Goal: Task Accomplishment & Management: Manage account settings

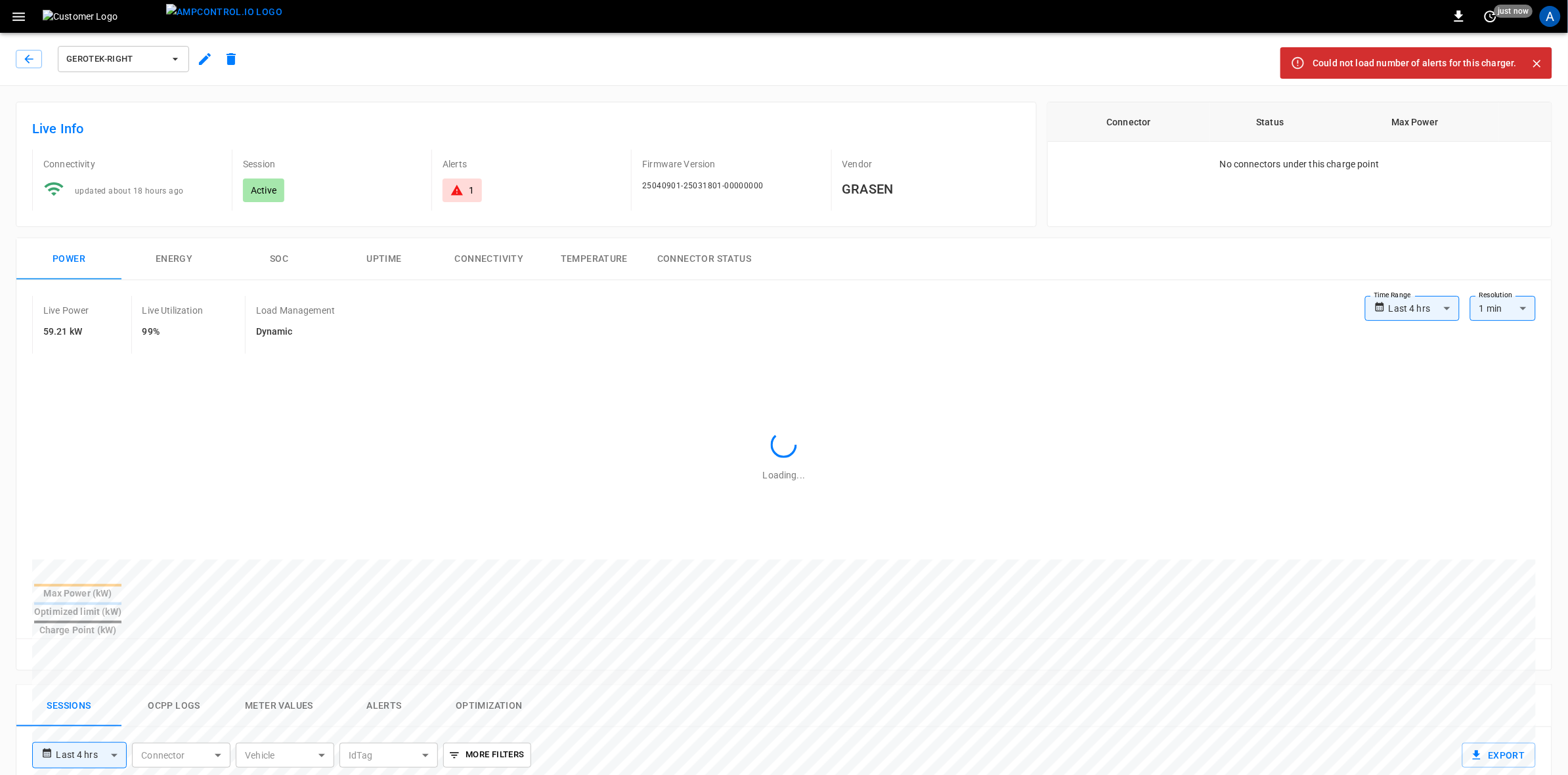
click at [1545, 17] on div "A" at bounding box center [1550, 16] width 21 height 21
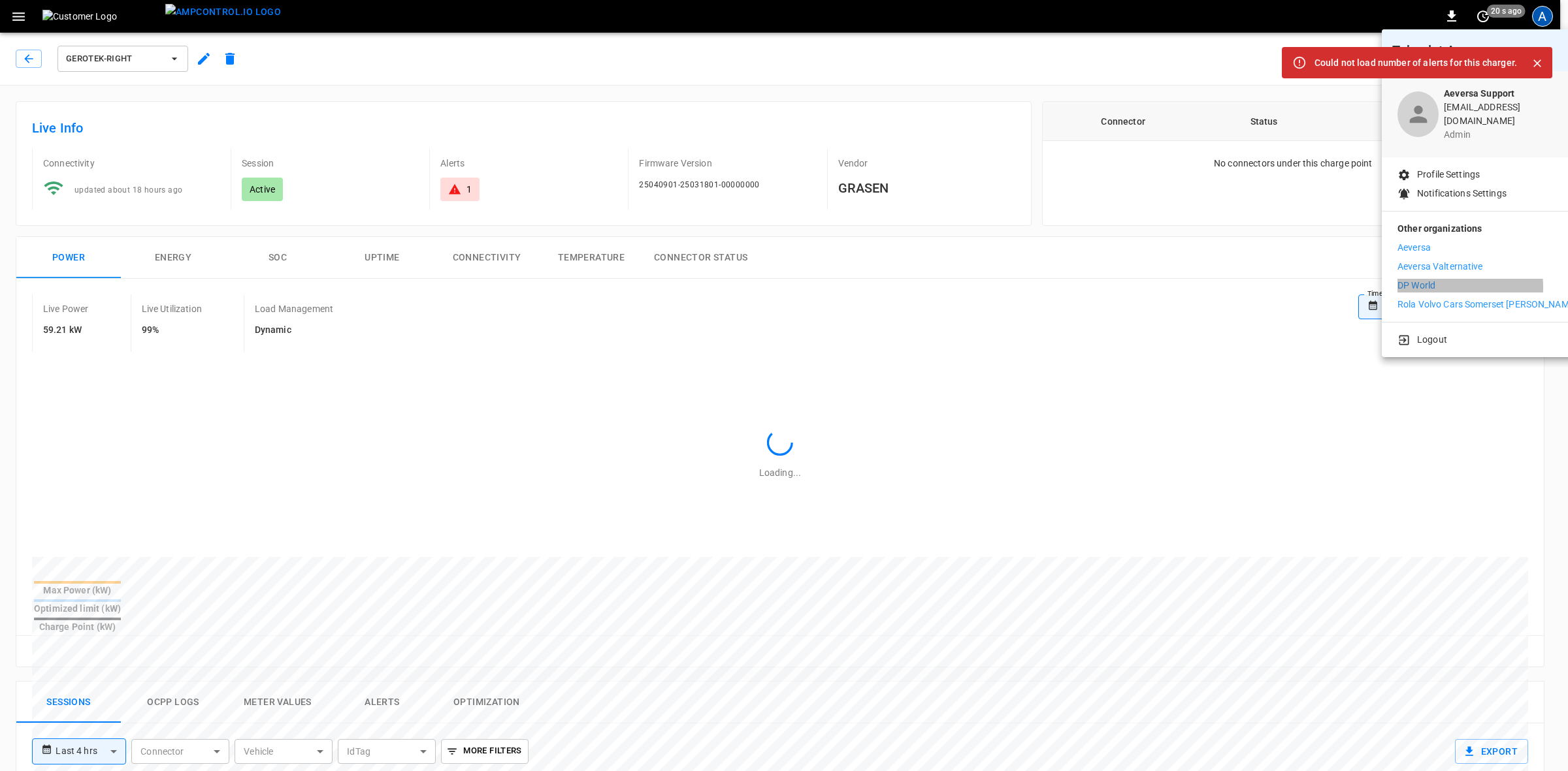
click at [1421, 279] on p "DP World" at bounding box center [1416, 285] width 38 height 14
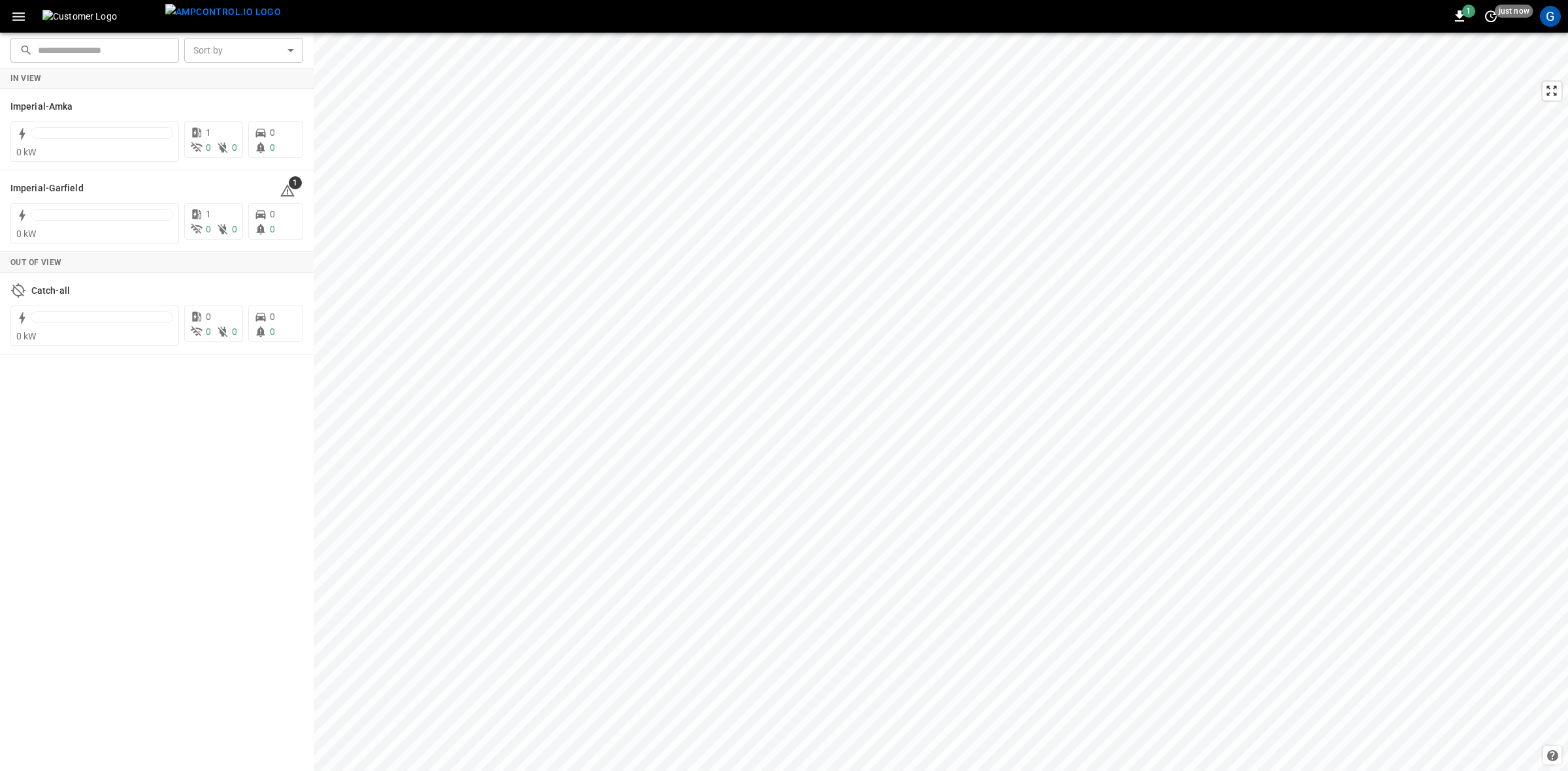
click at [10, 14] on icon "button" at bounding box center [18, 16] width 16 height 16
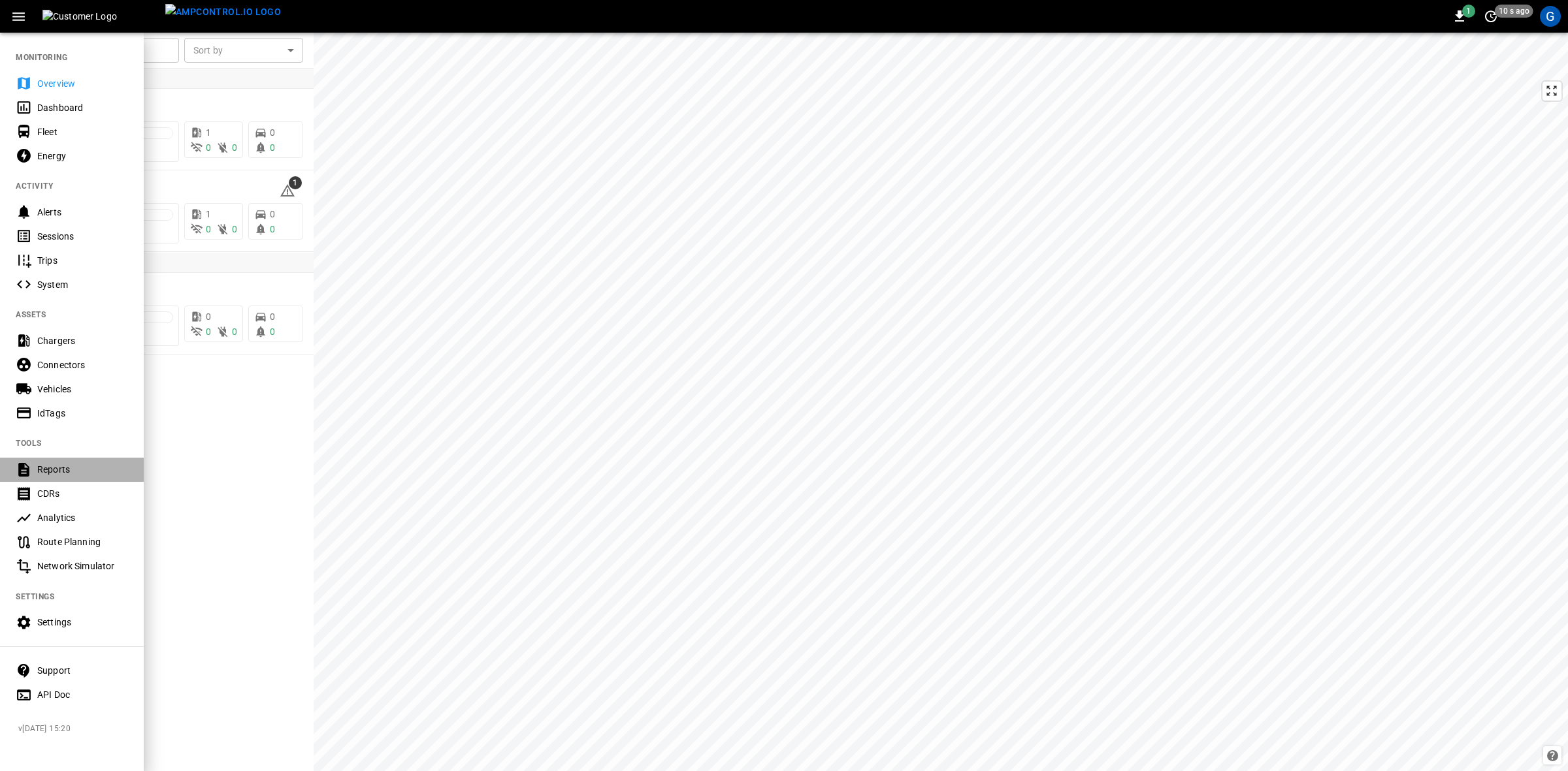
click at [59, 468] on div "Reports" at bounding box center [83, 469] width 91 height 13
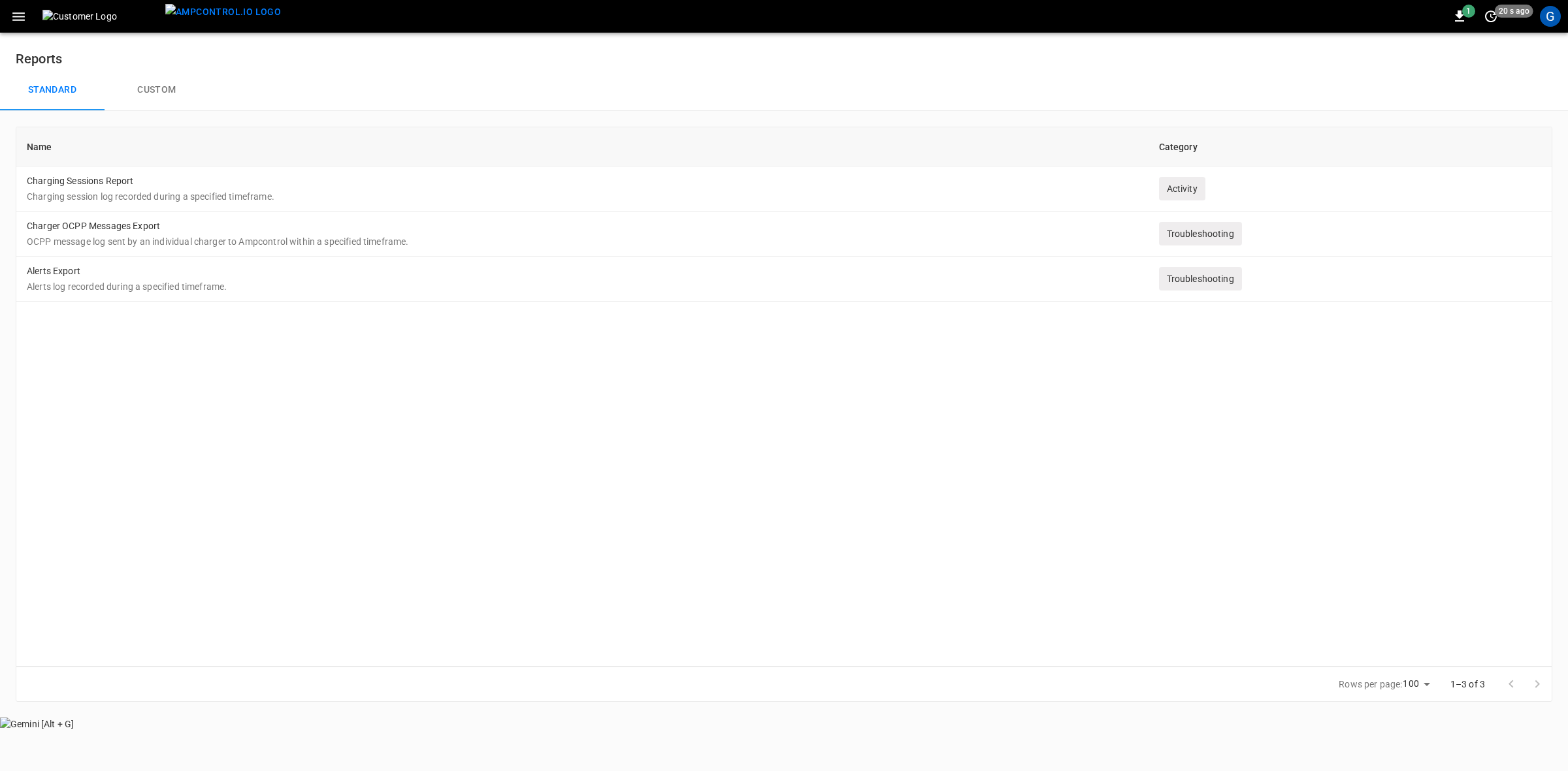
click at [20, 18] on icon "button" at bounding box center [18, 16] width 16 height 16
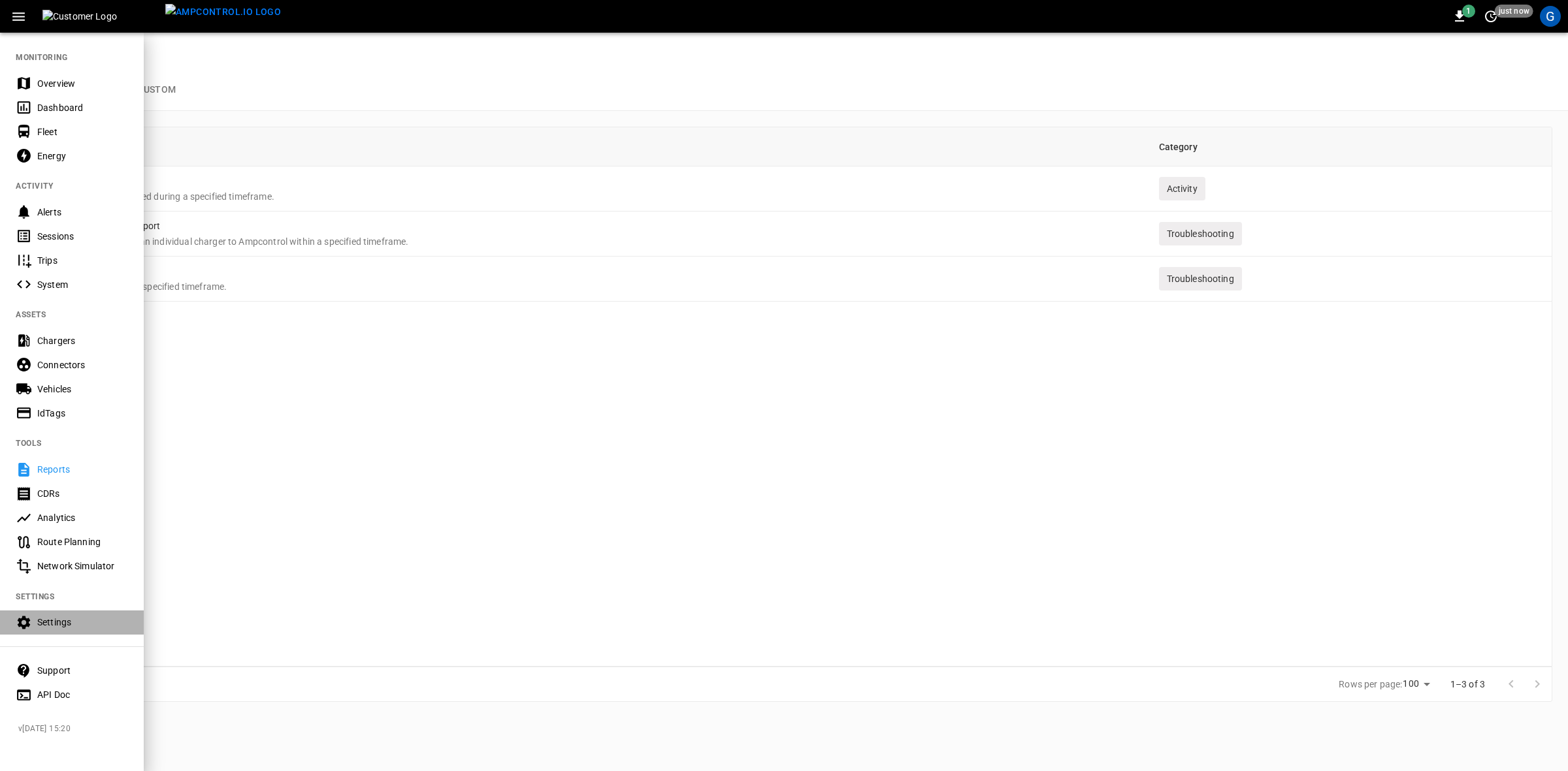
click at [48, 621] on div "Settings" at bounding box center [83, 622] width 91 height 13
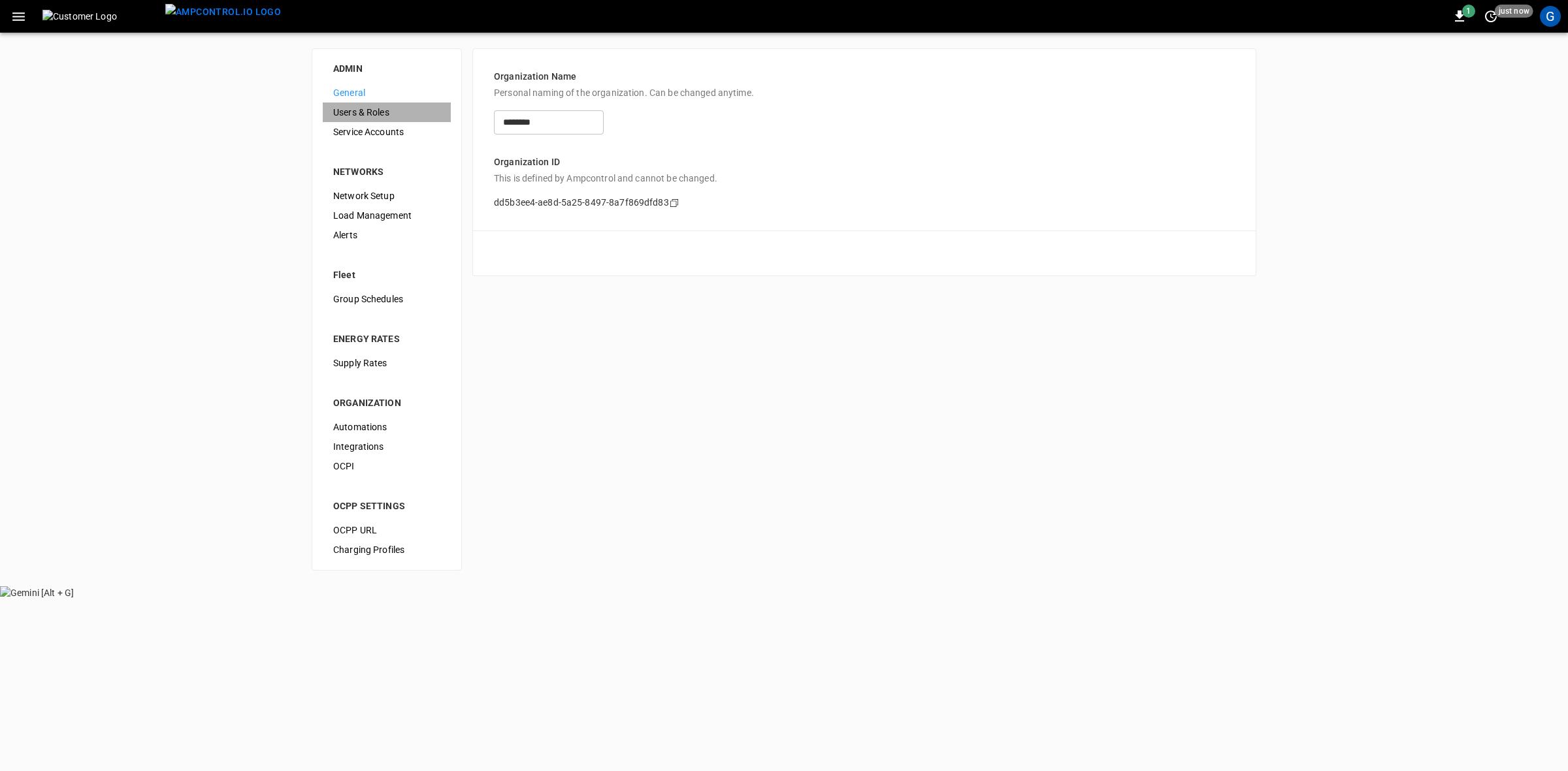
click at [363, 110] on span "Users & Roles" at bounding box center [387, 113] width 107 height 14
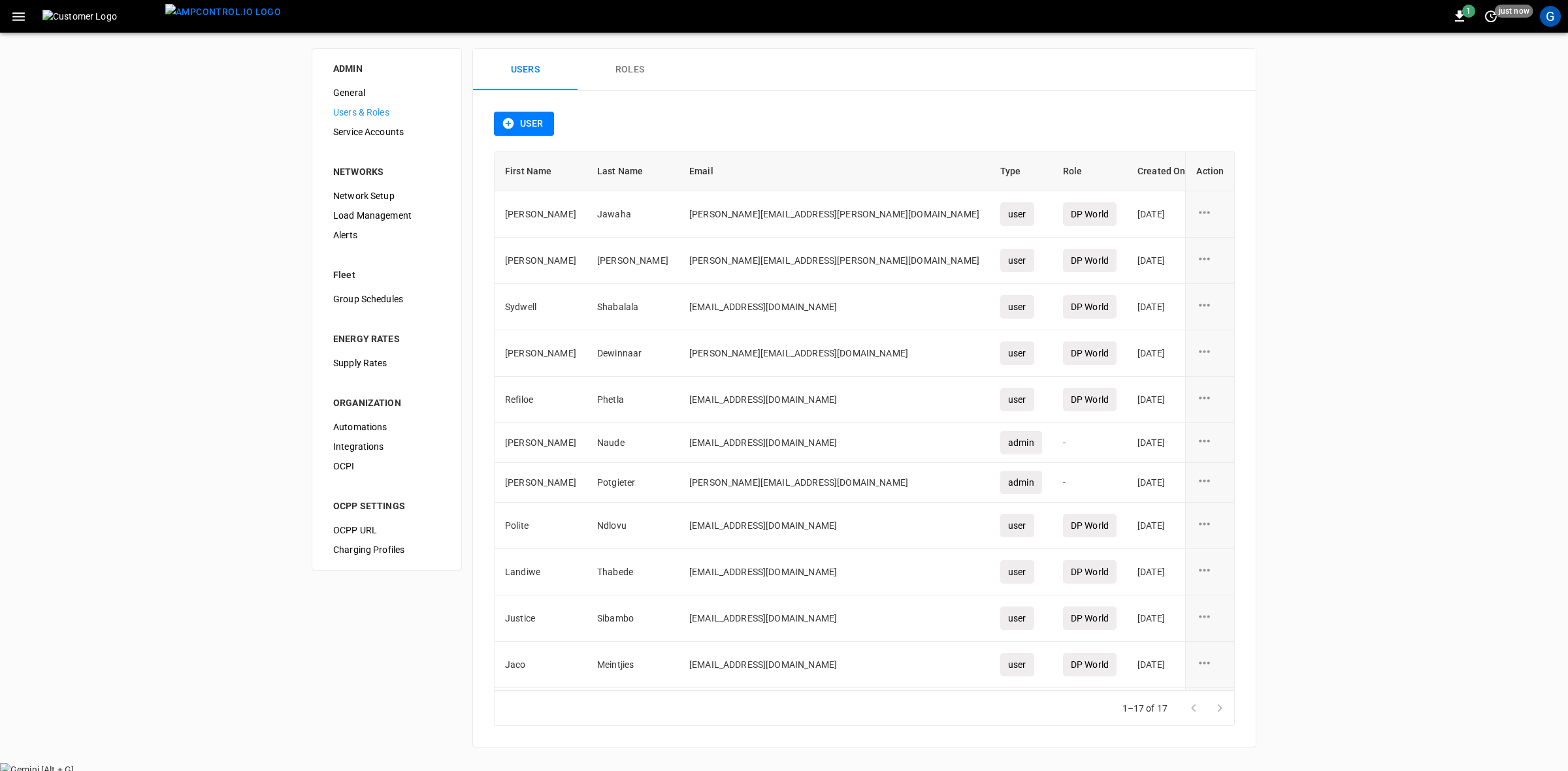
click at [631, 73] on button "Roles" at bounding box center [629, 70] width 105 height 42
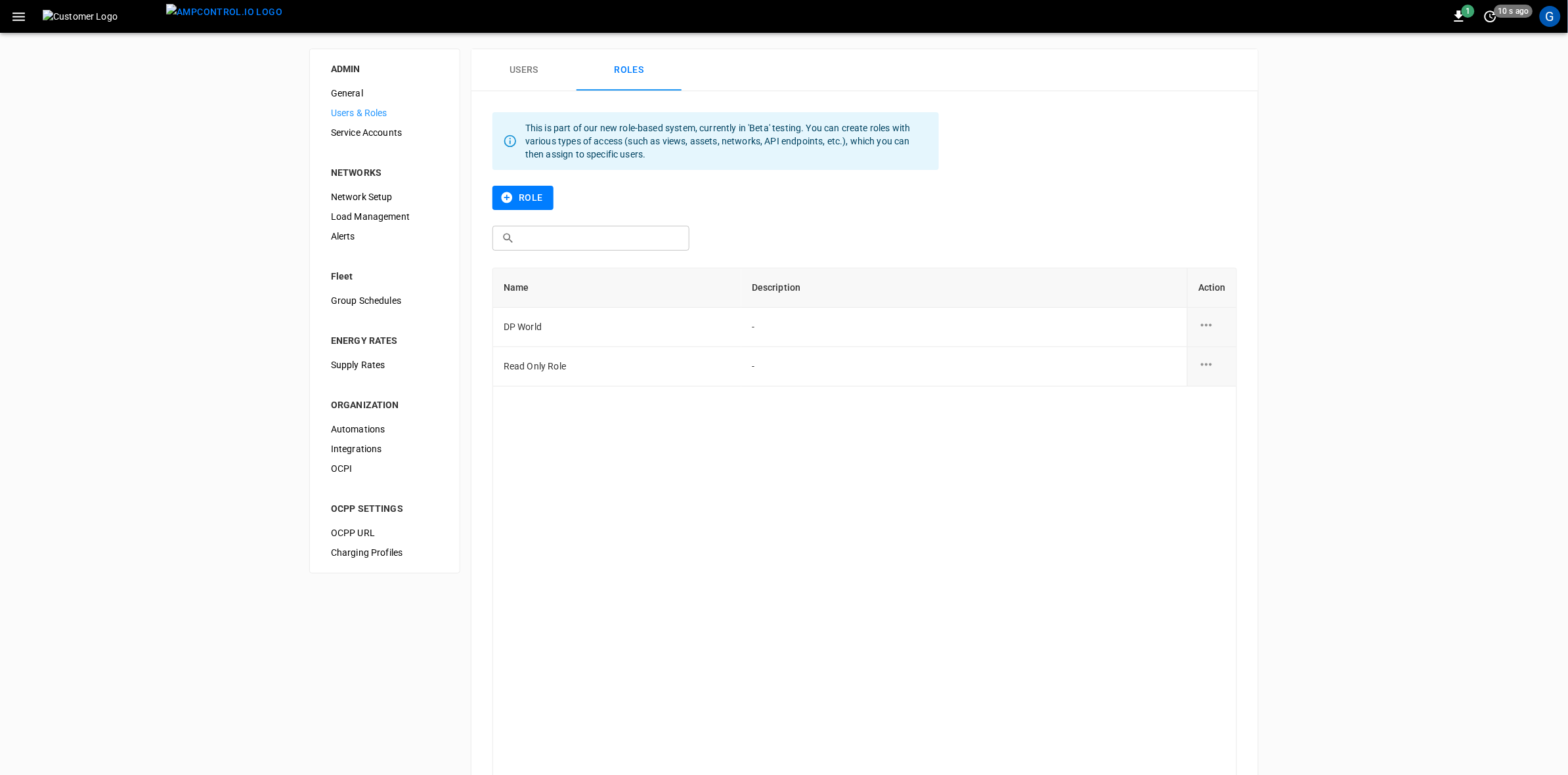
click at [1206, 325] on icon "role action options" at bounding box center [1206, 325] width 11 height 3
click at [1219, 334] on li "Edit" at bounding box center [1221, 334] width 47 height 22
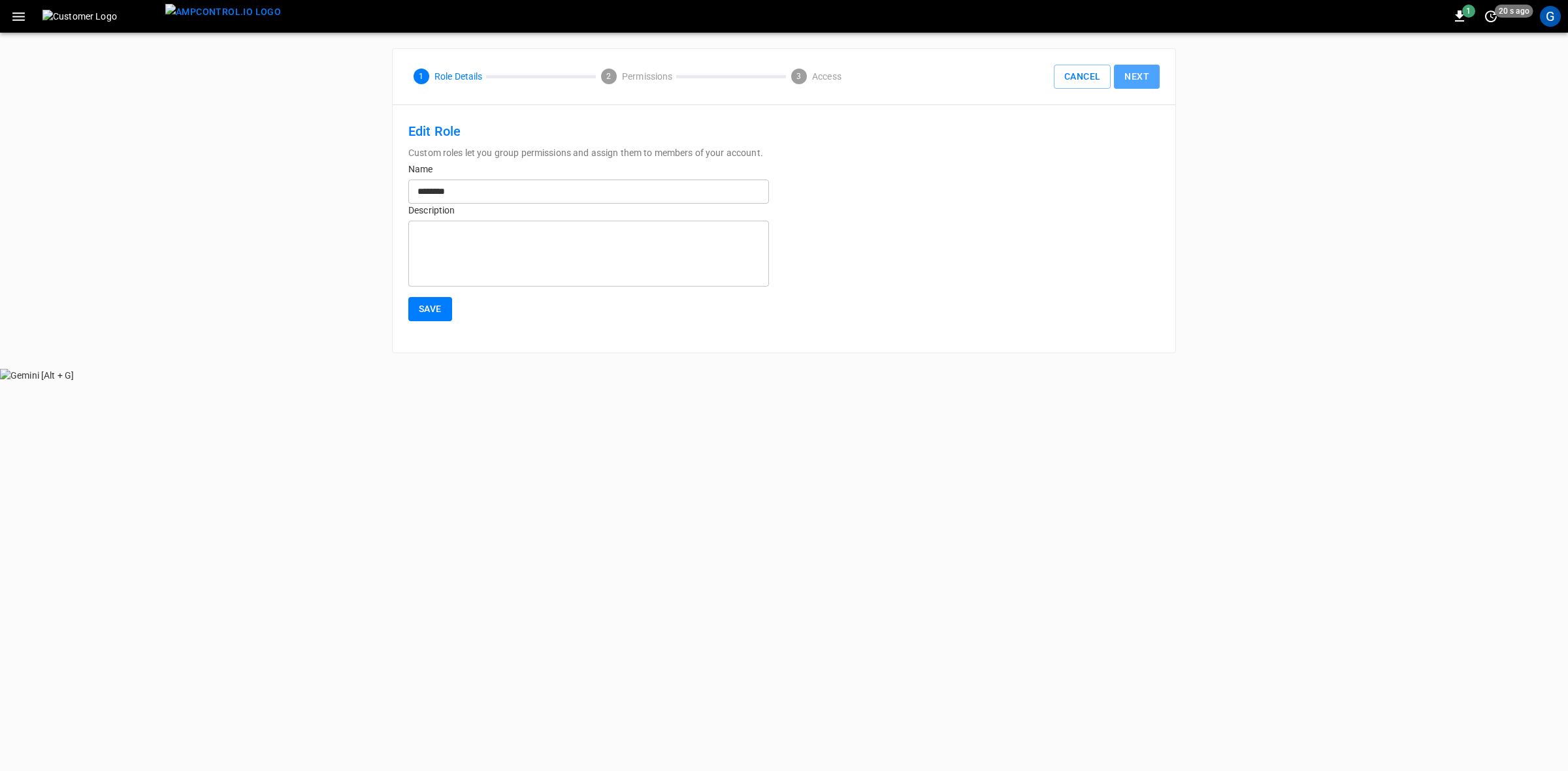
click at [1151, 81] on button "Next" at bounding box center [1137, 76] width 46 height 24
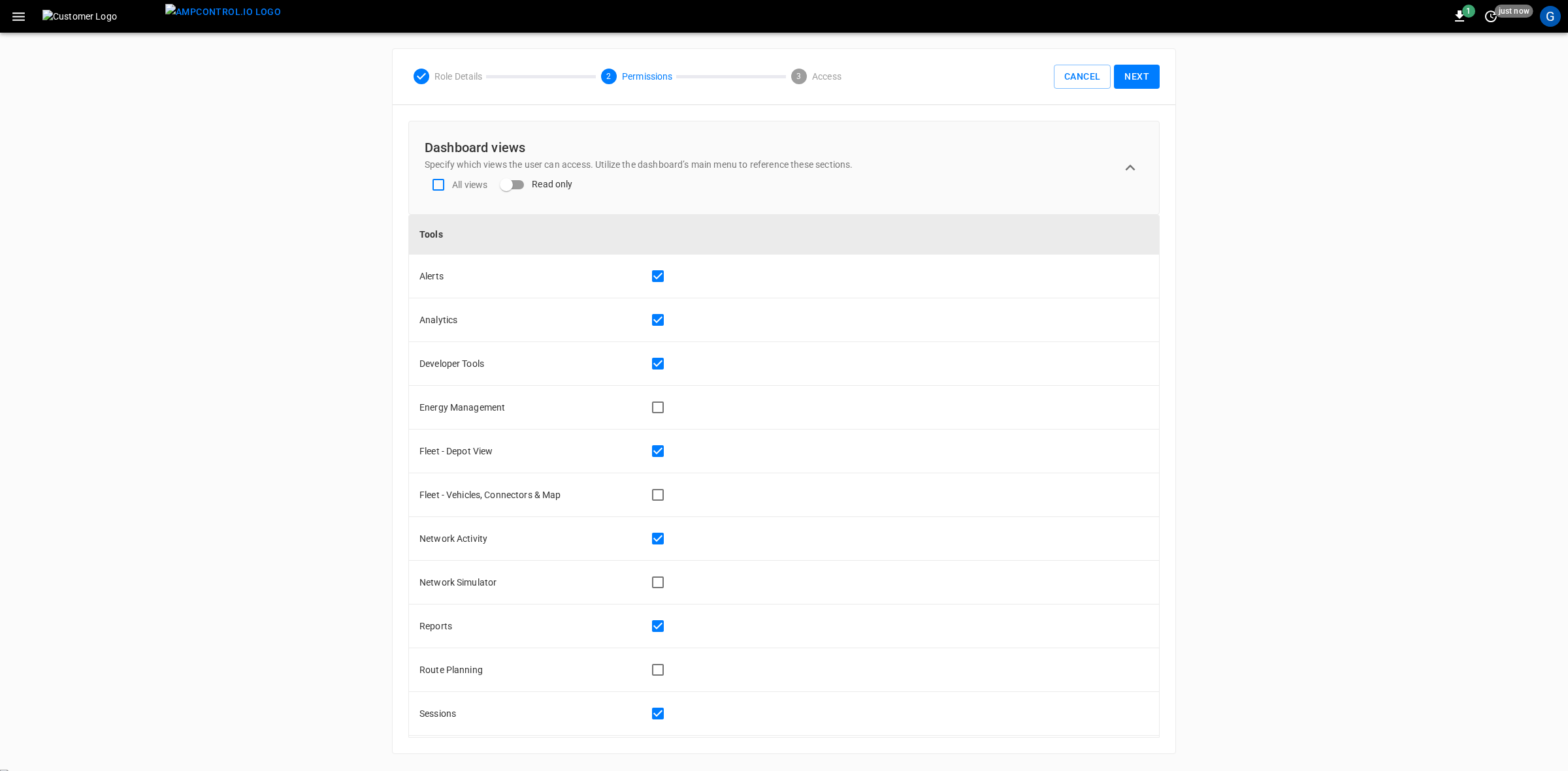
drag, startPoint x: 1150, startPoint y: 259, endPoint x: 1138, endPoint y: 277, distance: 21.6
click at [1138, 277] on td at bounding box center [896, 277] width 525 height 44
click at [1089, 81] on button "Cancel" at bounding box center [1082, 76] width 57 height 24
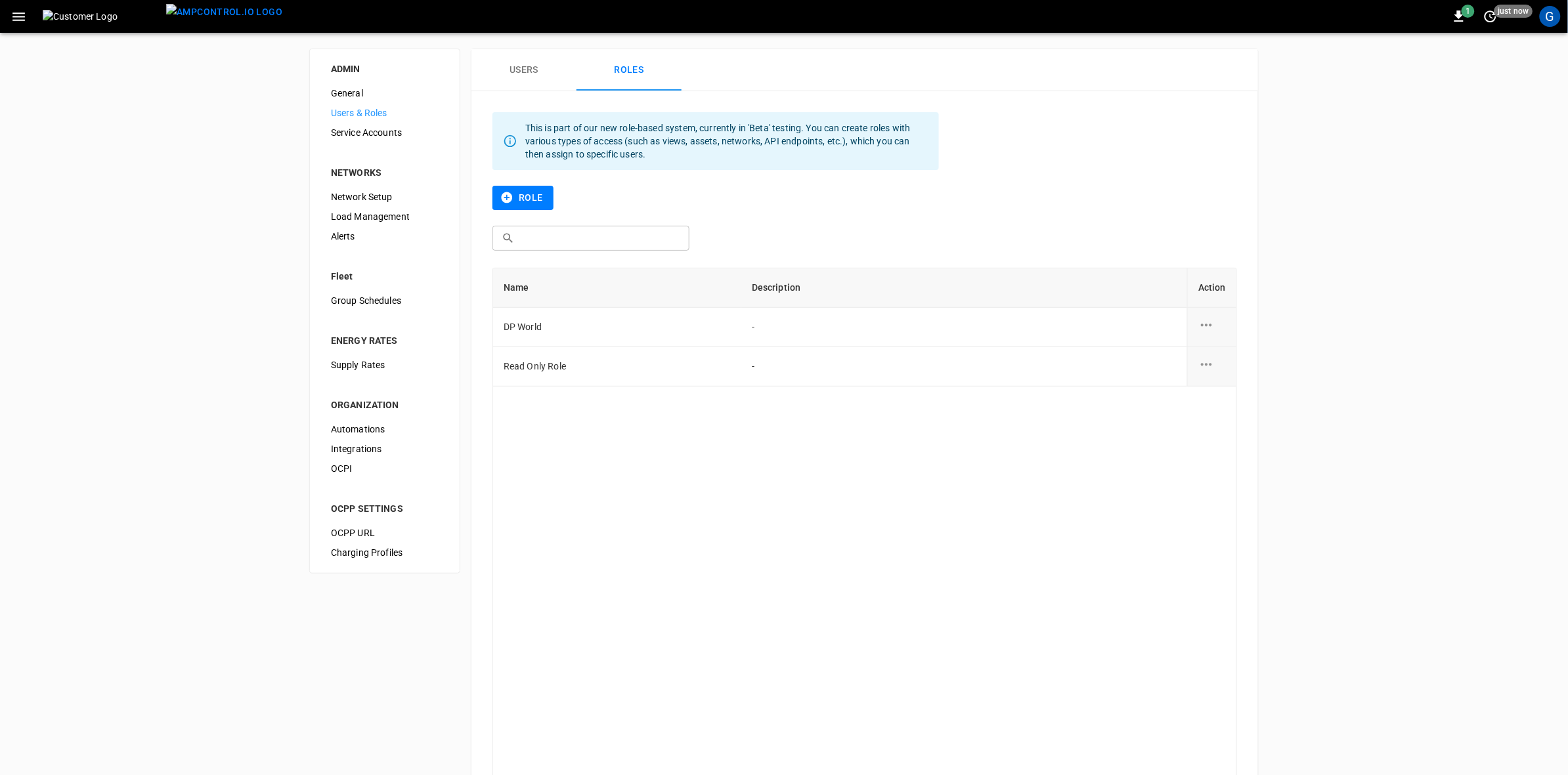
click at [1546, 20] on div "G" at bounding box center [1550, 16] width 21 height 21
click at [1546, 20] on div at bounding box center [787, 387] width 1576 height 775
click at [1549, 18] on div "G" at bounding box center [1550, 16] width 21 height 21
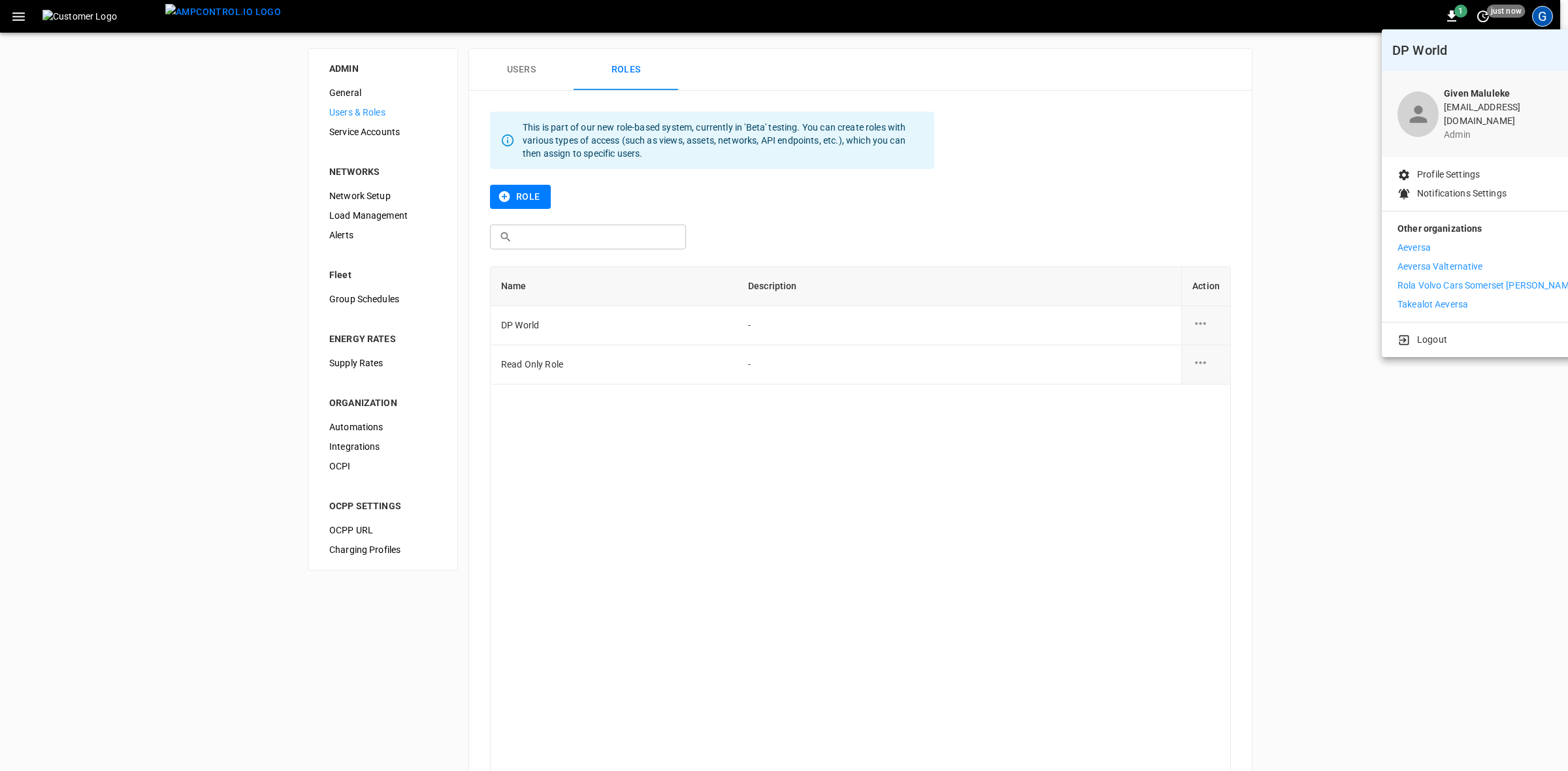
click at [1432, 281] on p "Rola Volvo Cars Somerset [PERSON_NAME]" at bounding box center [1487, 285] width 180 height 14
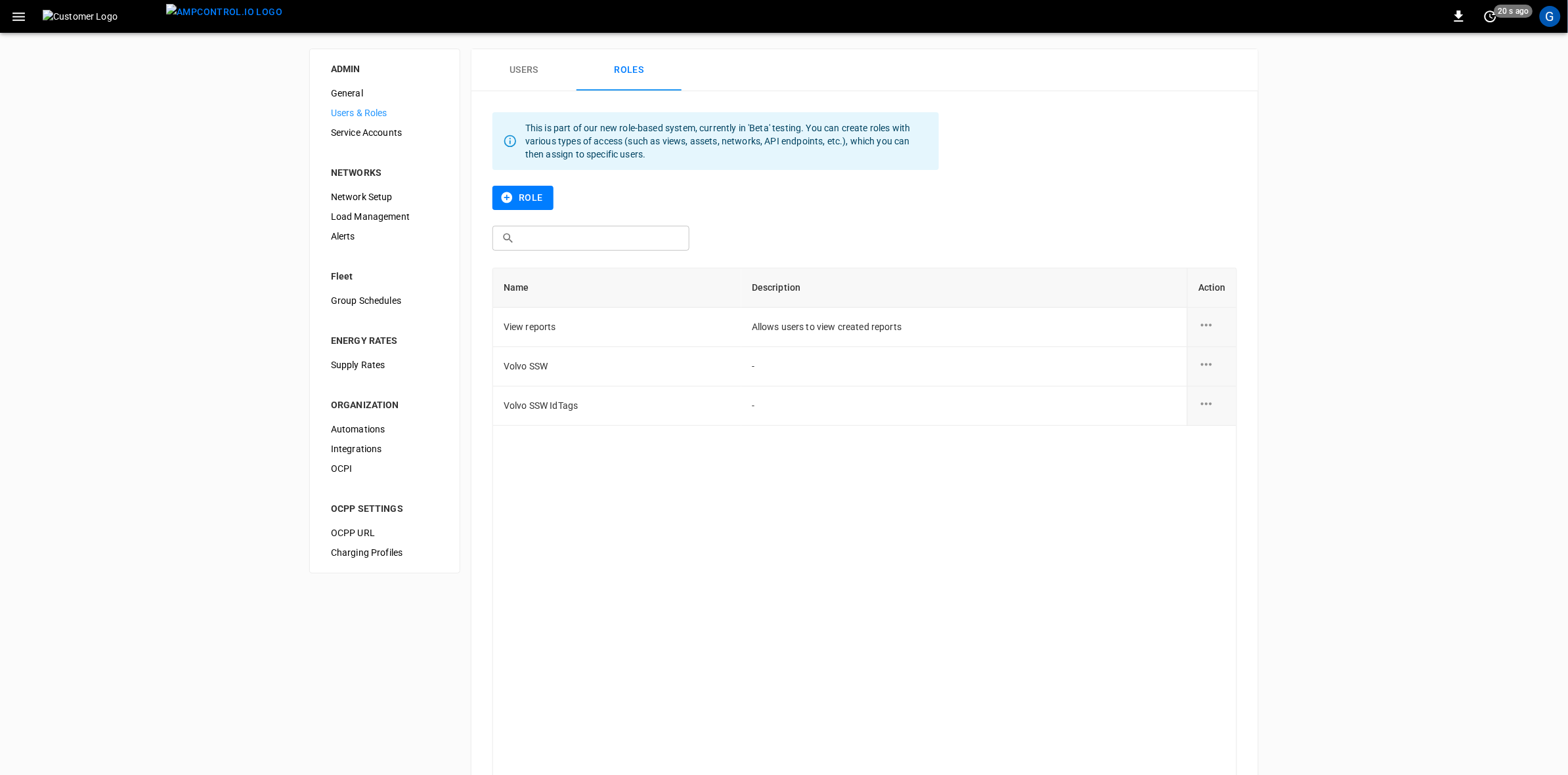
click at [1548, 14] on div "G" at bounding box center [1550, 16] width 21 height 21
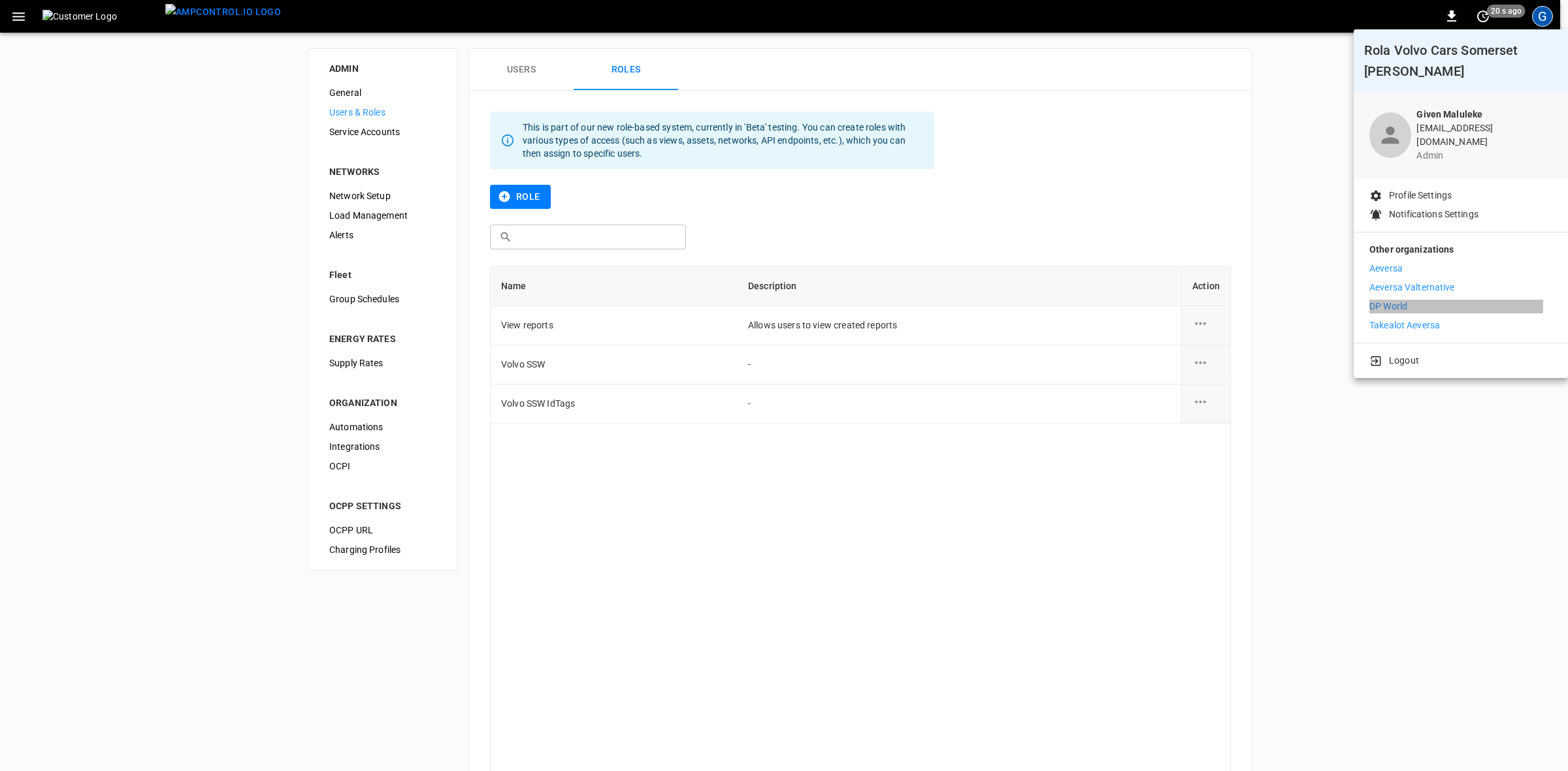
click at [1390, 300] on p "DP World" at bounding box center [1388, 307] width 38 height 14
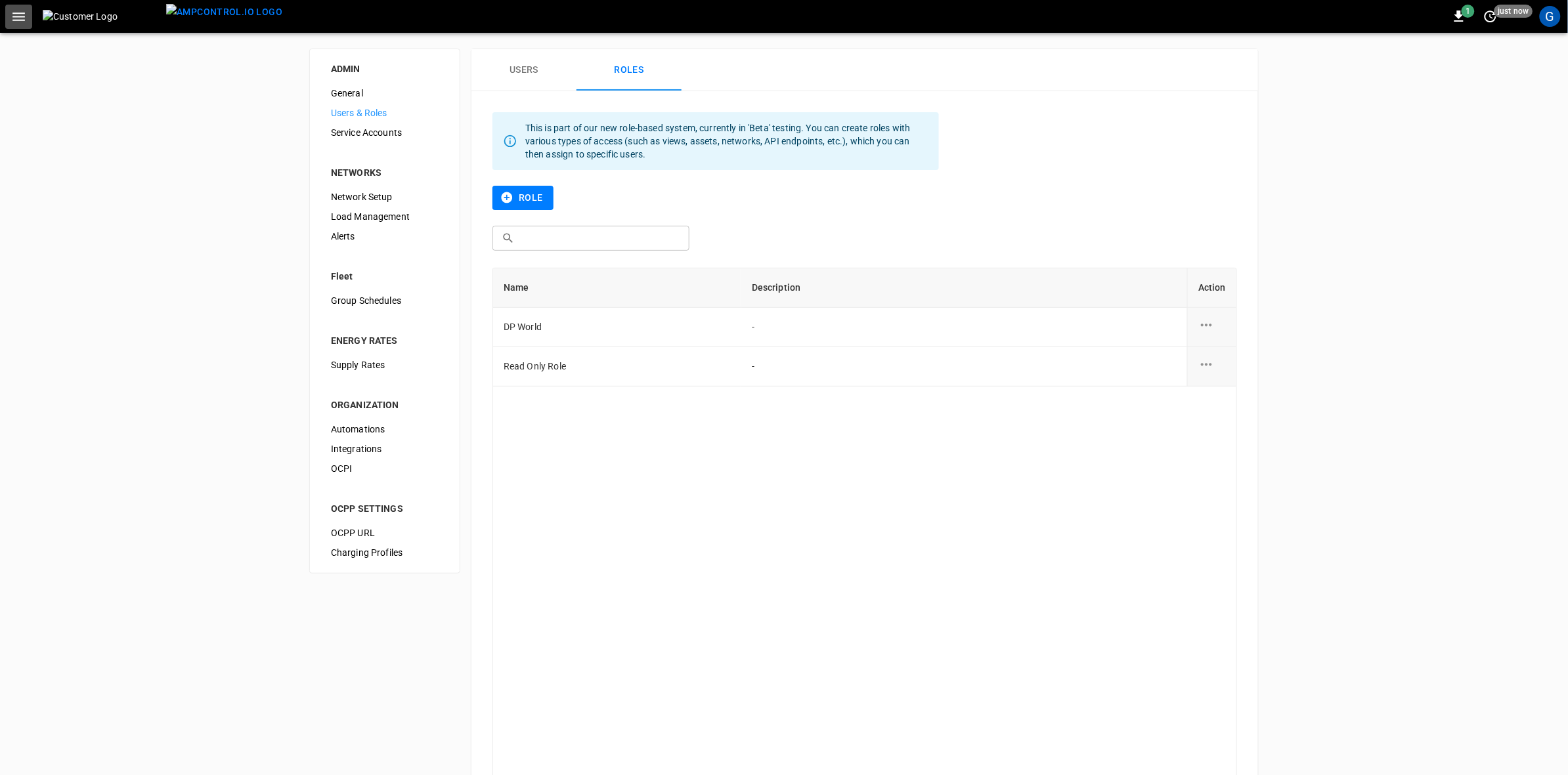
click at [21, 17] on icon "button" at bounding box center [19, 16] width 16 height 16
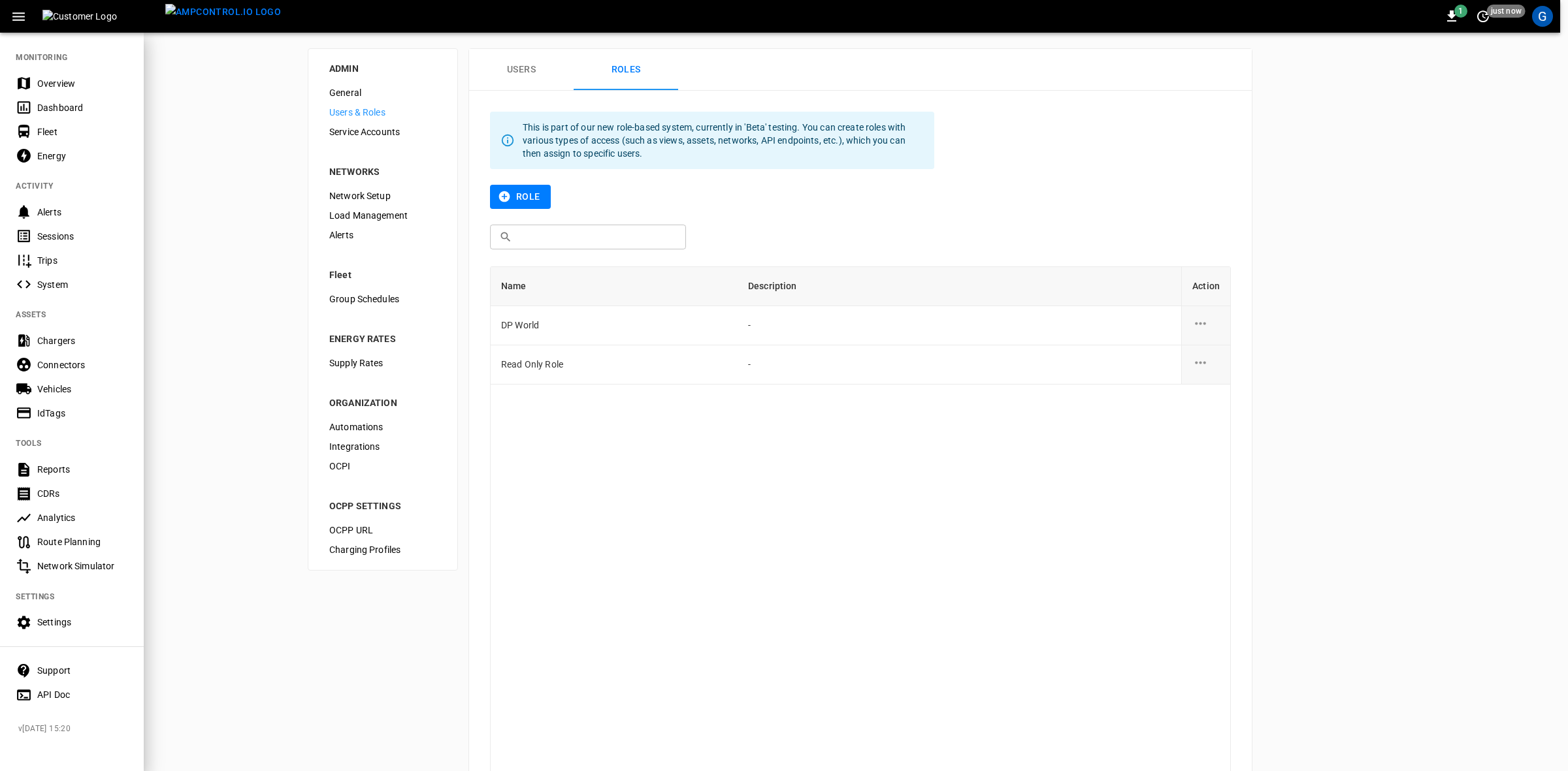
click at [49, 82] on div "Overview" at bounding box center [83, 83] width 91 height 13
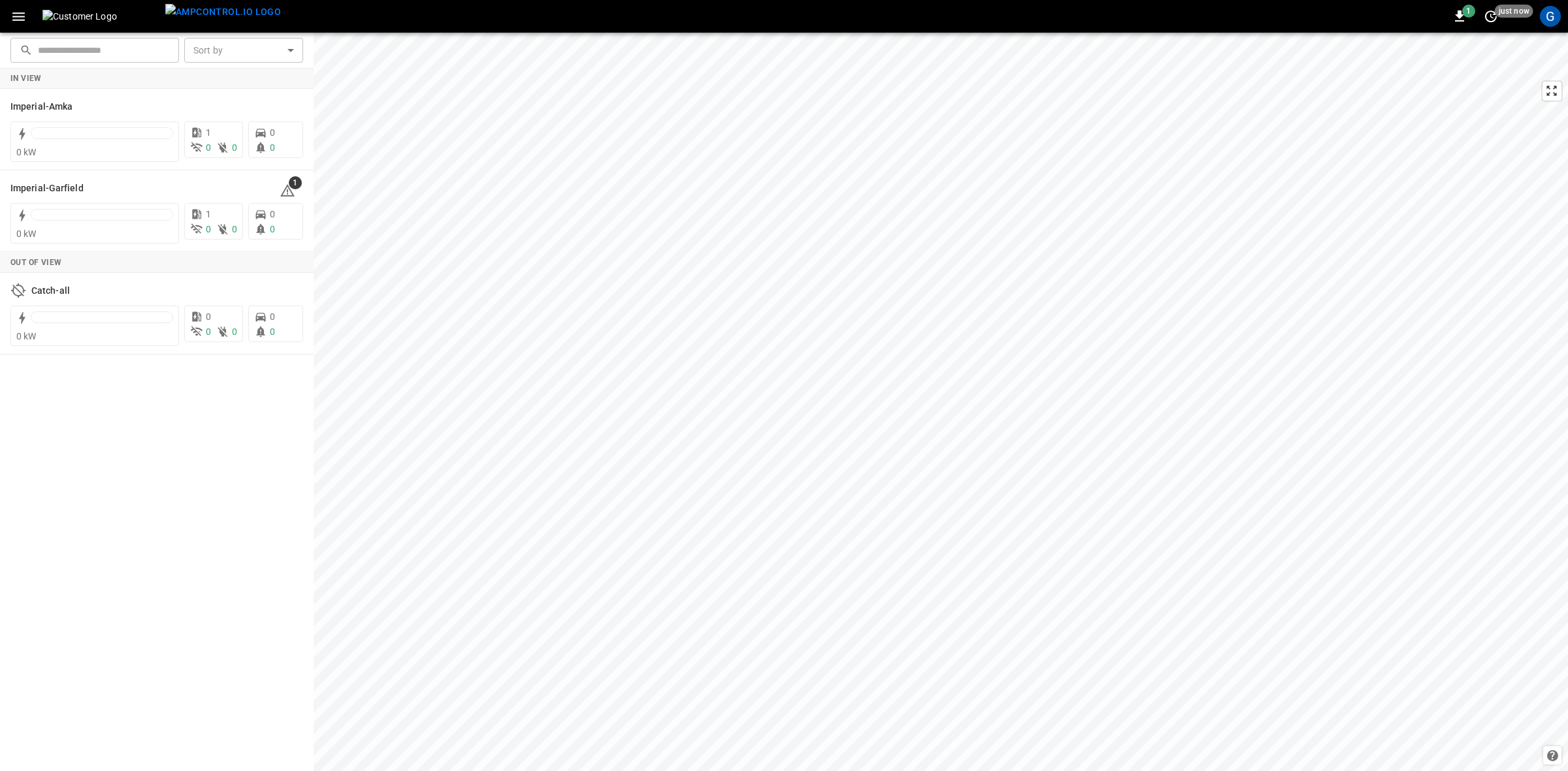
click at [1552, 21] on div "G" at bounding box center [1550, 16] width 21 height 21
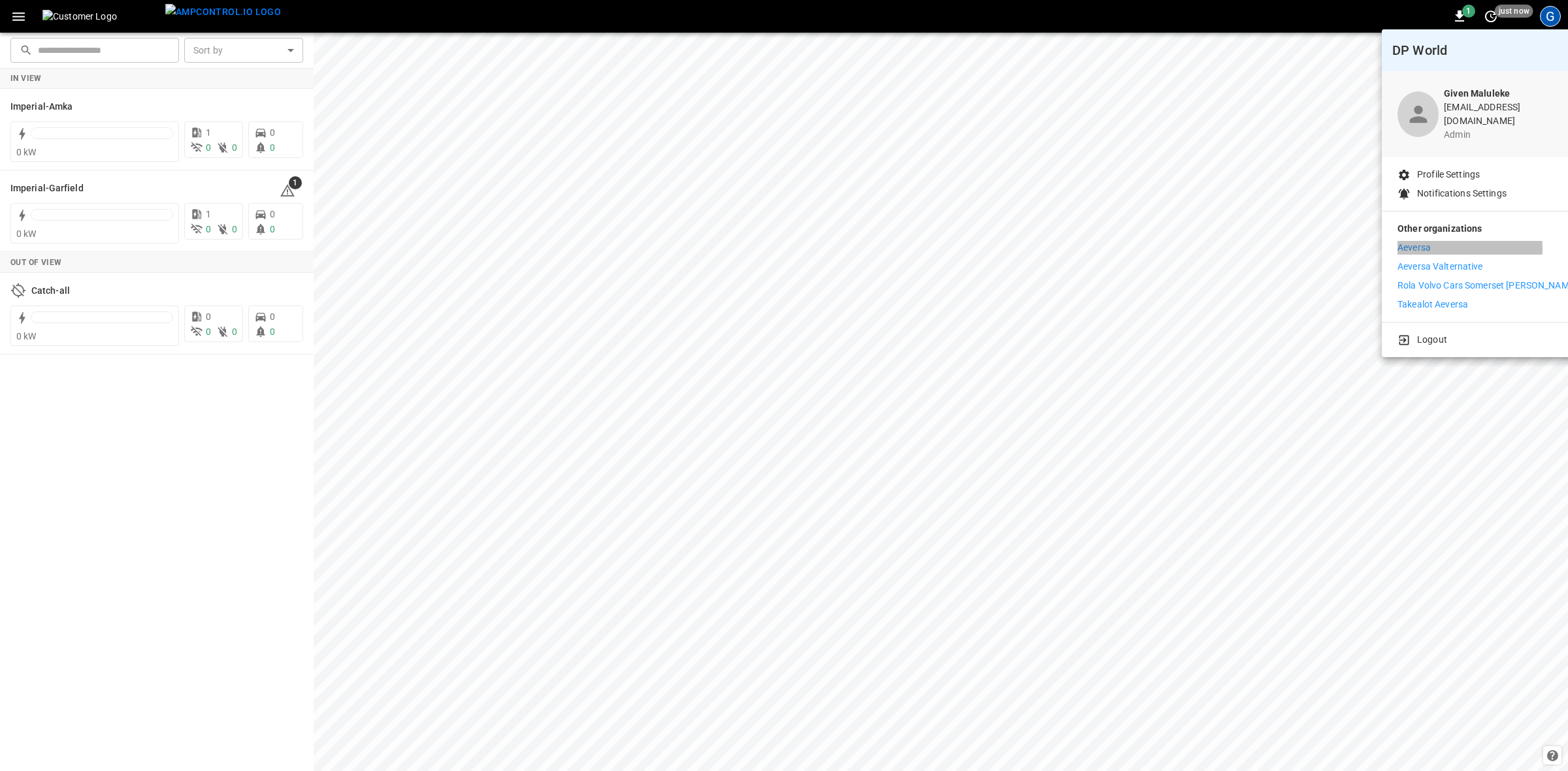
click at [1425, 241] on p "Aeversa" at bounding box center [1414, 248] width 33 height 14
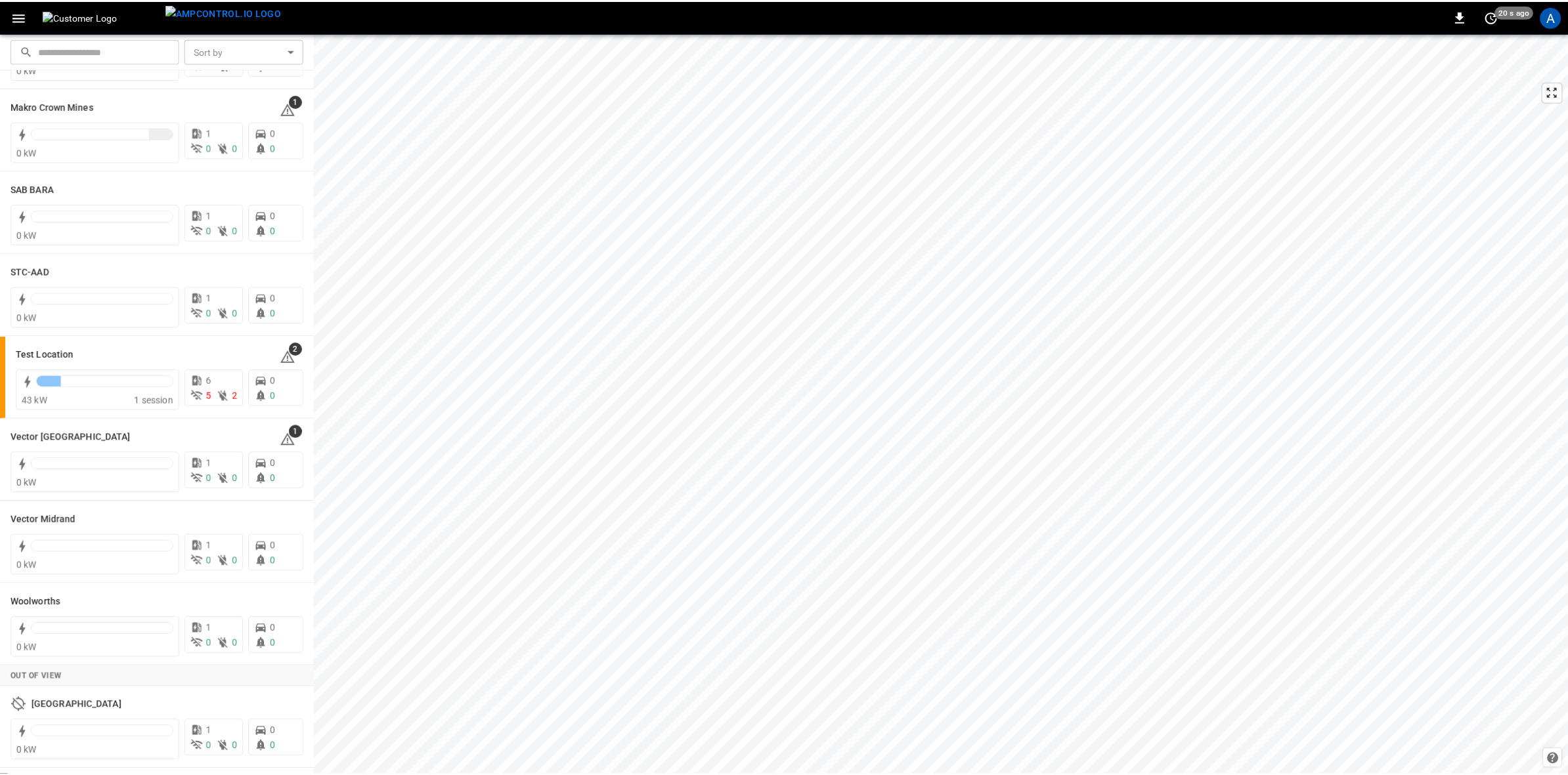
scroll to position [297, 0]
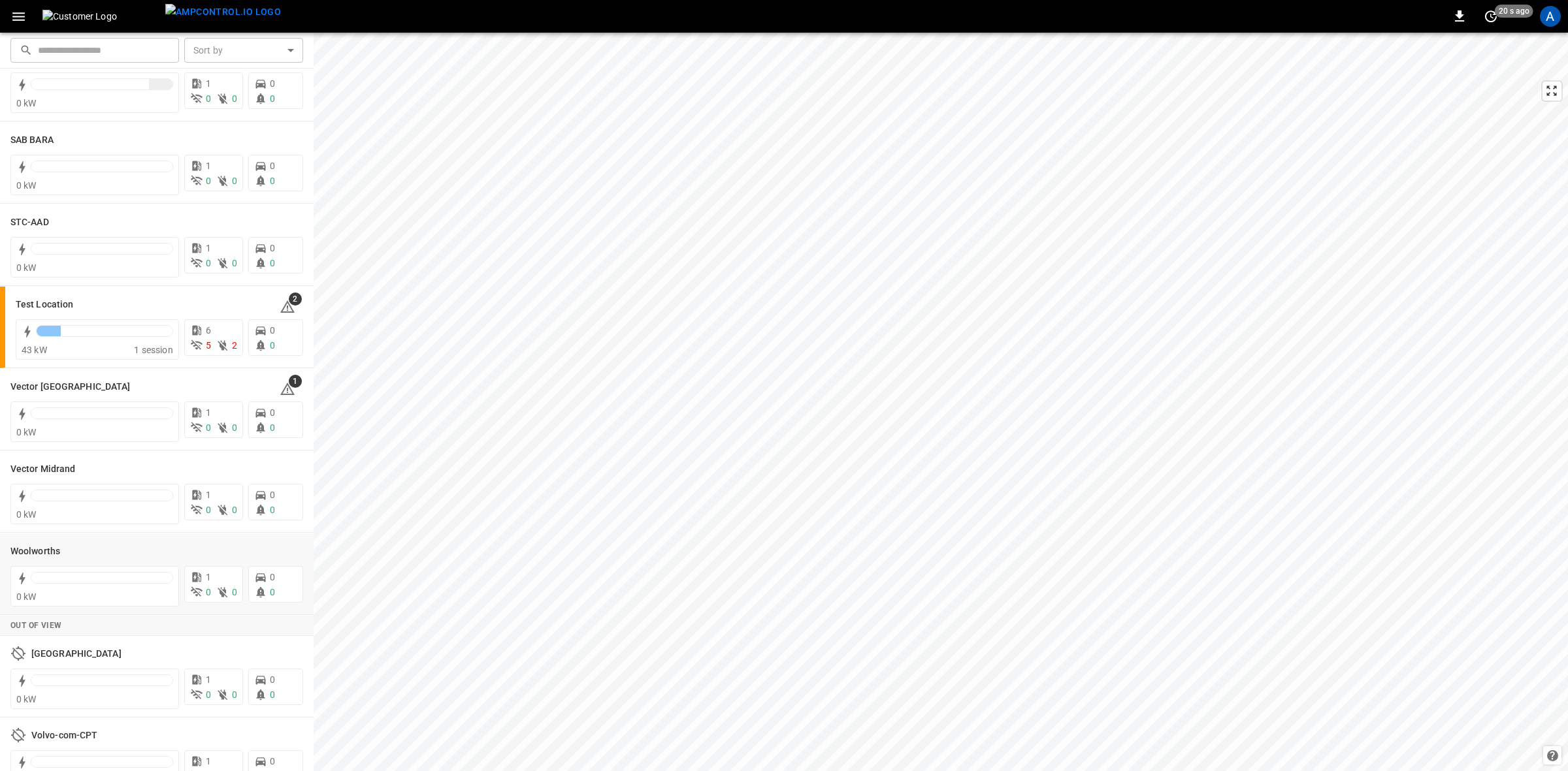
click at [26, 553] on h6 "Woolworths" at bounding box center [35, 552] width 50 height 14
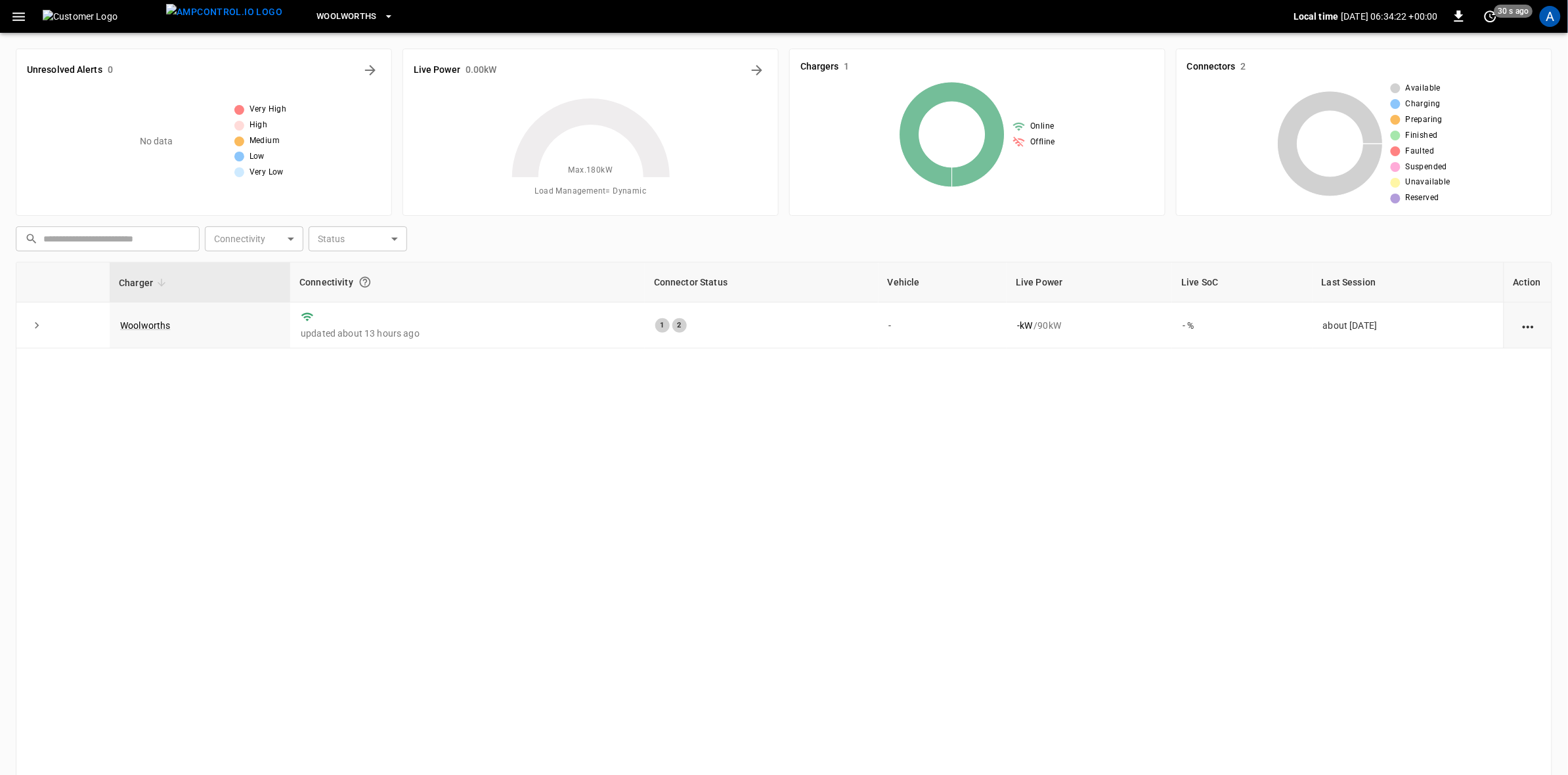
click at [1557, 16] on div "A" at bounding box center [1550, 16] width 21 height 21
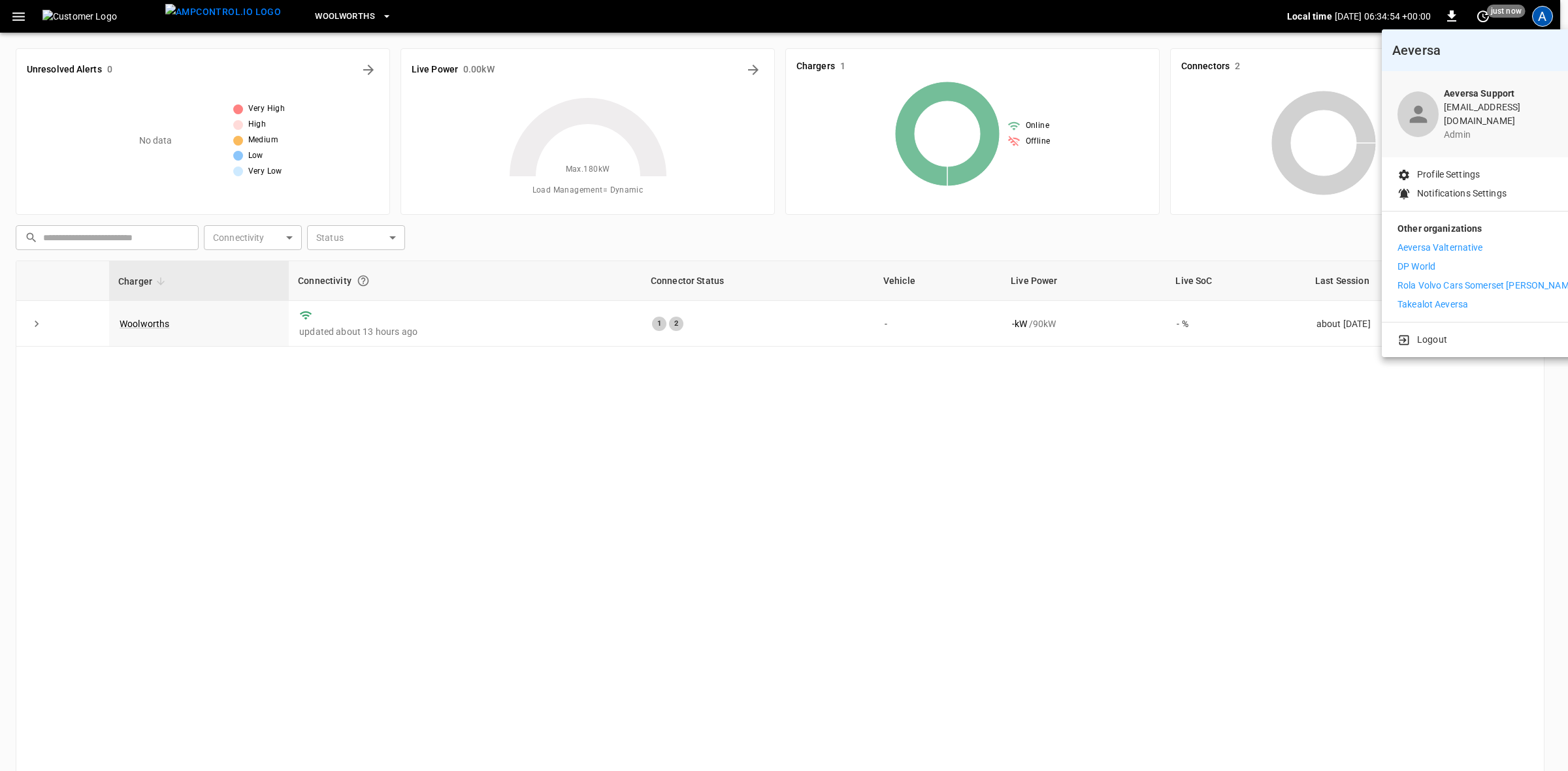
click at [152, 565] on div at bounding box center [784, 385] width 1568 height 771
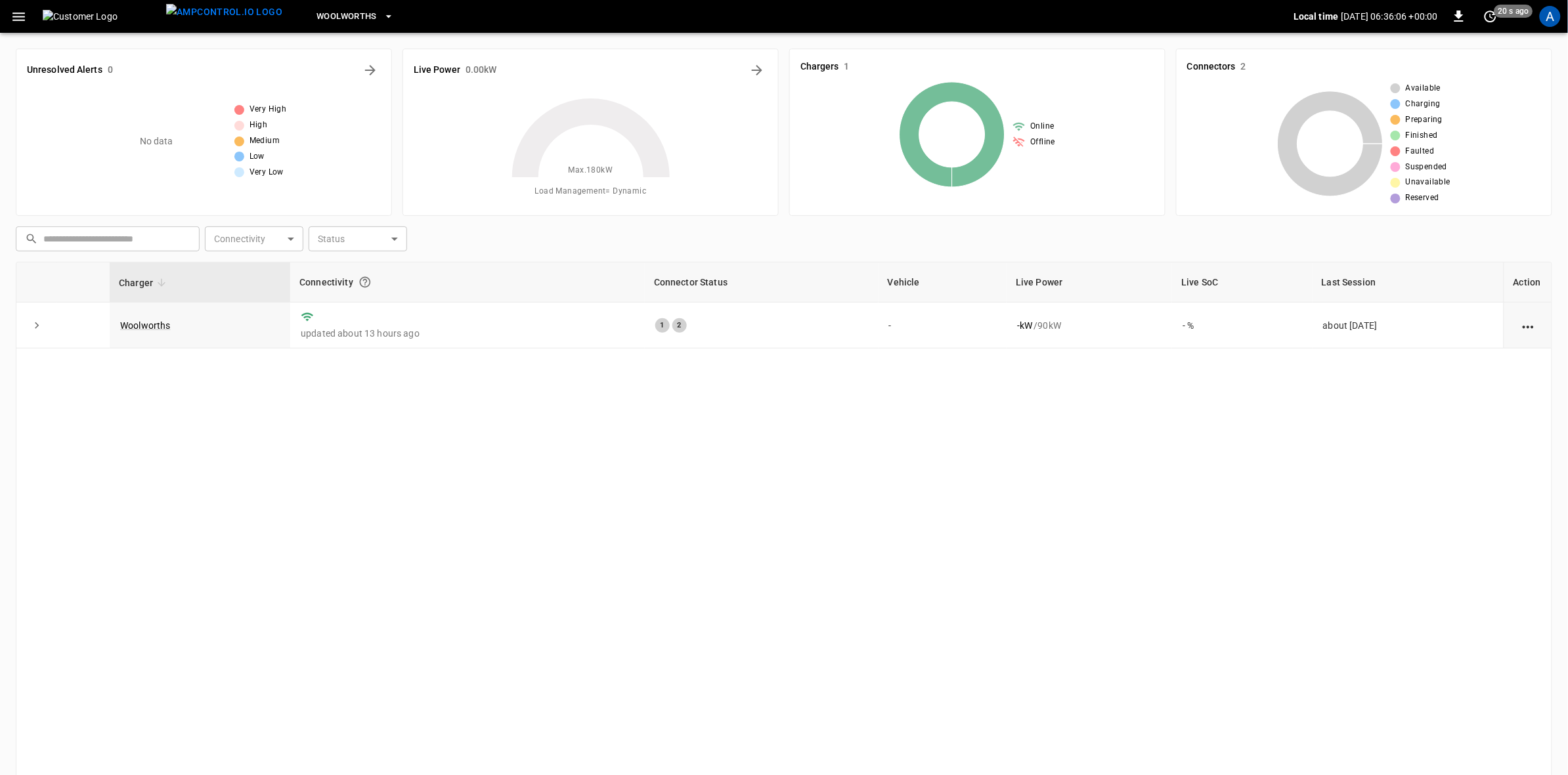
click at [1545, 15] on div "A" at bounding box center [1550, 16] width 21 height 21
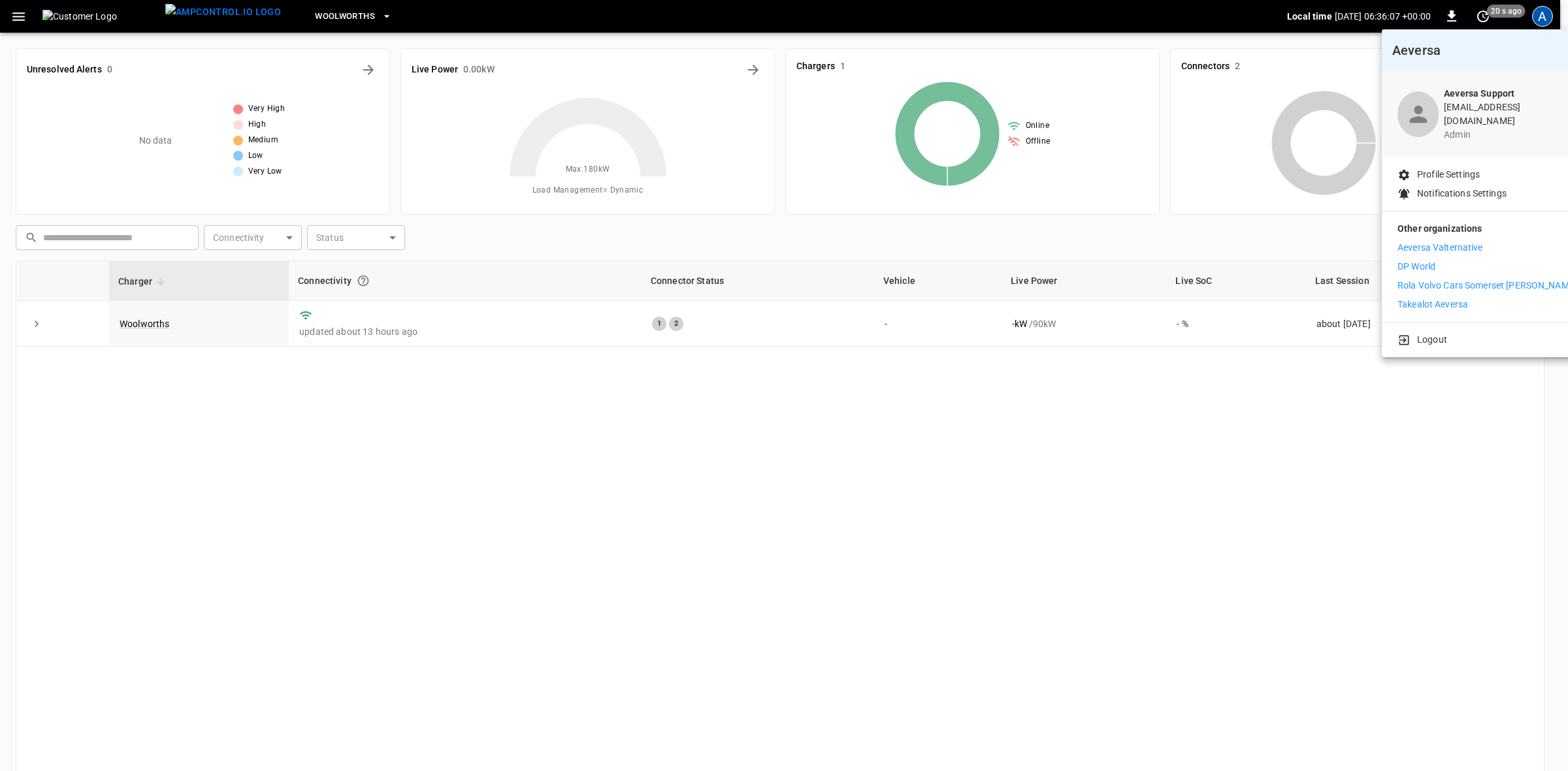
click at [1425, 262] on p "DP World" at bounding box center [1416, 267] width 38 height 14
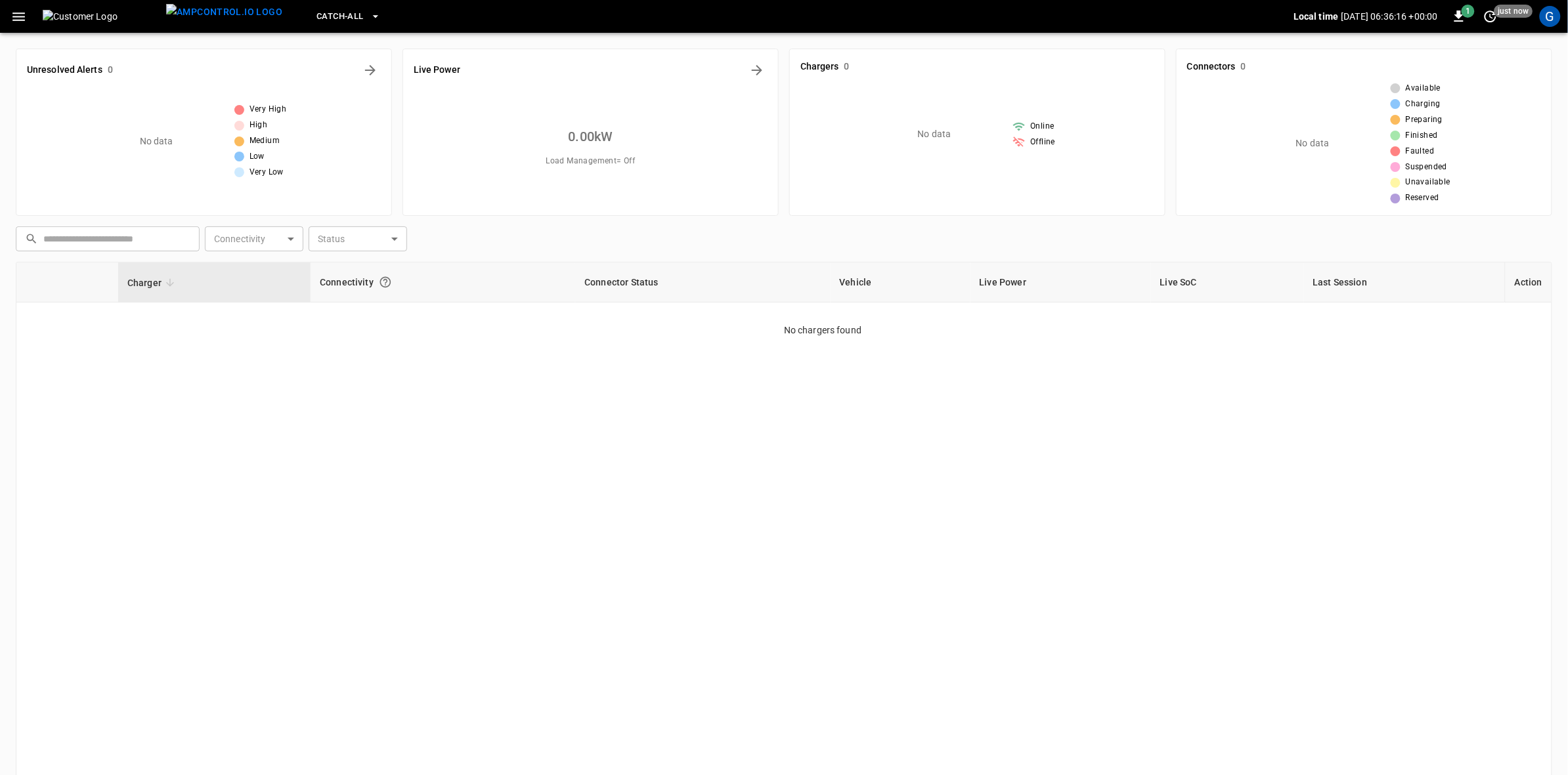
click at [15, 19] on icon "button" at bounding box center [19, 16] width 16 height 16
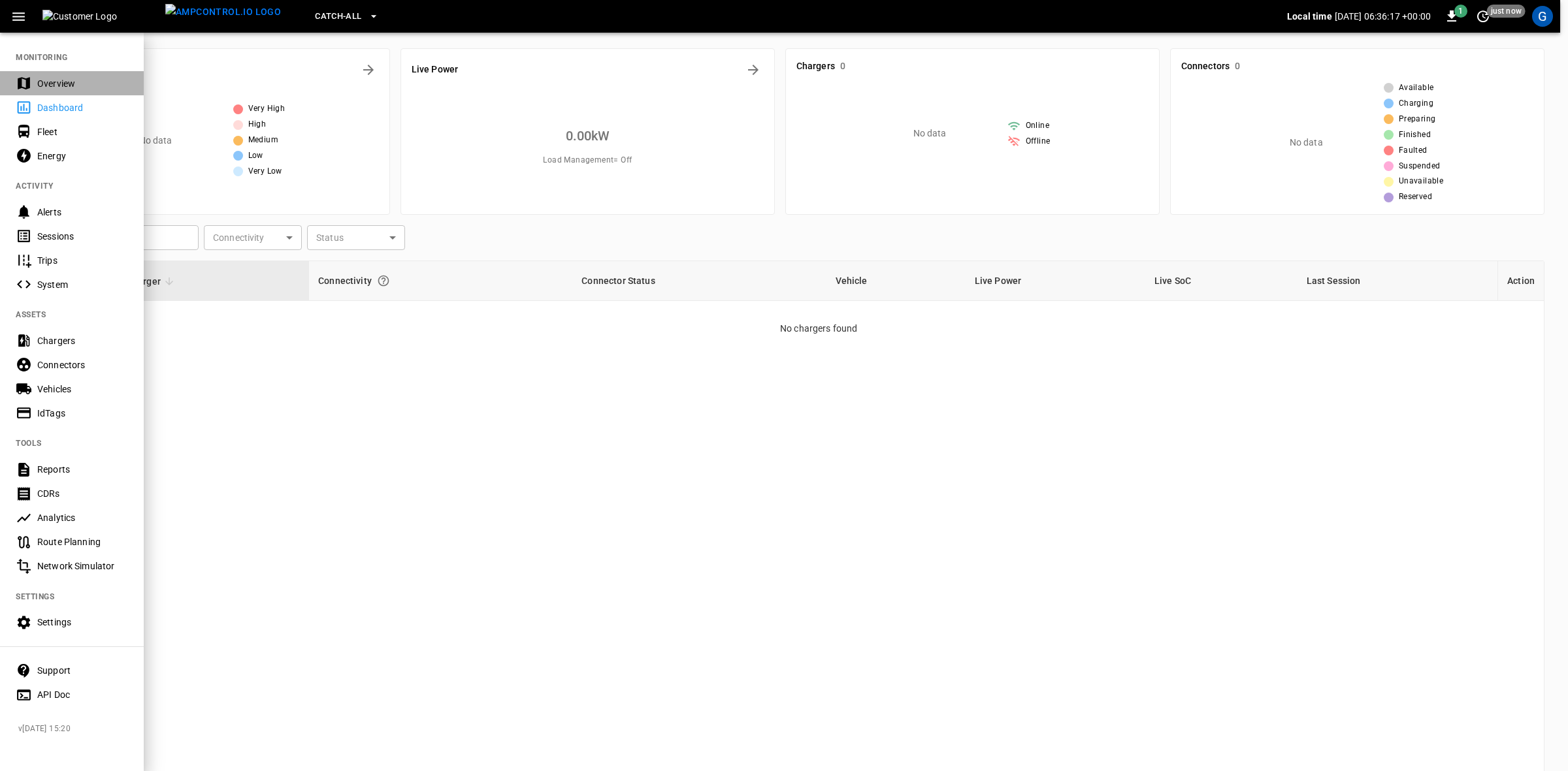
click at [53, 87] on div "Overview" at bounding box center [83, 83] width 91 height 13
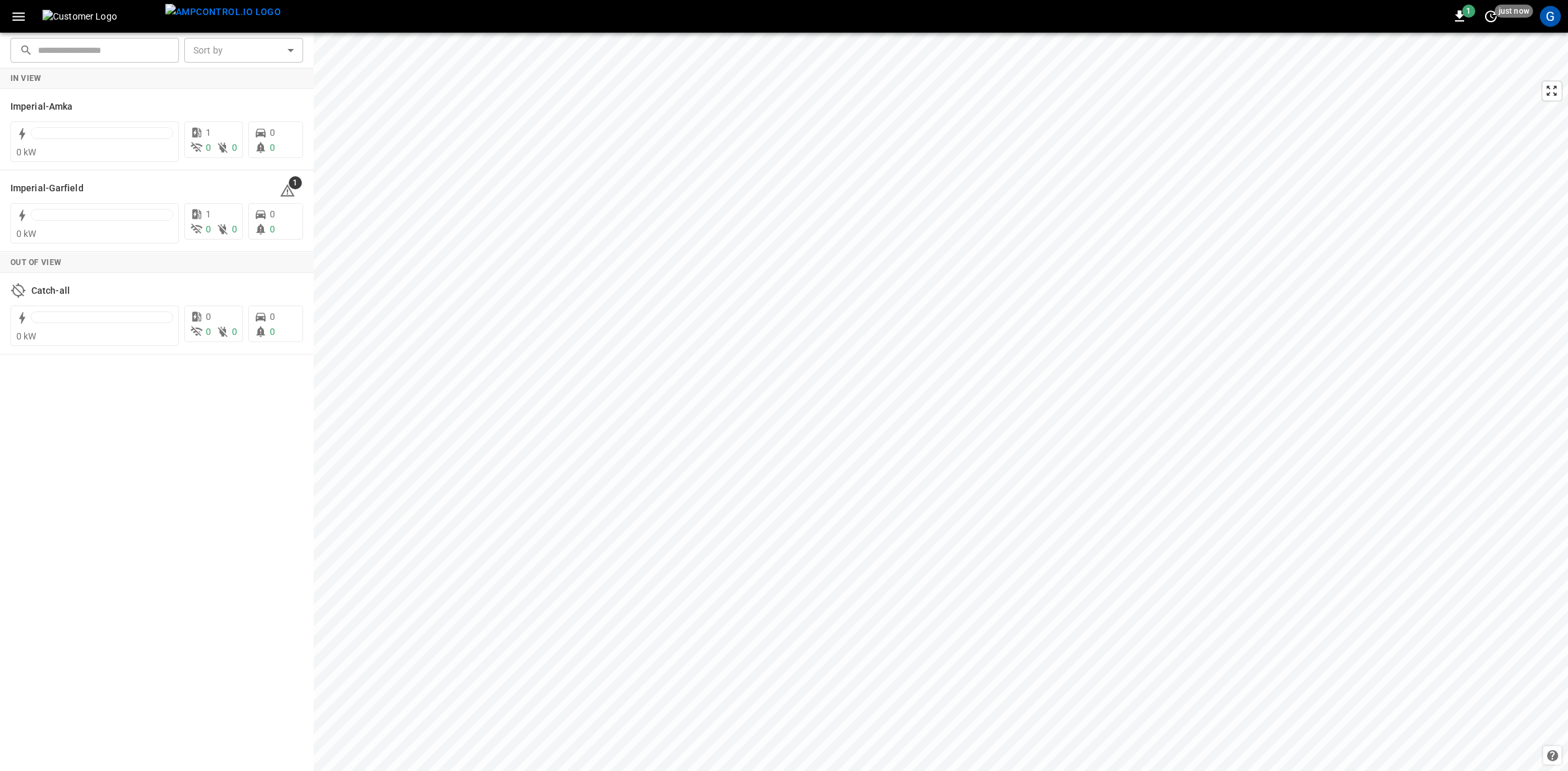
click at [20, 15] on icon "button" at bounding box center [18, 16] width 16 height 16
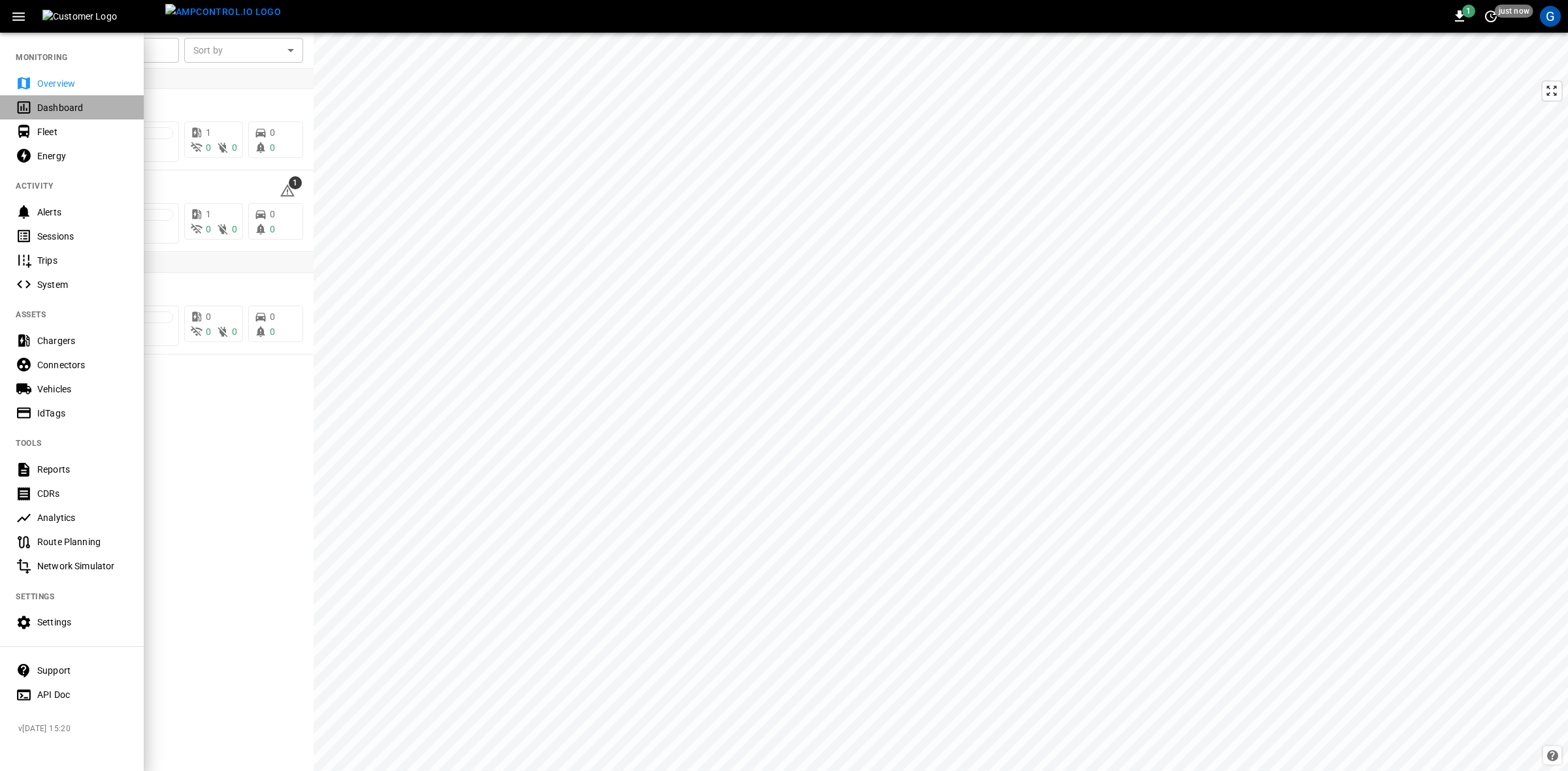
click at [44, 108] on div "Dashboard" at bounding box center [83, 107] width 91 height 13
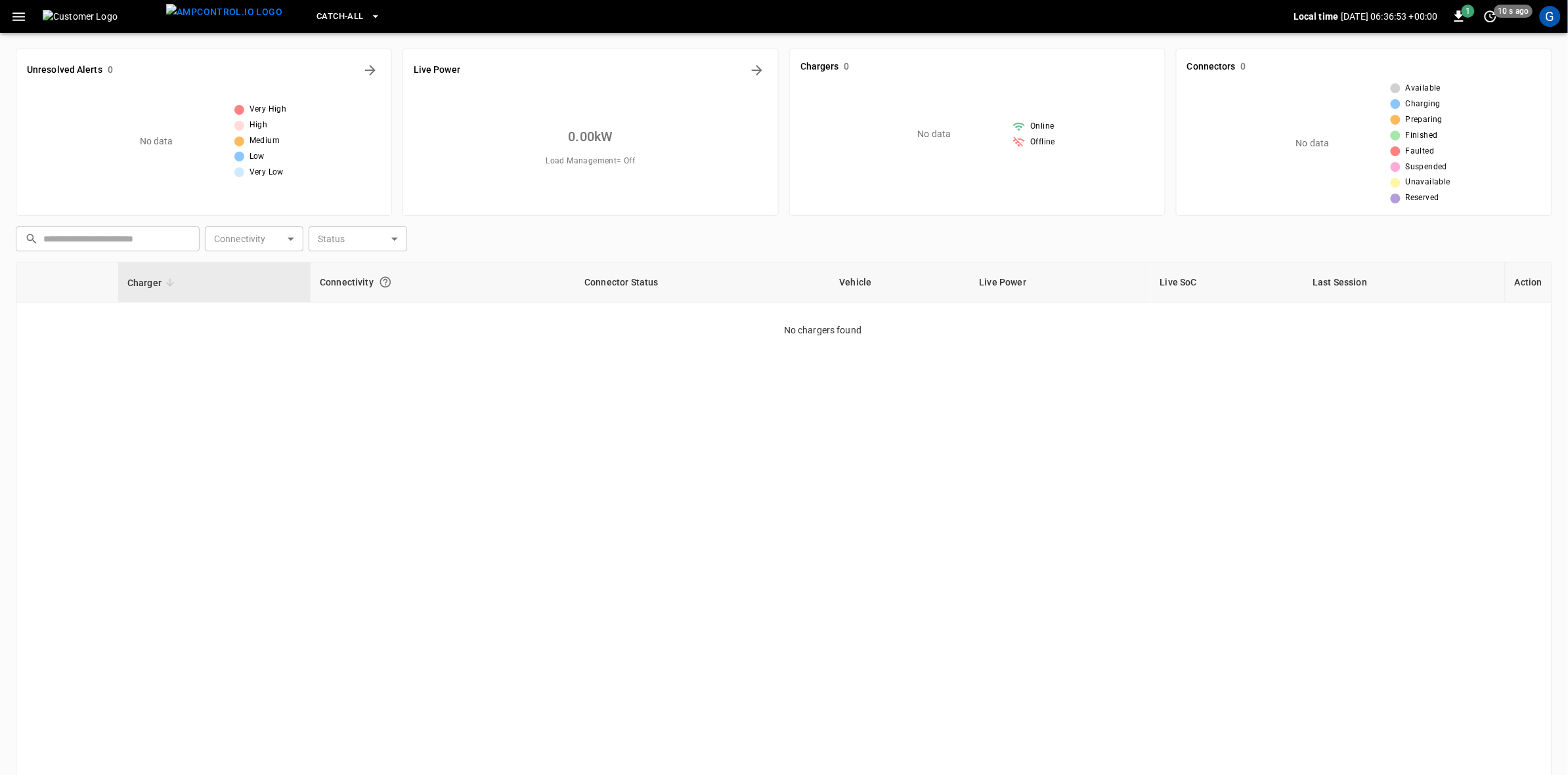
click at [1547, 18] on div "G" at bounding box center [1550, 16] width 21 height 21
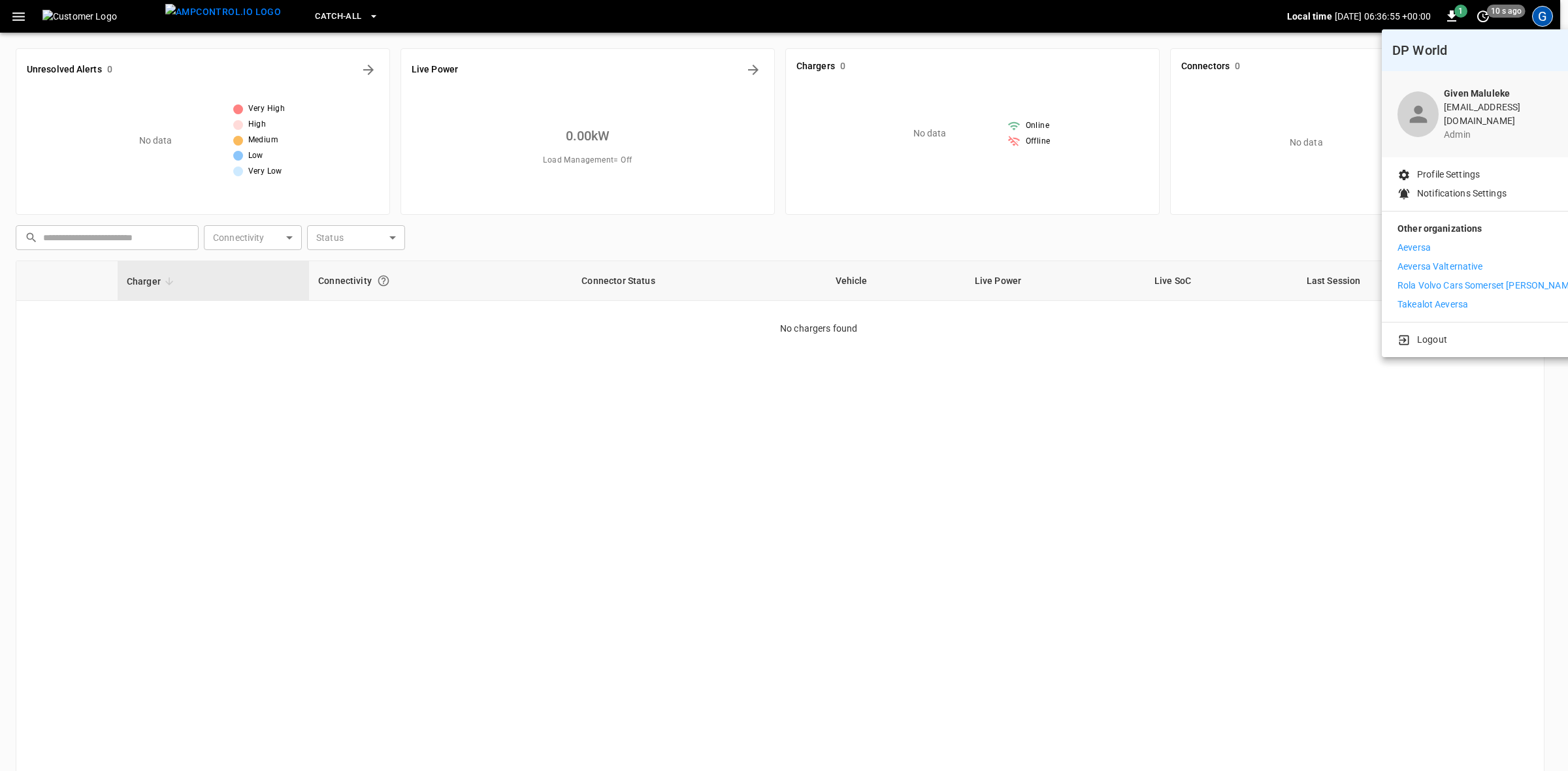
click at [1420, 242] on p "Aeversa" at bounding box center [1414, 248] width 33 height 14
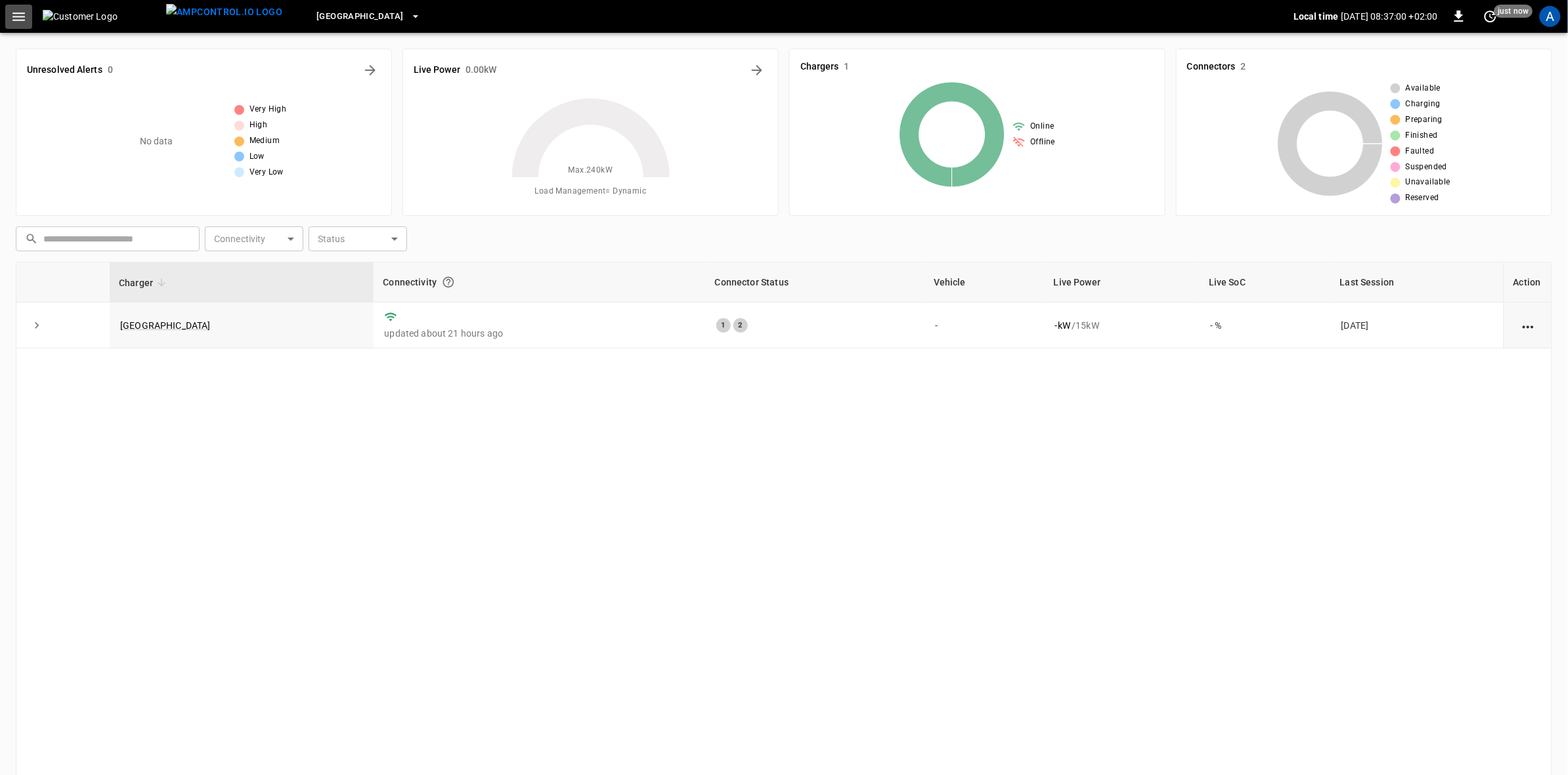
click at [14, 21] on icon "button" at bounding box center [19, 16] width 16 height 16
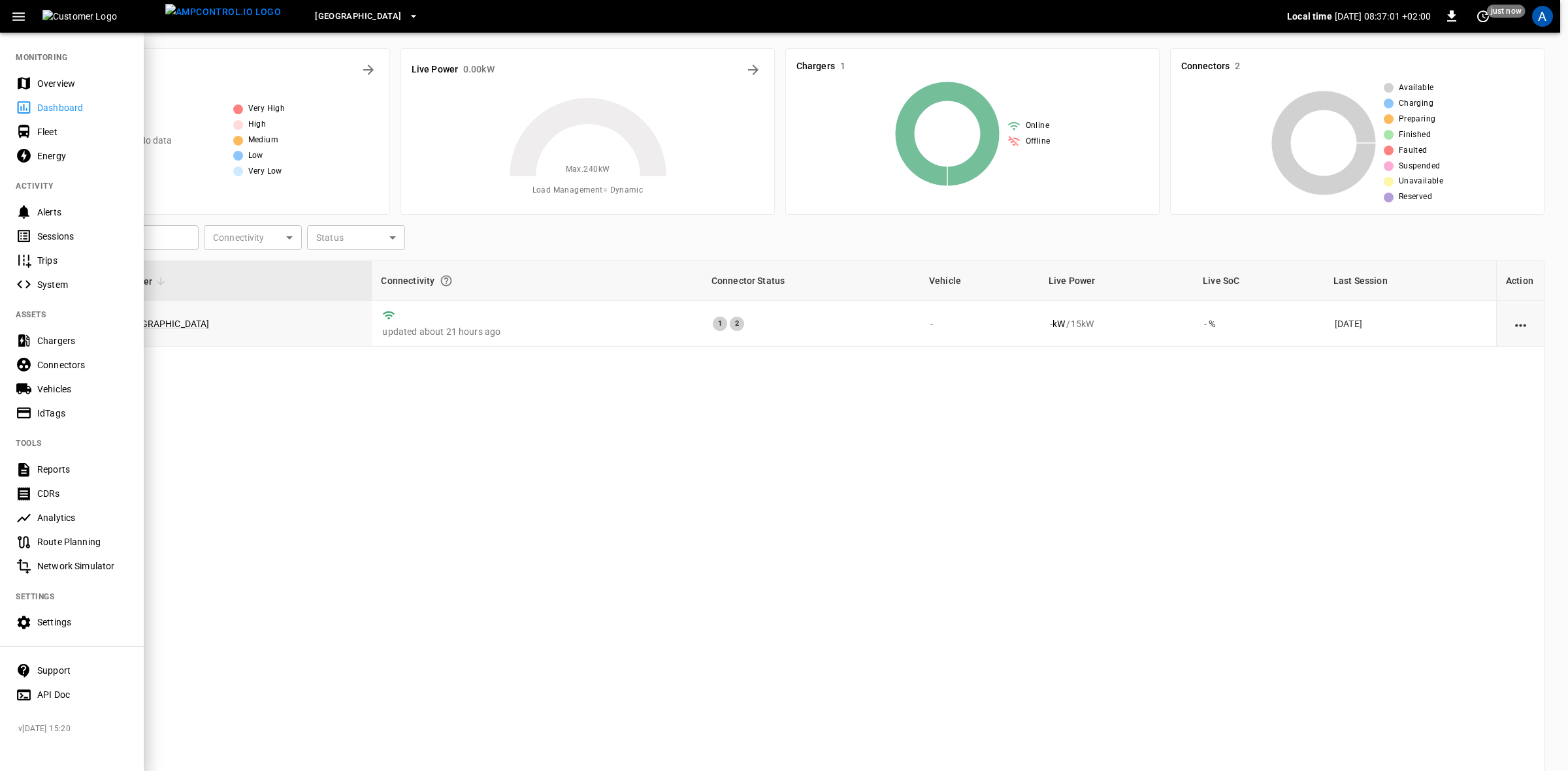
click at [407, 13] on icon "button" at bounding box center [413, 16] width 13 height 13
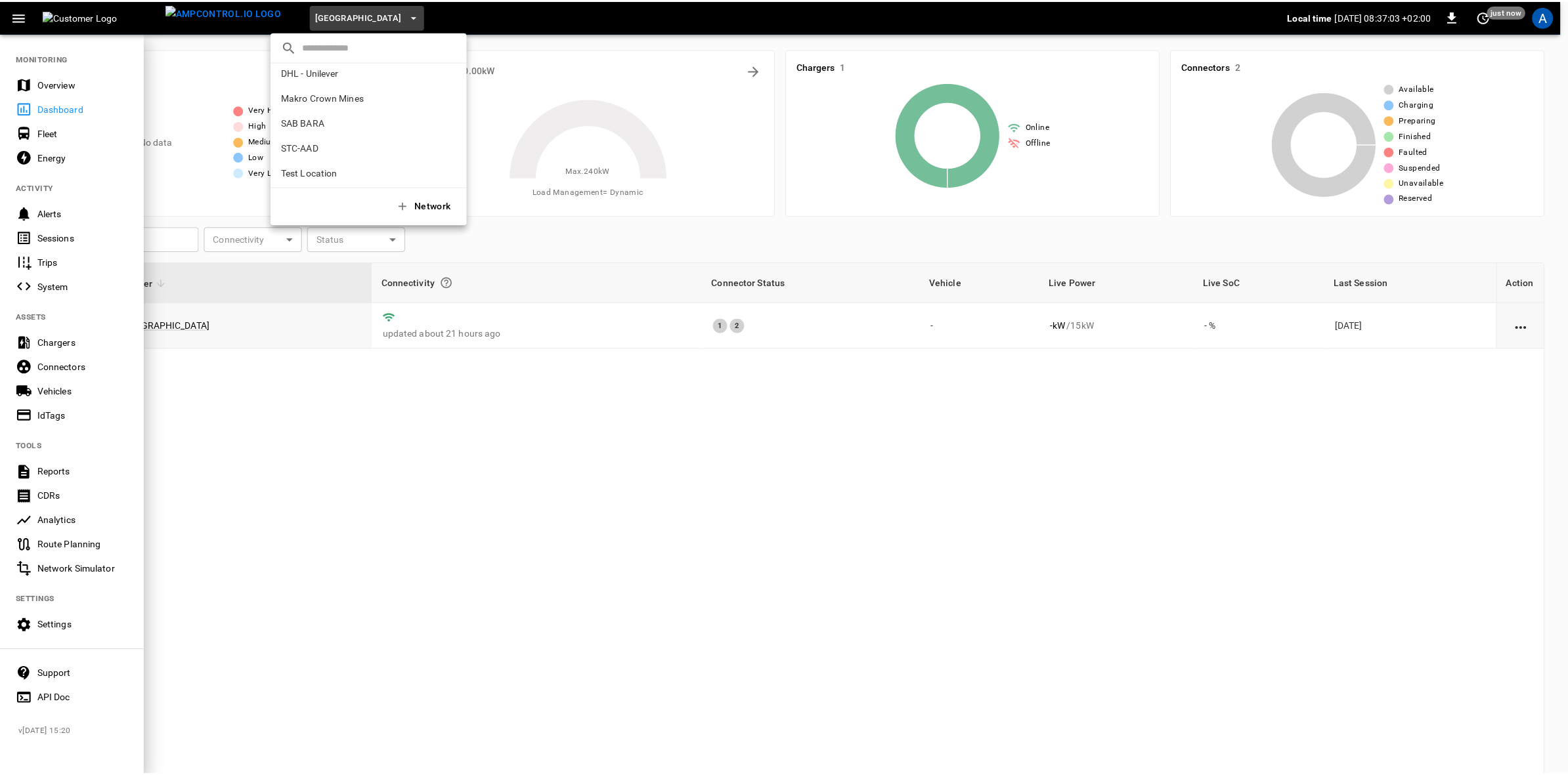
scroll to position [164, 0]
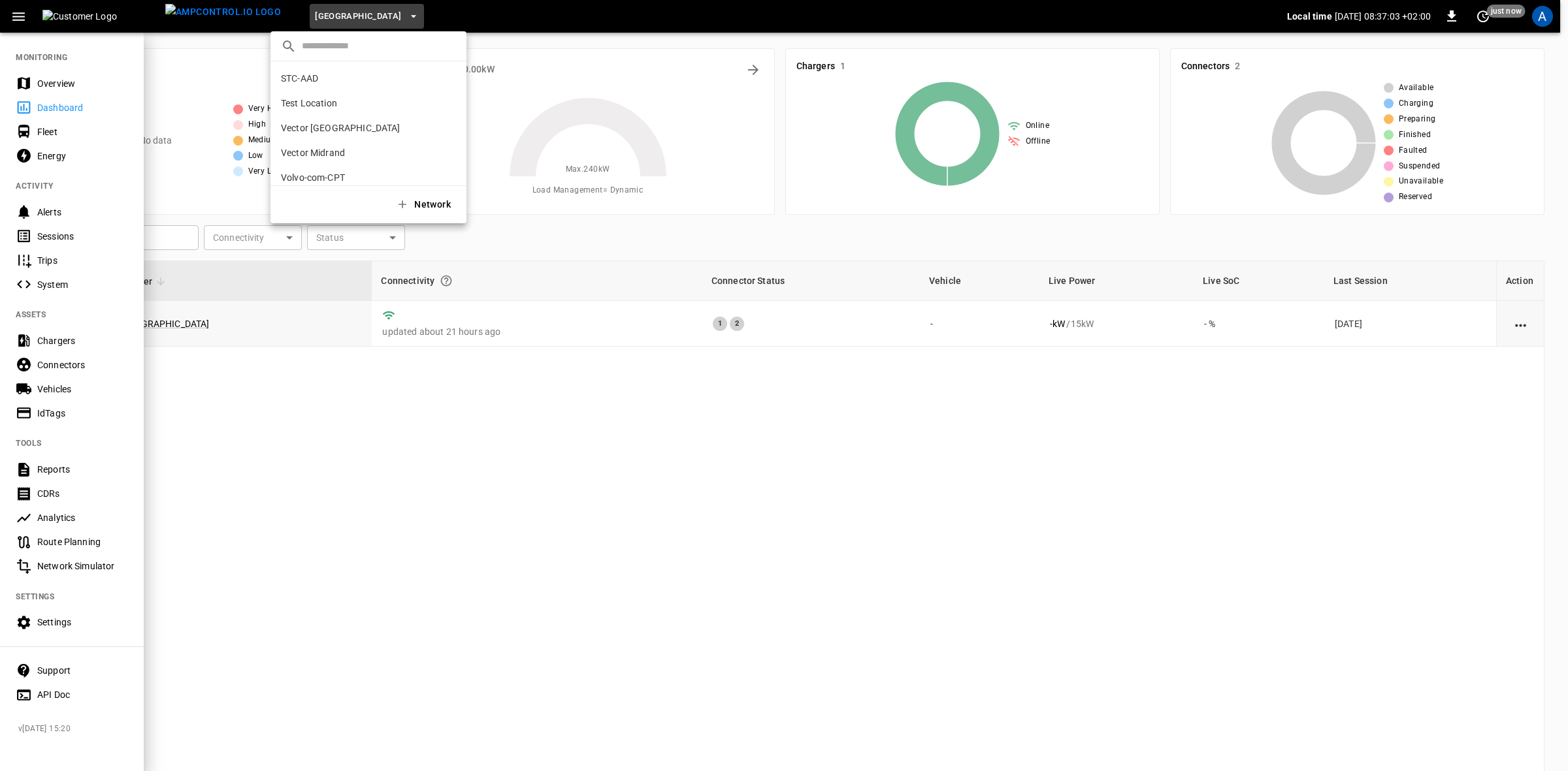
click at [306, 163] on div "AA Bakery c263 ... Blue Ribbon Aeroton 5c86 ... [GEOGRAPHIC_DATA] 3fbd ... DHL …" at bounding box center [368, 124] width 196 height 124
click at [301, 92] on p "Test Location" at bounding box center [344, 89] width 128 height 13
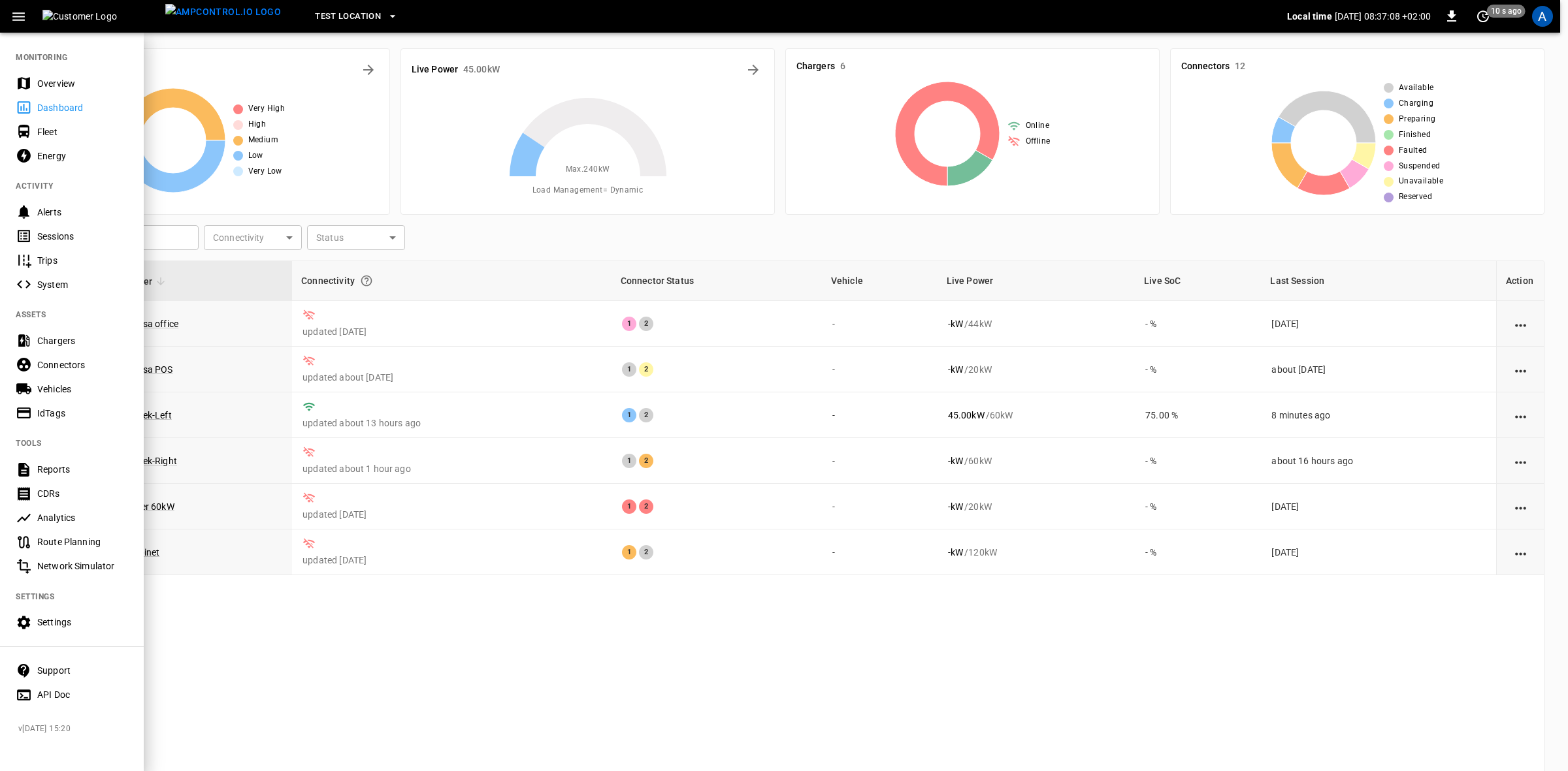
click at [458, 654] on div at bounding box center [784, 385] width 1568 height 771
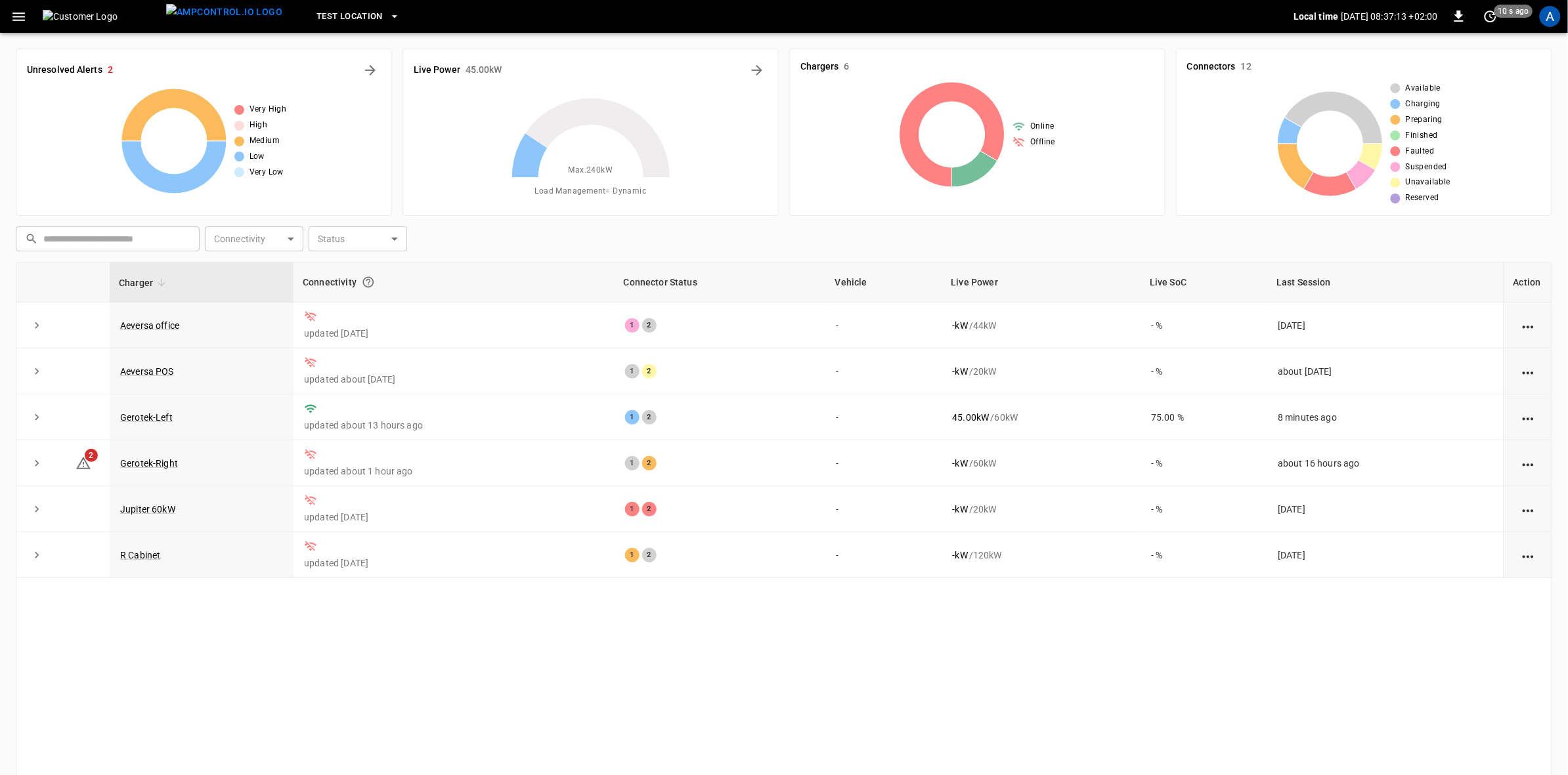
click at [152, 419] on link "Gerotek-Left" at bounding box center [146, 417] width 53 height 10
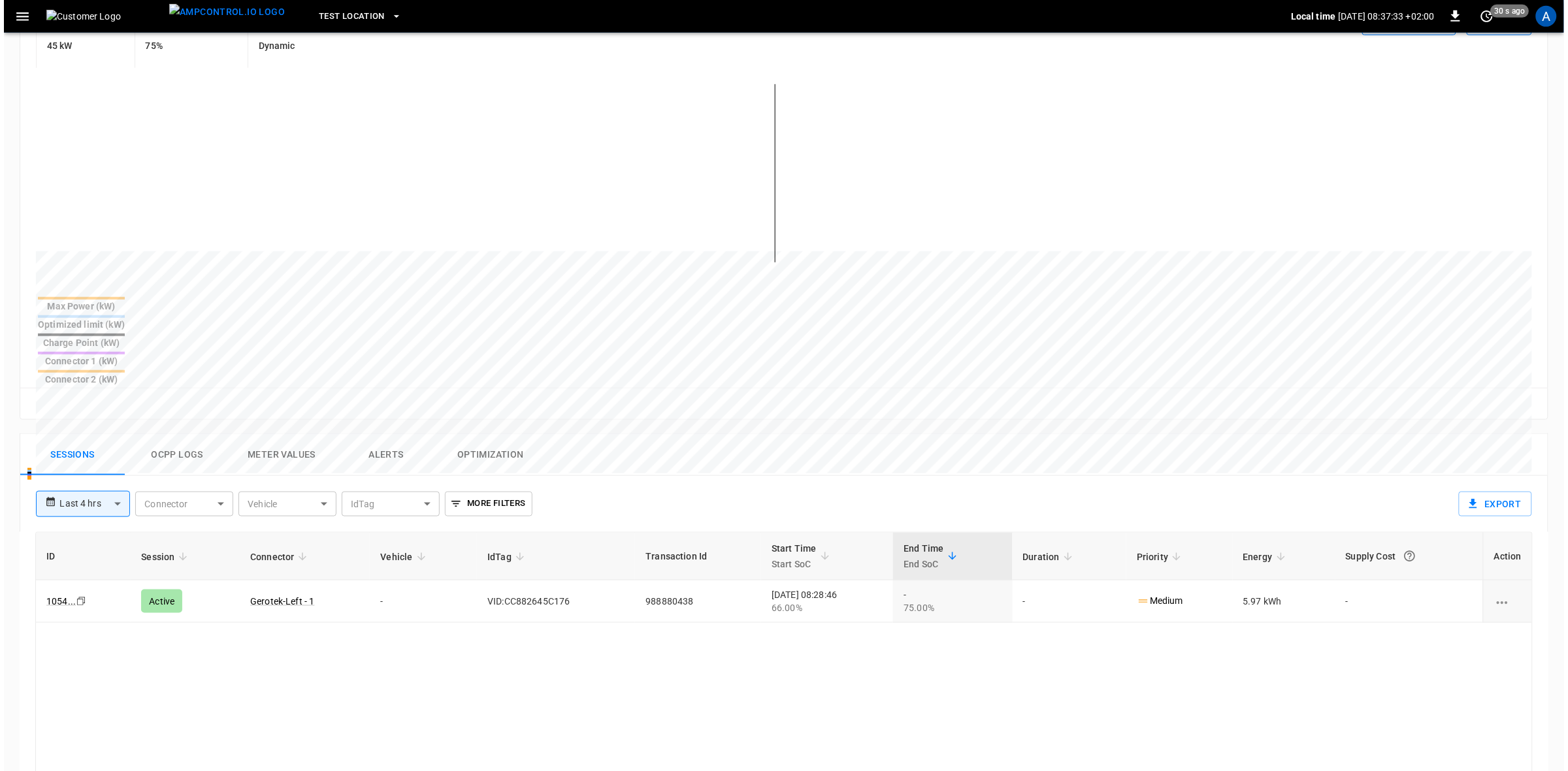
scroll to position [288, 0]
click at [1537, 23] on div "A" at bounding box center [1543, 16] width 21 height 21
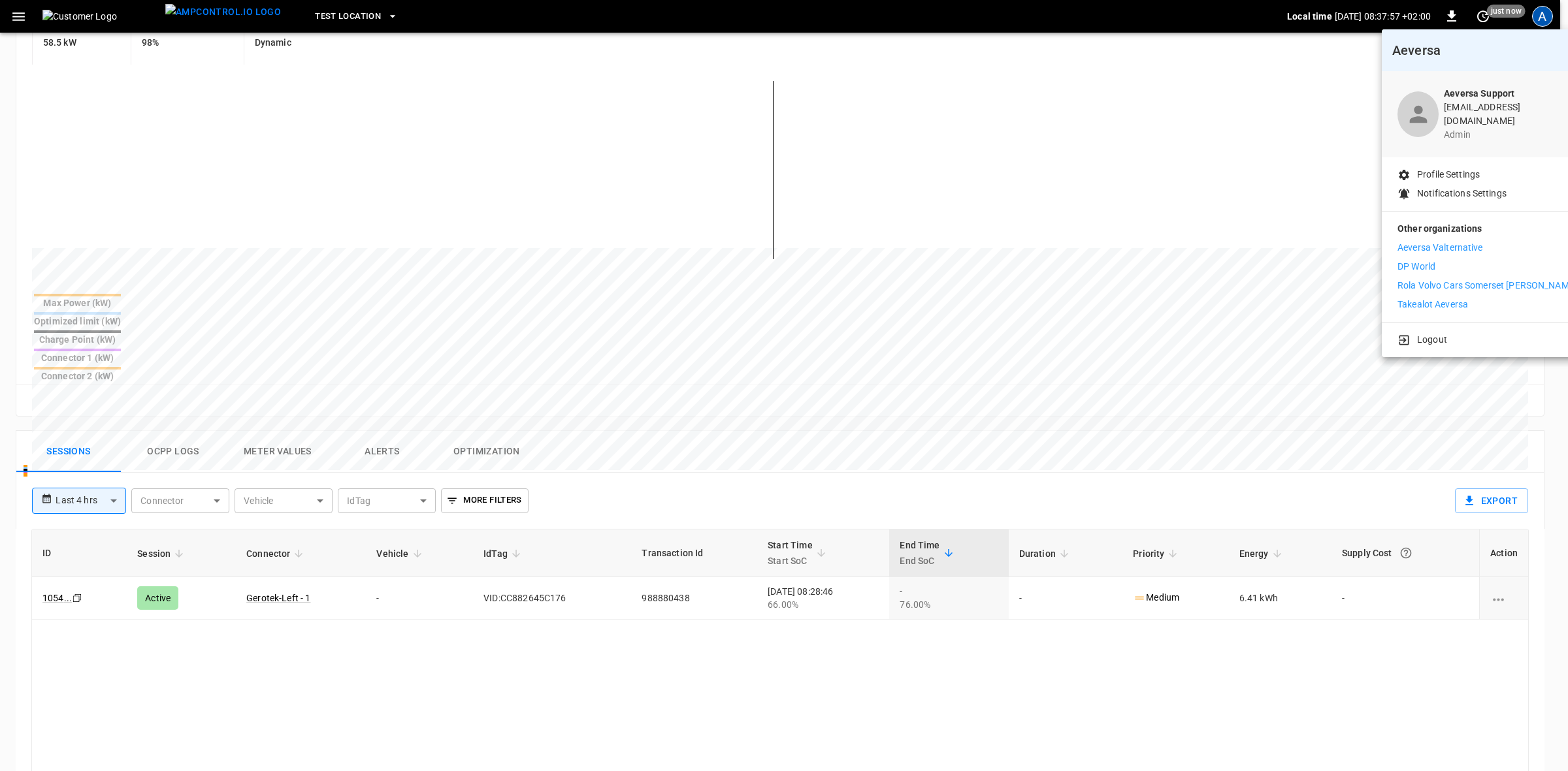
click at [1425, 262] on p "DP World" at bounding box center [1416, 267] width 38 height 14
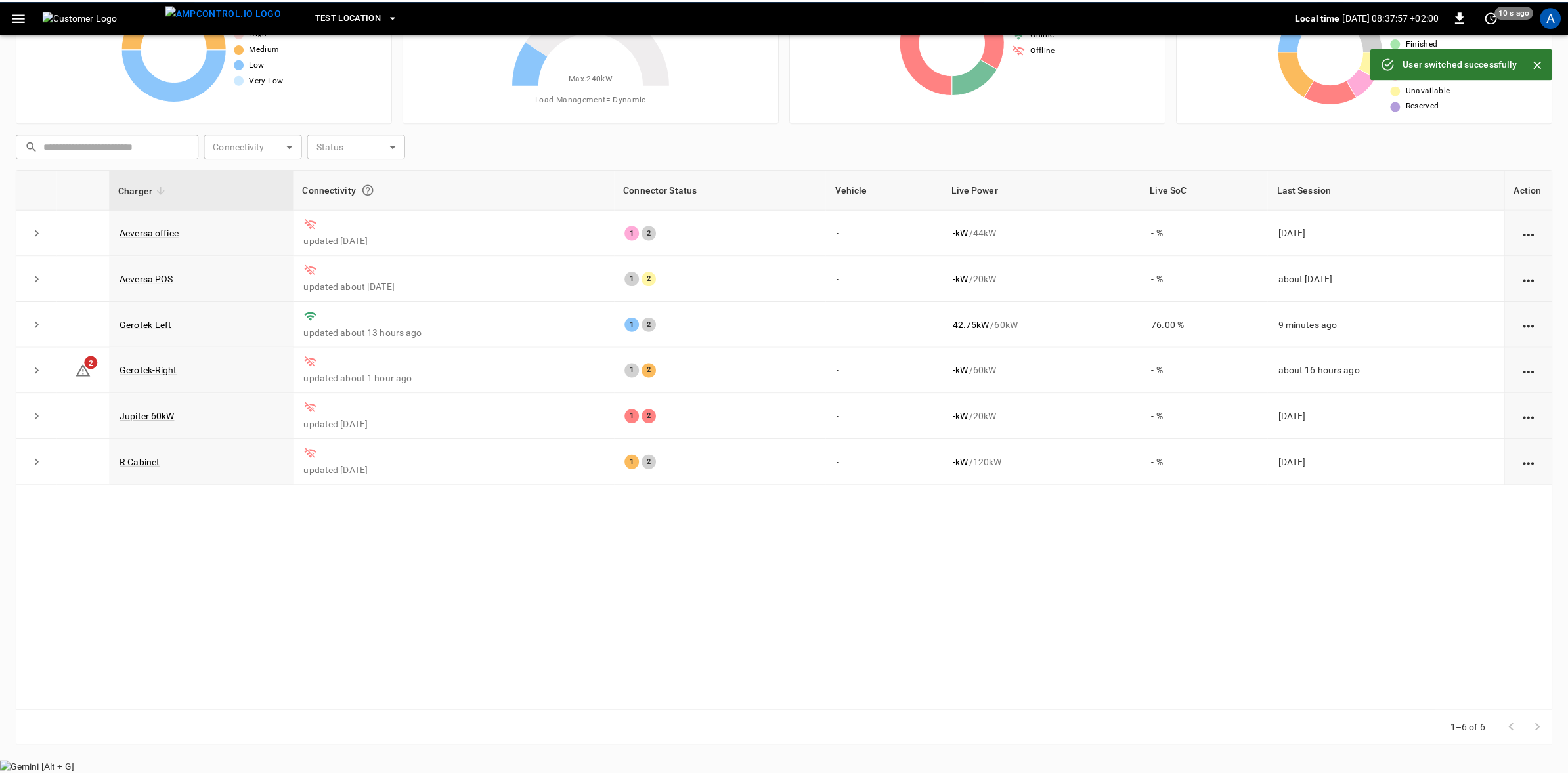
scroll to position [80, 0]
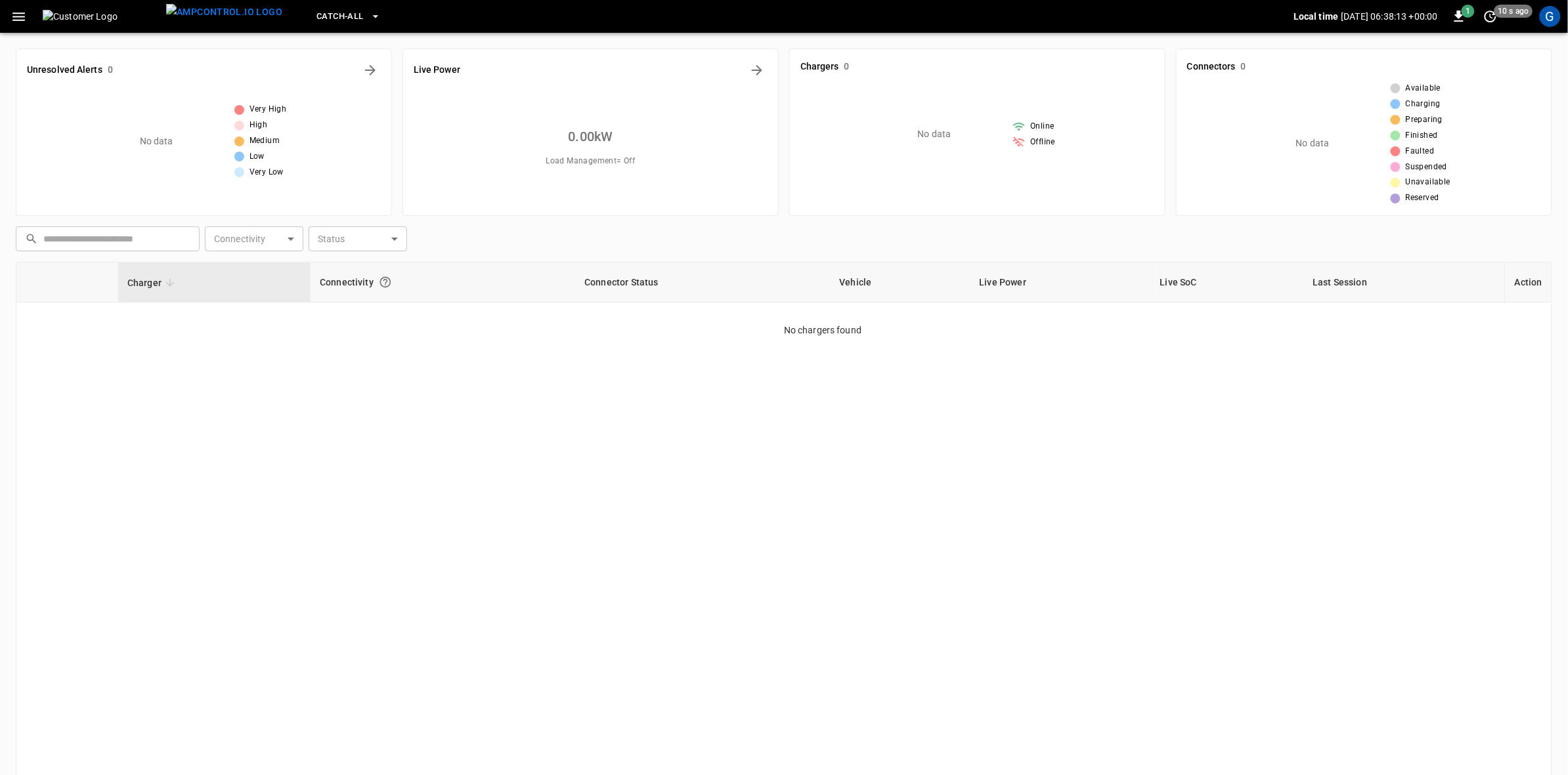
click at [17, 16] on icon "button" at bounding box center [19, 16] width 12 height 8
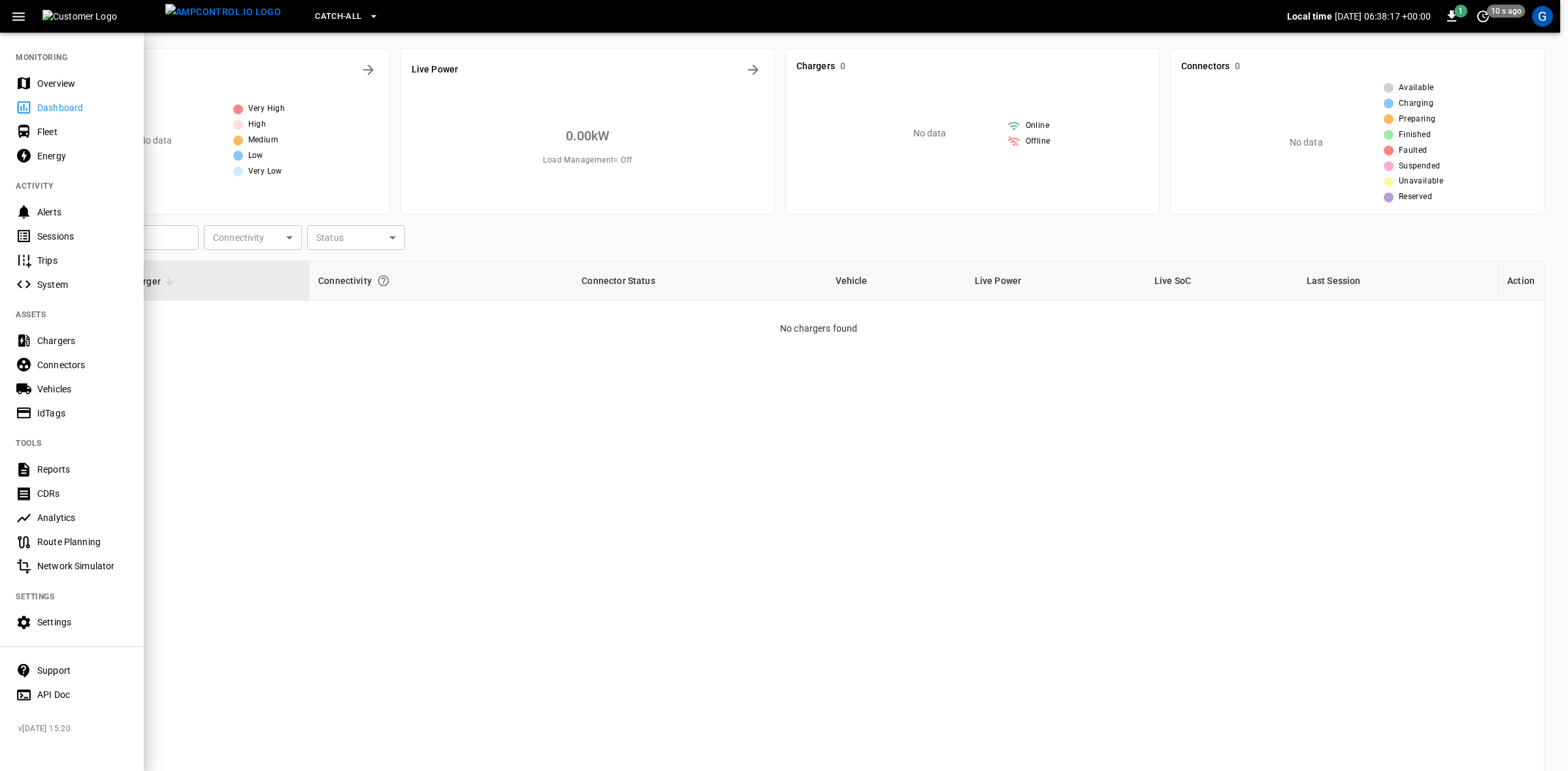
click at [50, 130] on div "Fleet" at bounding box center [83, 132] width 91 height 13
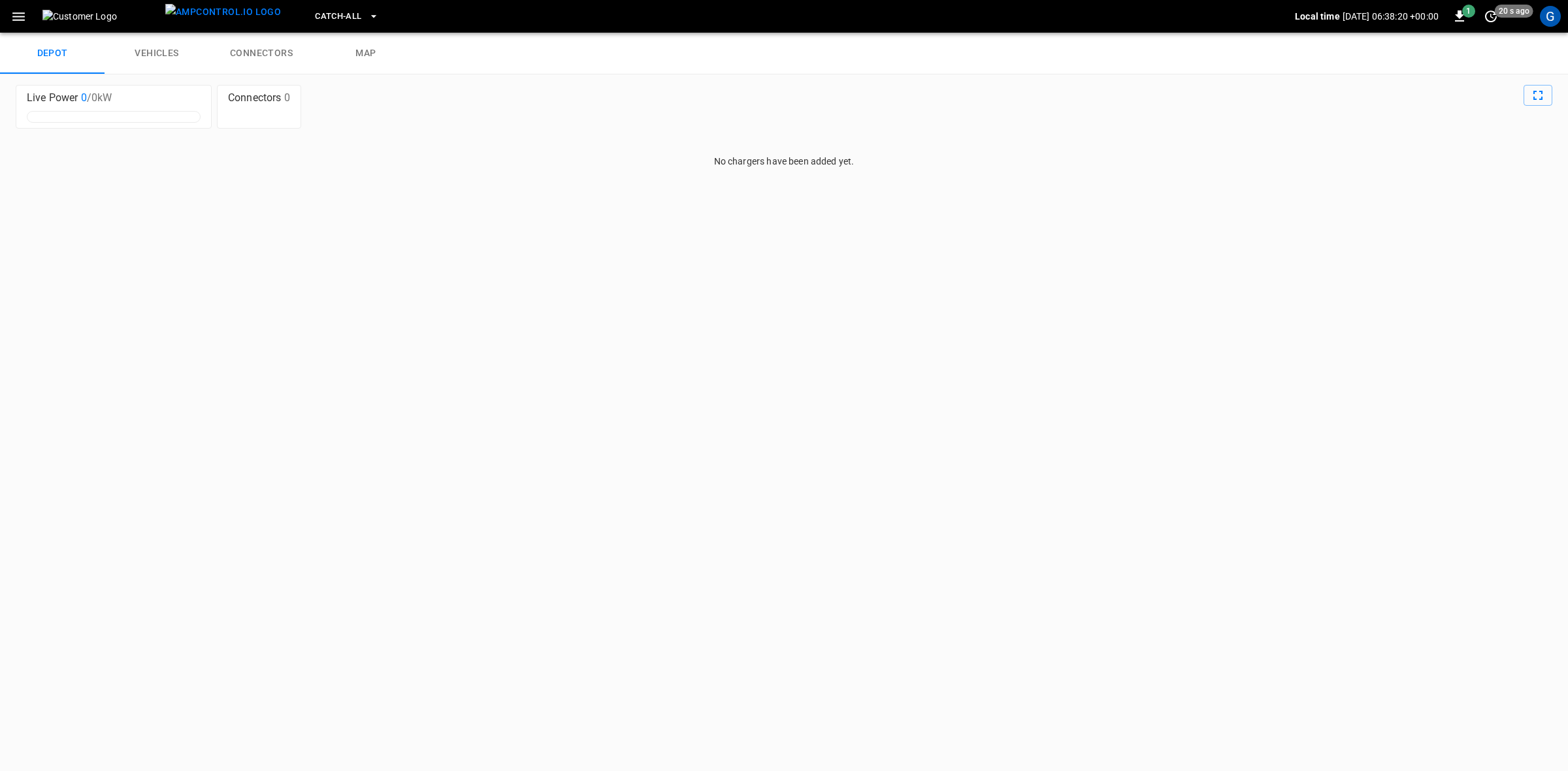
click at [367, 18] on icon "button" at bounding box center [373, 16] width 13 height 13
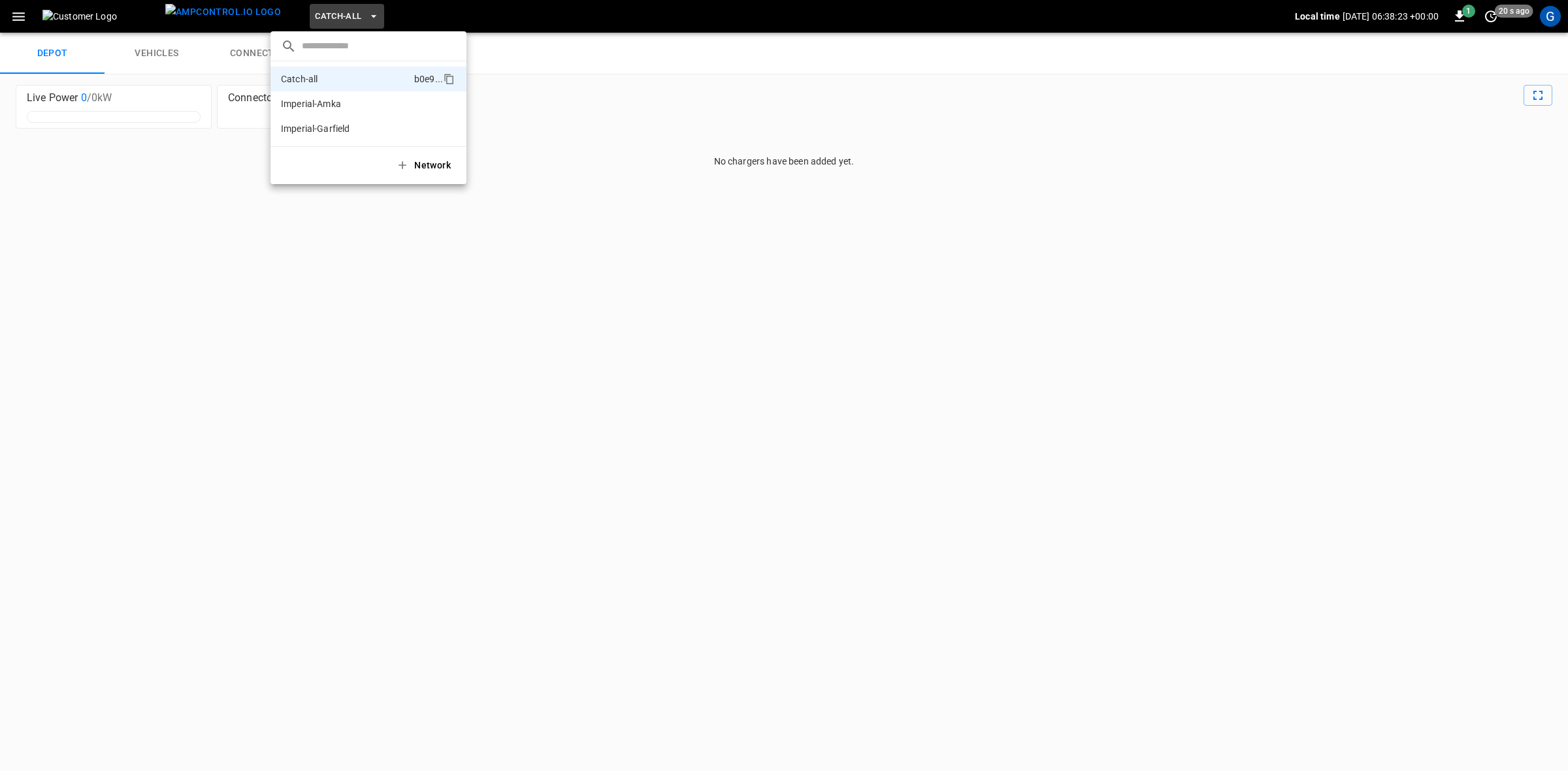
click at [307, 102] on p "Imperial-Amka" at bounding box center [346, 103] width 130 height 13
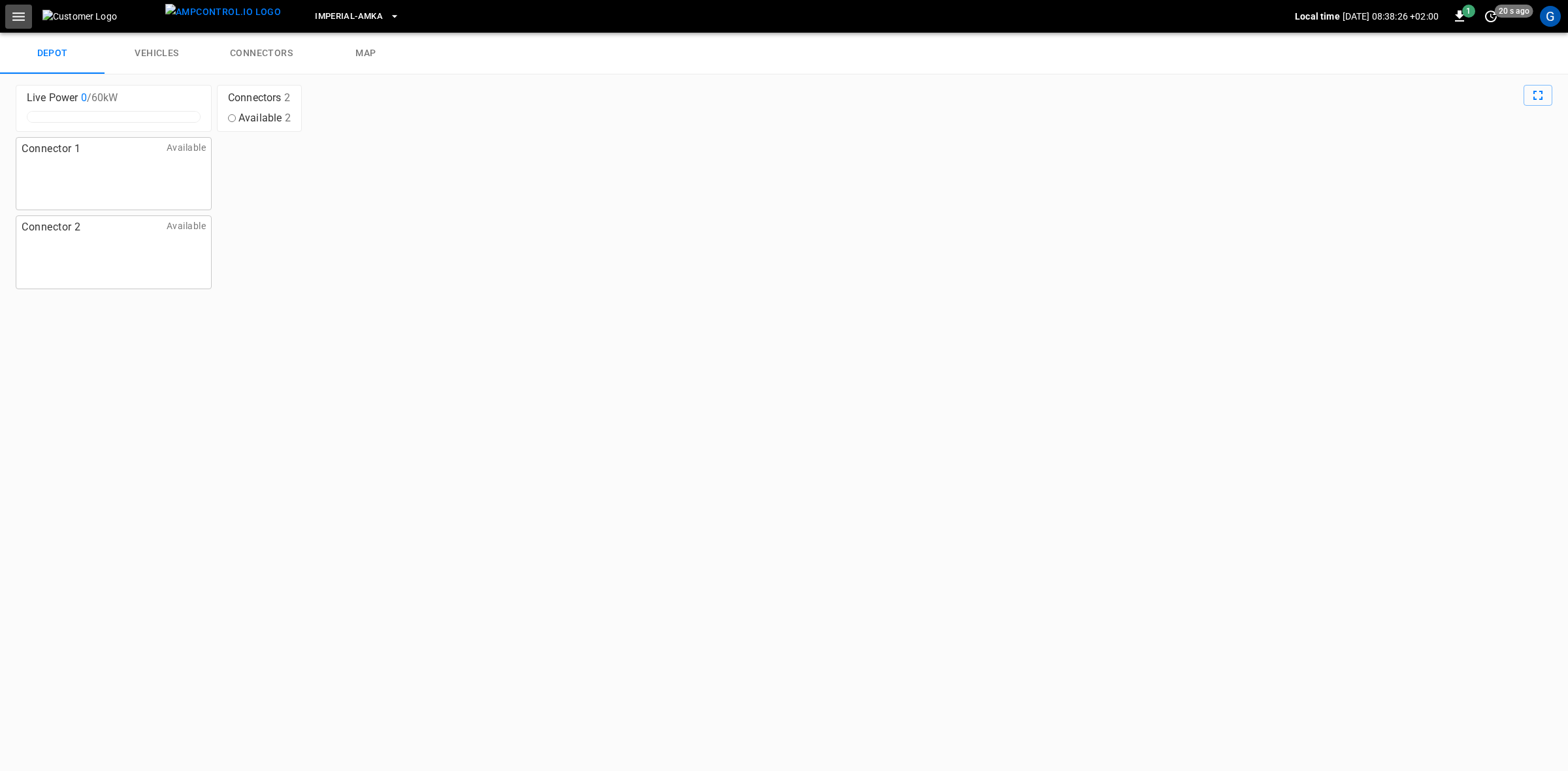
click at [18, 20] on icon "button" at bounding box center [18, 16] width 16 height 16
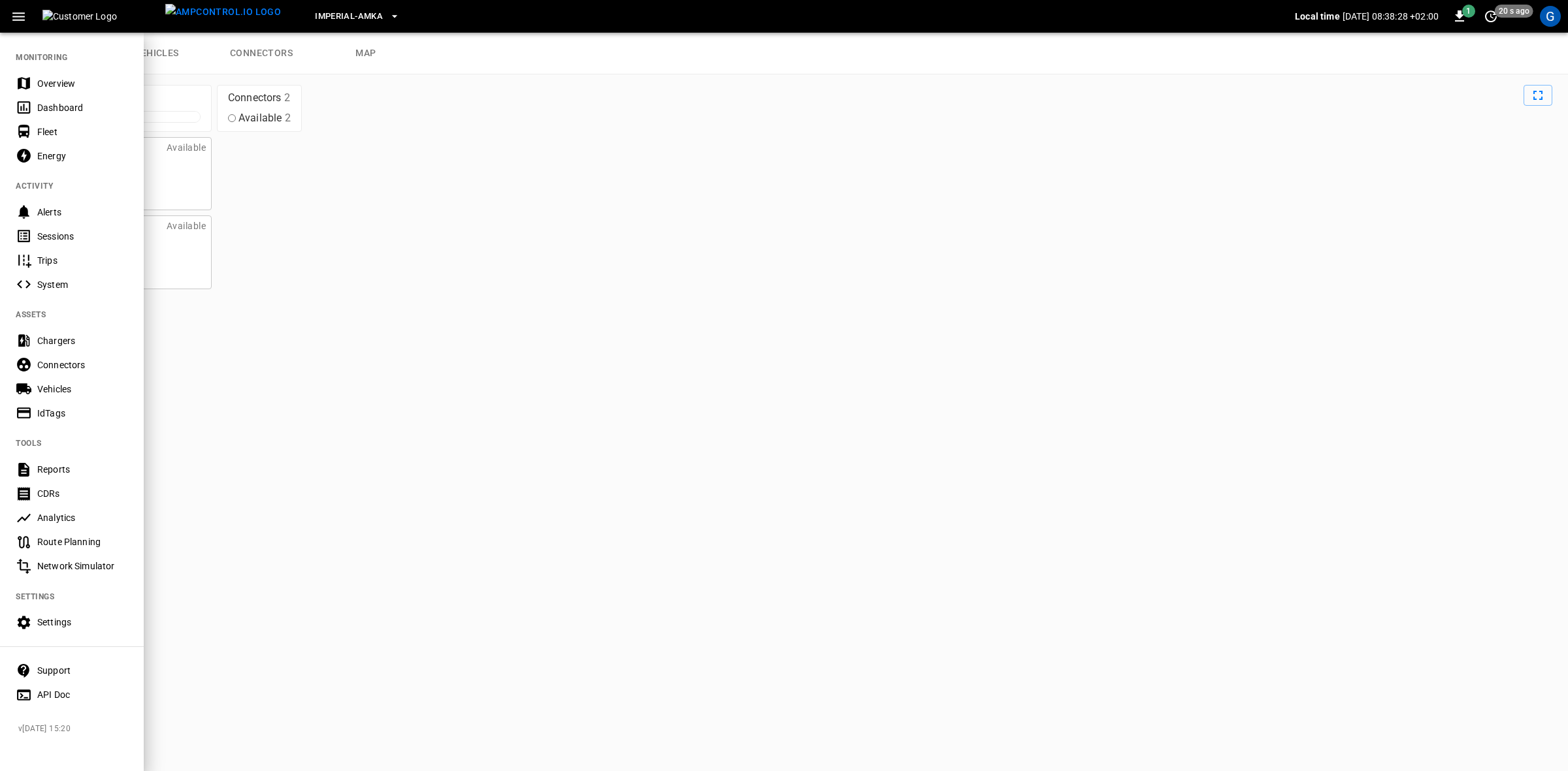
click at [431, 394] on div at bounding box center [784, 385] width 1568 height 771
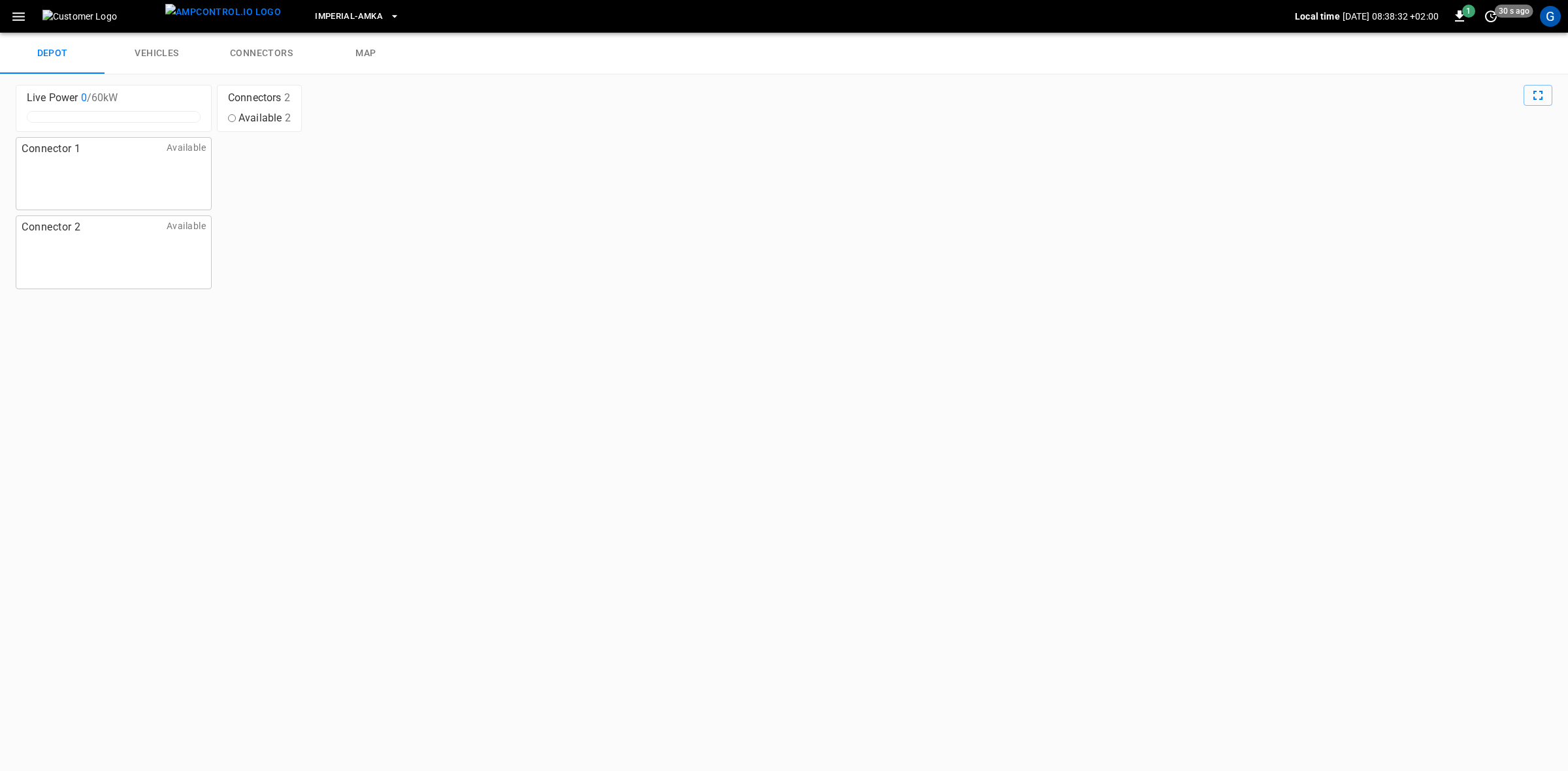
click at [22, 21] on icon "button" at bounding box center [18, 16] width 16 height 16
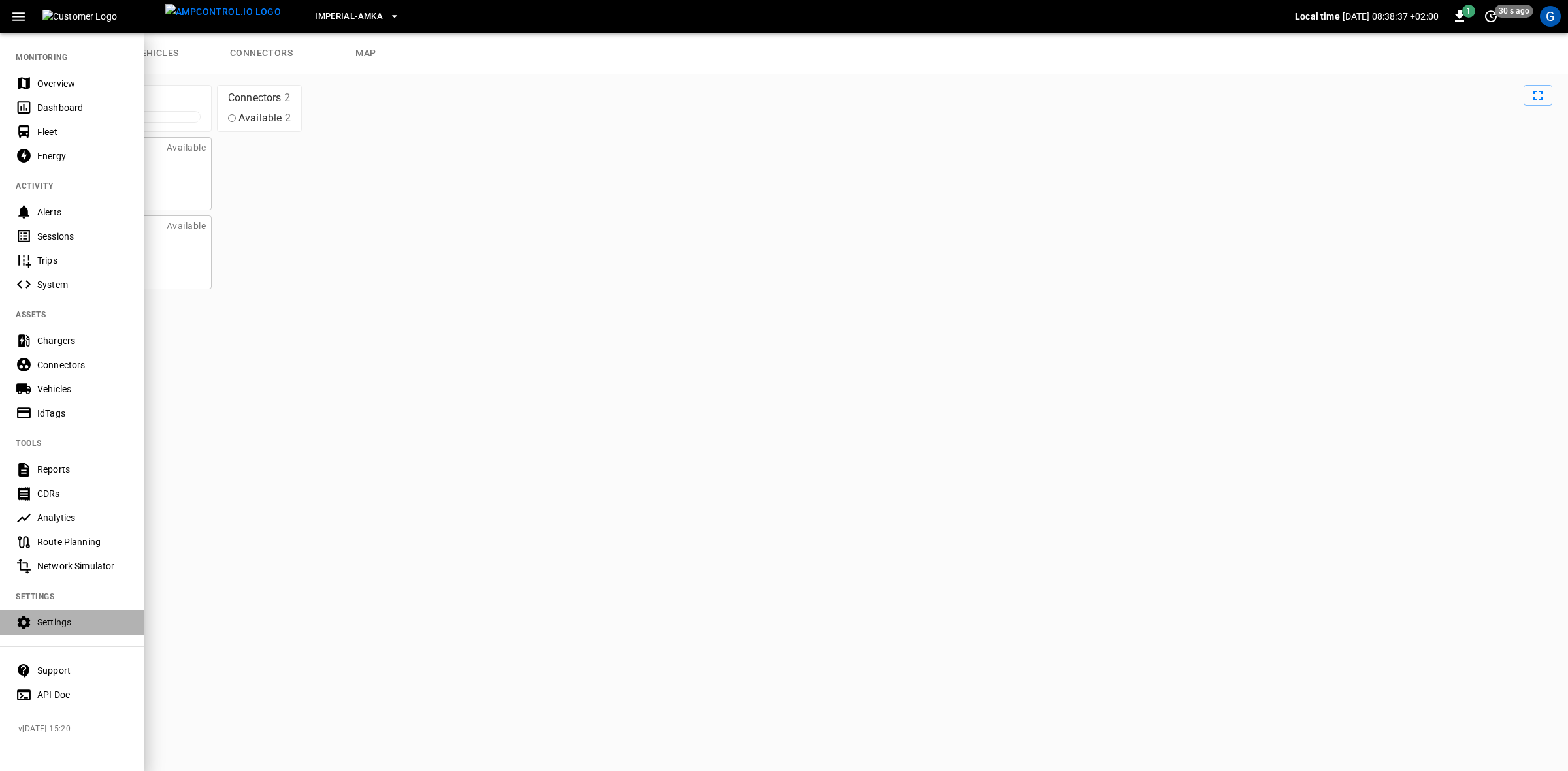
click at [53, 629] on div "Settings" at bounding box center [72, 622] width 143 height 24
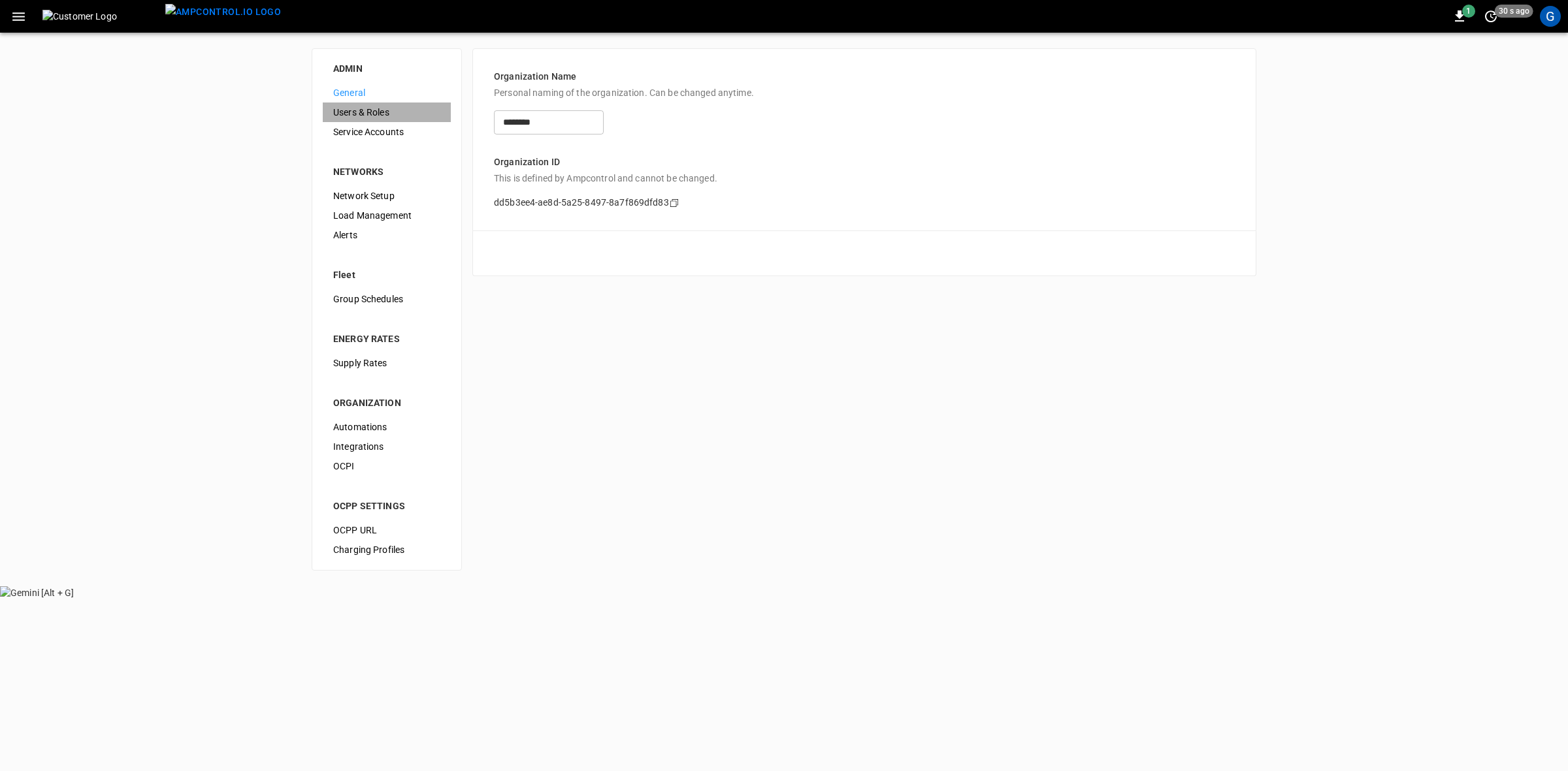
click at [365, 116] on span "Users & Roles" at bounding box center [387, 113] width 107 height 14
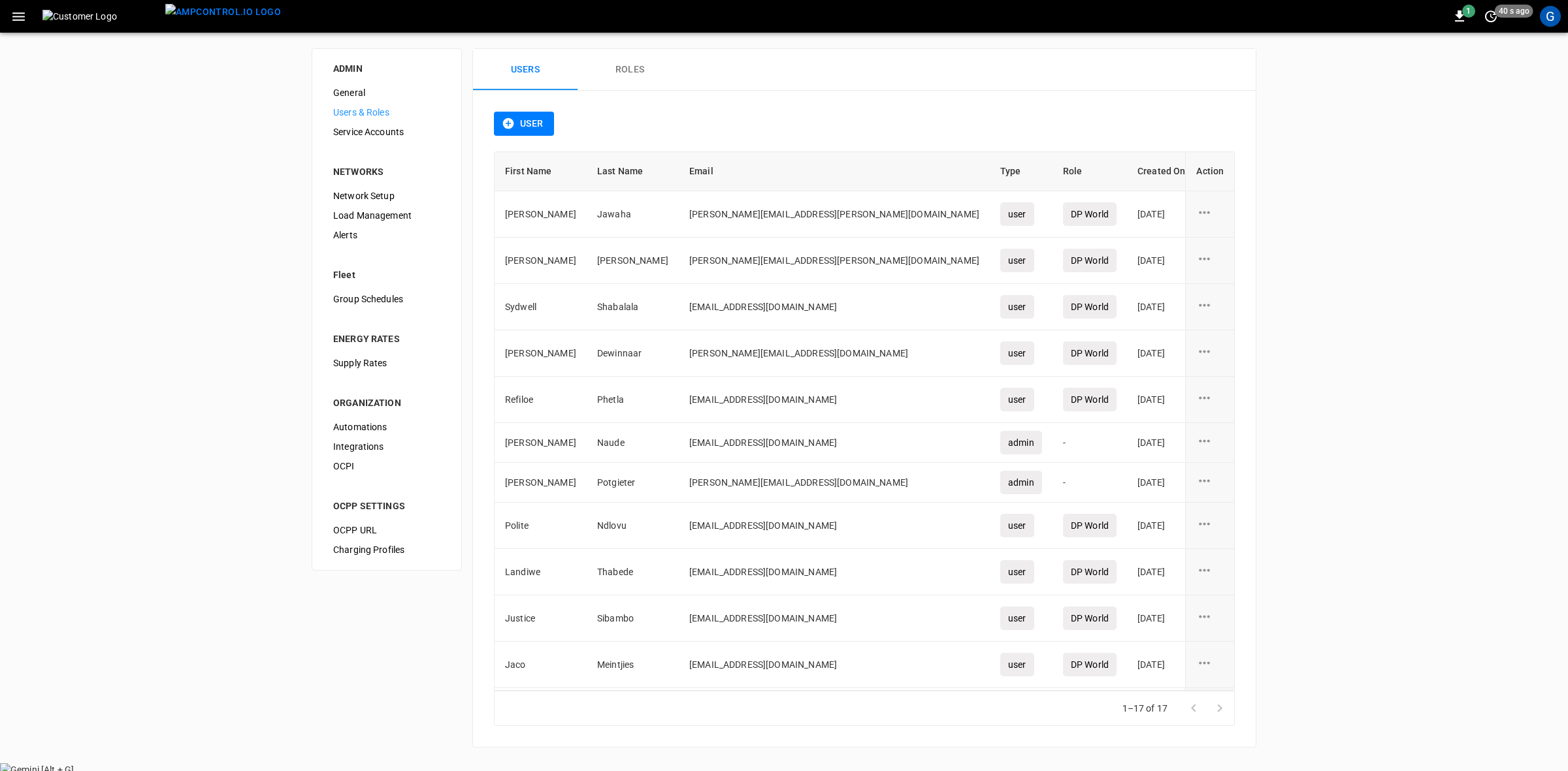
click at [622, 74] on button "Roles" at bounding box center [629, 70] width 105 height 42
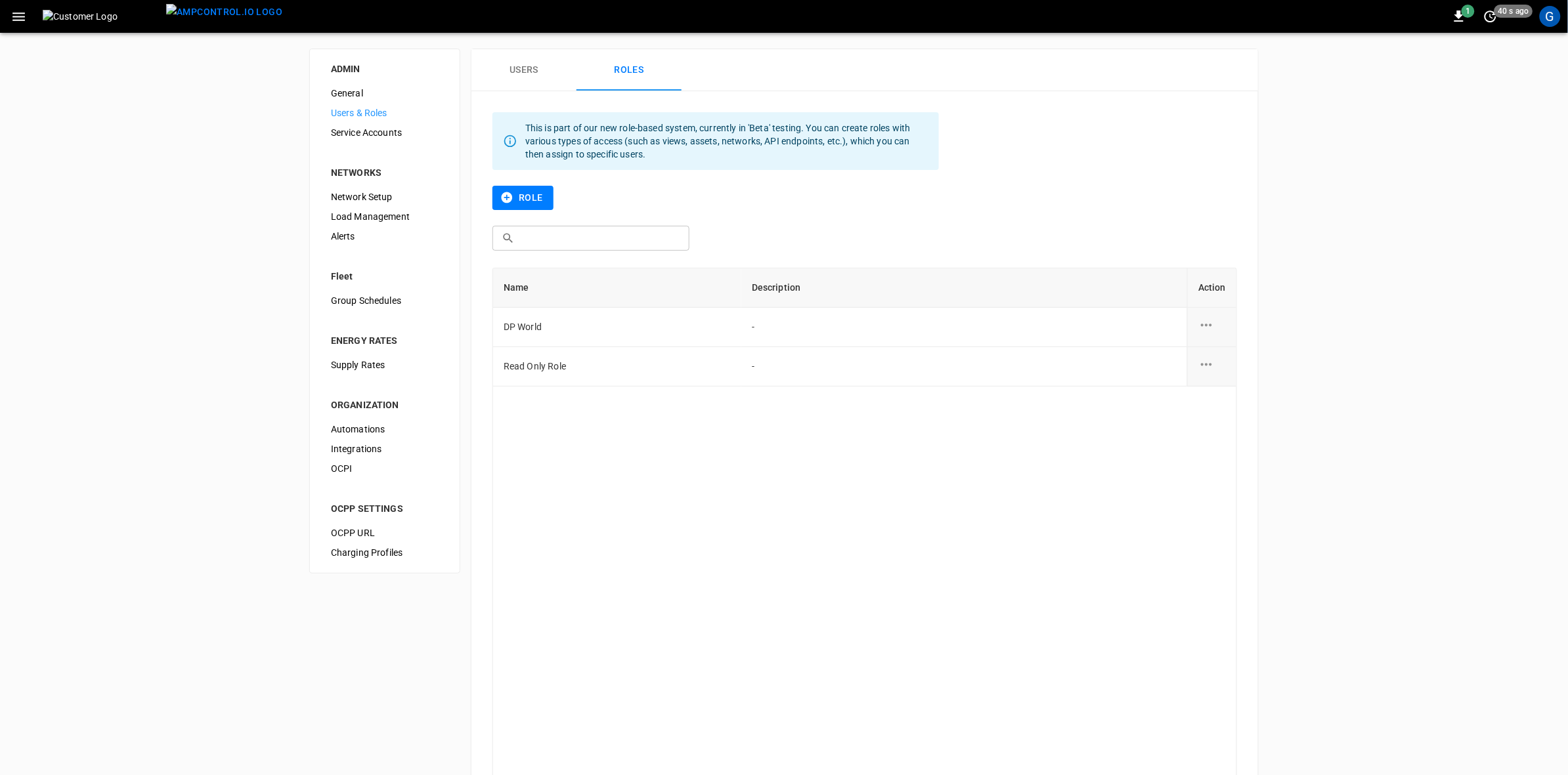
click at [563, 329] on td "DP World" at bounding box center [617, 327] width 249 height 39
click at [1205, 319] on icon "role action options" at bounding box center [1206, 325] width 16 height 16
click at [1221, 334] on li "Edit" at bounding box center [1221, 334] width 47 height 22
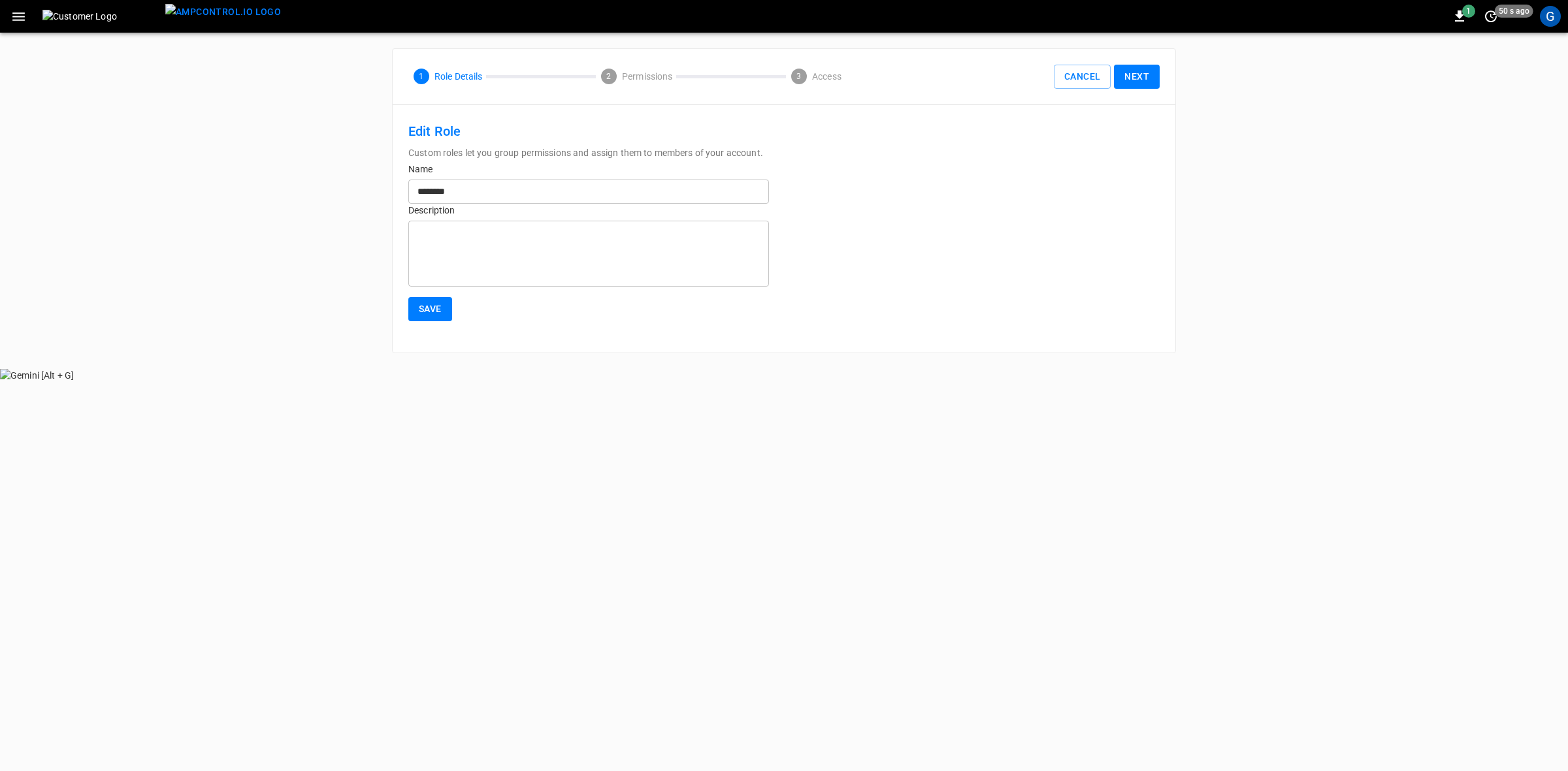
click at [1144, 80] on button "Next" at bounding box center [1137, 76] width 46 height 24
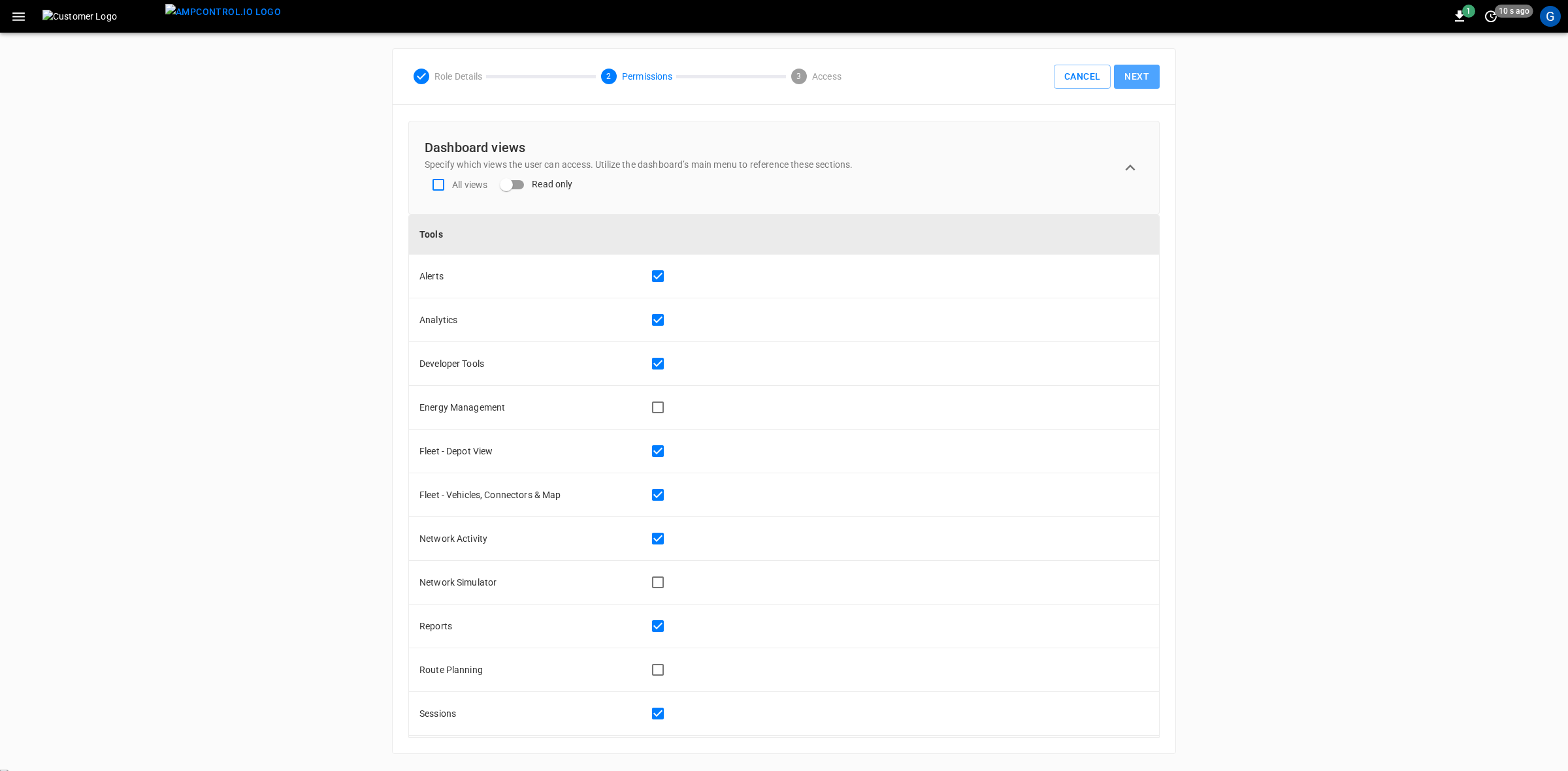
click at [1145, 80] on button "Next" at bounding box center [1137, 76] width 46 height 24
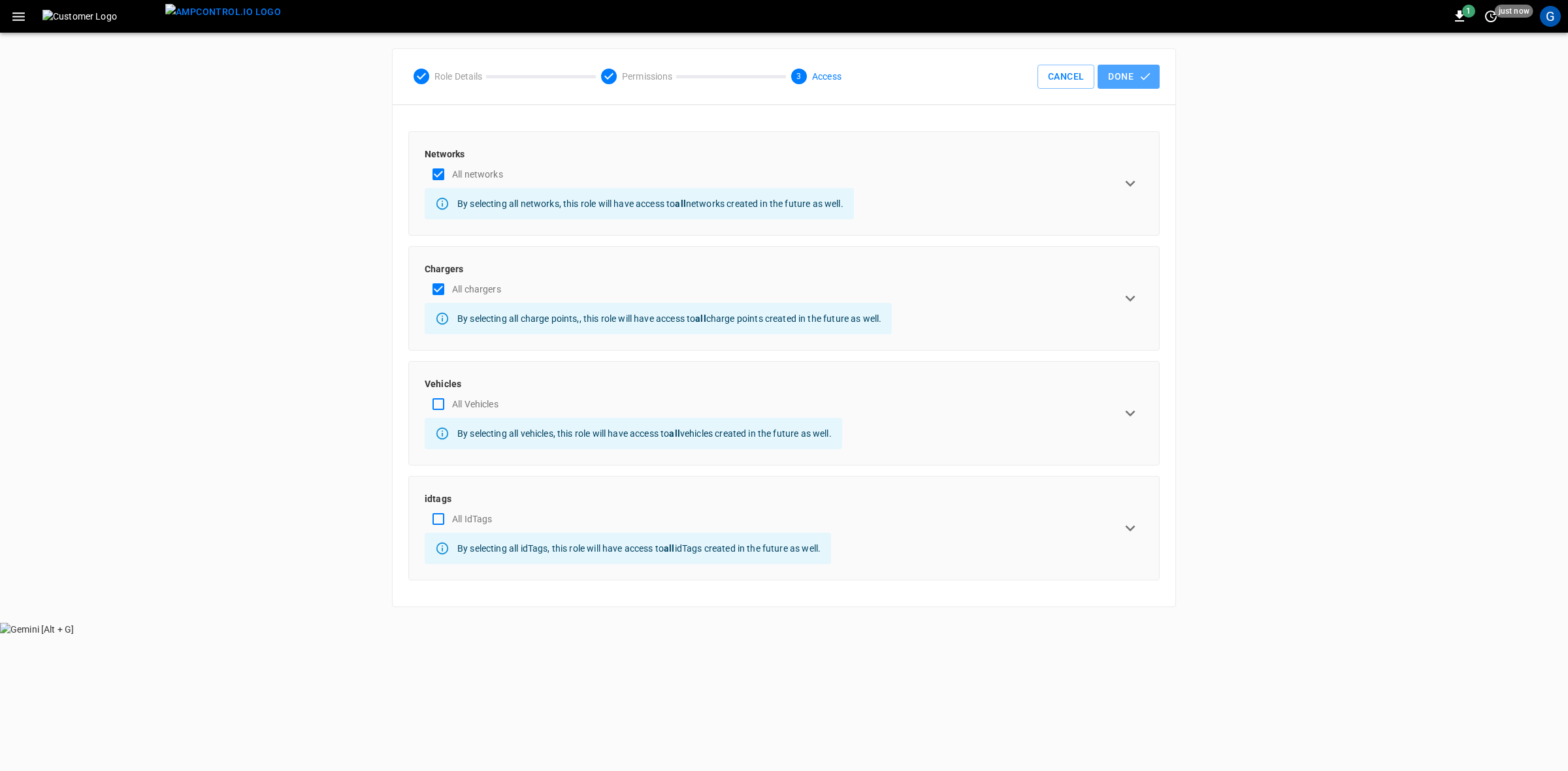
click at [1122, 82] on button "Done" at bounding box center [1129, 76] width 62 height 24
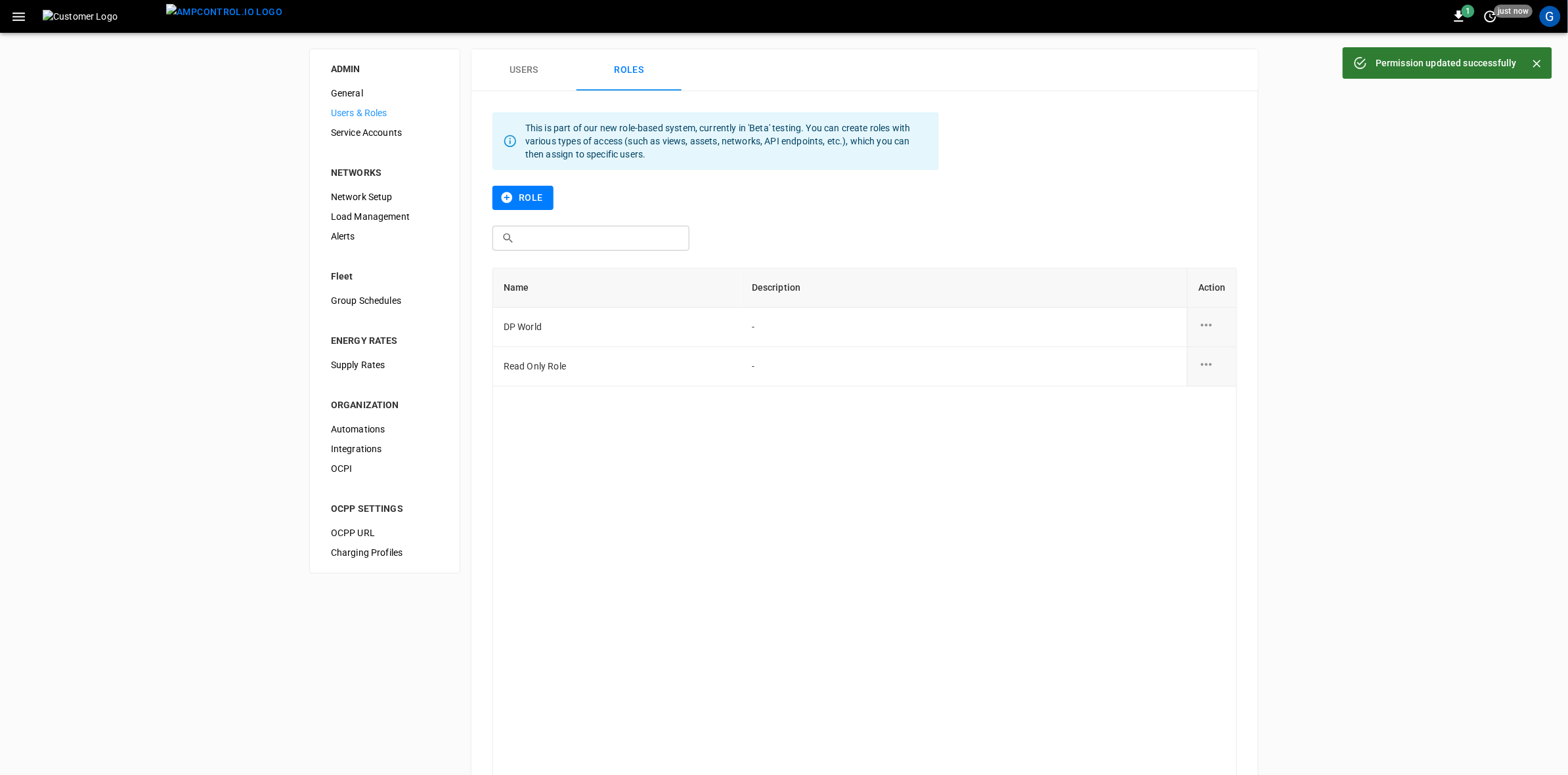
click at [14, 13] on icon "button" at bounding box center [19, 16] width 12 height 8
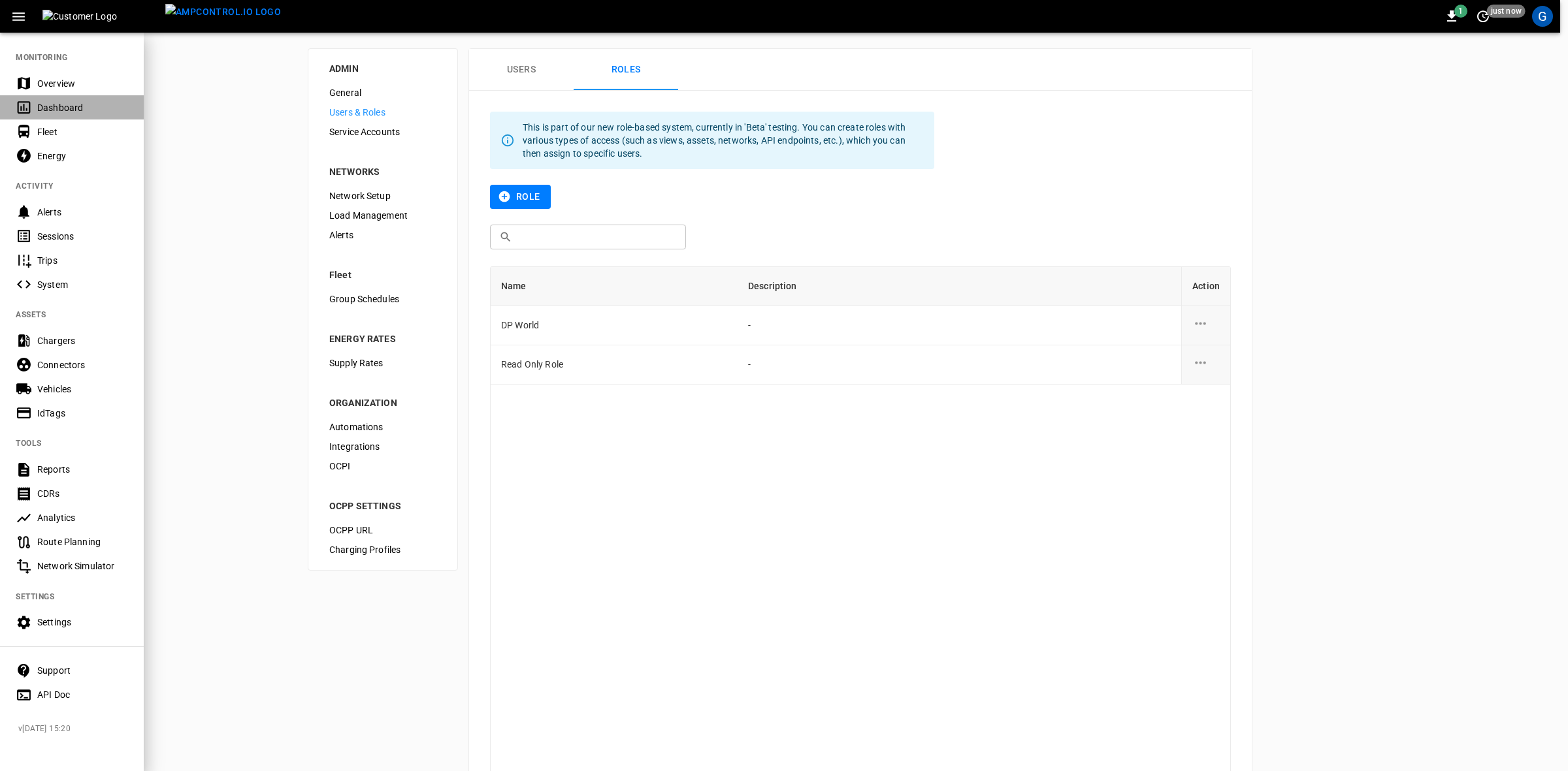
click at [51, 112] on div "Dashboard" at bounding box center [83, 107] width 91 height 13
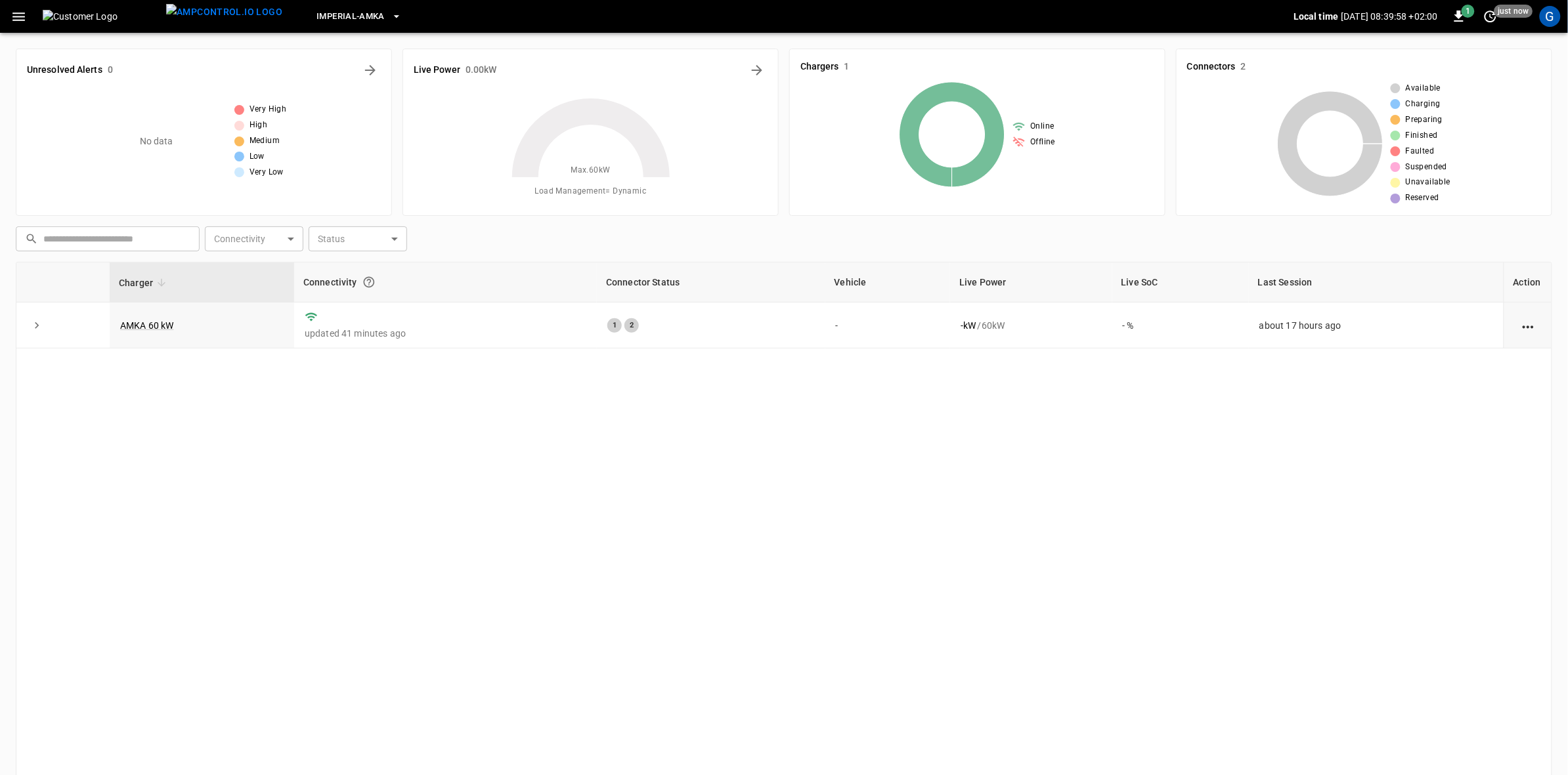
click at [19, 21] on icon "button" at bounding box center [19, 16] width 16 height 16
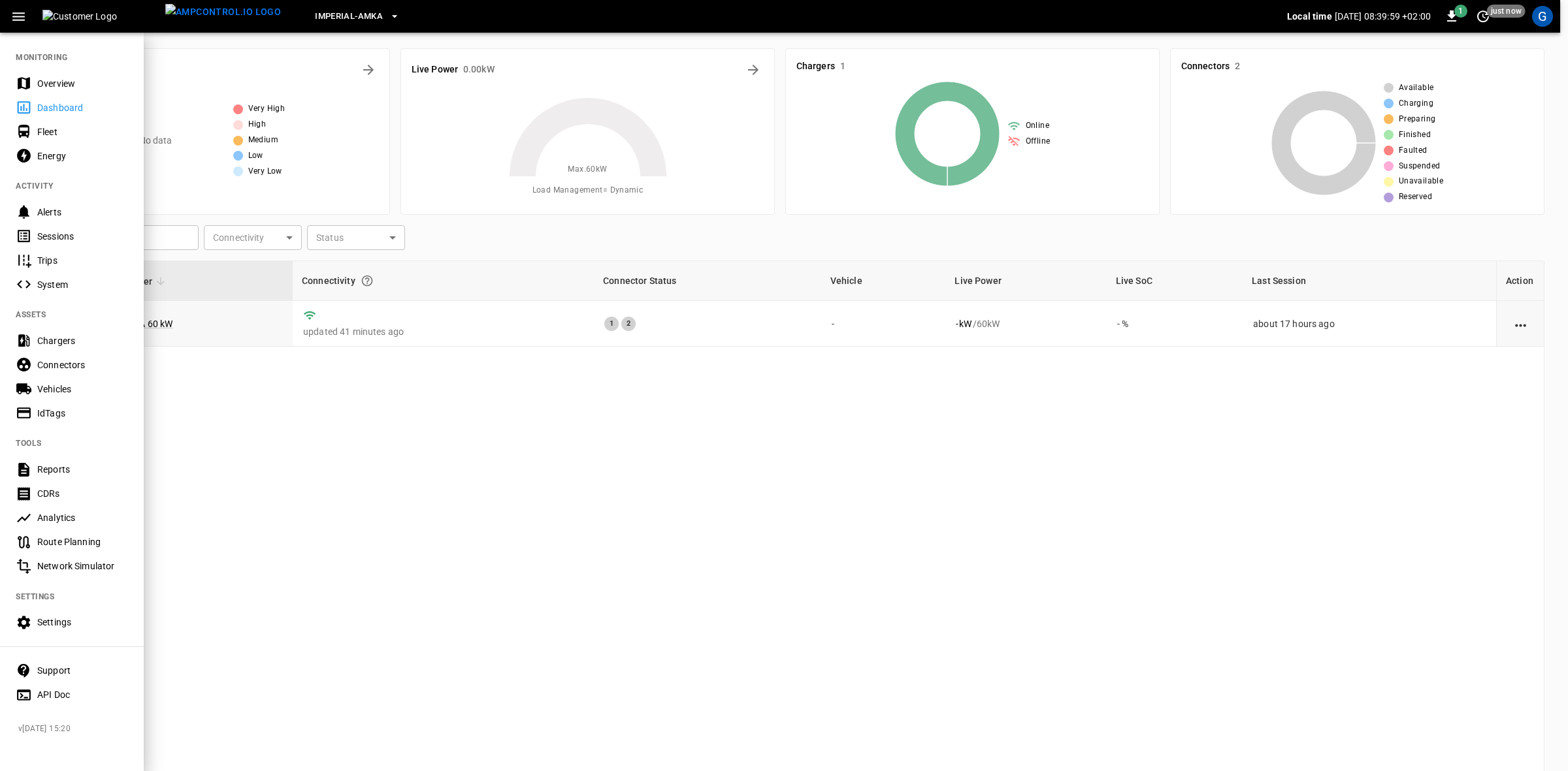
click at [54, 128] on div "Fleet" at bounding box center [83, 132] width 91 height 13
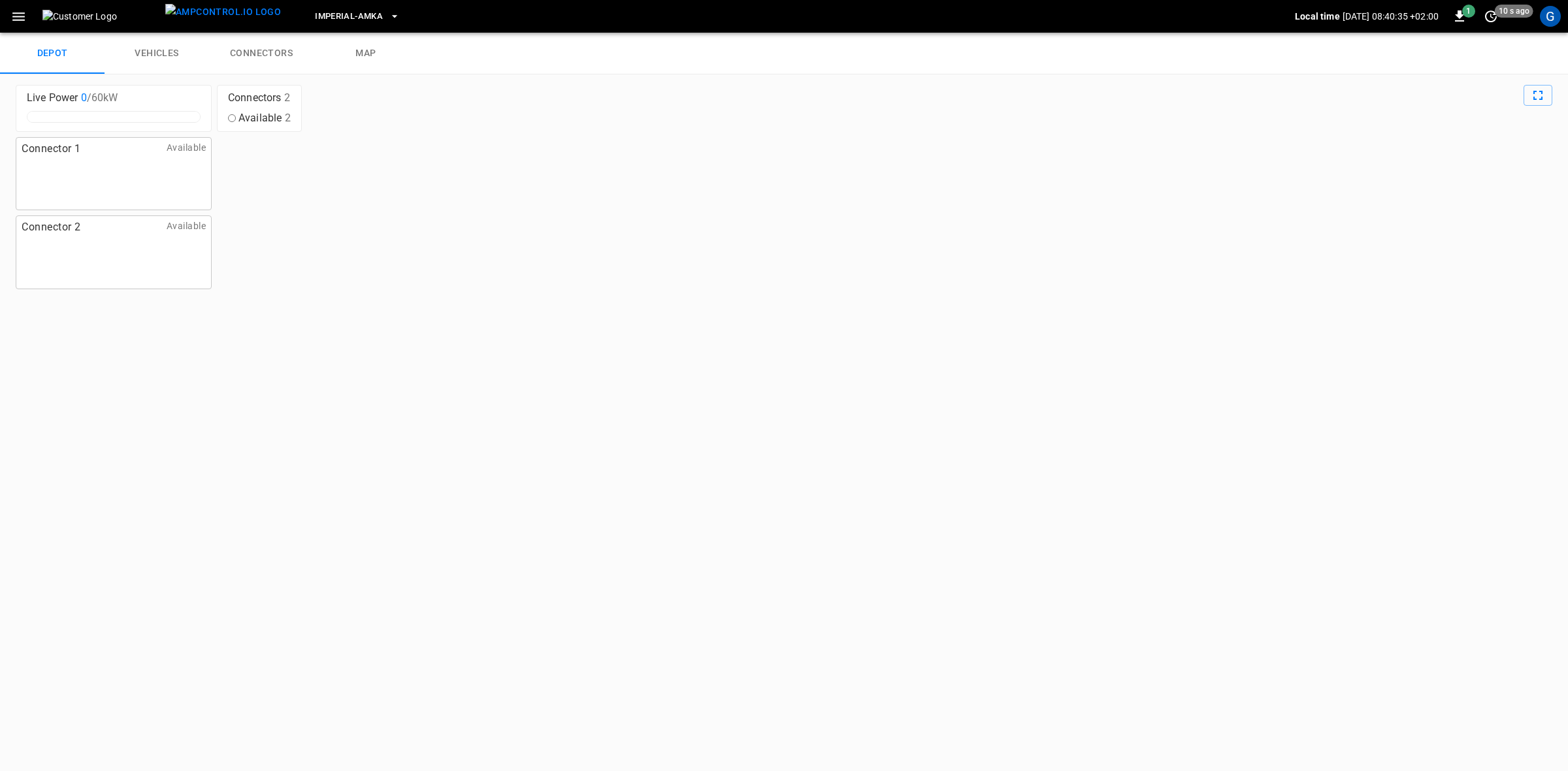
click at [167, 53] on link "vehicles" at bounding box center [156, 53] width 105 height 42
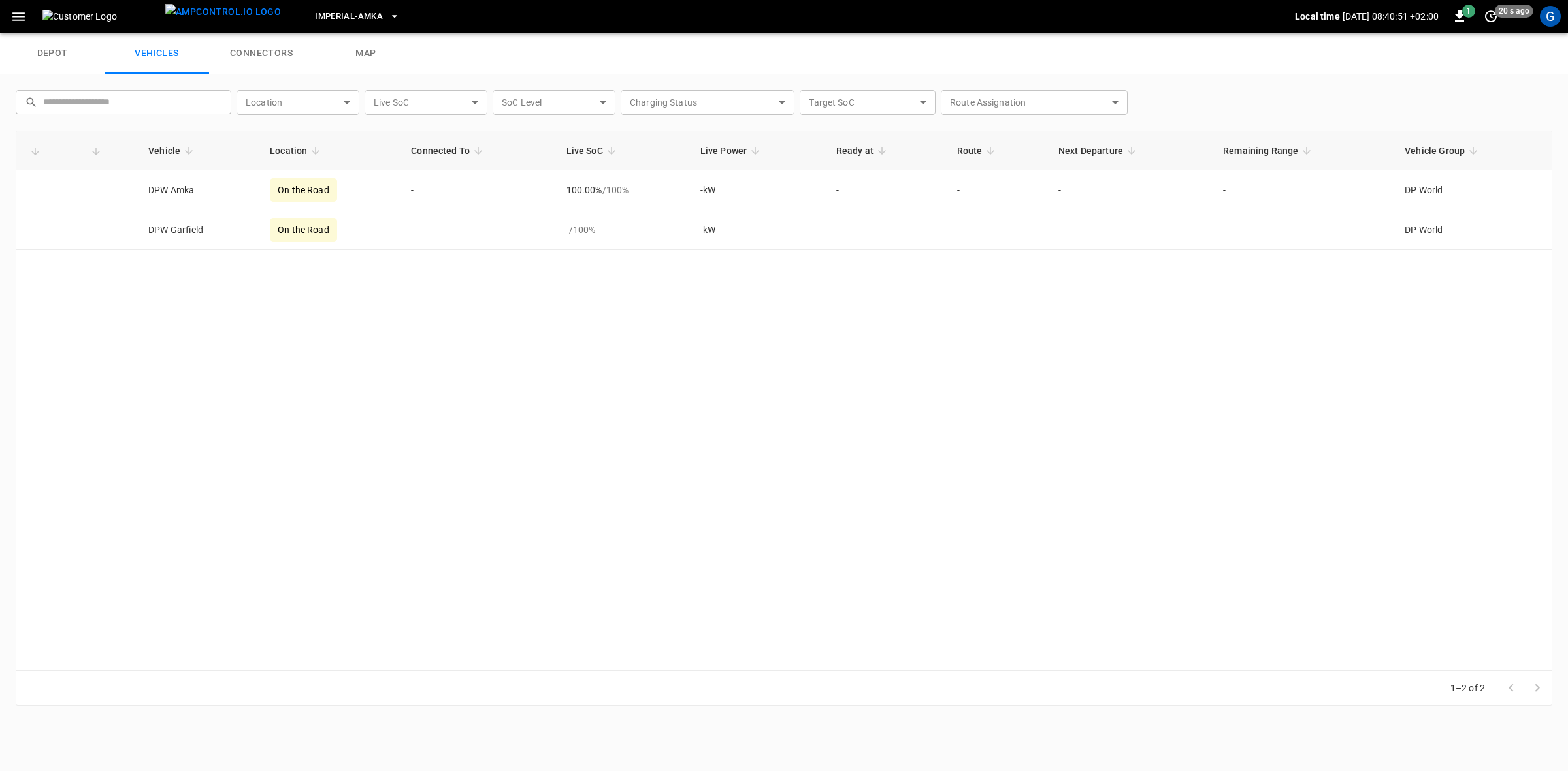
click at [1550, 13] on div "G" at bounding box center [1550, 16] width 21 height 21
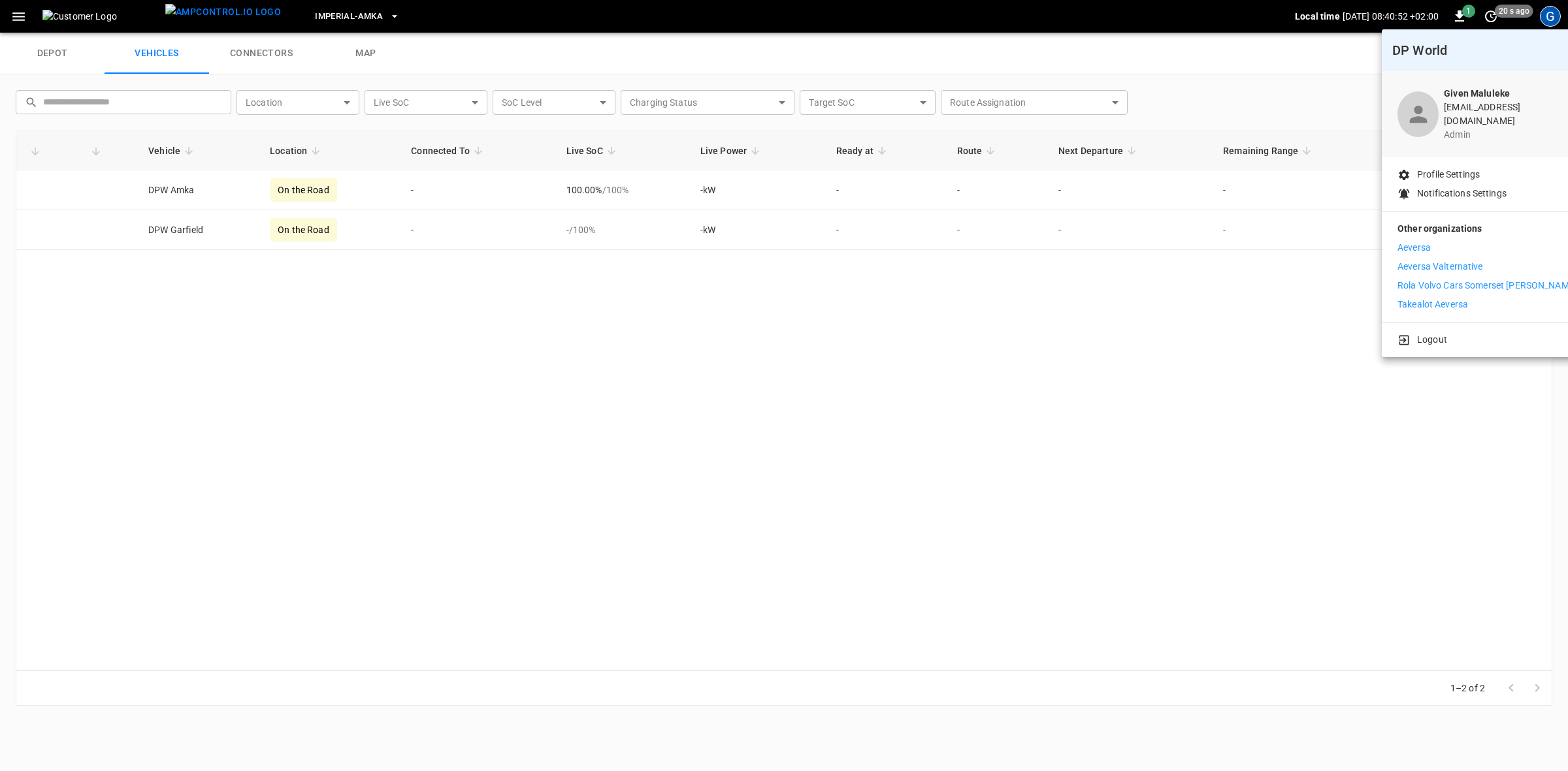
click at [1427, 298] on p "Takealot Aeversa" at bounding box center [1433, 305] width 70 height 14
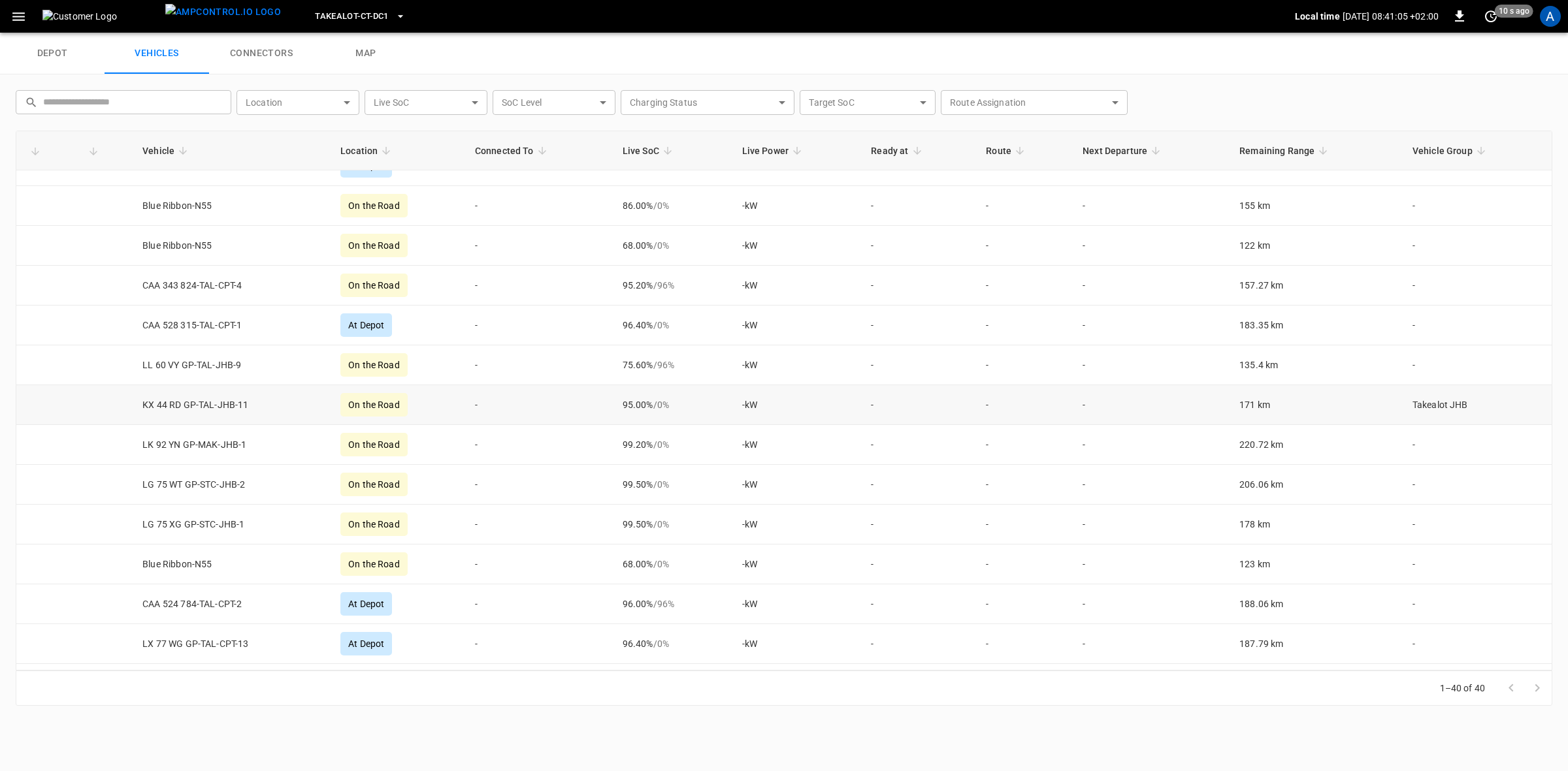
scroll to position [82, 0]
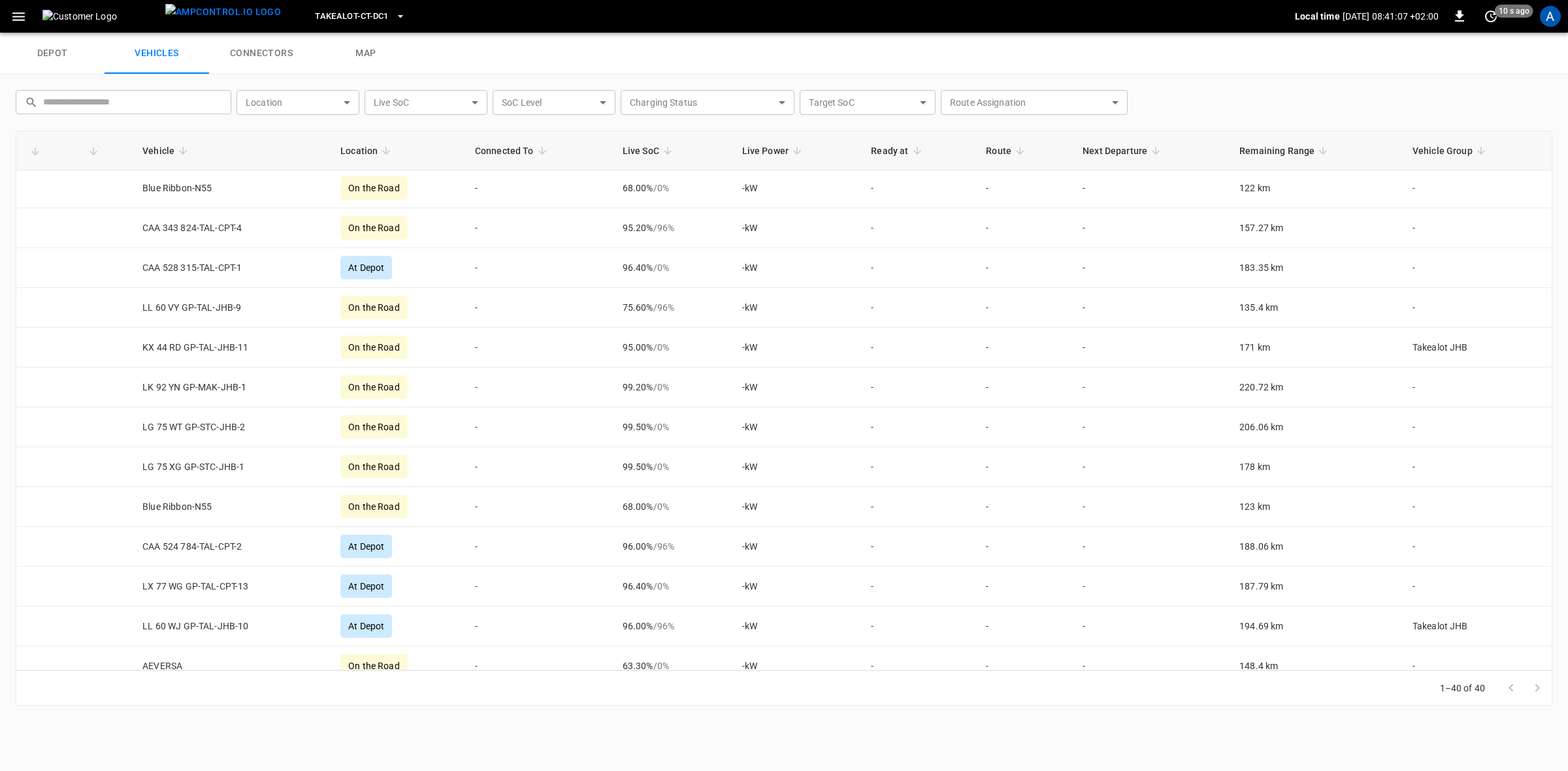
click at [1550, 13] on div "A" at bounding box center [1550, 16] width 21 height 21
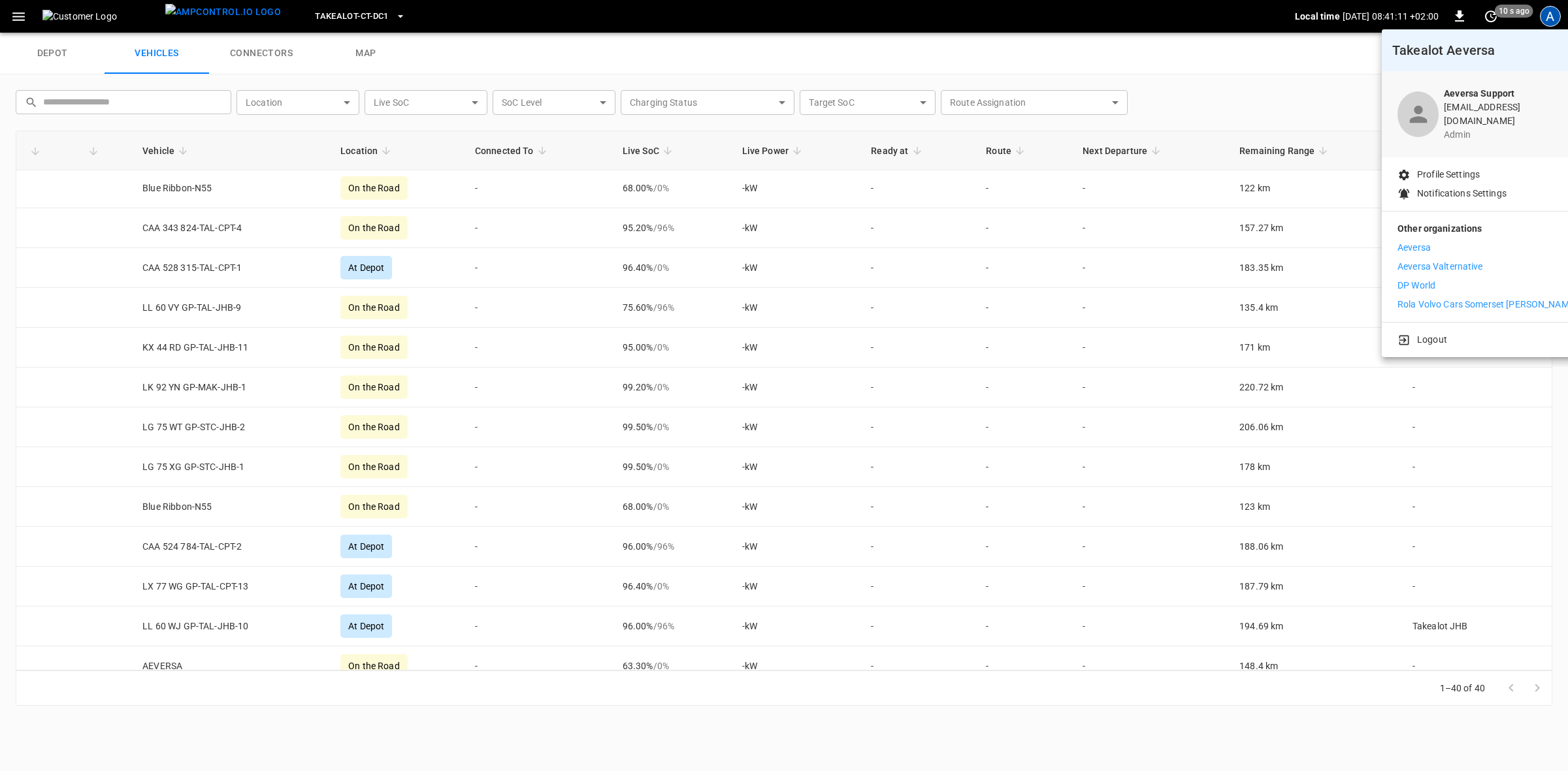
click at [1426, 279] on p "DP World" at bounding box center [1416, 285] width 38 height 14
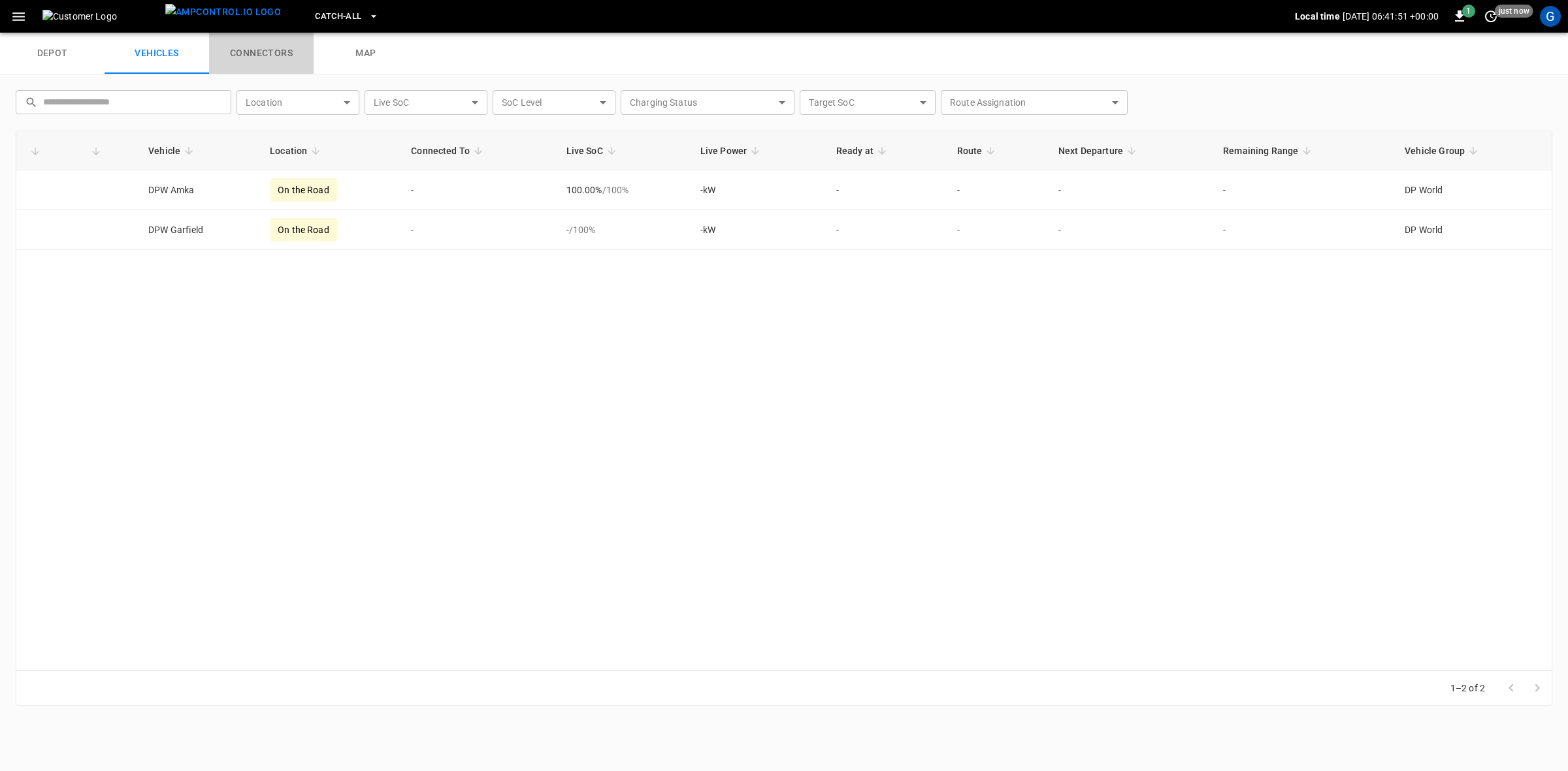
click at [253, 57] on link "connectors" at bounding box center [261, 53] width 105 height 42
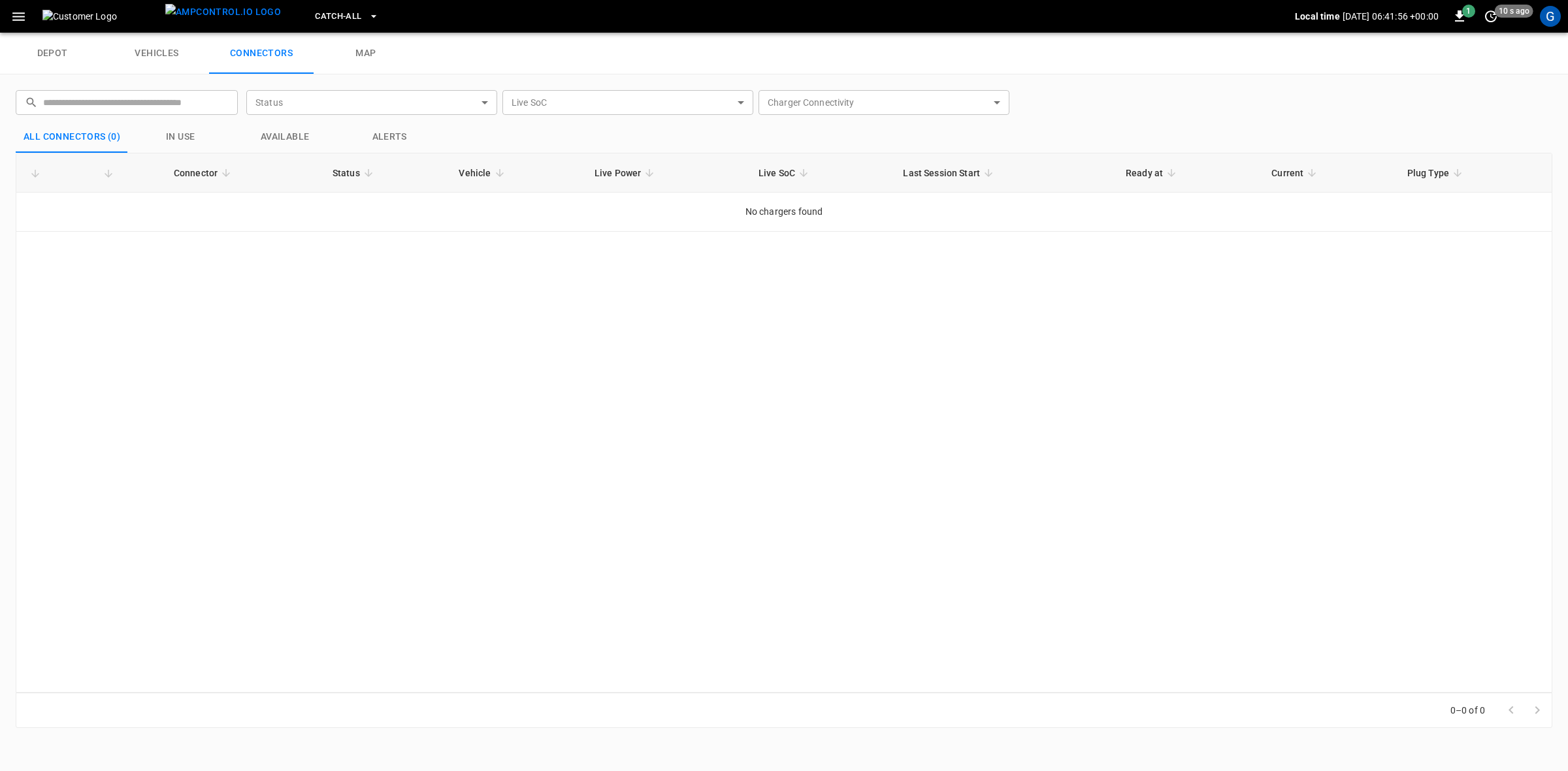
click at [369, 54] on link "map" at bounding box center [366, 53] width 105 height 42
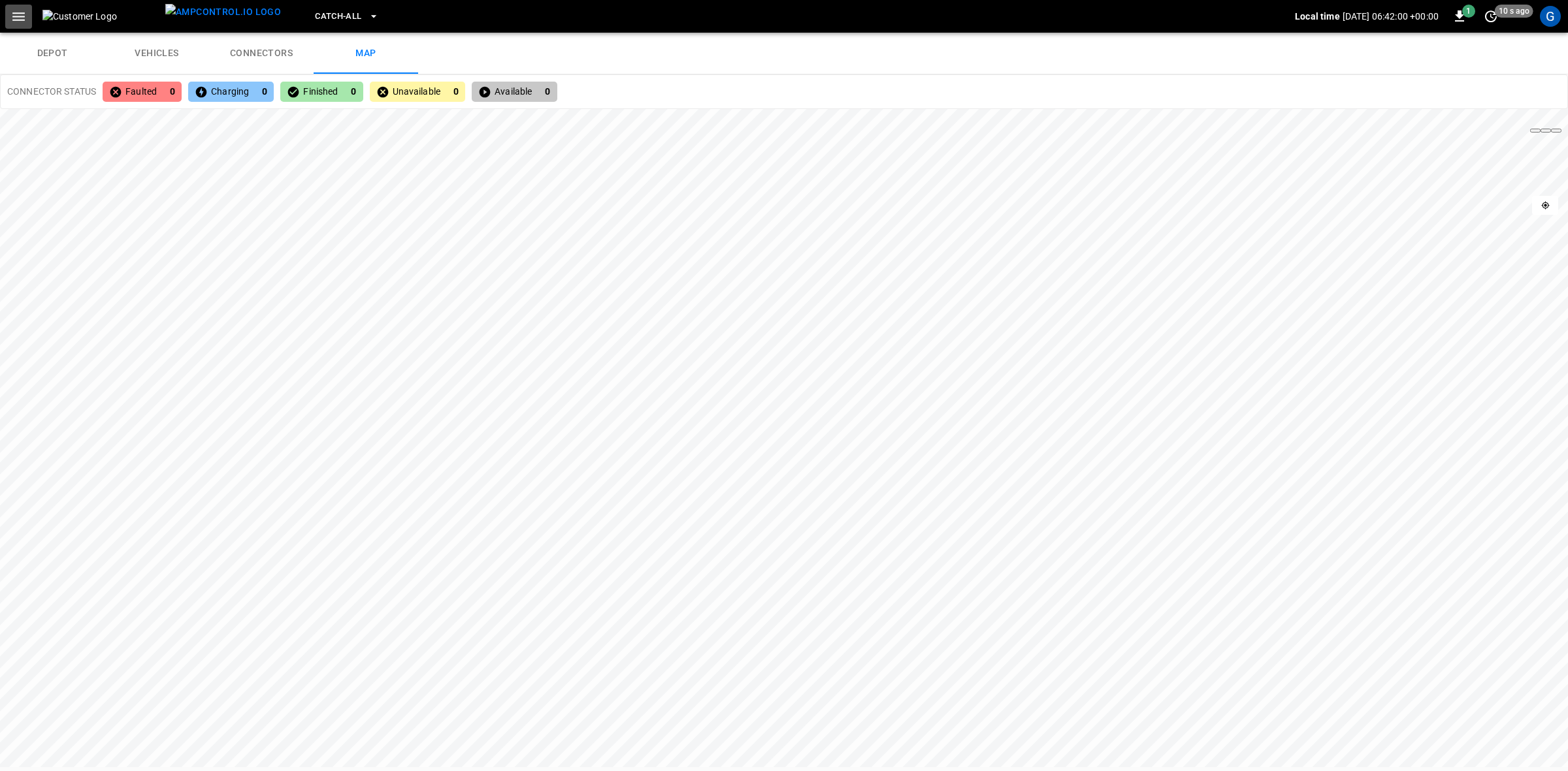
click at [15, 20] on icon "button" at bounding box center [18, 16] width 16 height 16
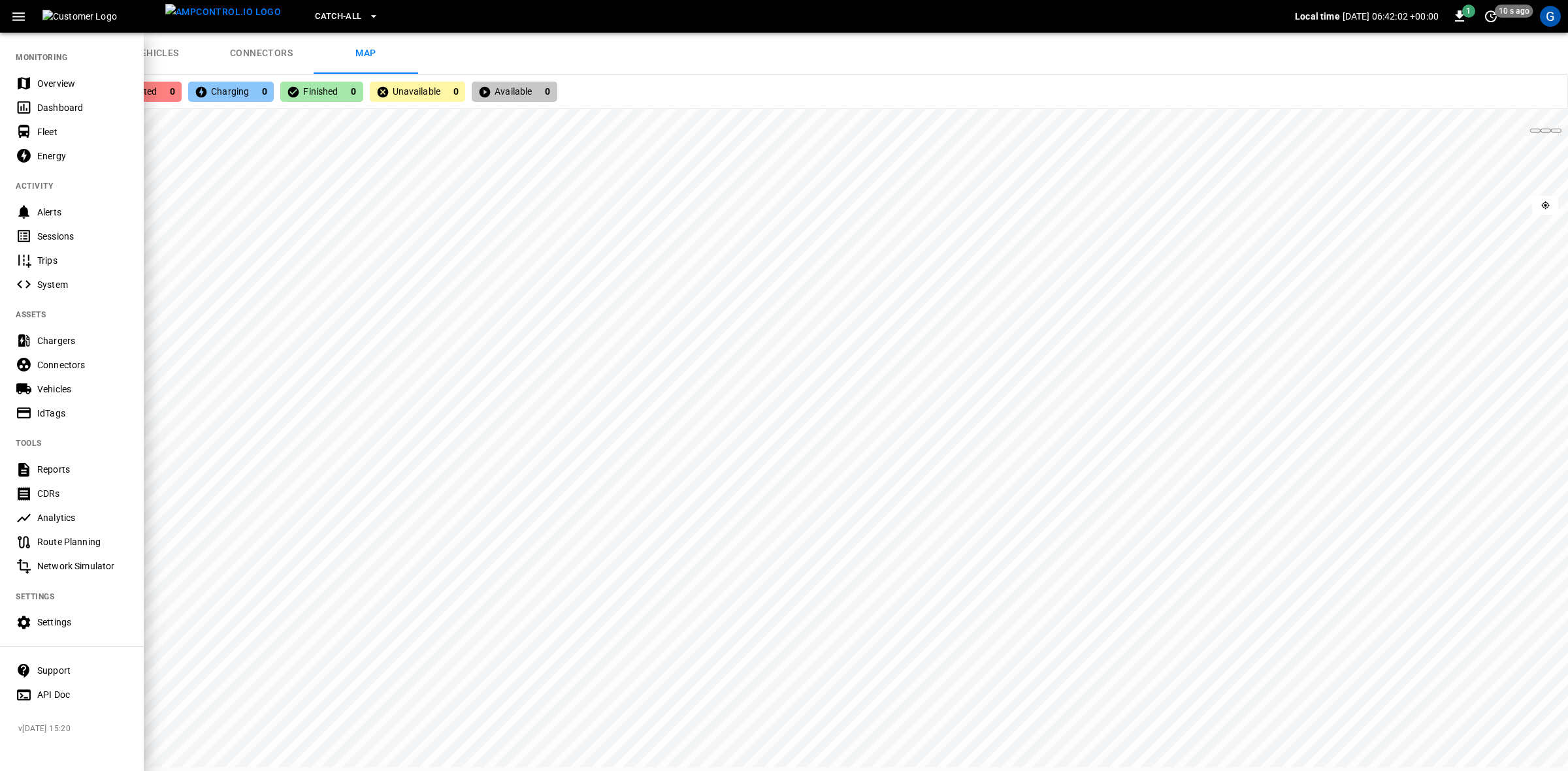
click at [51, 155] on div "Energy" at bounding box center [83, 156] width 91 height 13
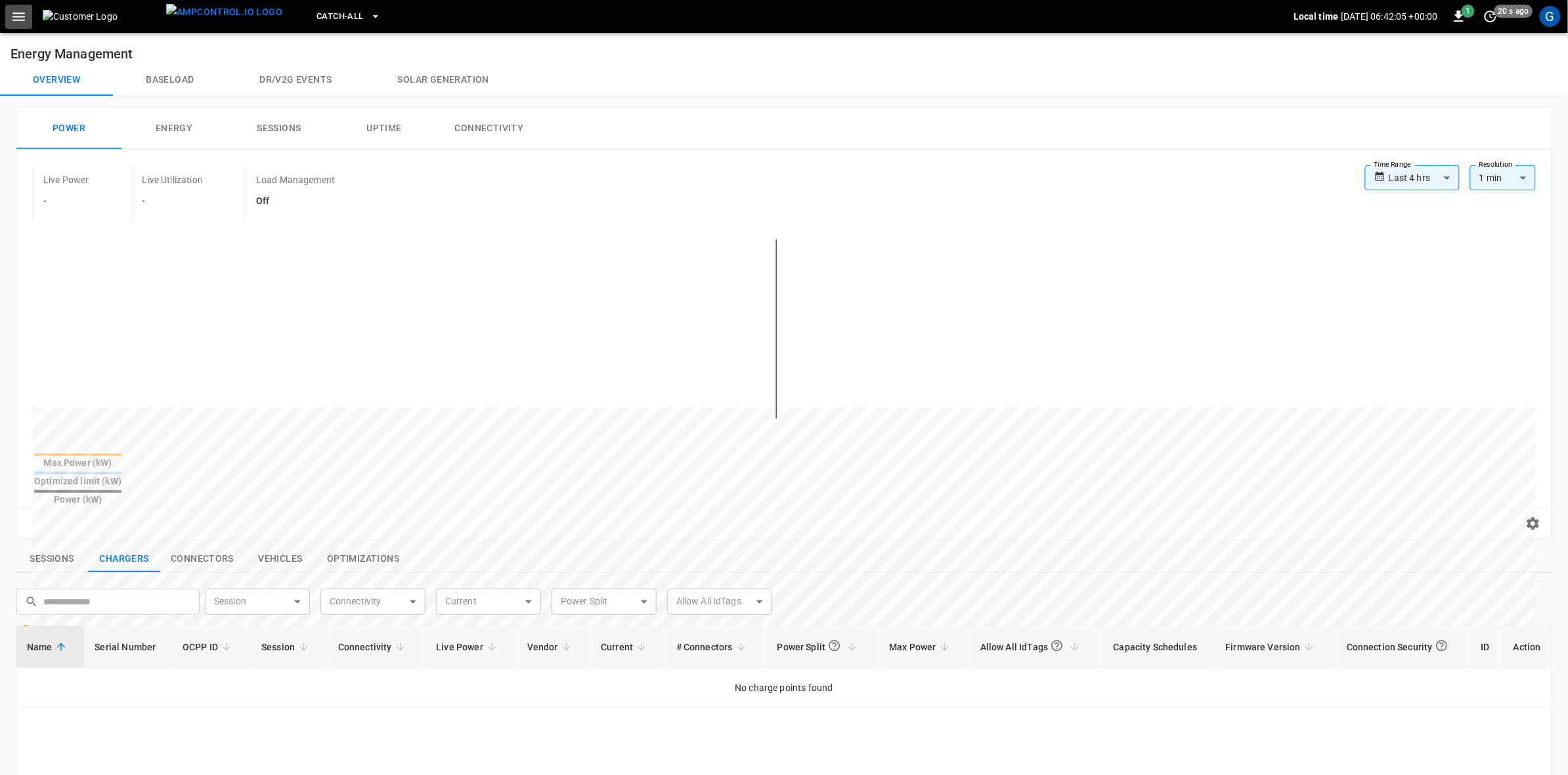
click at [15, 18] on icon "button" at bounding box center [19, 16] width 16 height 16
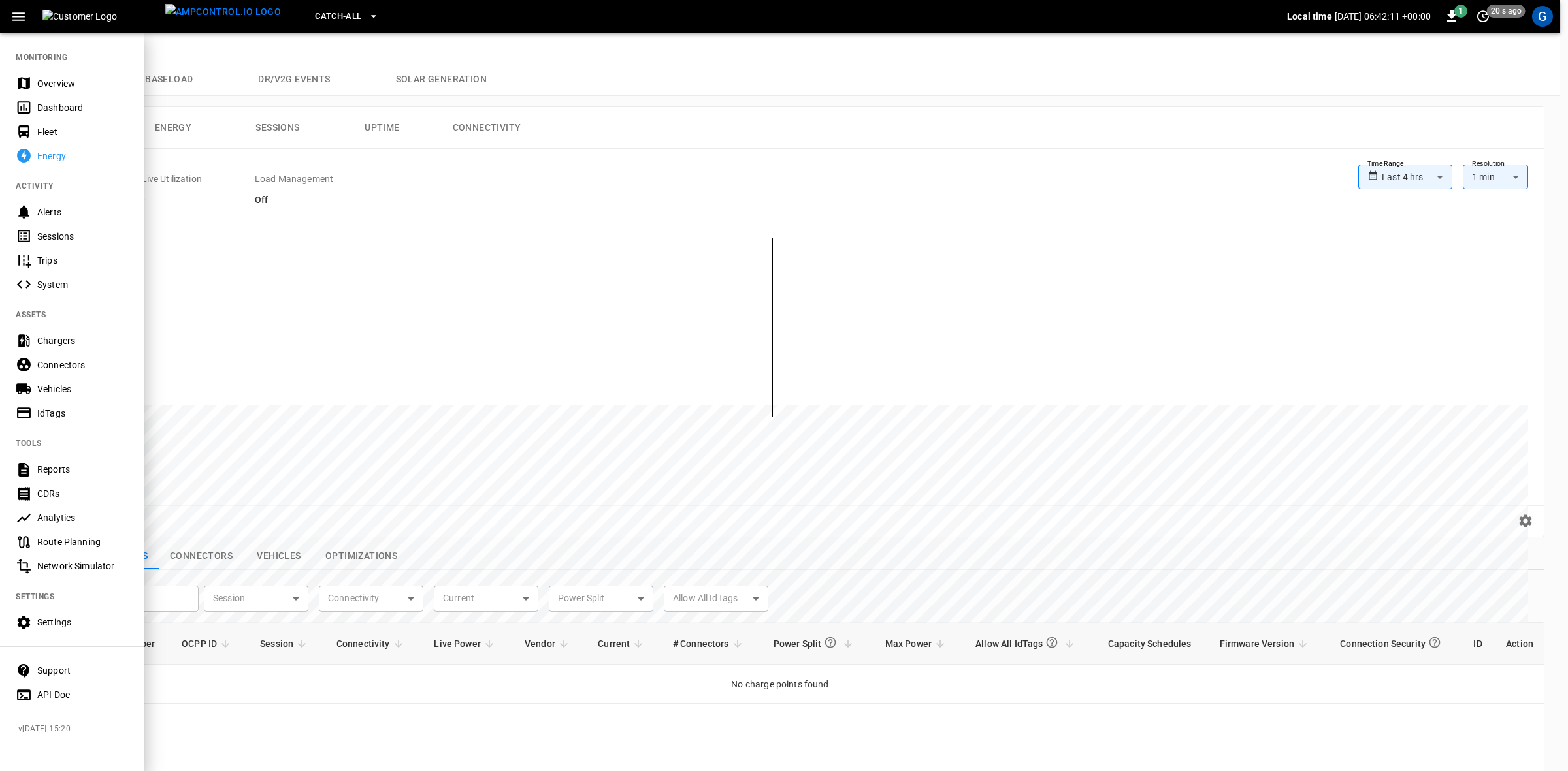
click at [609, 68] on div at bounding box center [784, 385] width 1568 height 771
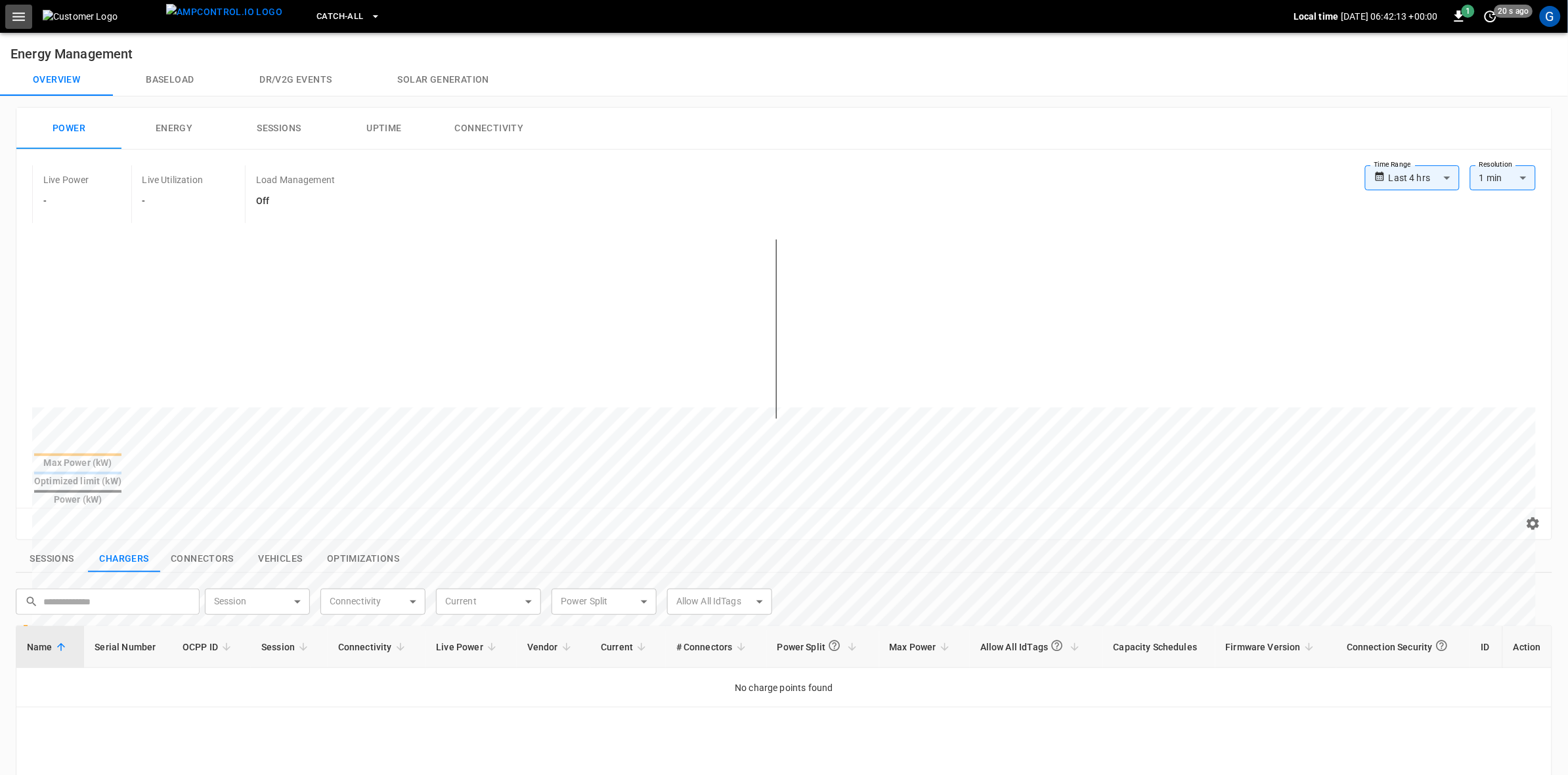
click at [15, 21] on icon "button" at bounding box center [19, 16] width 16 height 16
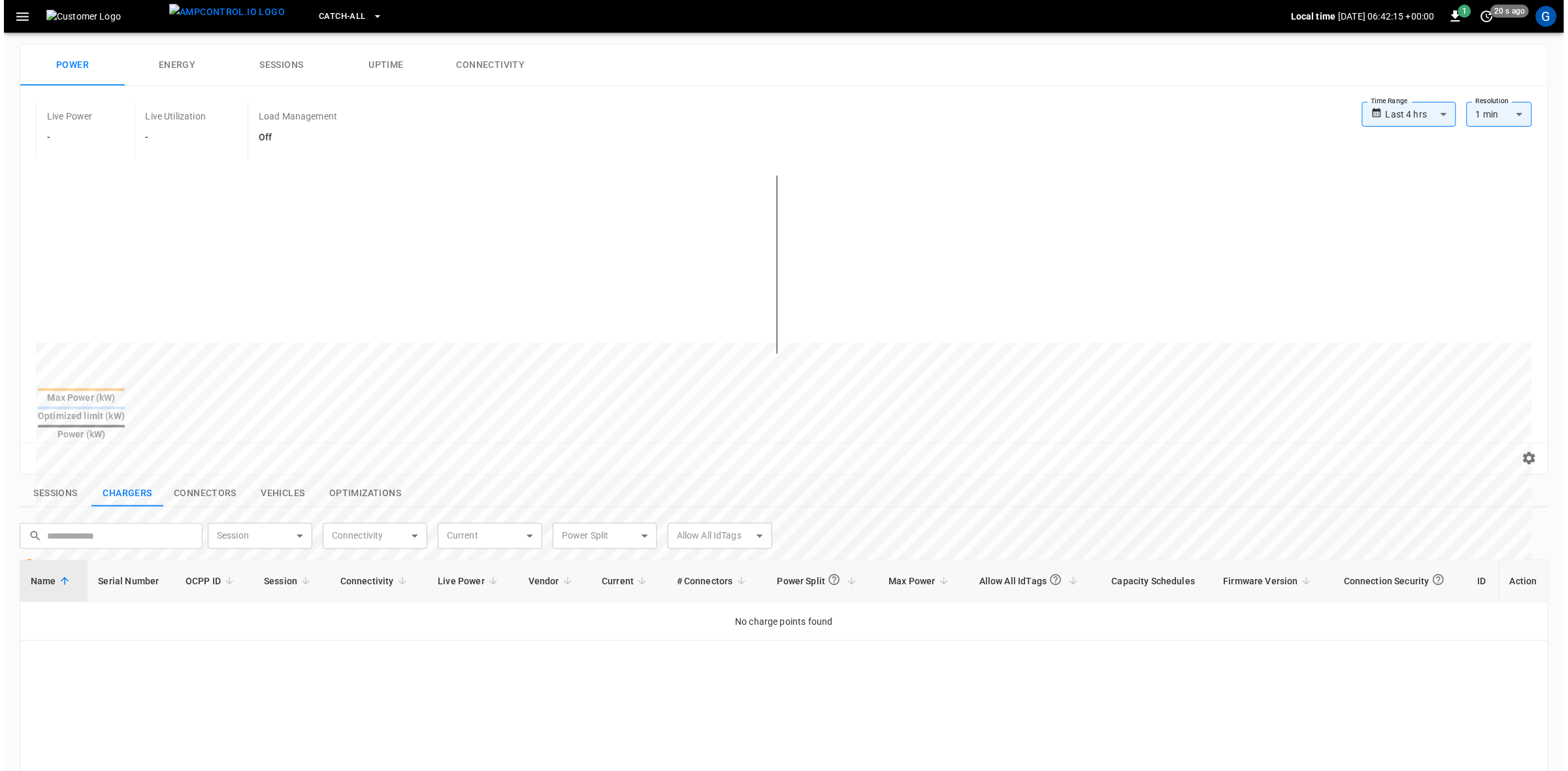
scroll to position [82, 0]
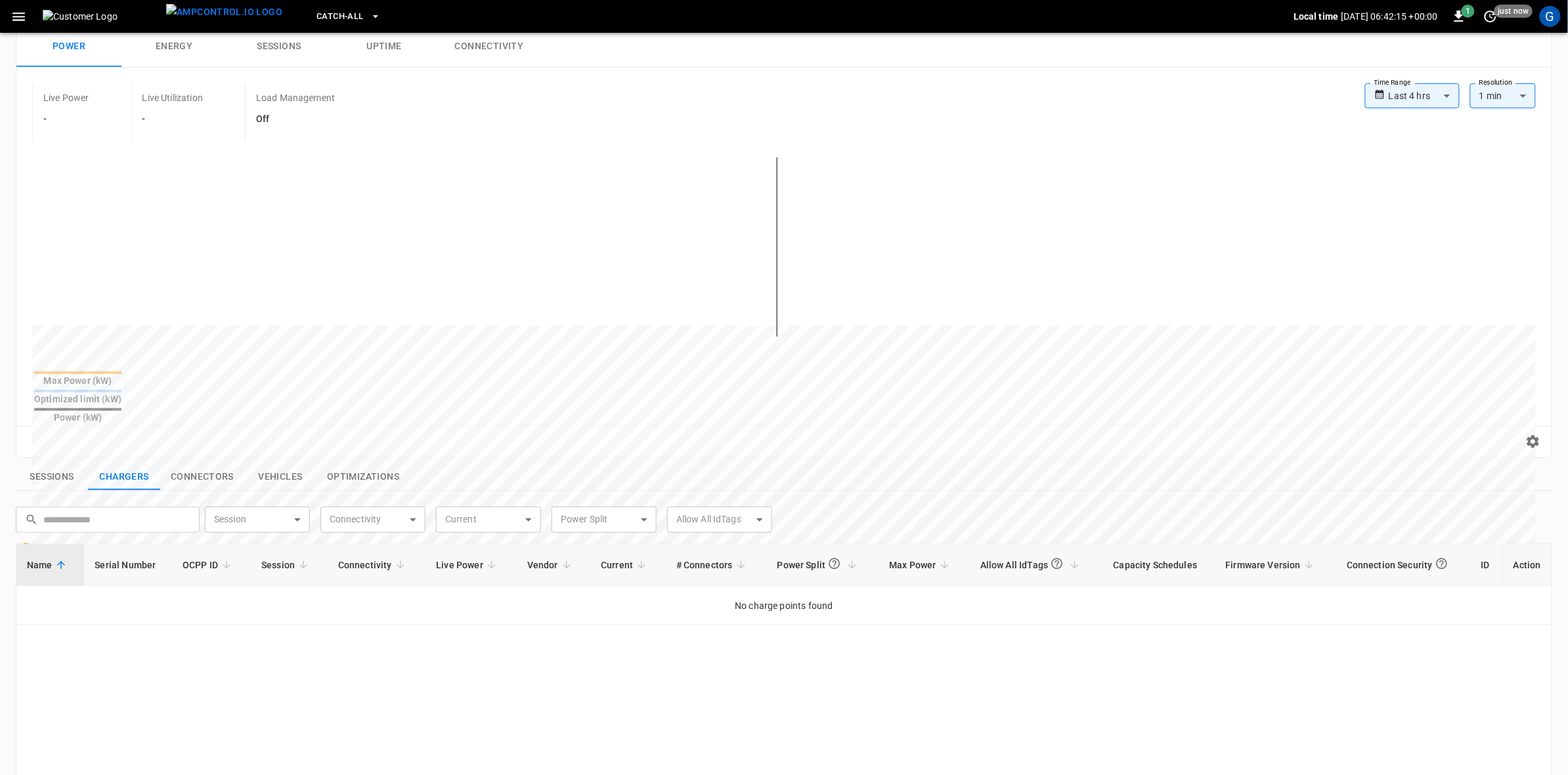
click at [16, 19] on icon "button" at bounding box center [19, 16] width 16 height 16
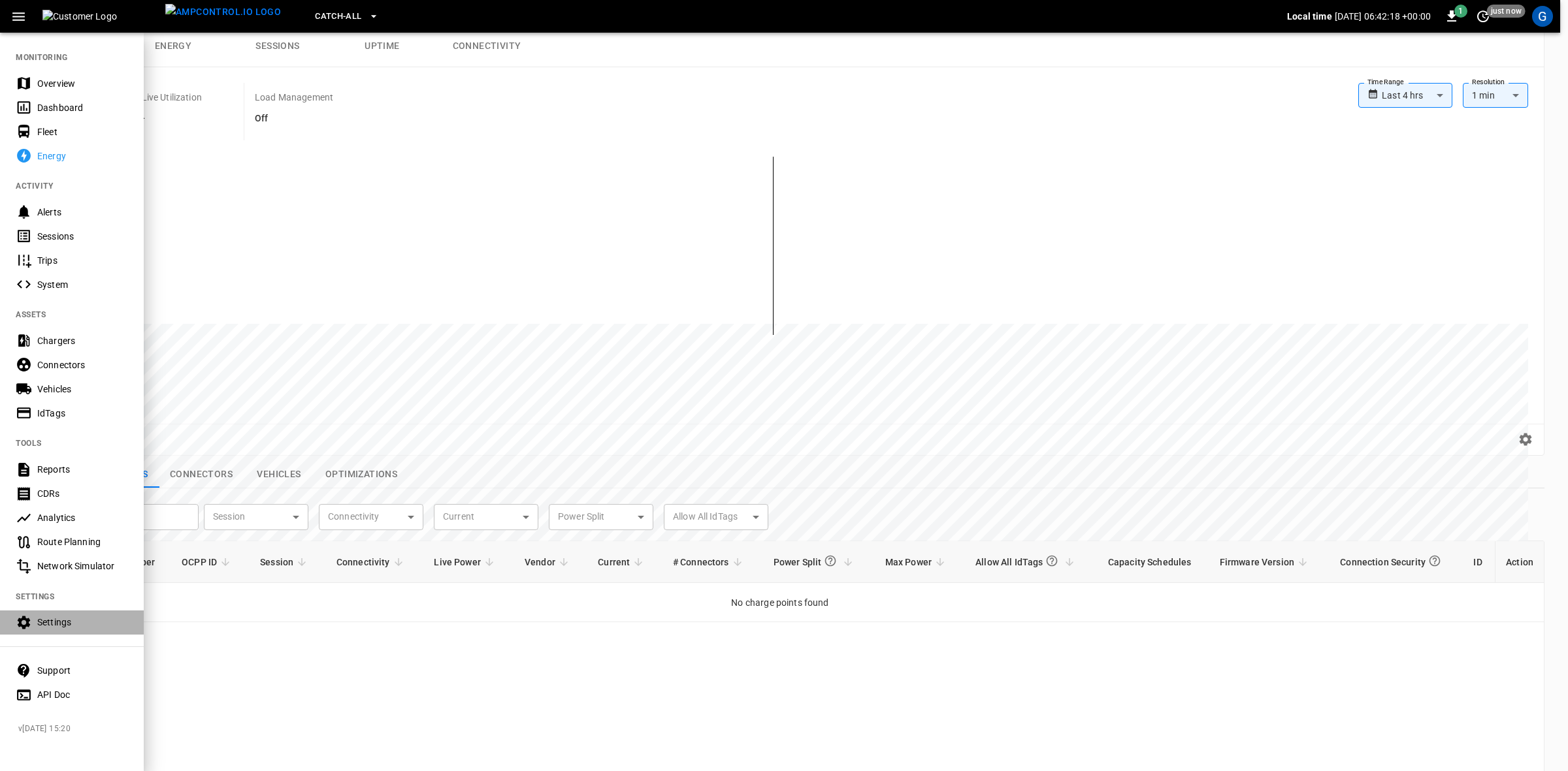
click at [59, 621] on div "Settings" at bounding box center [83, 622] width 91 height 13
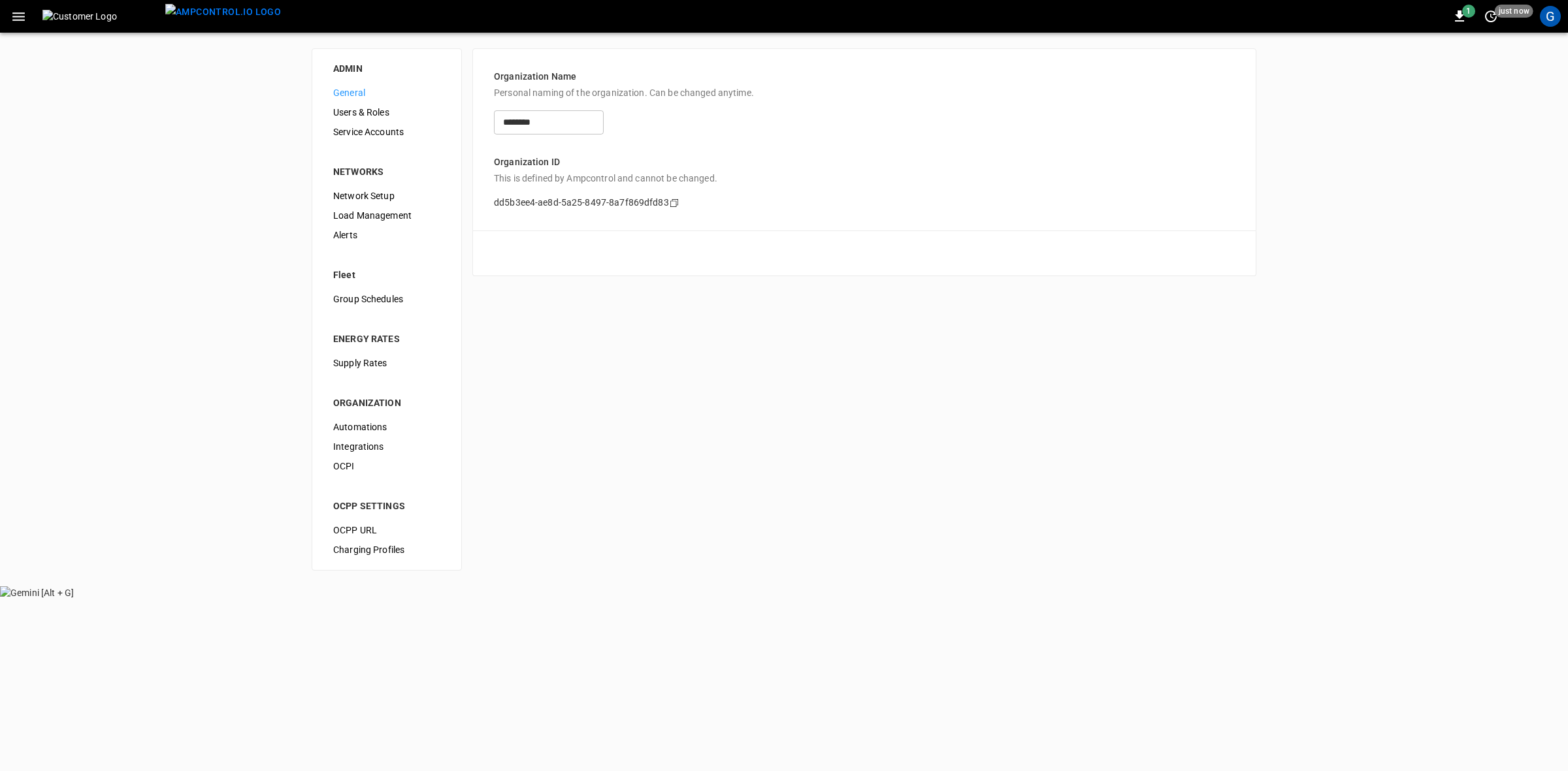
click at [363, 114] on span "Users & Roles" at bounding box center [387, 113] width 107 height 14
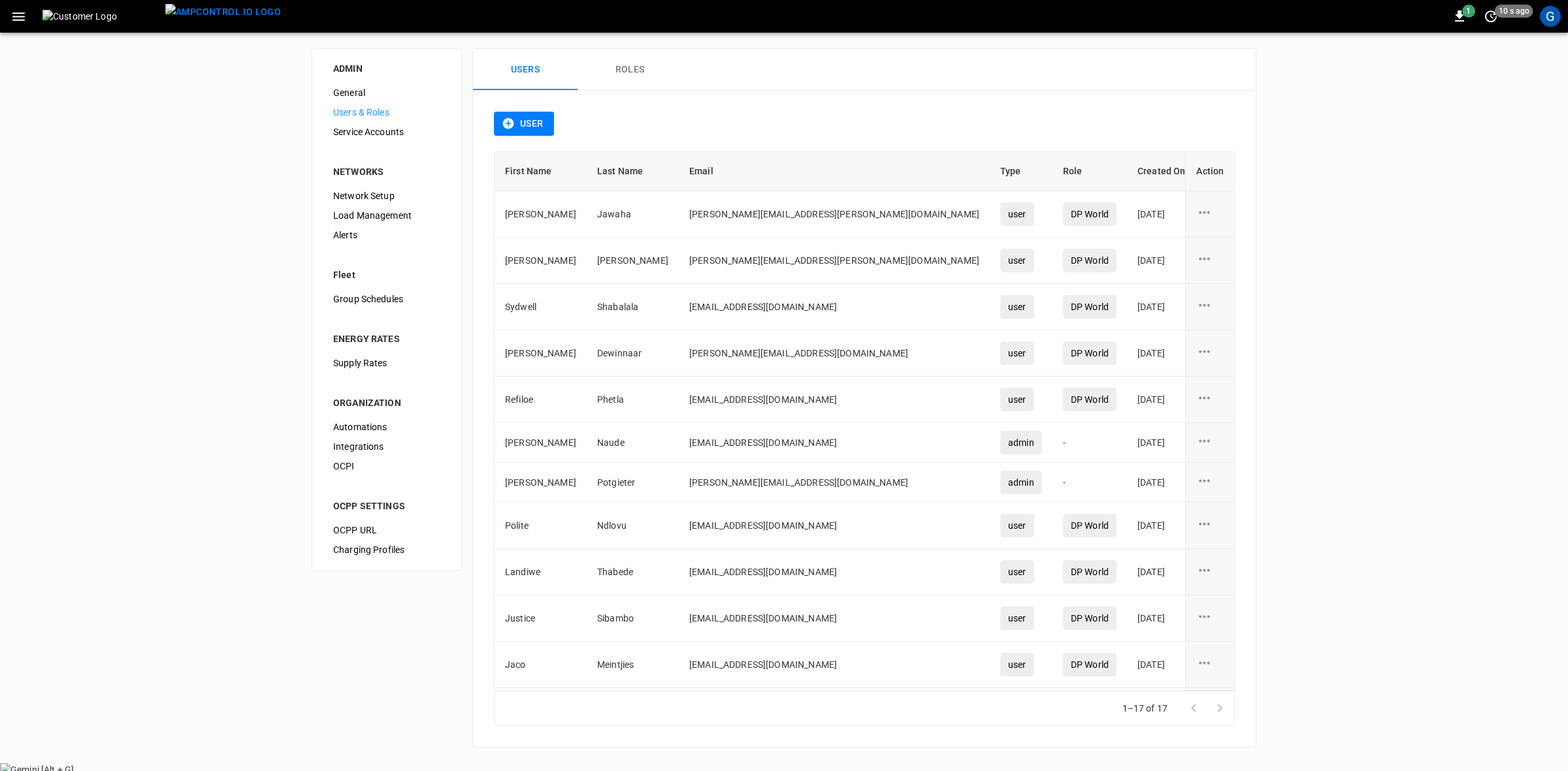
click at [624, 74] on button "Roles" at bounding box center [629, 70] width 105 height 42
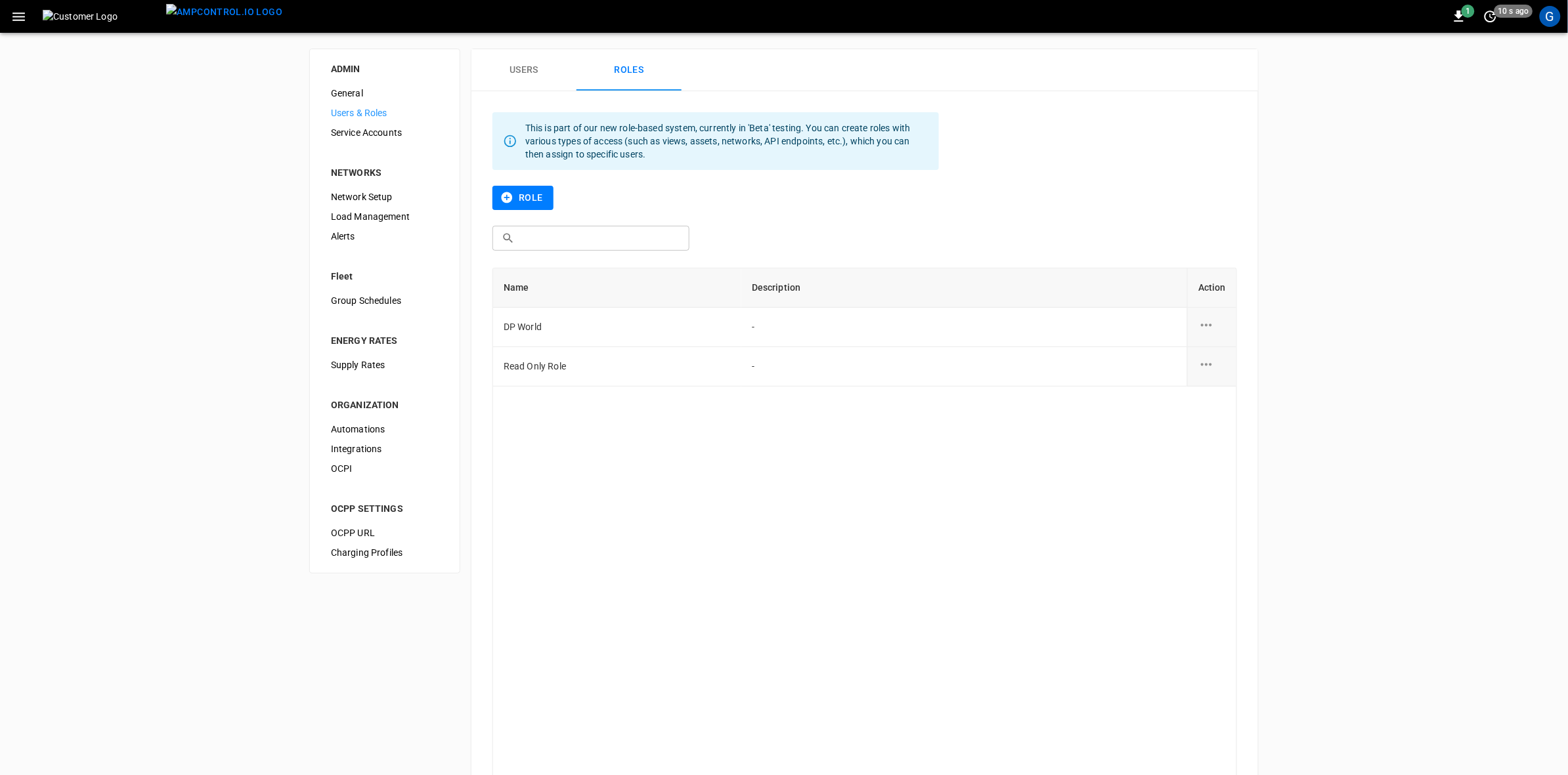
click at [552, 323] on td "DP World" at bounding box center [617, 327] width 249 height 39
click at [1207, 321] on icon "role action options" at bounding box center [1206, 325] width 16 height 16
click at [1220, 336] on li "Edit" at bounding box center [1221, 334] width 47 height 22
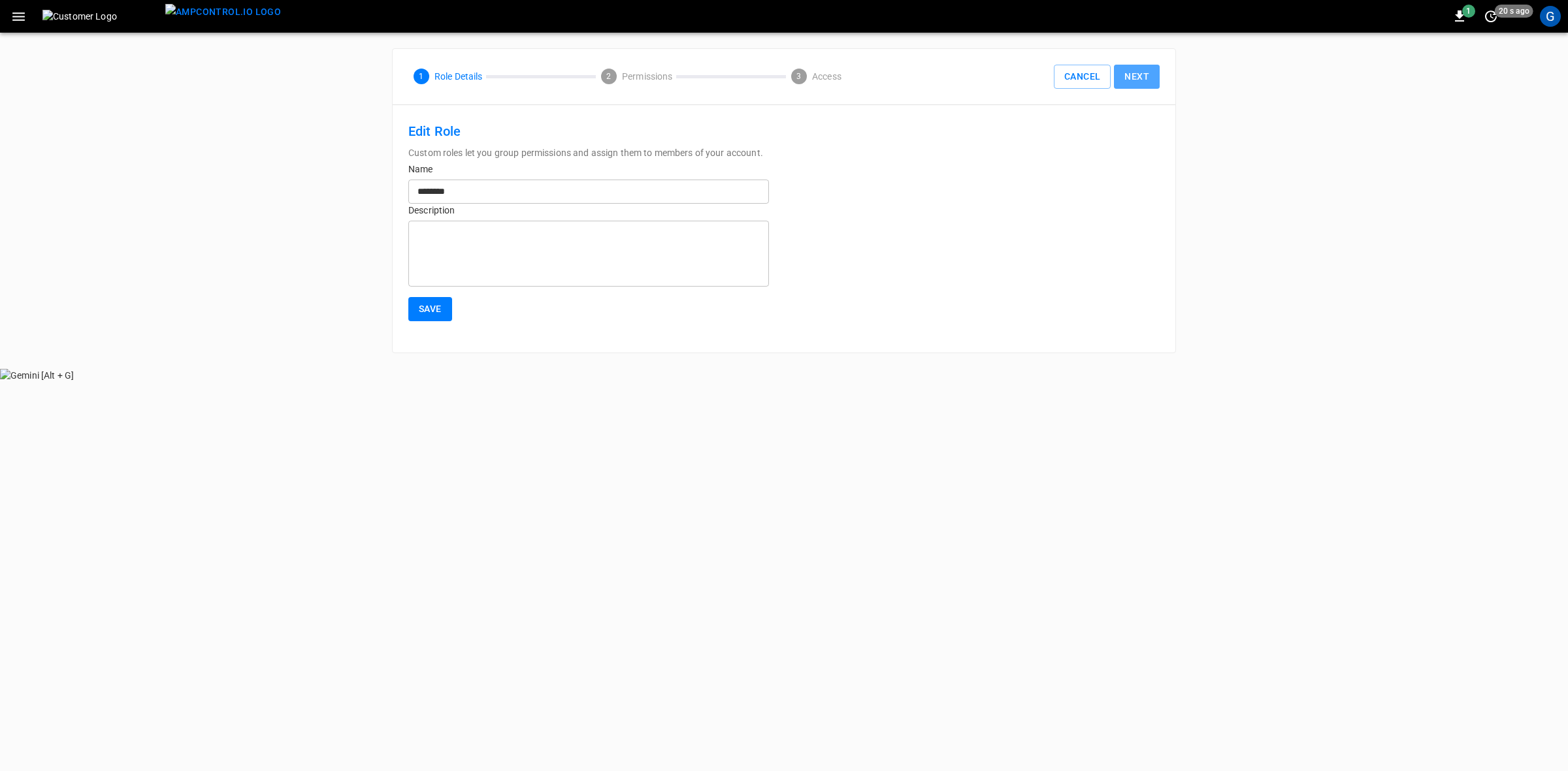
click at [1132, 82] on button "Next" at bounding box center [1137, 76] width 46 height 24
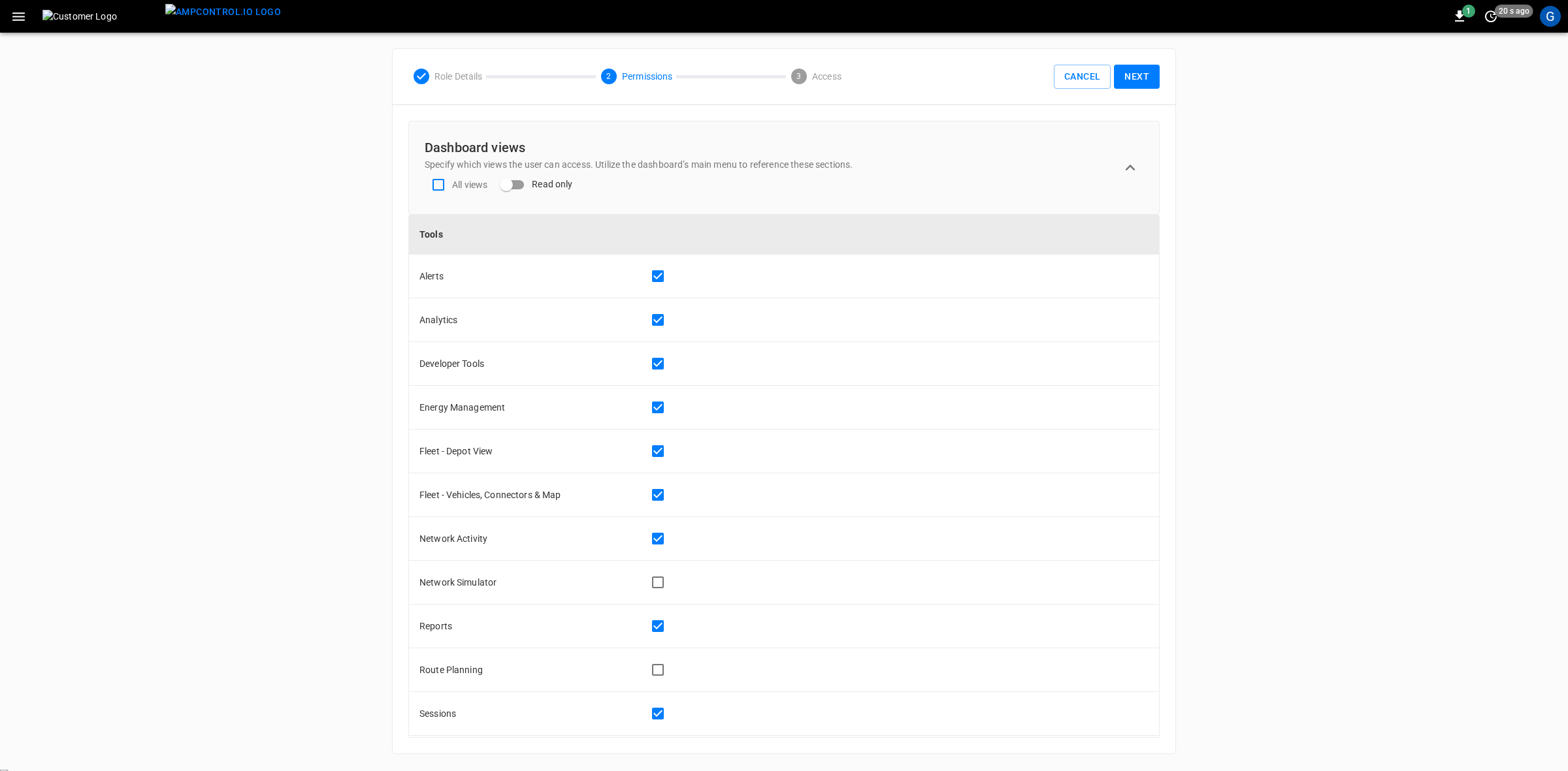
click at [1133, 72] on button "Next" at bounding box center [1137, 76] width 46 height 24
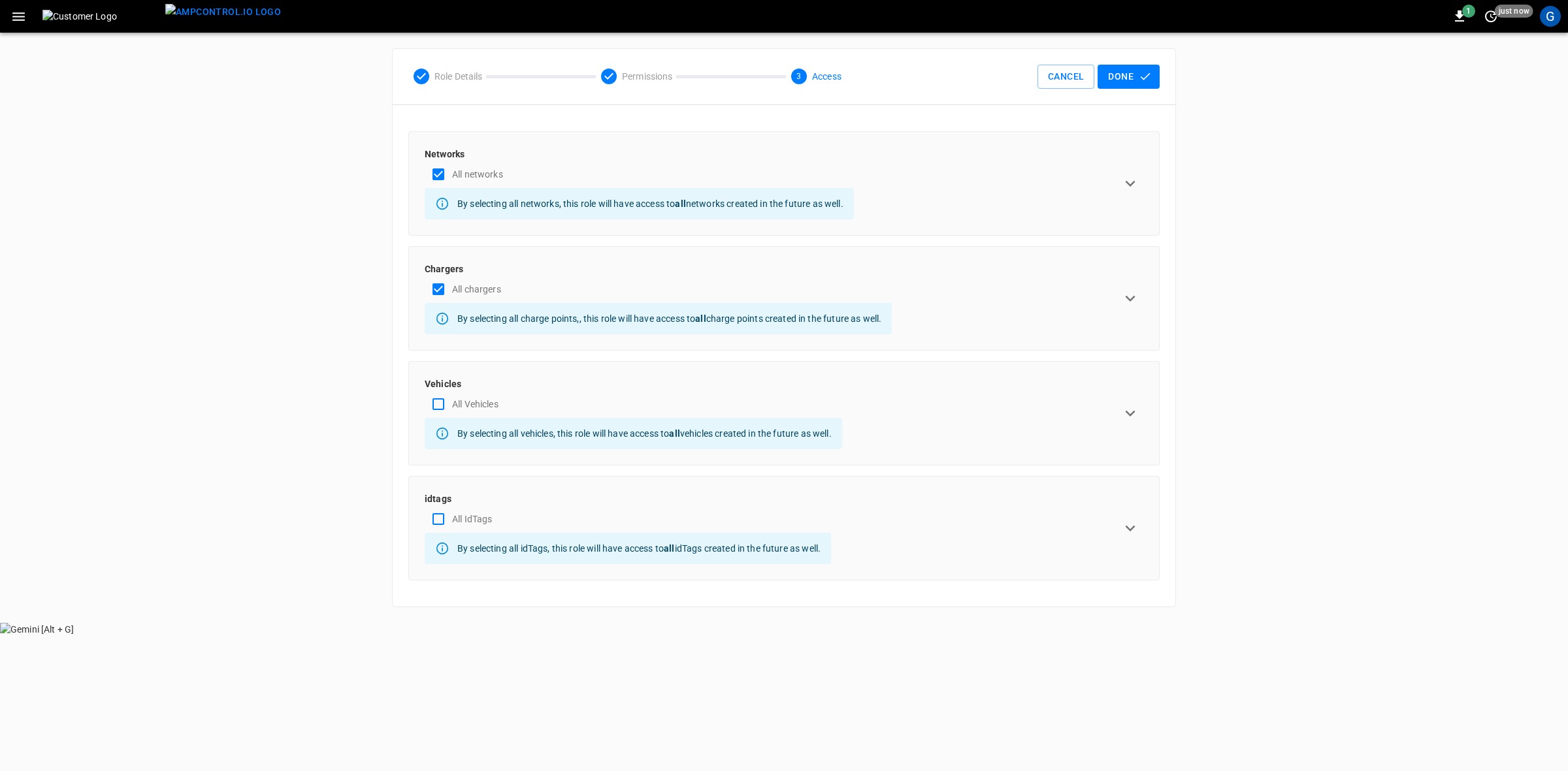
click at [1121, 76] on button "Done" at bounding box center [1129, 76] width 62 height 24
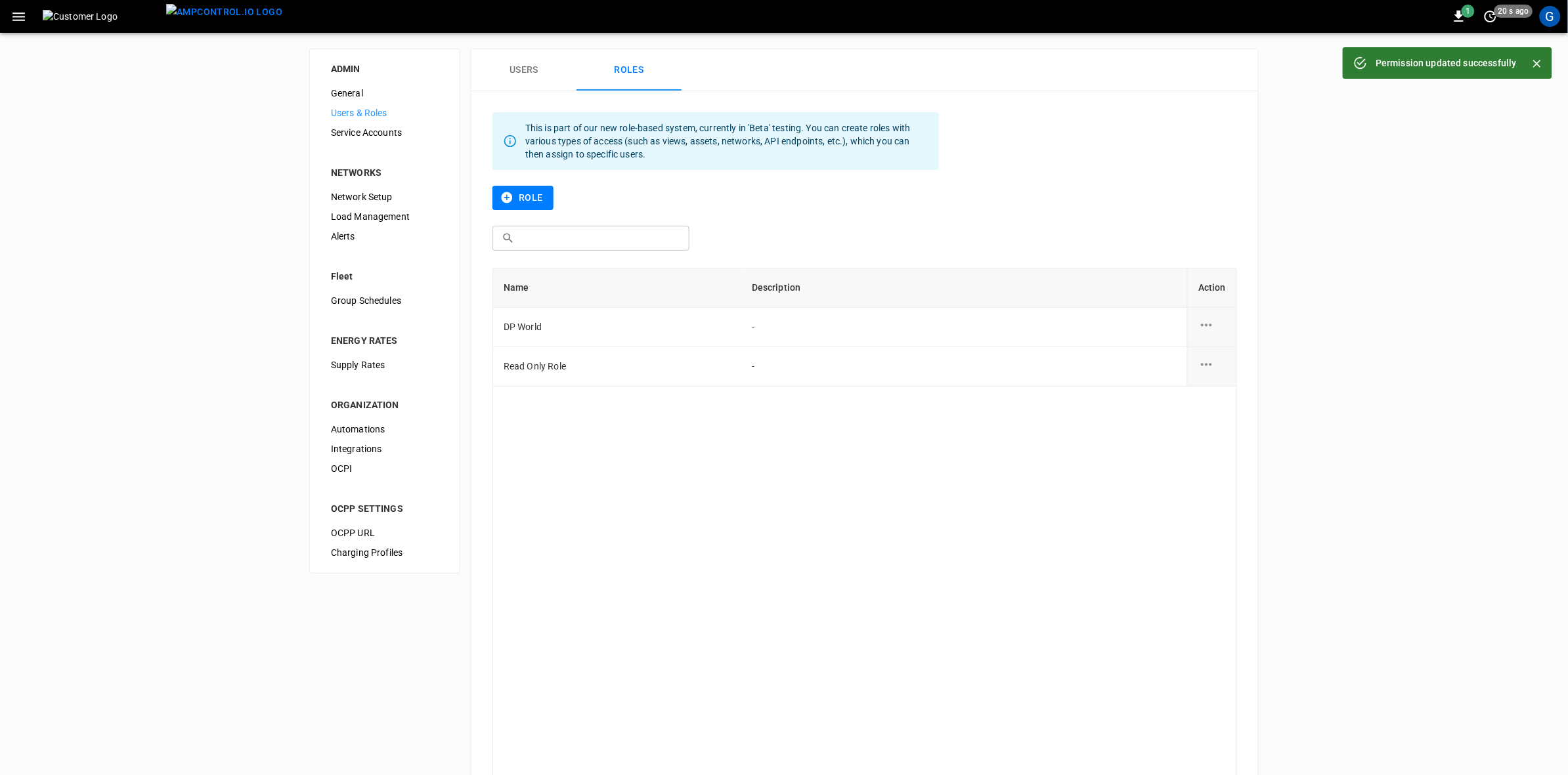
click at [14, 21] on icon "button" at bounding box center [19, 16] width 16 height 16
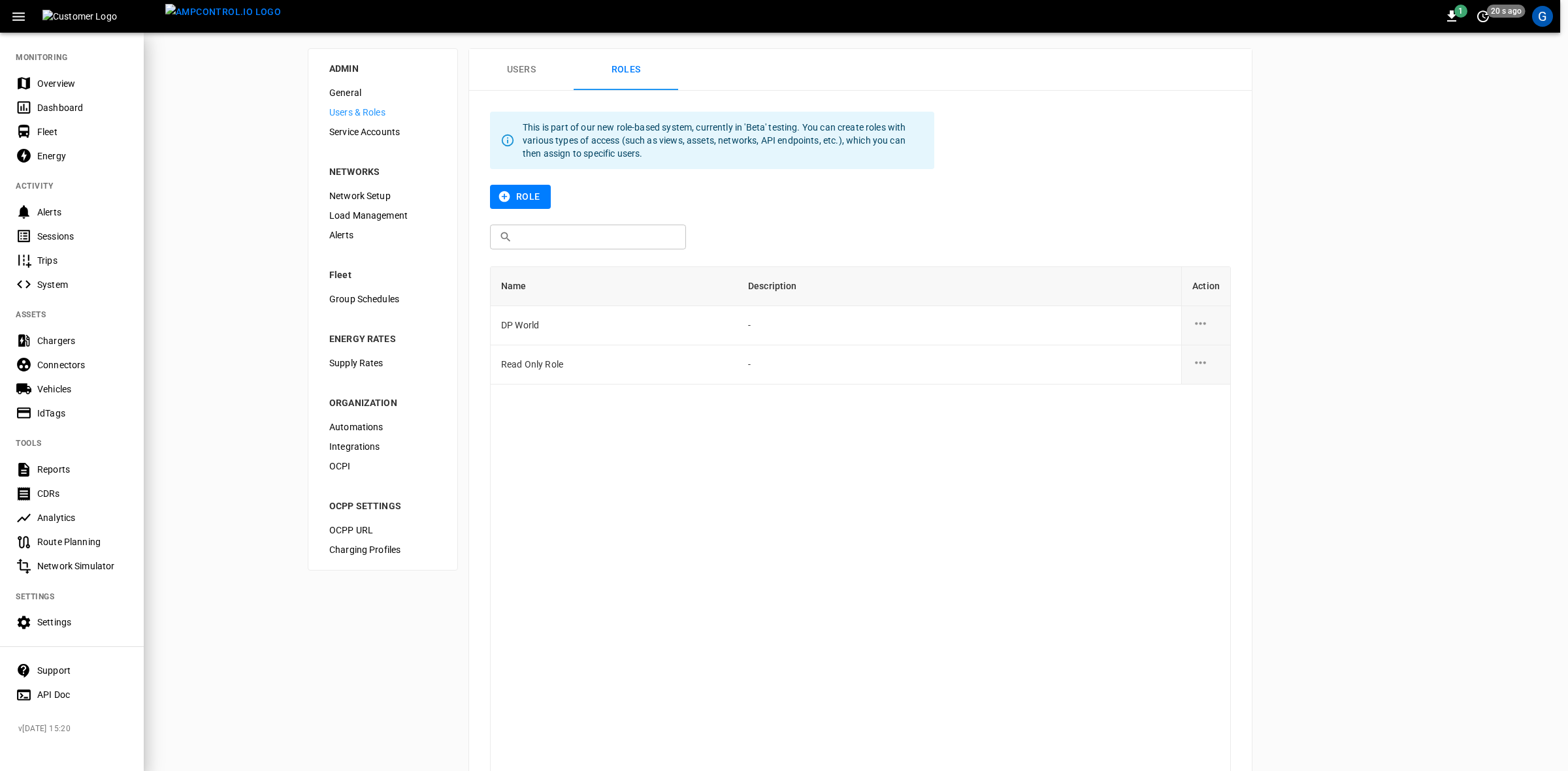
click at [50, 160] on div "Energy" at bounding box center [83, 156] width 91 height 13
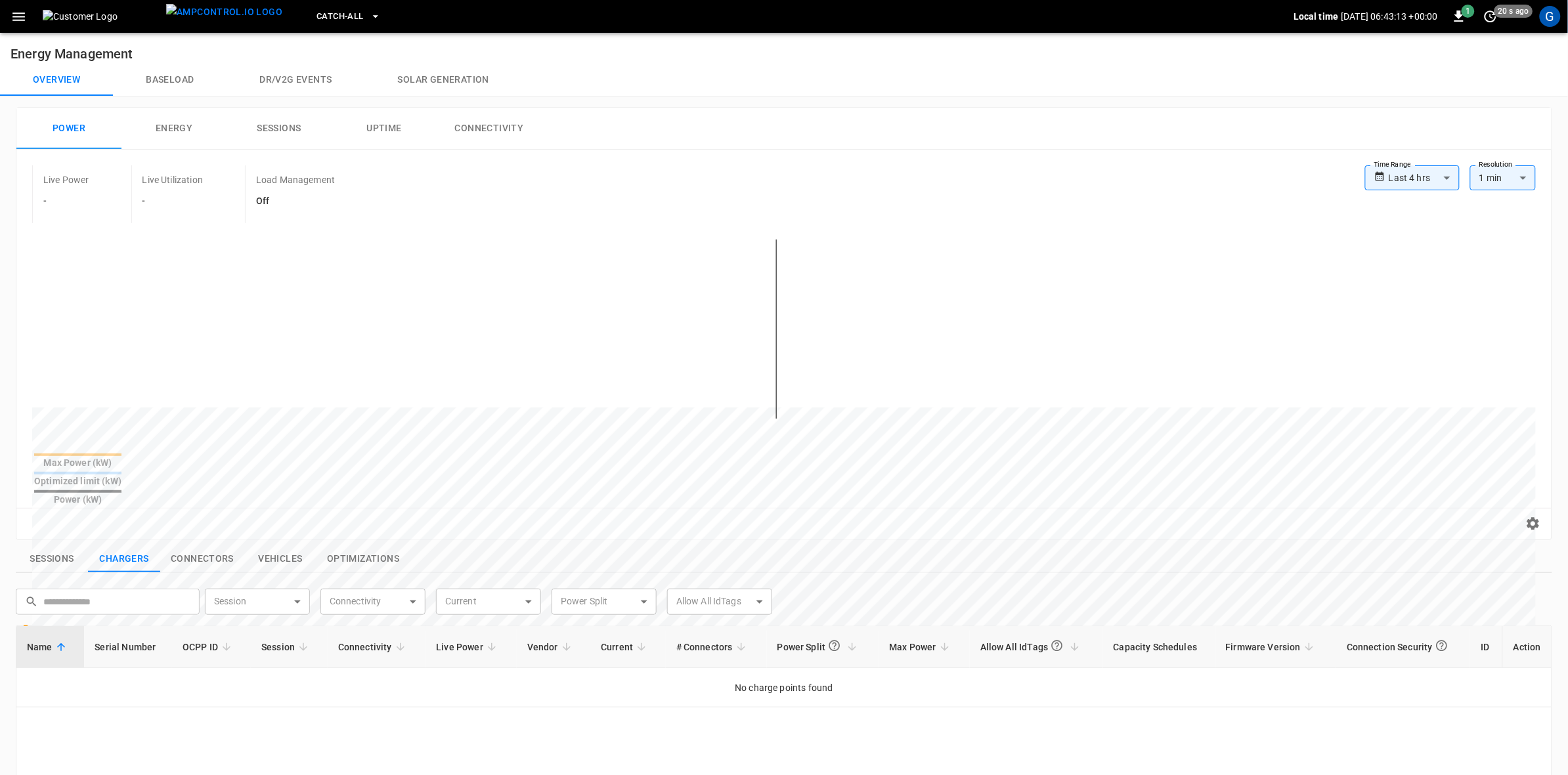
click at [20, 21] on icon "button" at bounding box center [19, 16] width 16 height 16
click at [18, 19] on icon "button" at bounding box center [19, 16] width 16 height 16
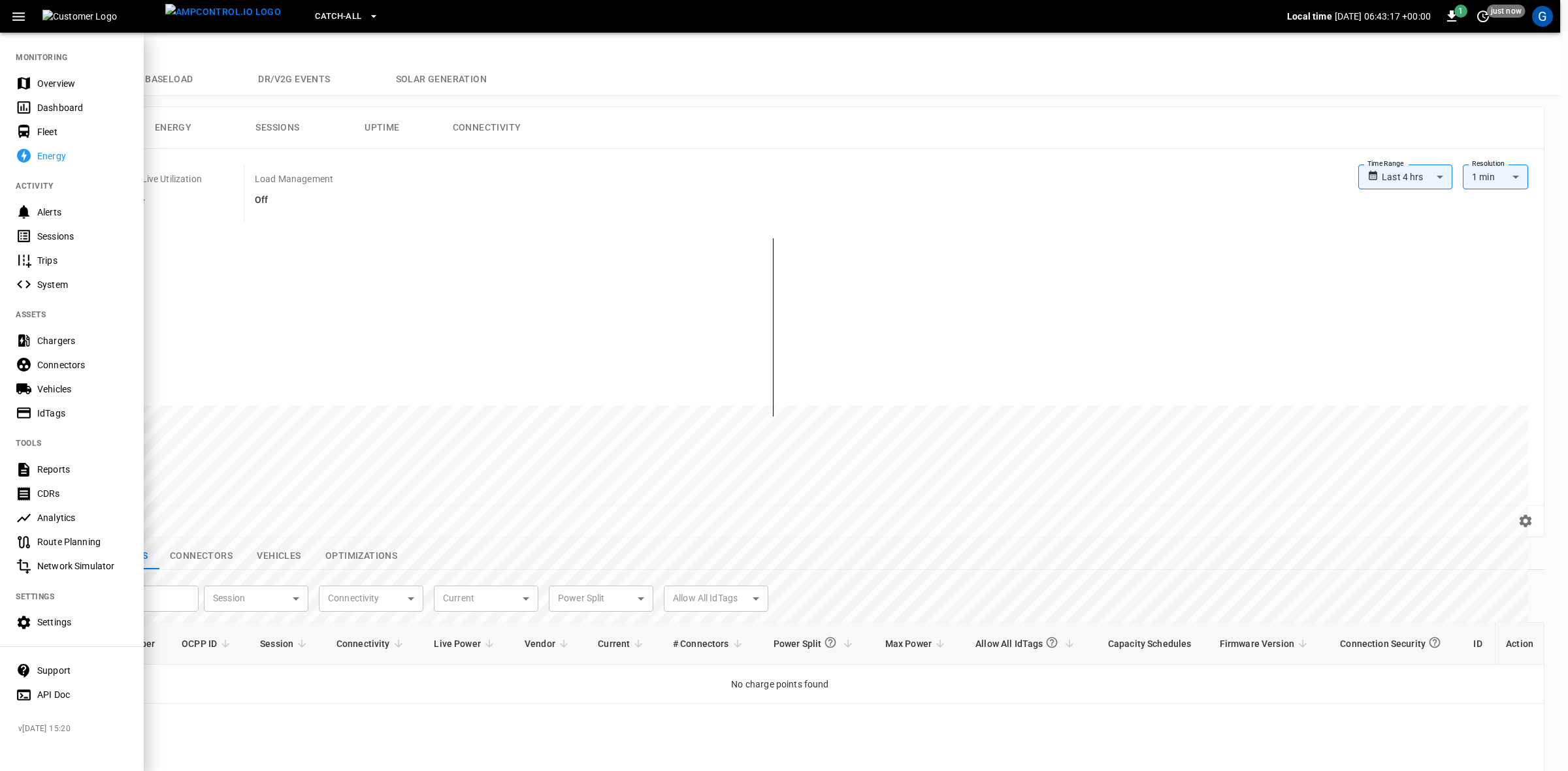
click at [701, 118] on div at bounding box center [784, 385] width 1568 height 771
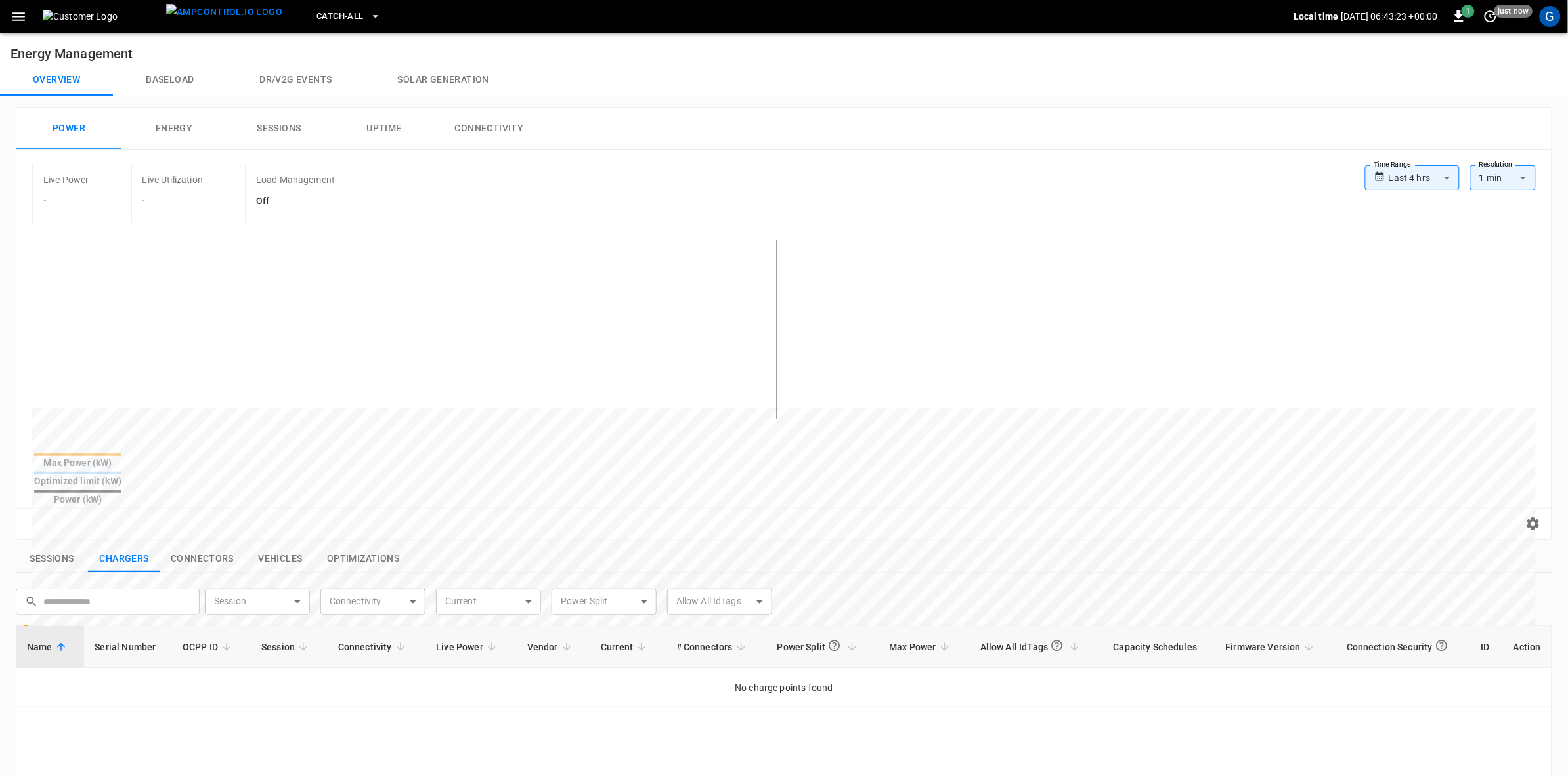
click at [369, 17] on icon "button" at bounding box center [375, 16] width 13 height 13
click at [369, 20] on icon "button" at bounding box center [375, 16] width 13 height 13
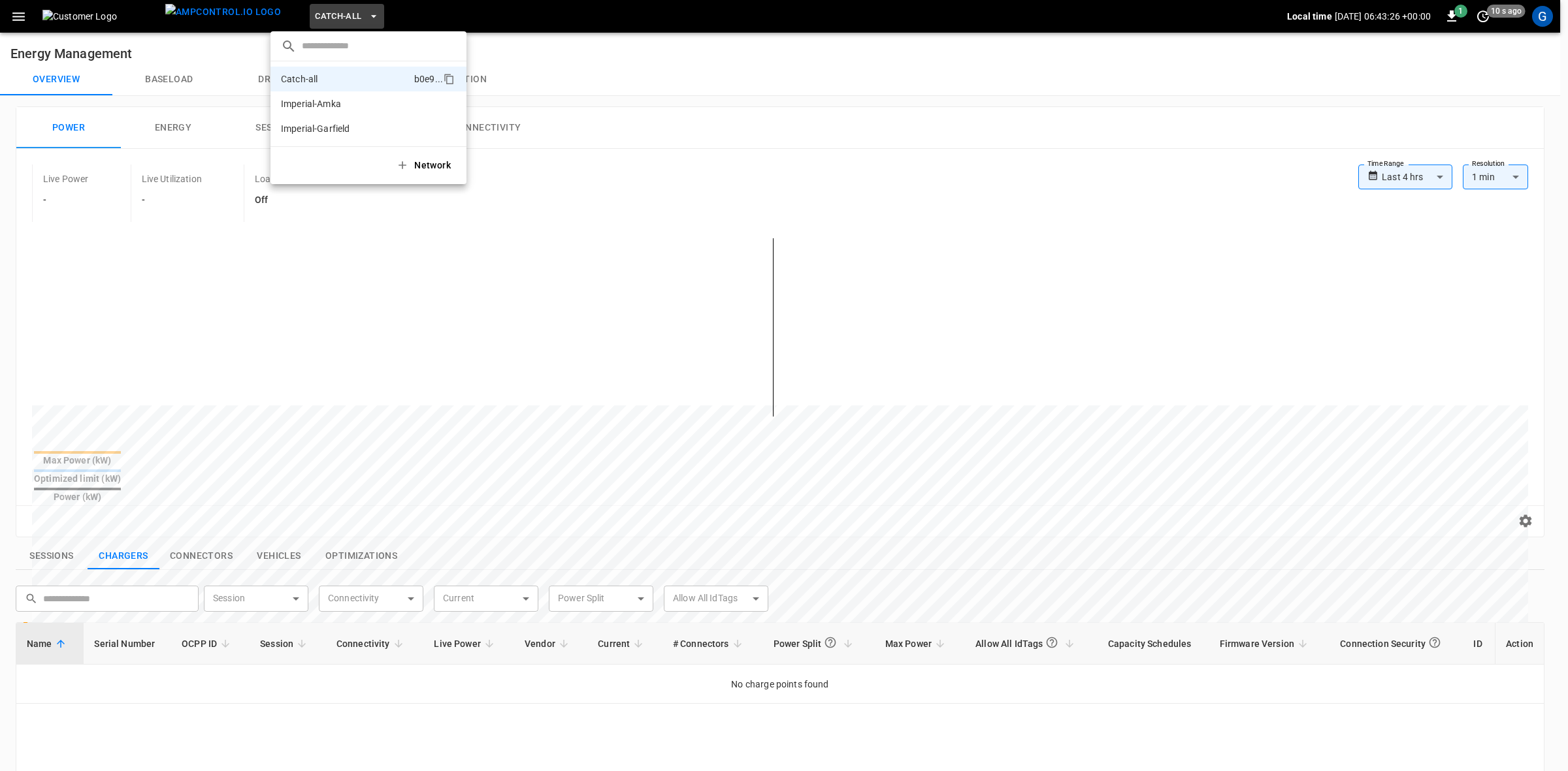
click at [314, 102] on p "Imperial-Amka" at bounding box center [346, 103] width 130 height 13
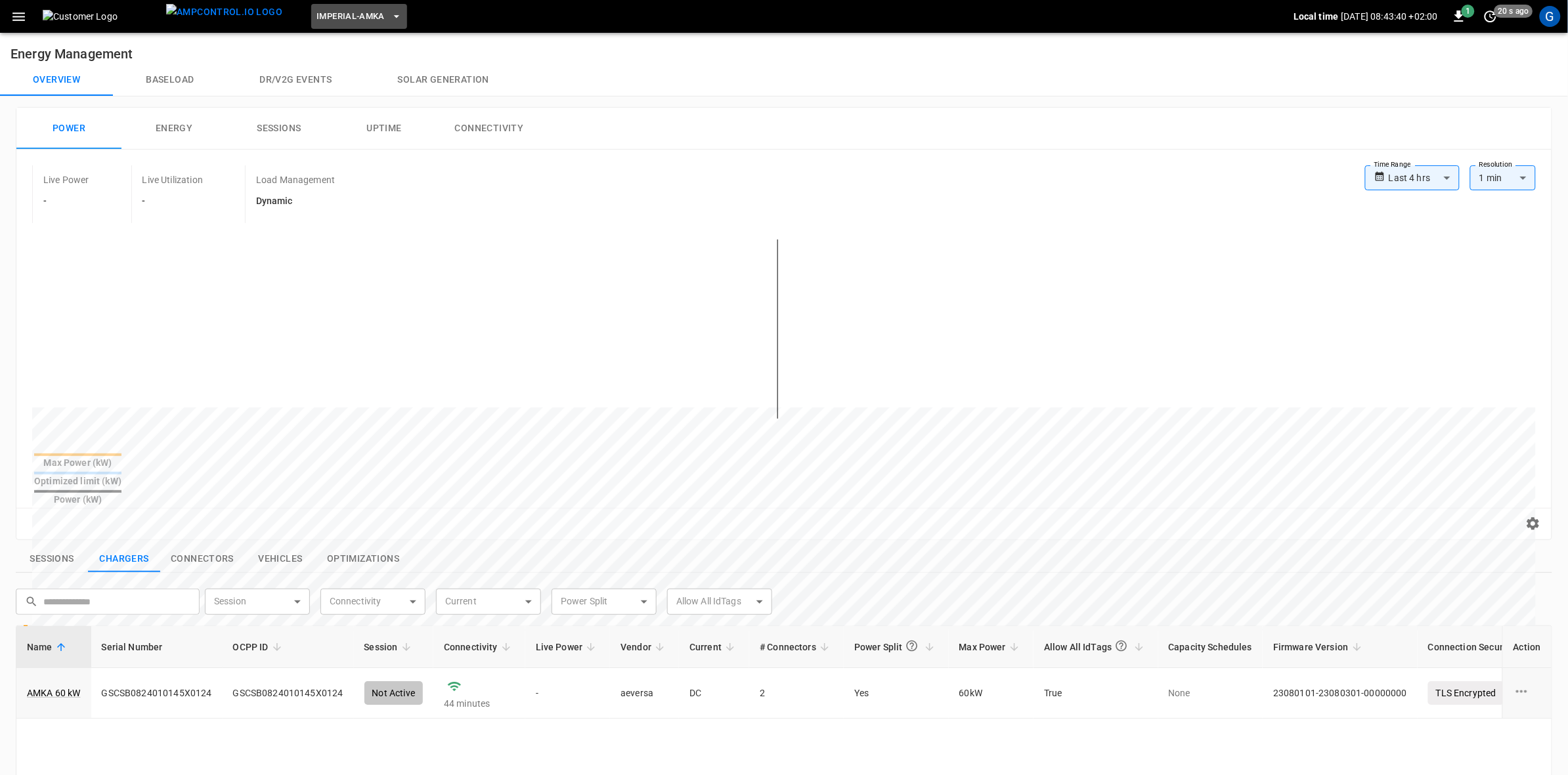
click at [390, 17] on icon "button" at bounding box center [396, 16] width 13 height 13
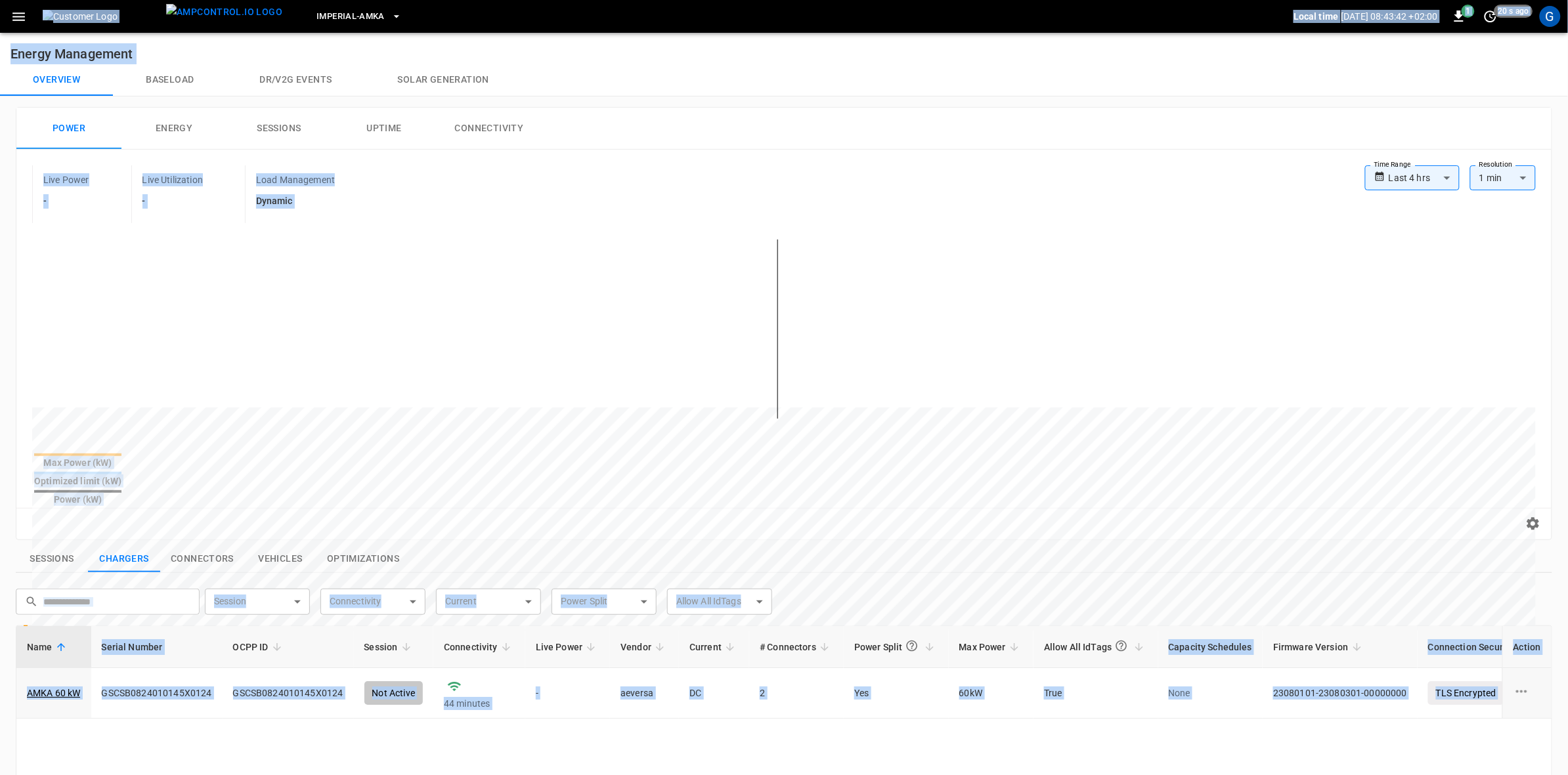
click at [390, 17] on icon "button" at bounding box center [396, 16] width 13 height 13
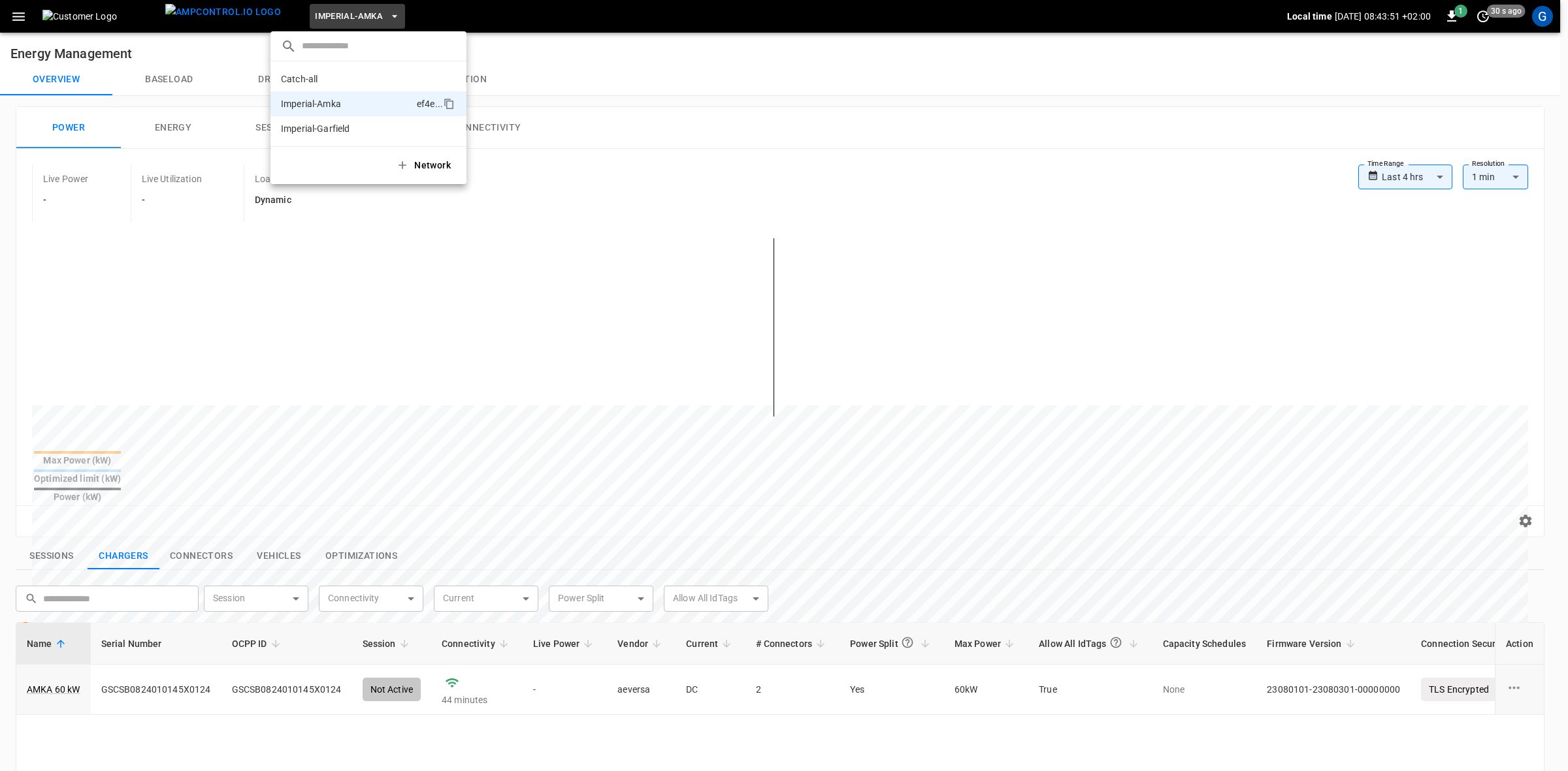
click at [331, 330] on div at bounding box center [784, 385] width 1568 height 771
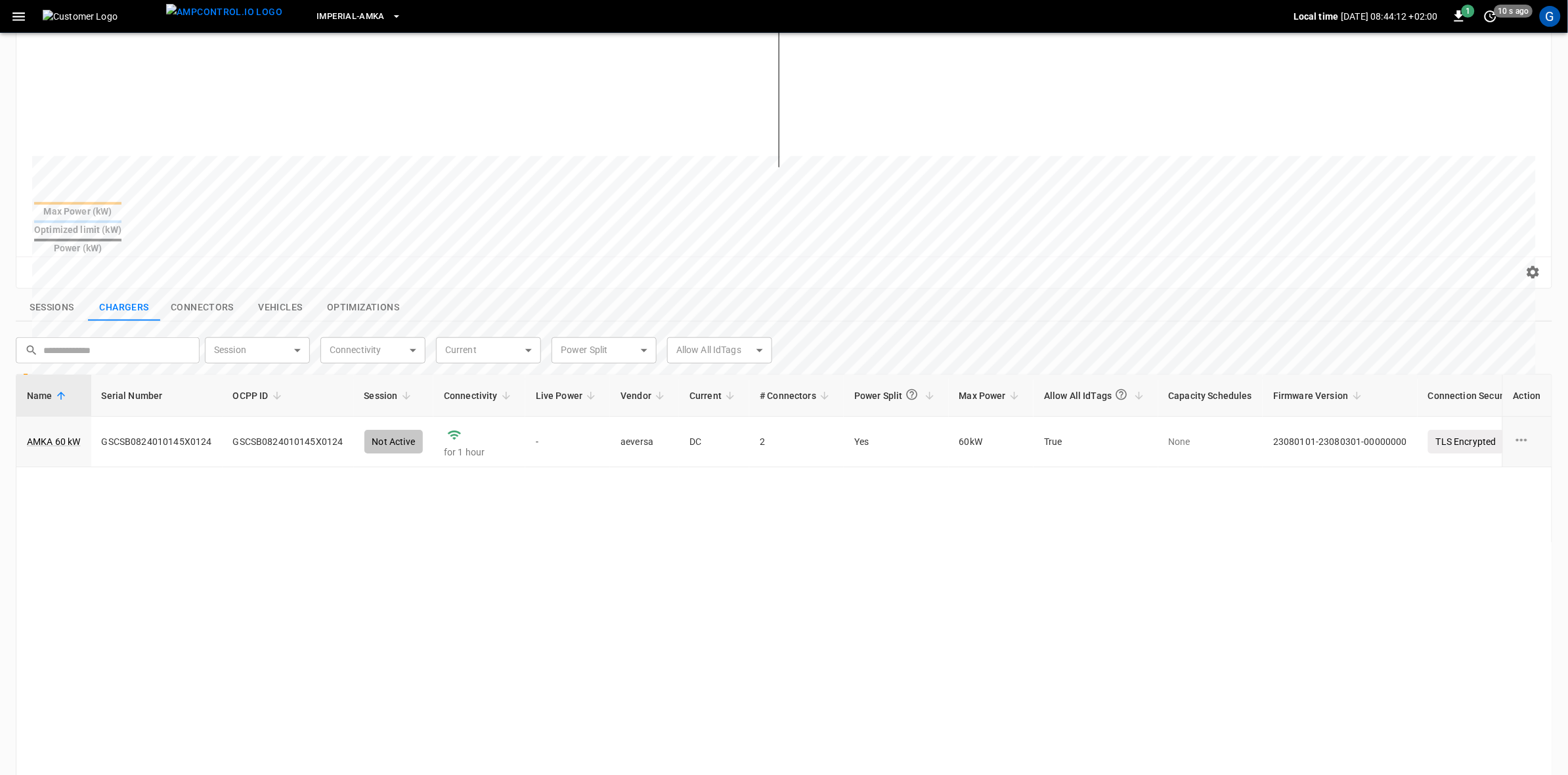
scroll to position [246, 0]
click at [53, 441] on link "AMKA 60 kW" at bounding box center [54, 447] width 54 height 13
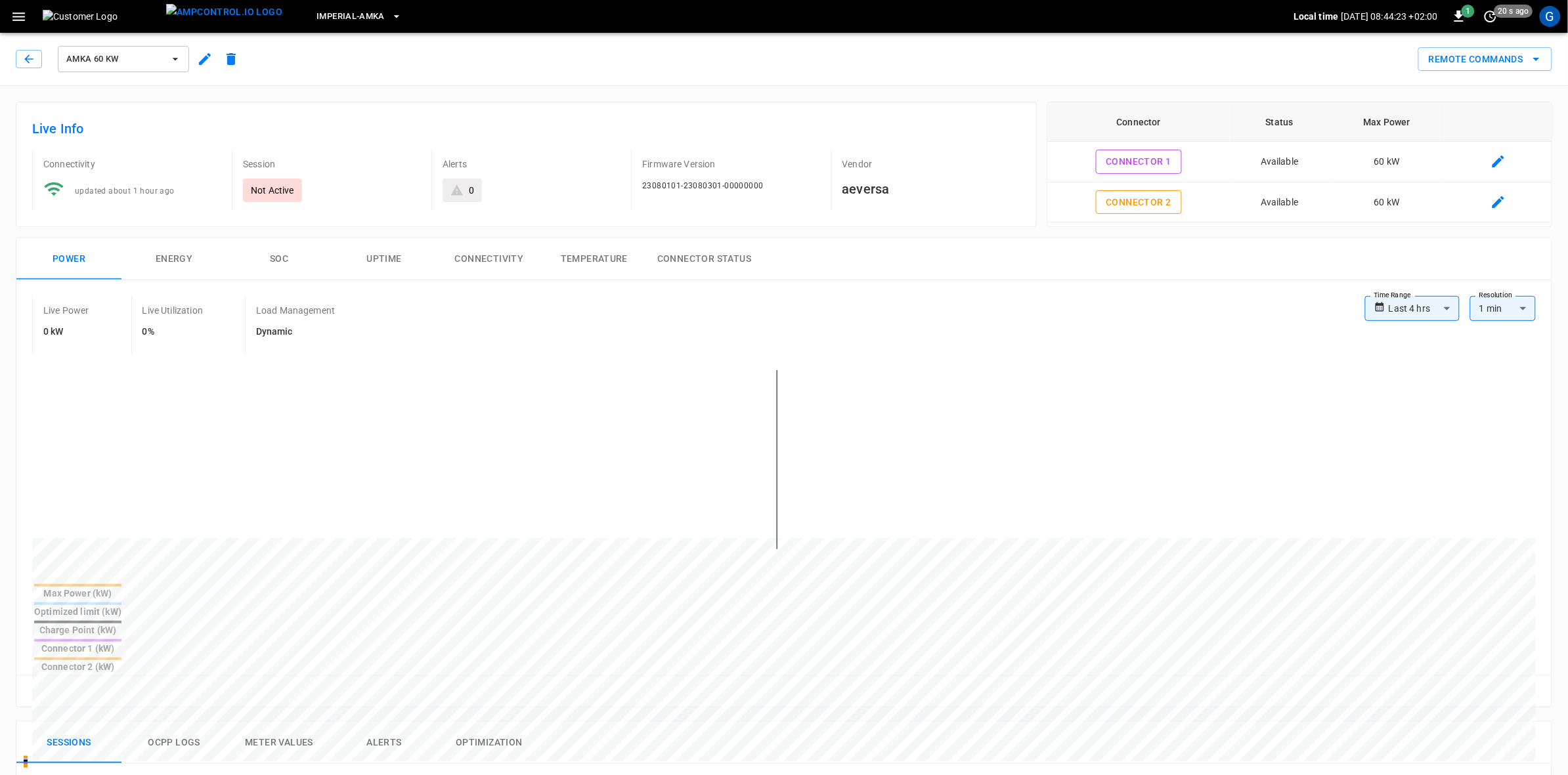
click at [474, 257] on button "Connectivity" at bounding box center [489, 259] width 105 height 42
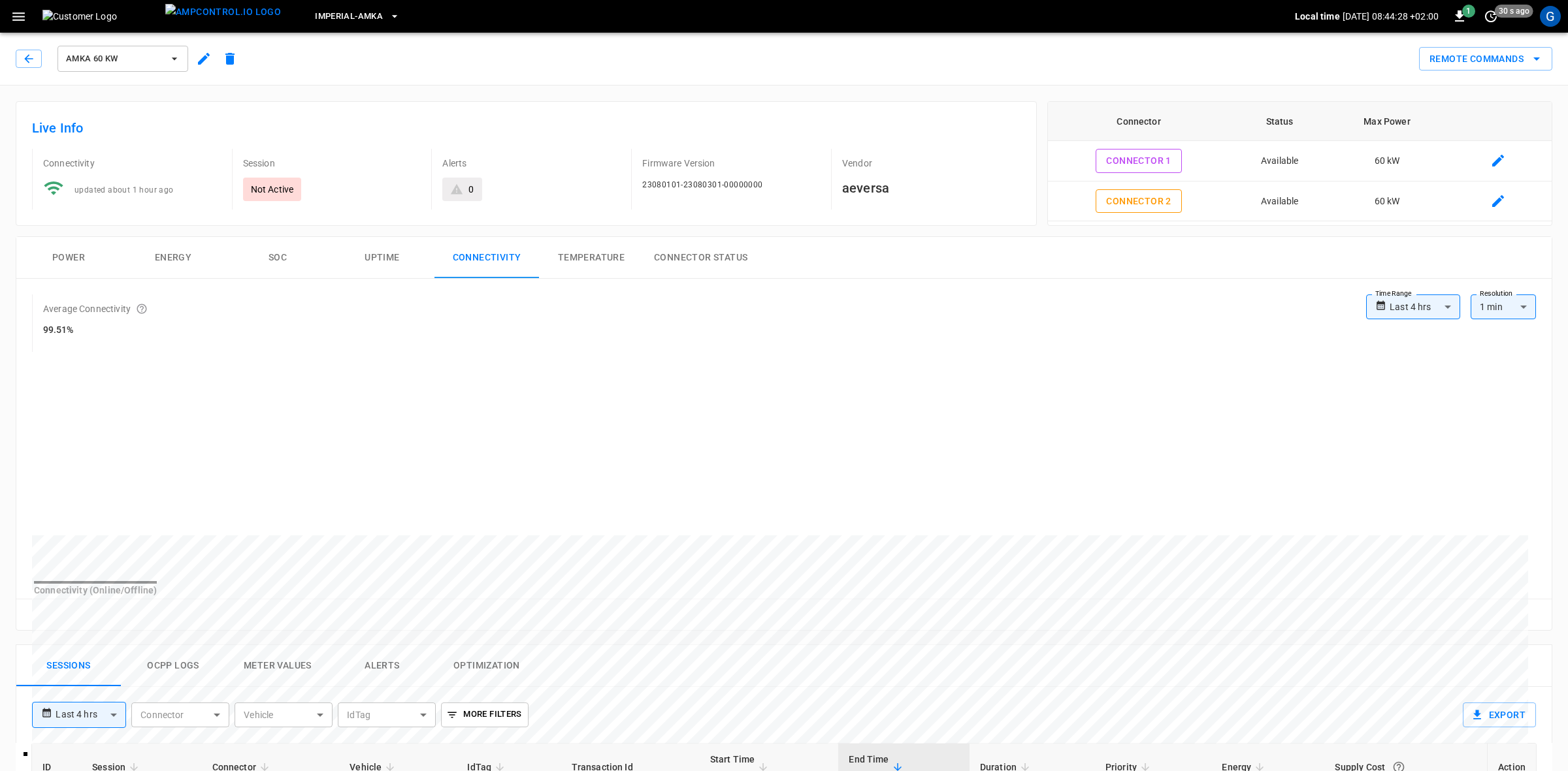
click at [1438, 309] on body "**********" at bounding box center [784, 673] width 1568 height 1347
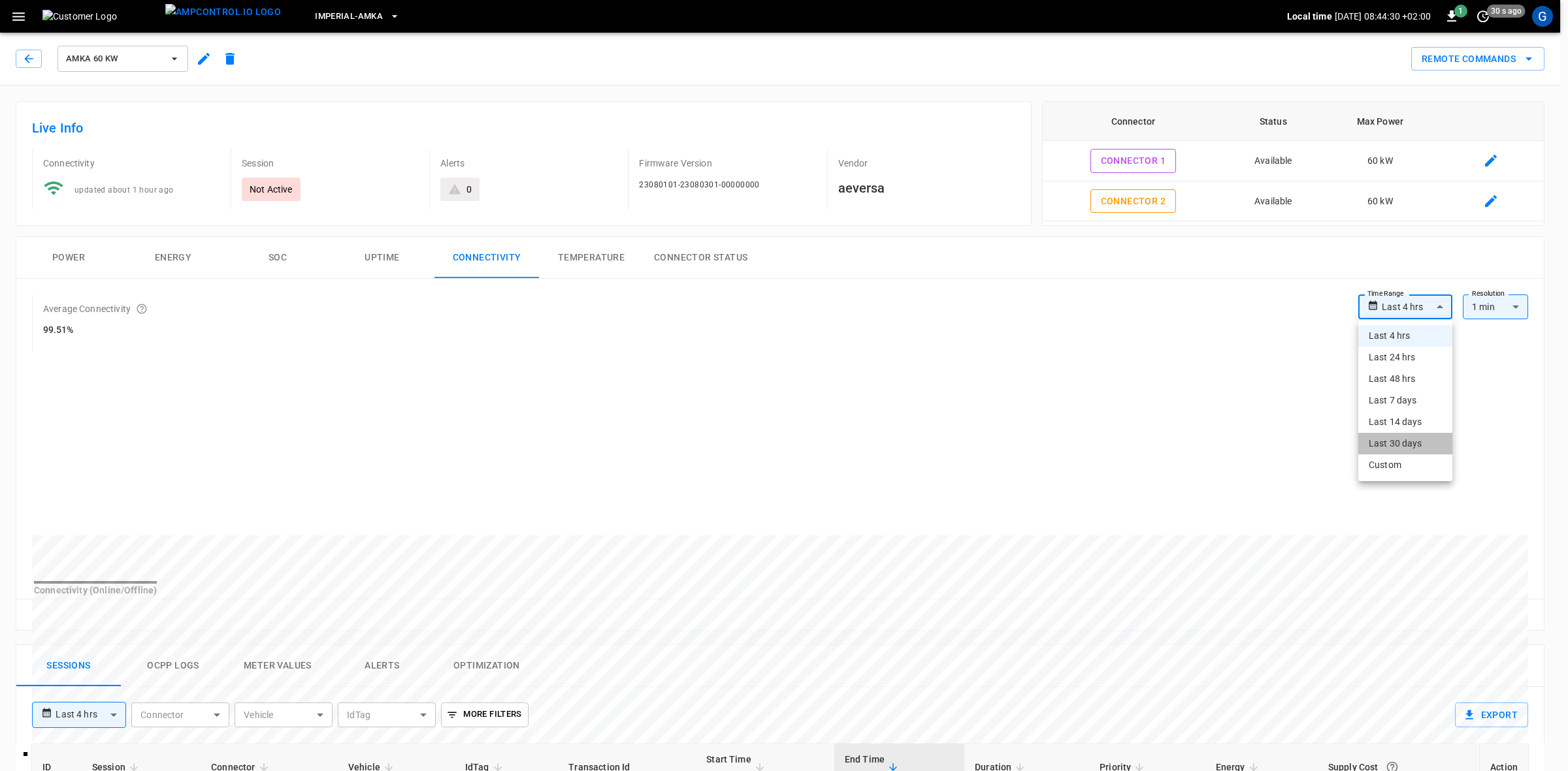
click at [1403, 445] on li "Last 30 days" at bounding box center [1405, 444] width 94 height 22
type input "**********"
type input "**"
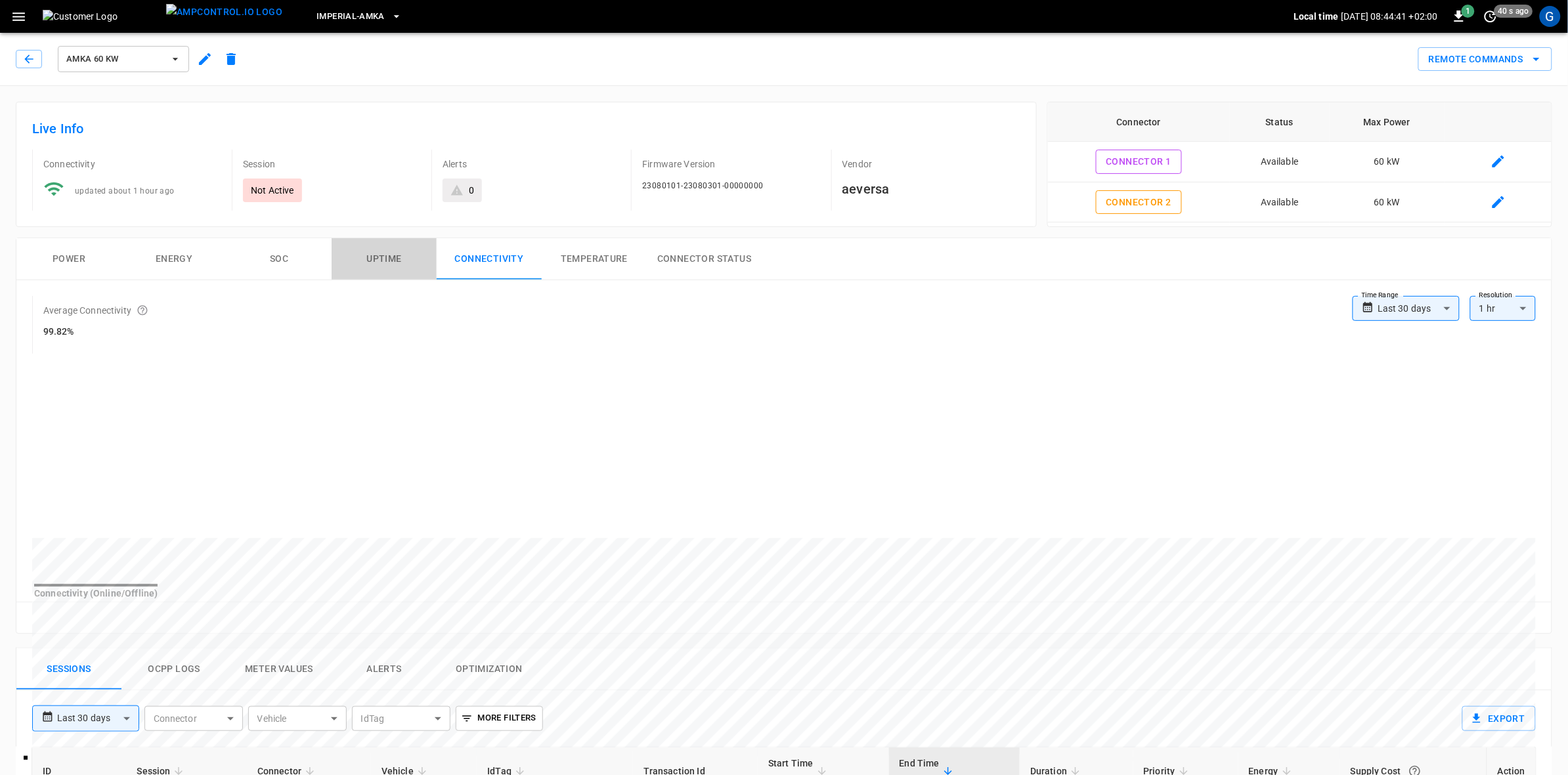
click at [391, 262] on button "Uptime" at bounding box center [384, 259] width 105 height 42
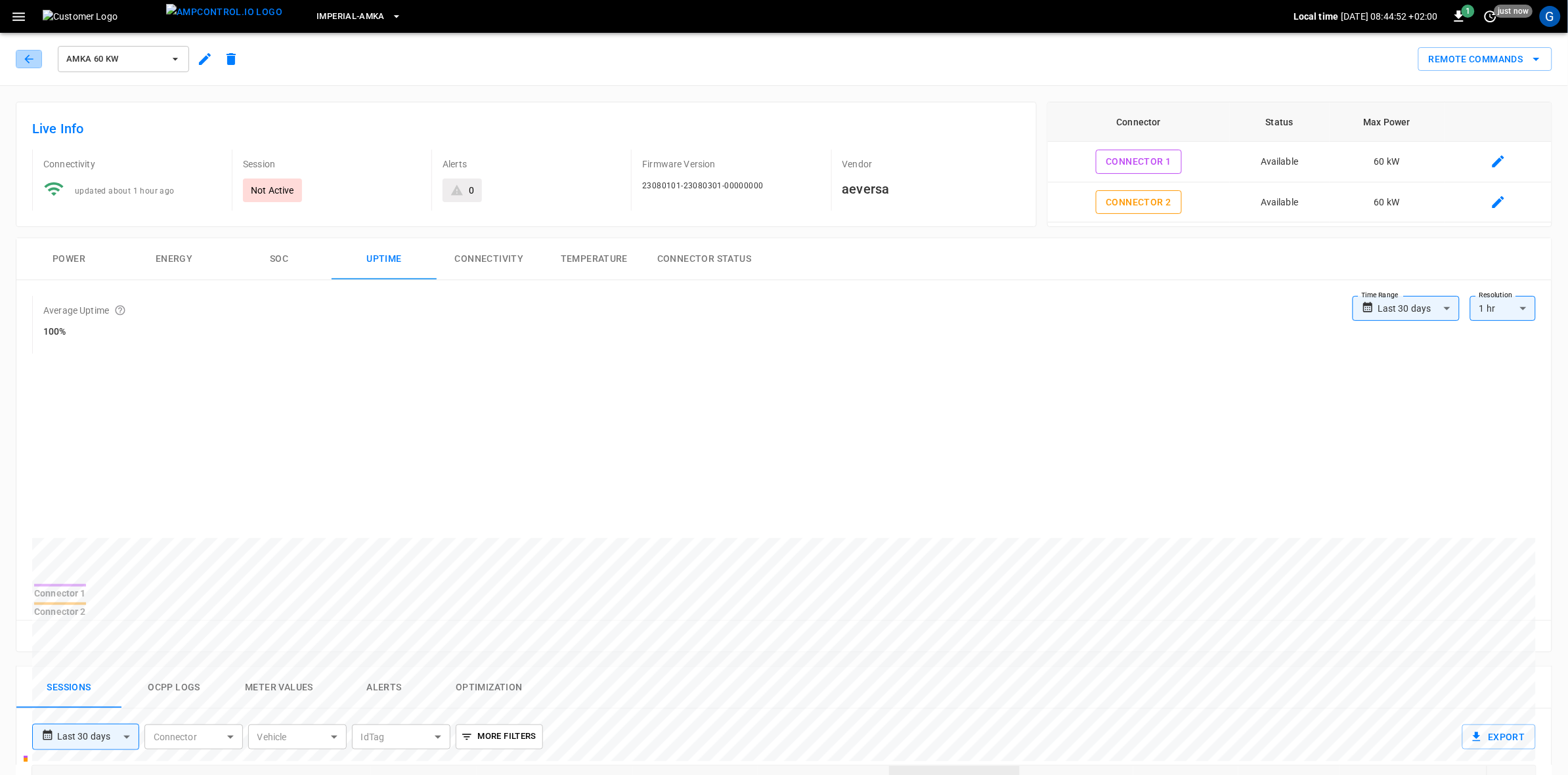
click at [24, 56] on icon "button" at bounding box center [29, 59] width 13 height 13
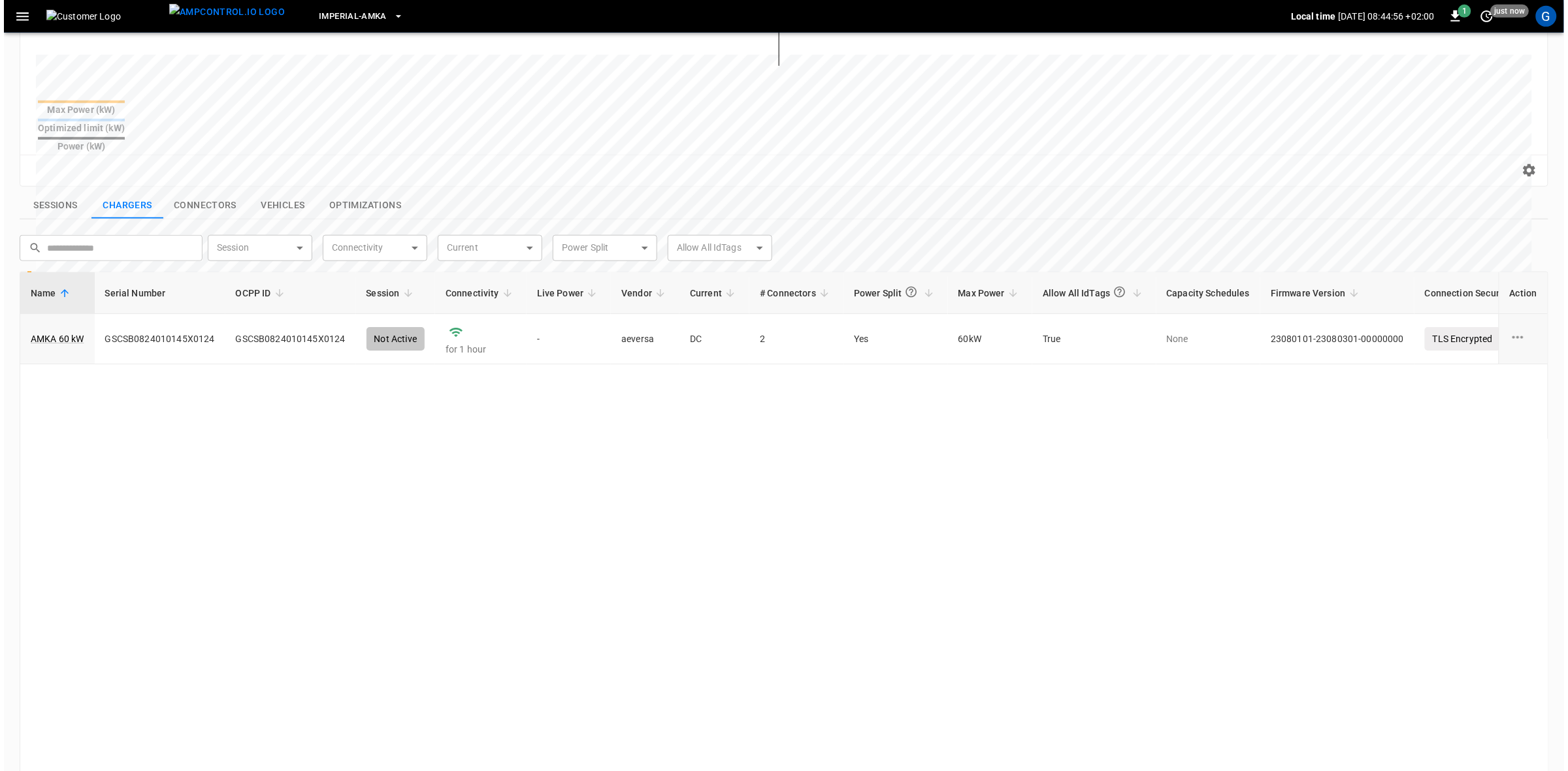
scroll to position [330, 0]
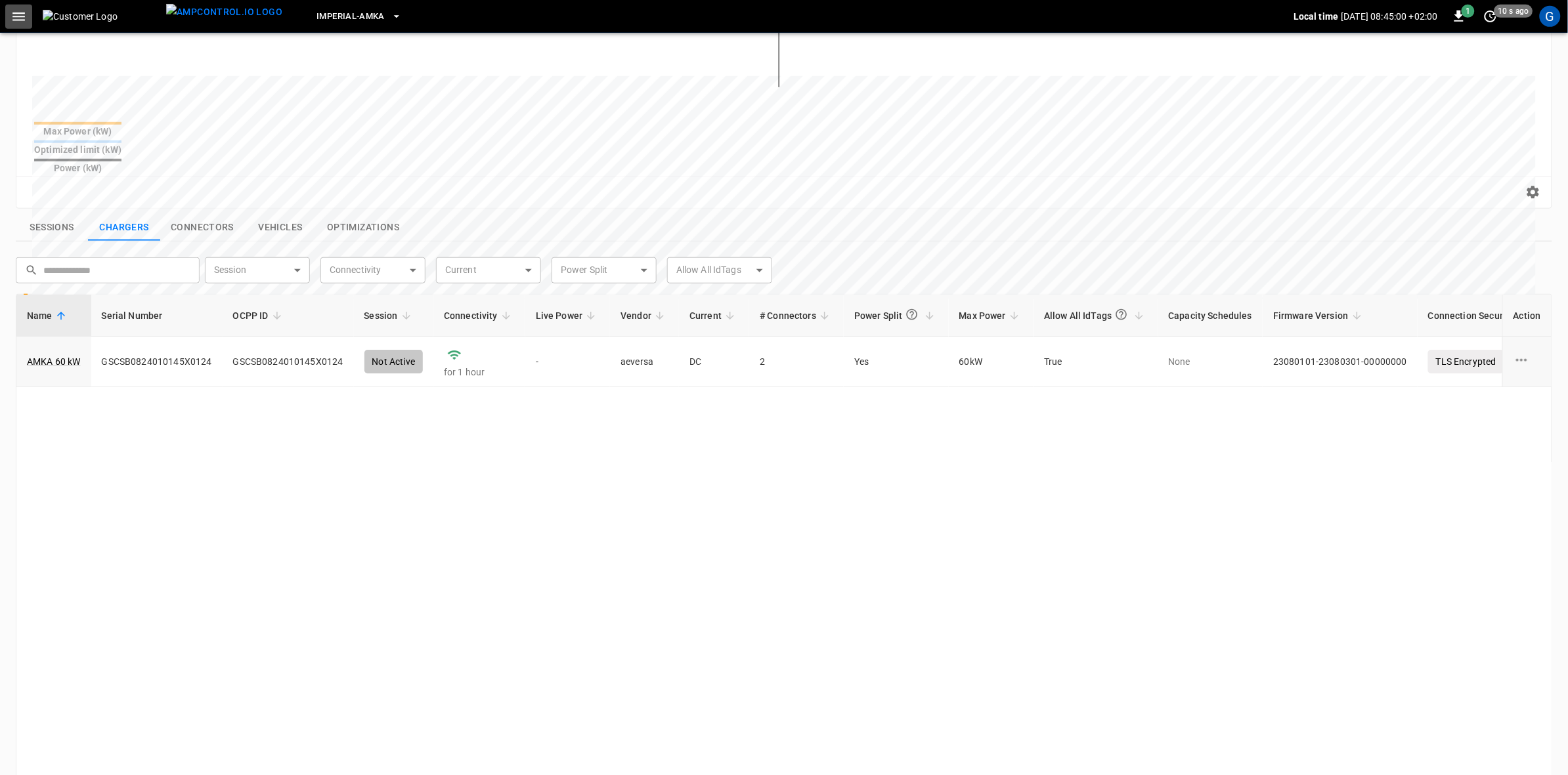
click at [21, 13] on icon "button" at bounding box center [19, 16] width 12 height 8
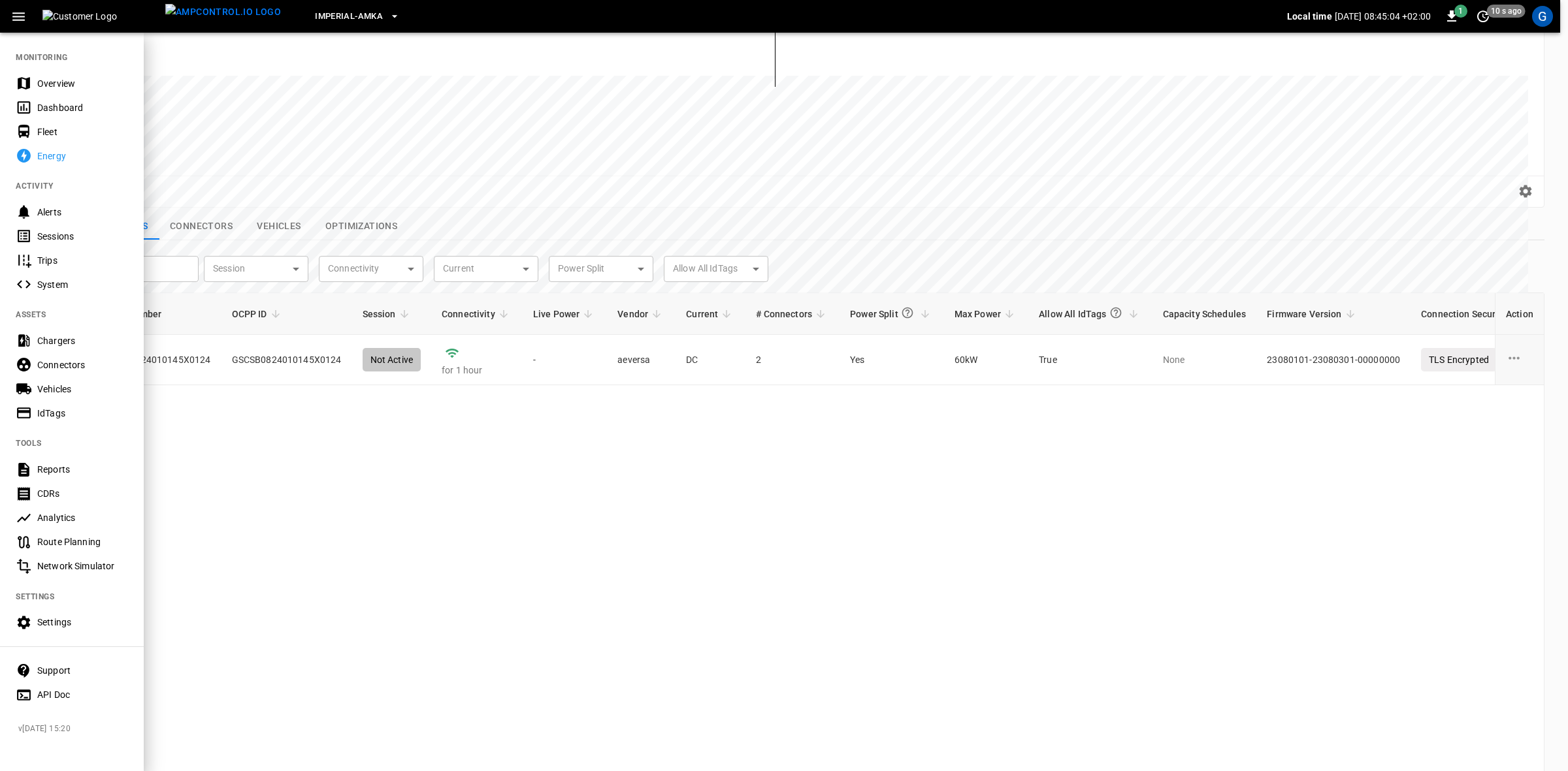
click at [48, 214] on div "Alerts" at bounding box center [83, 212] width 91 height 13
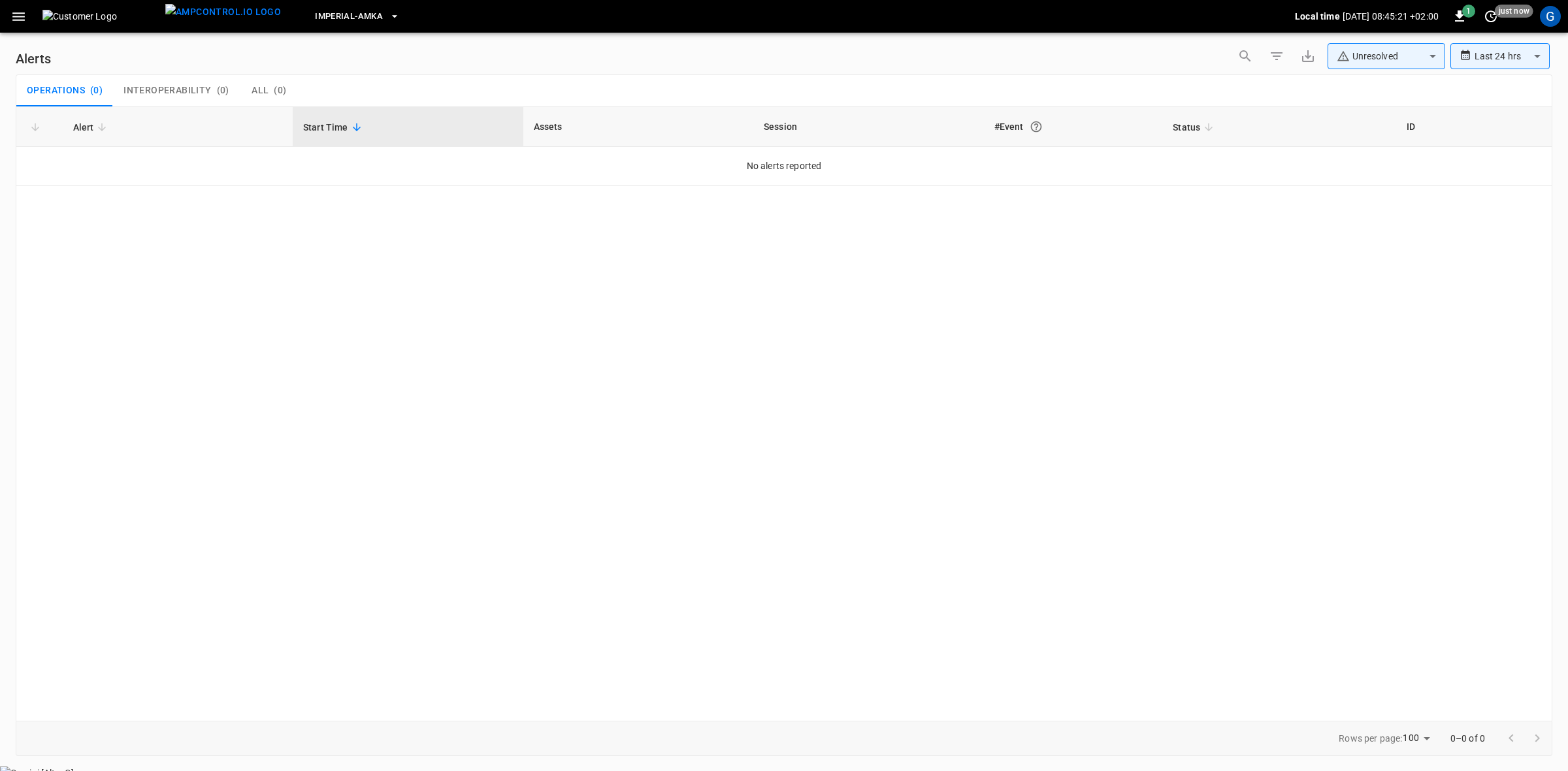
click at [18, 18] on icon "button" at bounding box center [18, 16] width 16 height 16
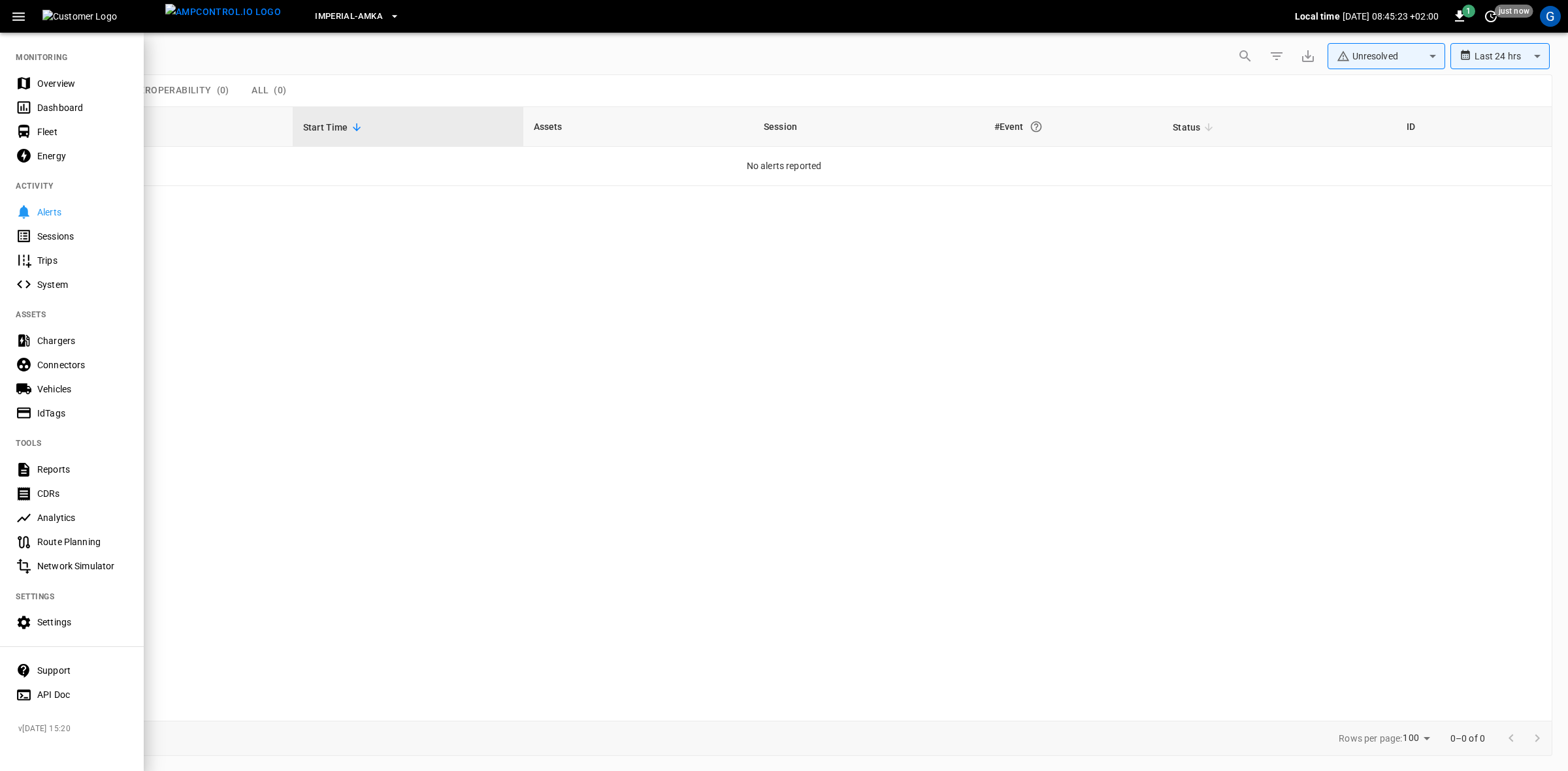
click at [51, 242] on div "Sessions" at bounding box center [83, 236] width 91 height 13
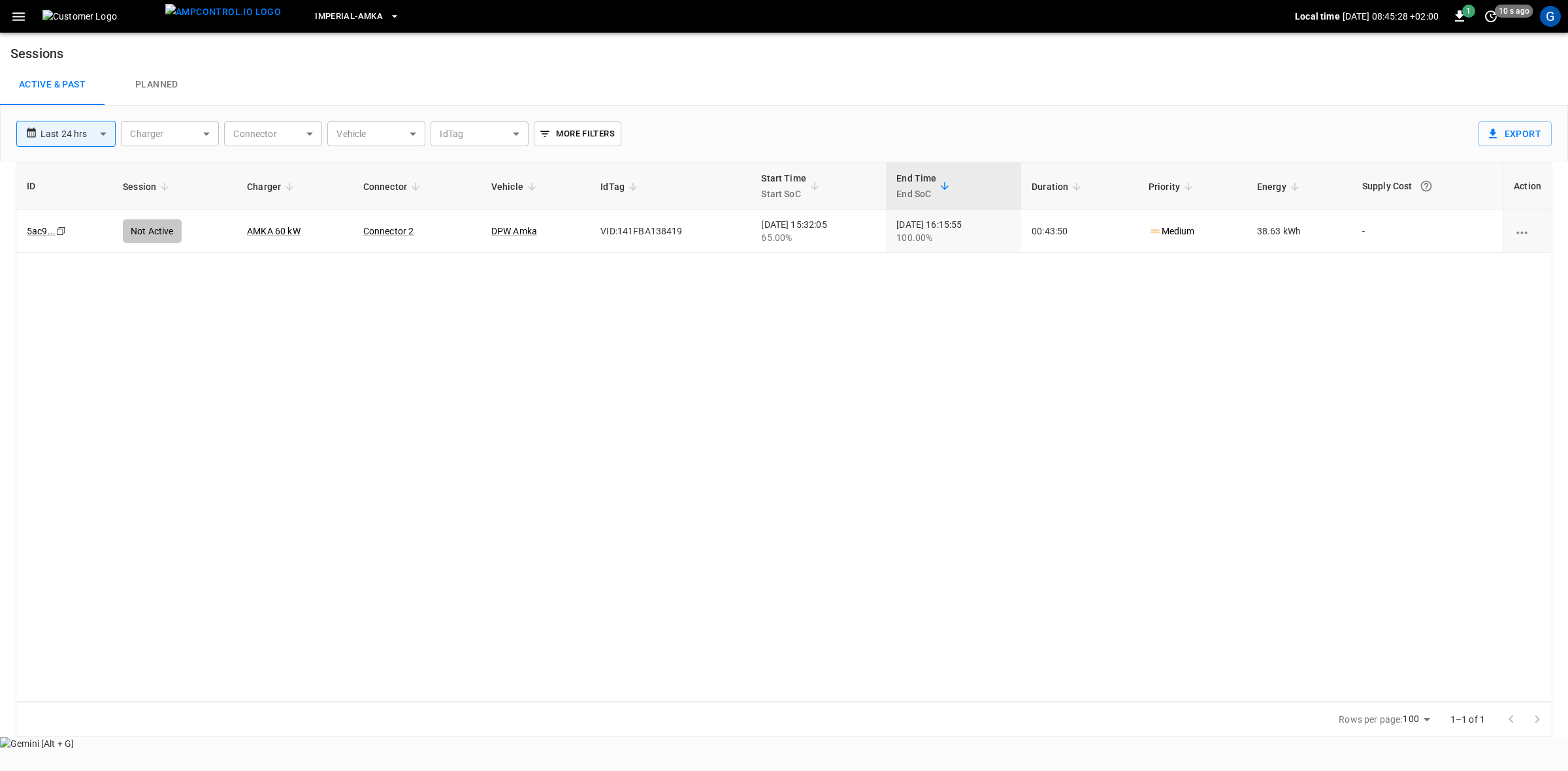
click at [101, 136] on body "**********" at bounding box center [784, 375] width 1568 height 751
click at [56, 266] on li "Last 30 days" at bounding box center [66, 271] width 99 height 22
type input "**********"
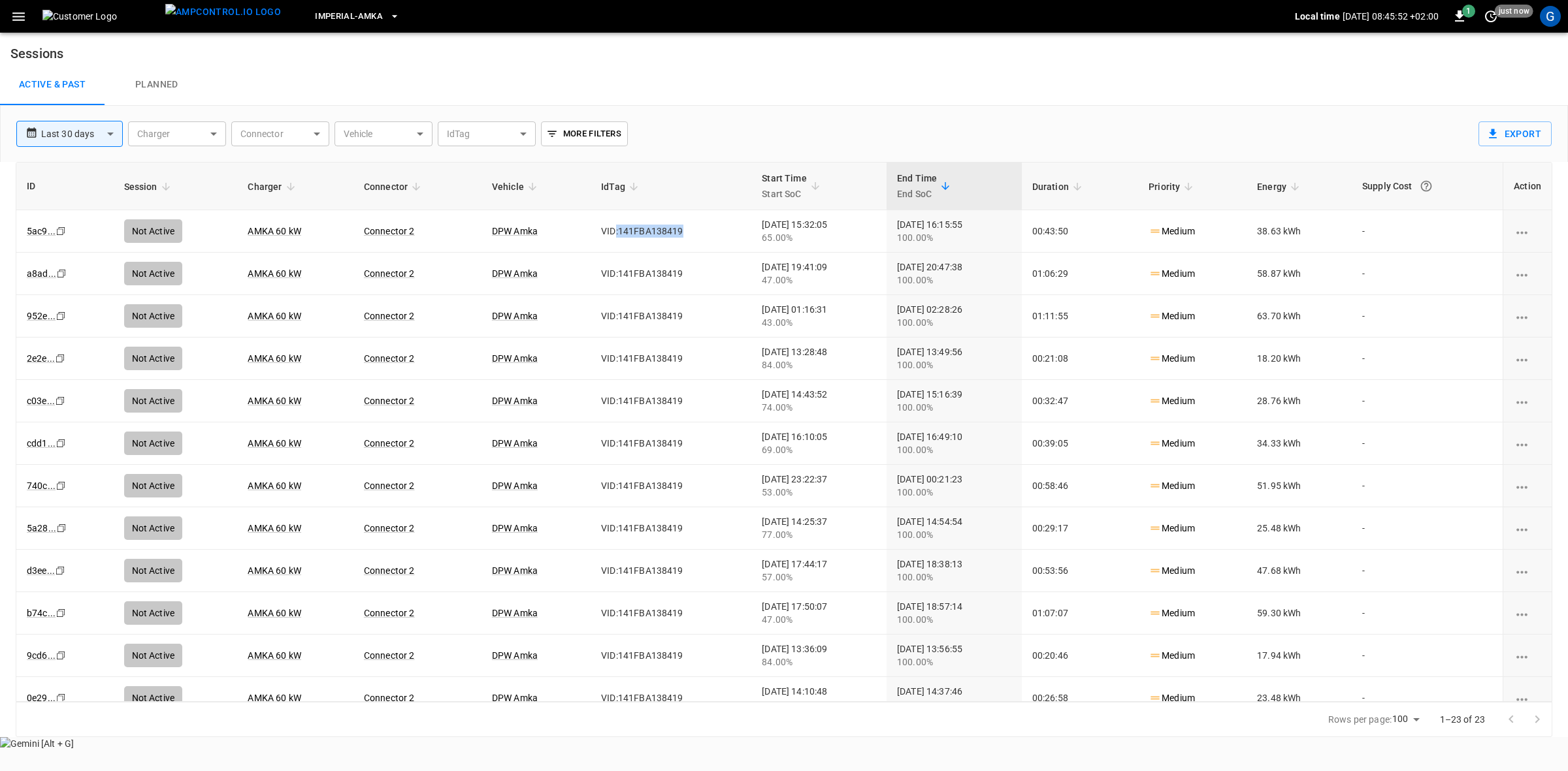
drag, startPoint x: 664, startPoint y: 235, endPoint x: 590, endPoint y: 234, distance: 74.0
click at [591, 234] on td "VID:141FBA138419" at bounding box center [671, 232] width 161 height 42
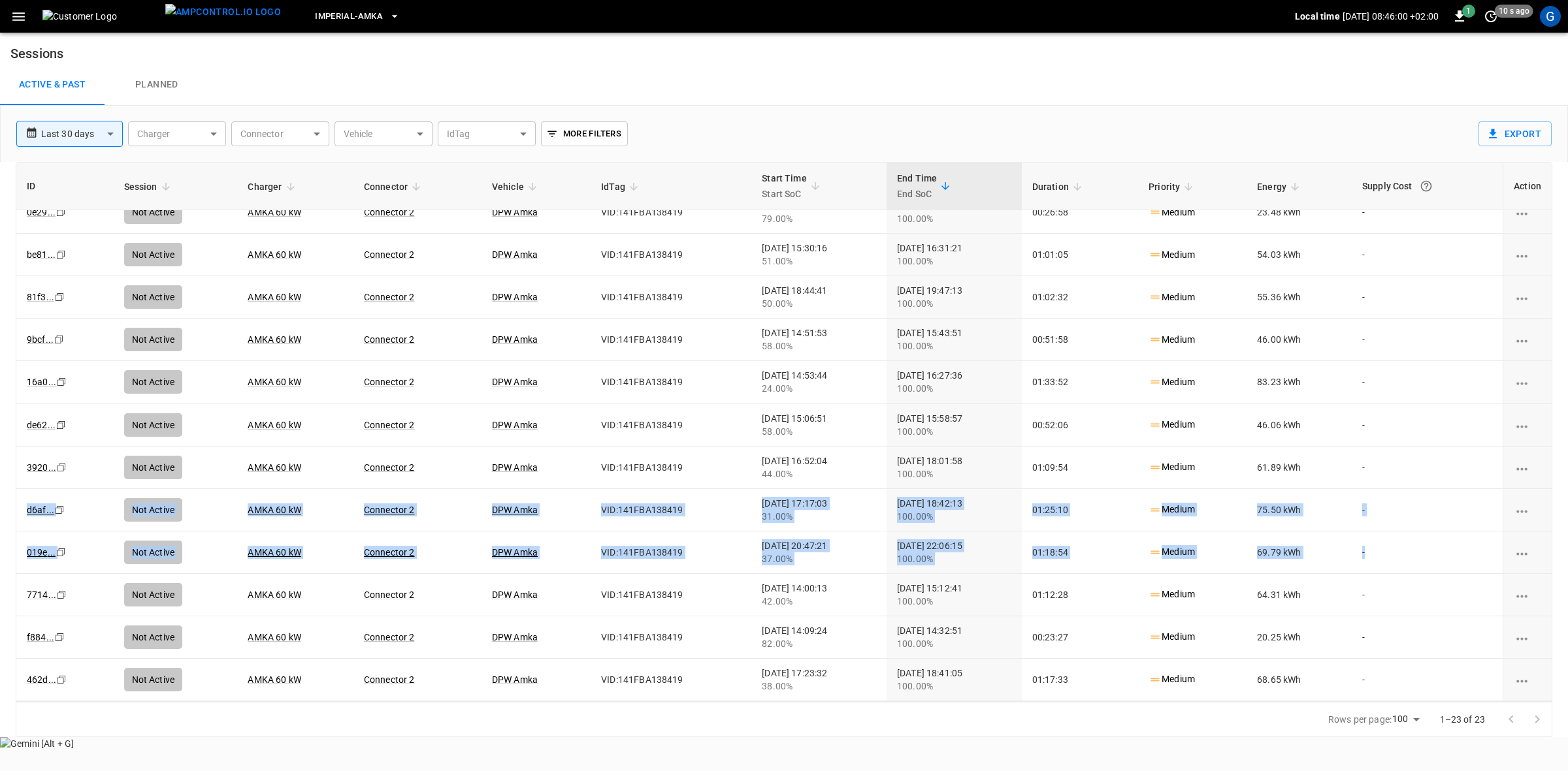
drag, startPoint x: 1543, startPoint y: 457, endPoint x: 1543, endPoint y: 531, distance: 74.0
click at [1543, 531] on tbody "5ac9 ... Copy Not Active AMKA 60 kW Connector 2 DPW Amka VID:141FBA138419 2025-…" at bounding box center [784, 212] width 1535 height 977
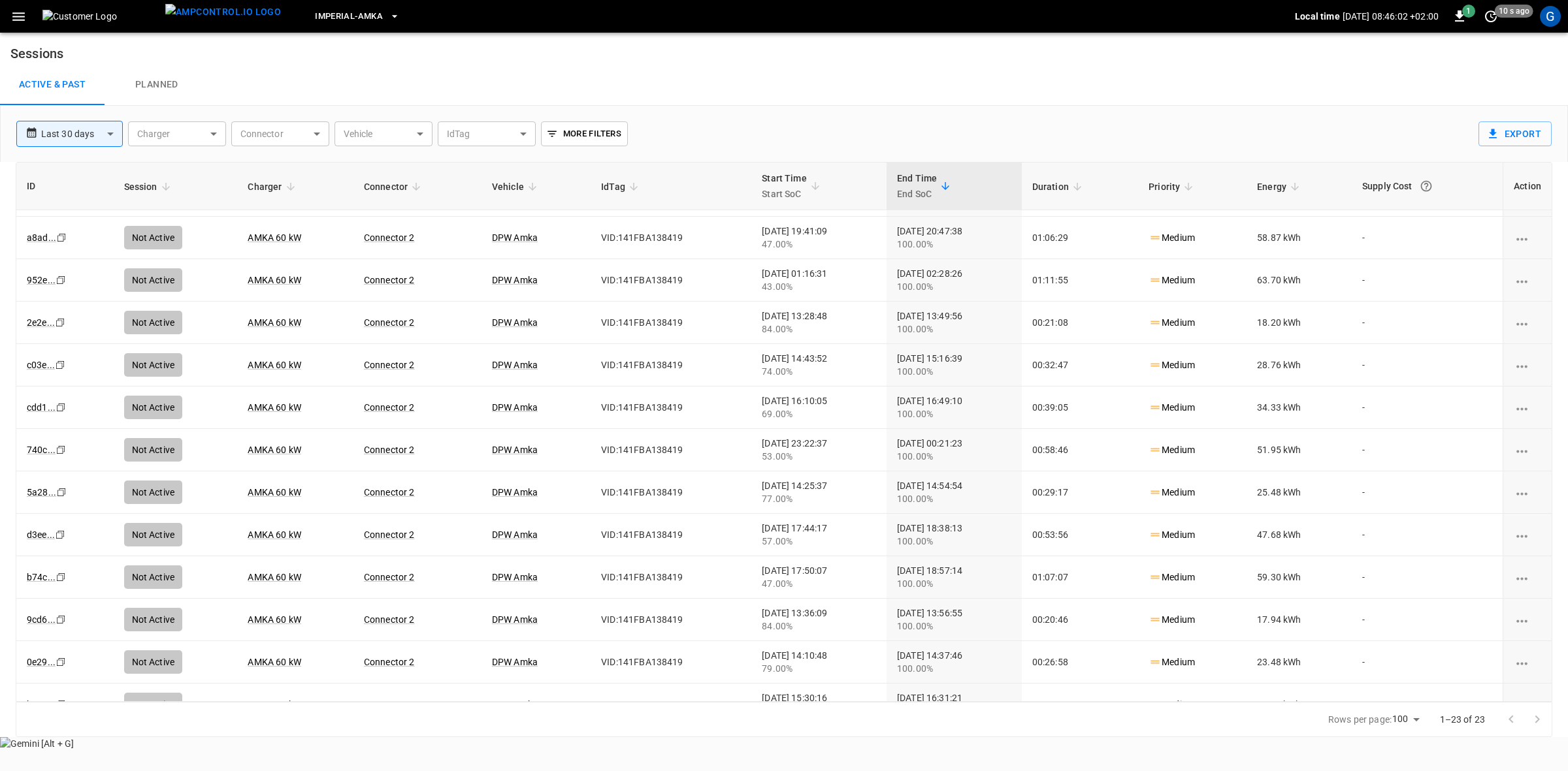
scroll to position [0, 0]
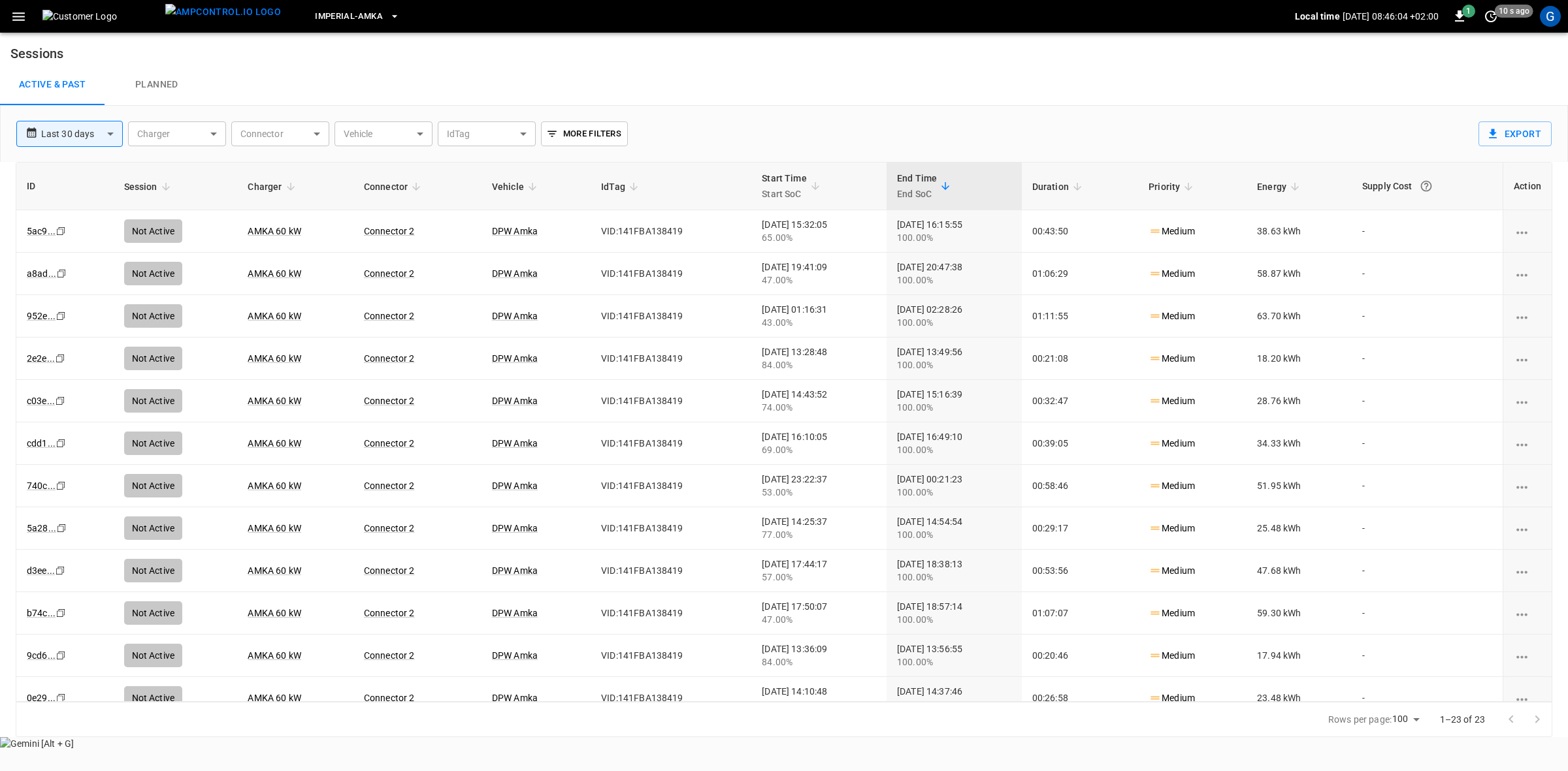
click at [112, 135] on body "**********" at bounding box center [784, 375] width 1568 height 751
click at [18, 22] on div at bounding box center [784, 385] width 1568 height 771
click at [12, 20] on icon "button" at bounding box center [18, 16] width 16 height 16
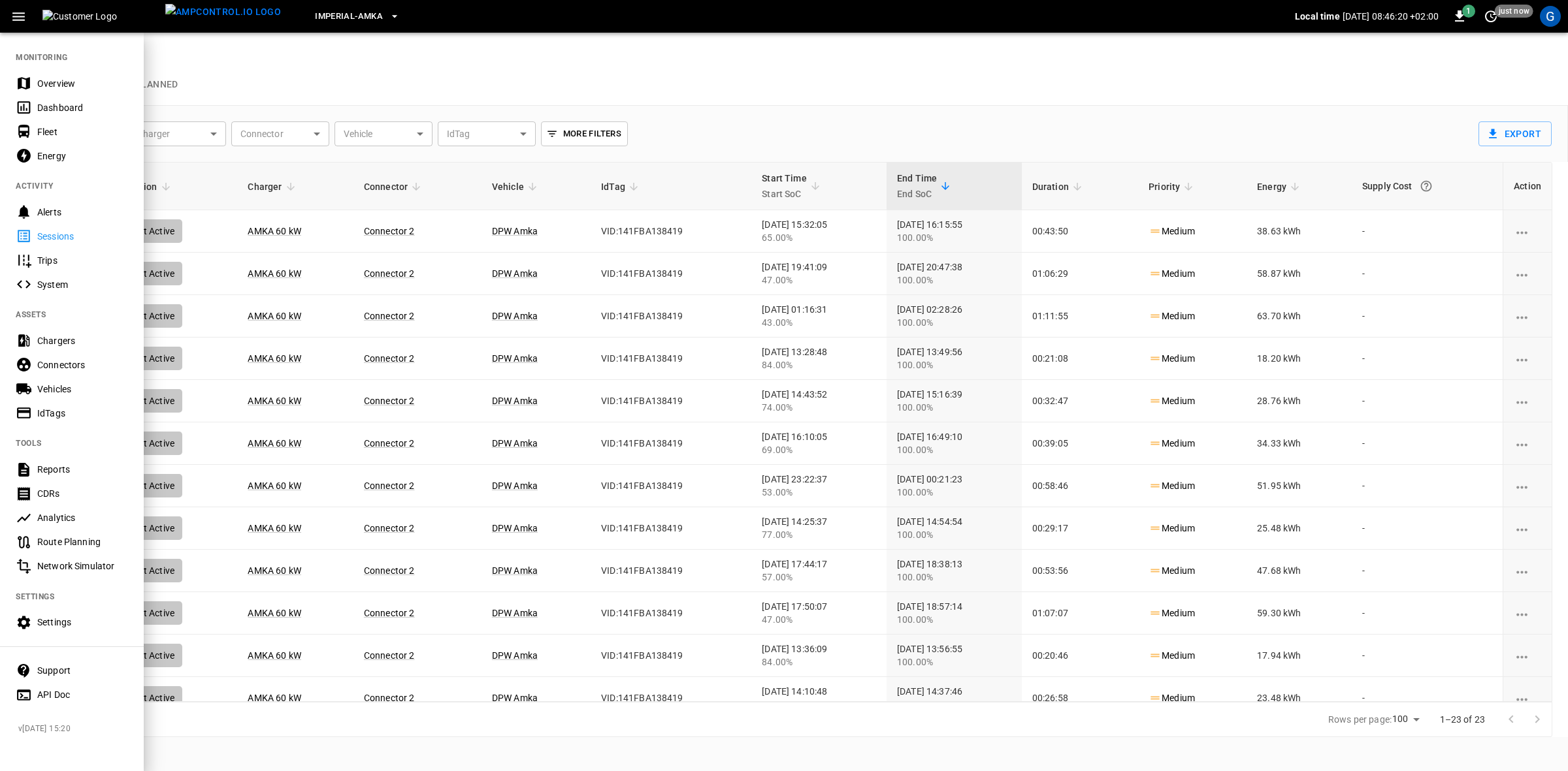
click at [49, 622] on div "Settings" at bounding box center [83, 622] width 91 height 13
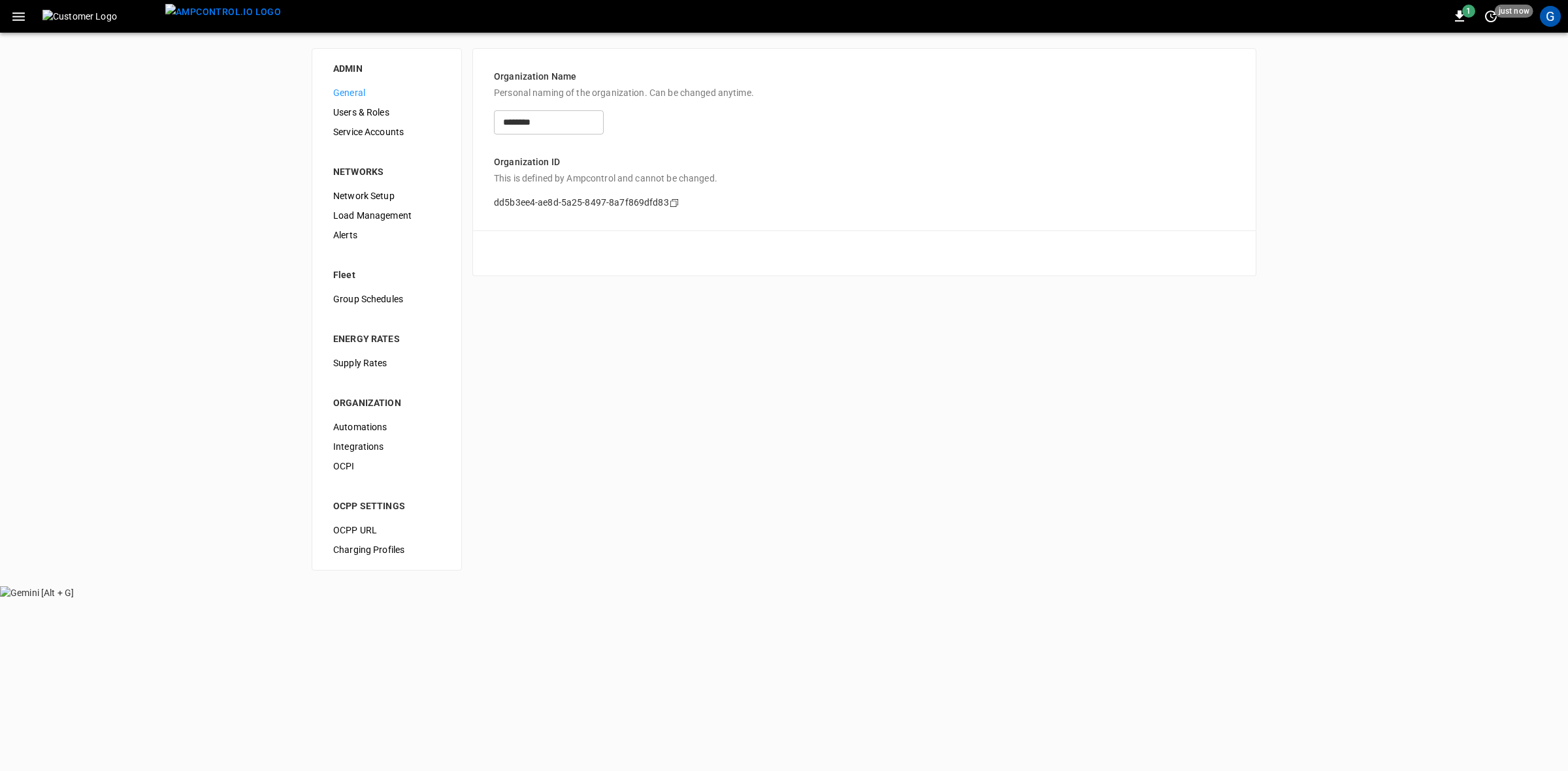
click at [14, 15] on icon "button" at bounding box center [18, 16] width 16 height 16
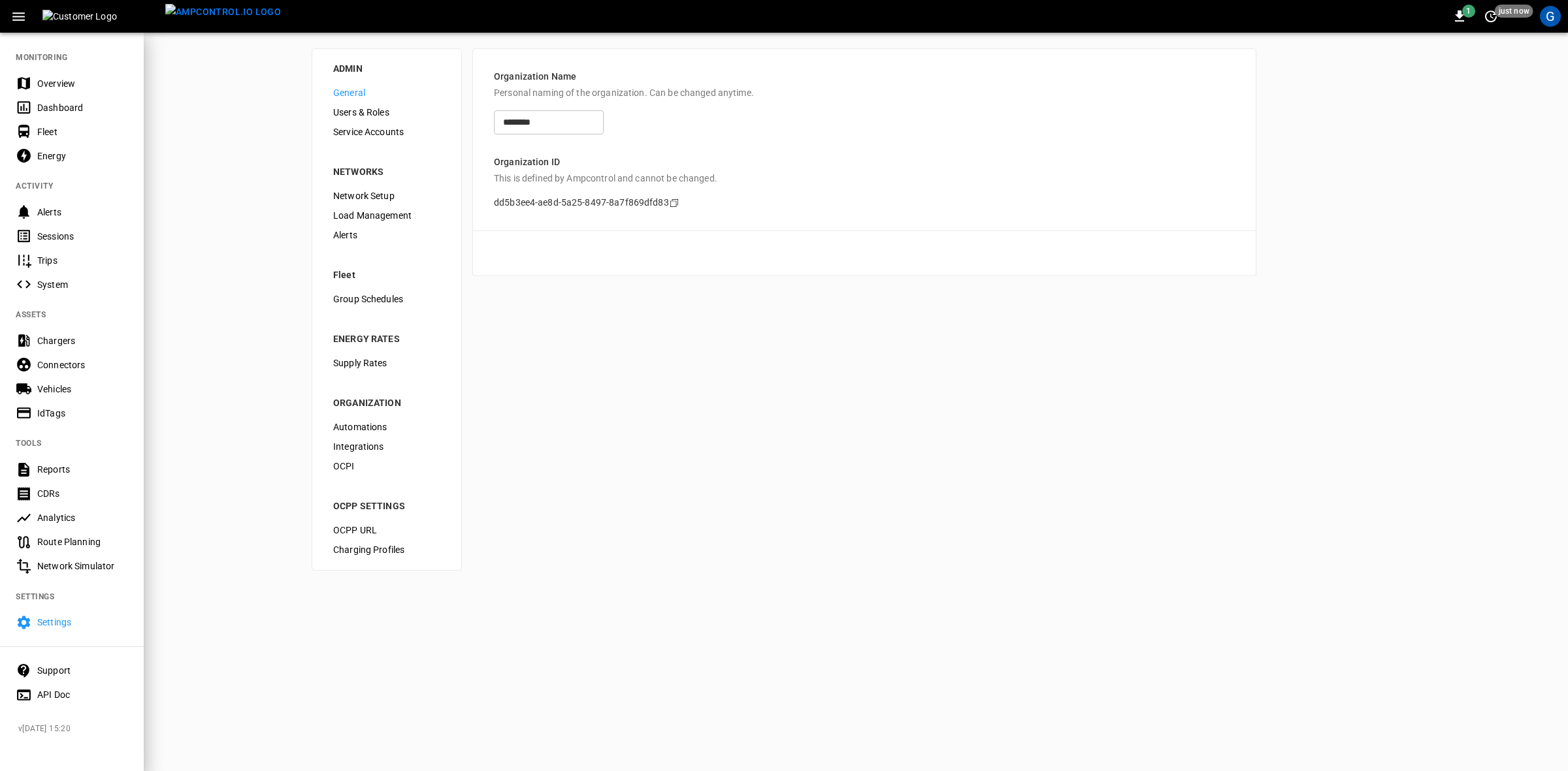
click at [61, 238] on div "Sessions" at bounding box center [83, 236] width 91 height 13
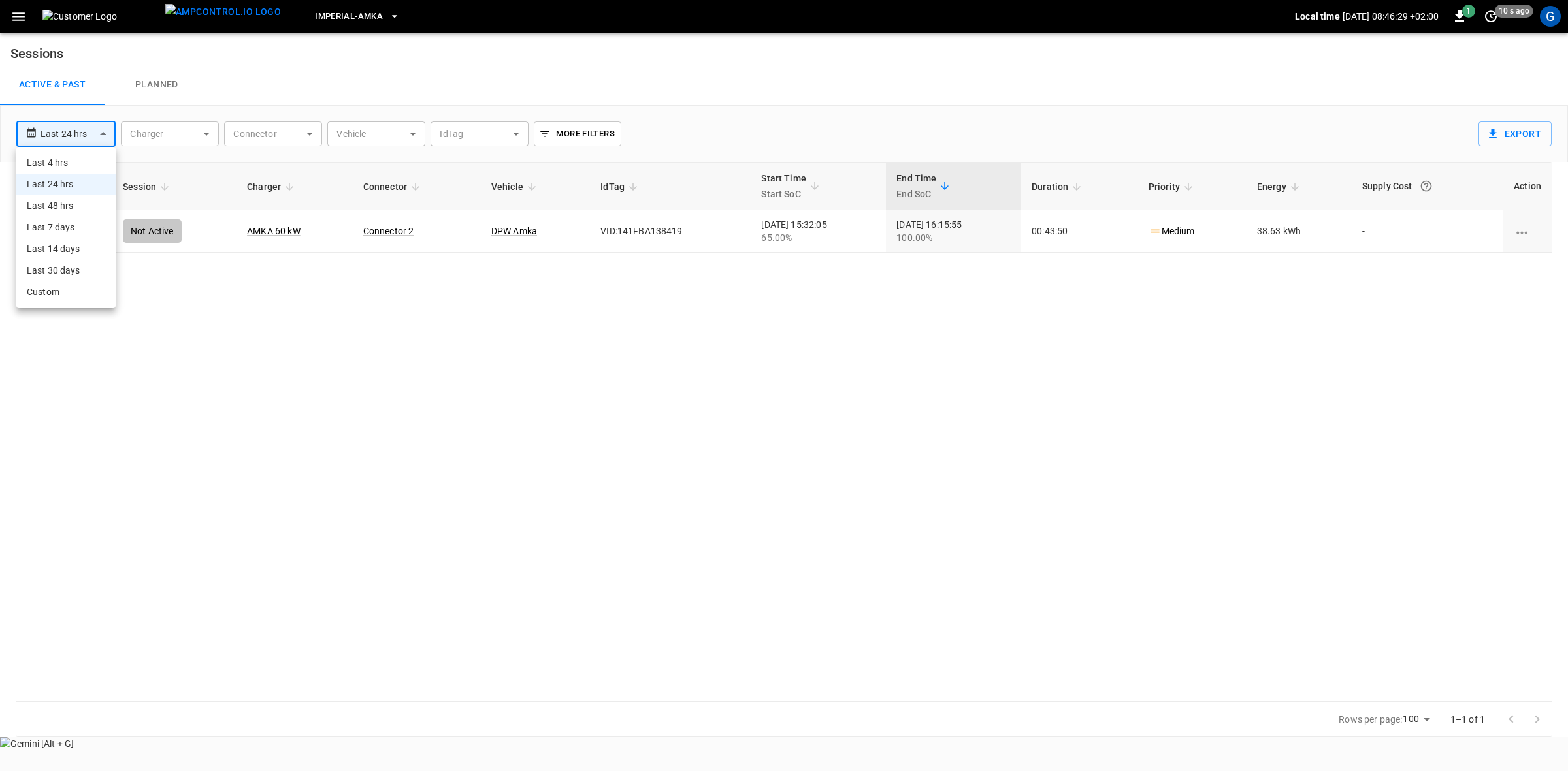
click at [100, 136] on body "**********" at bounding box center [784, 375] width 1568 height 751
click at [51, 275] on li "Last 30 days" at bounding box center [66, 271] width 99 height 22
type input "**********"
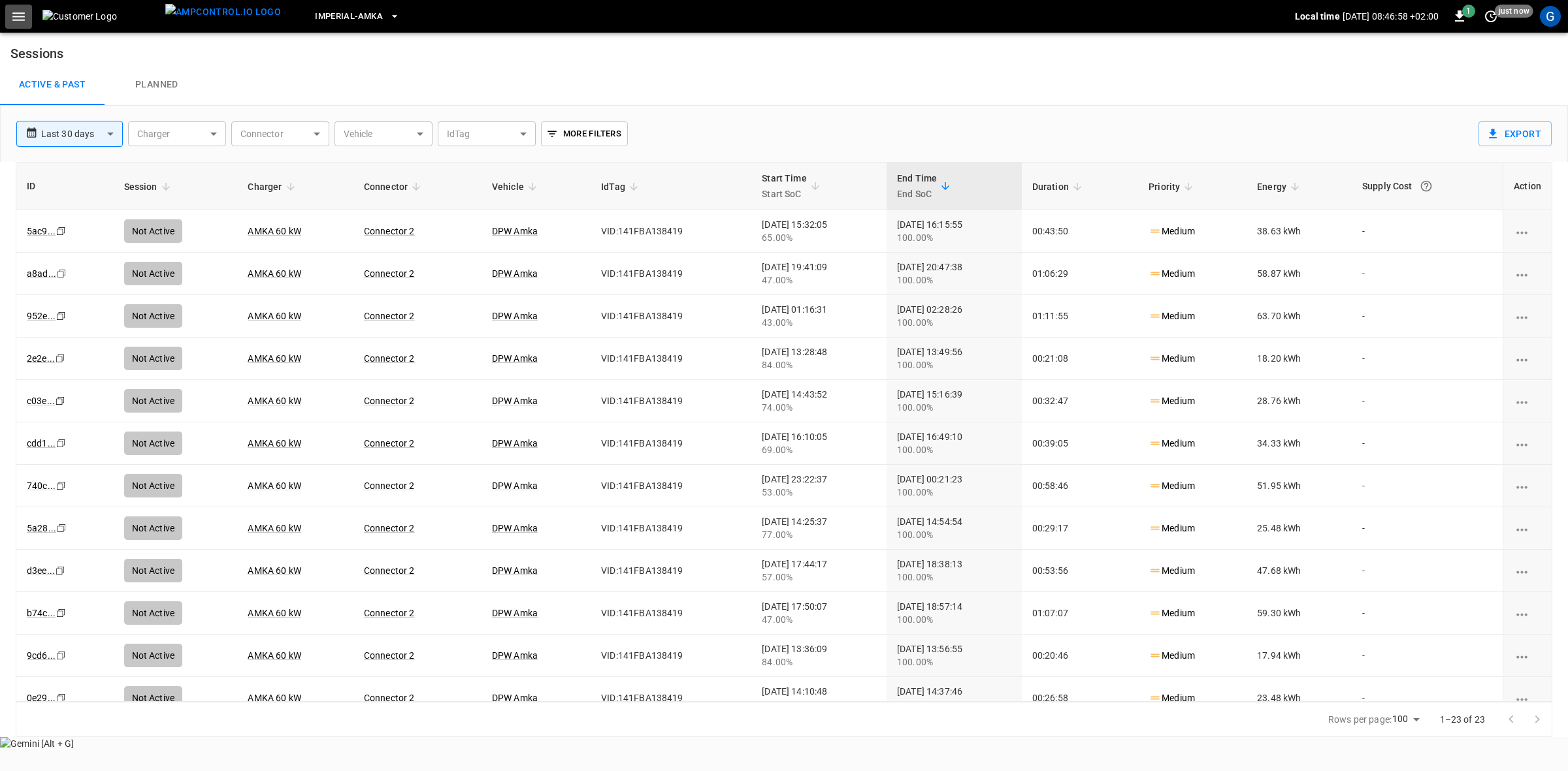
click at [15, 17] on icon "button" at bounding box center [18, 16] width 16 height 16
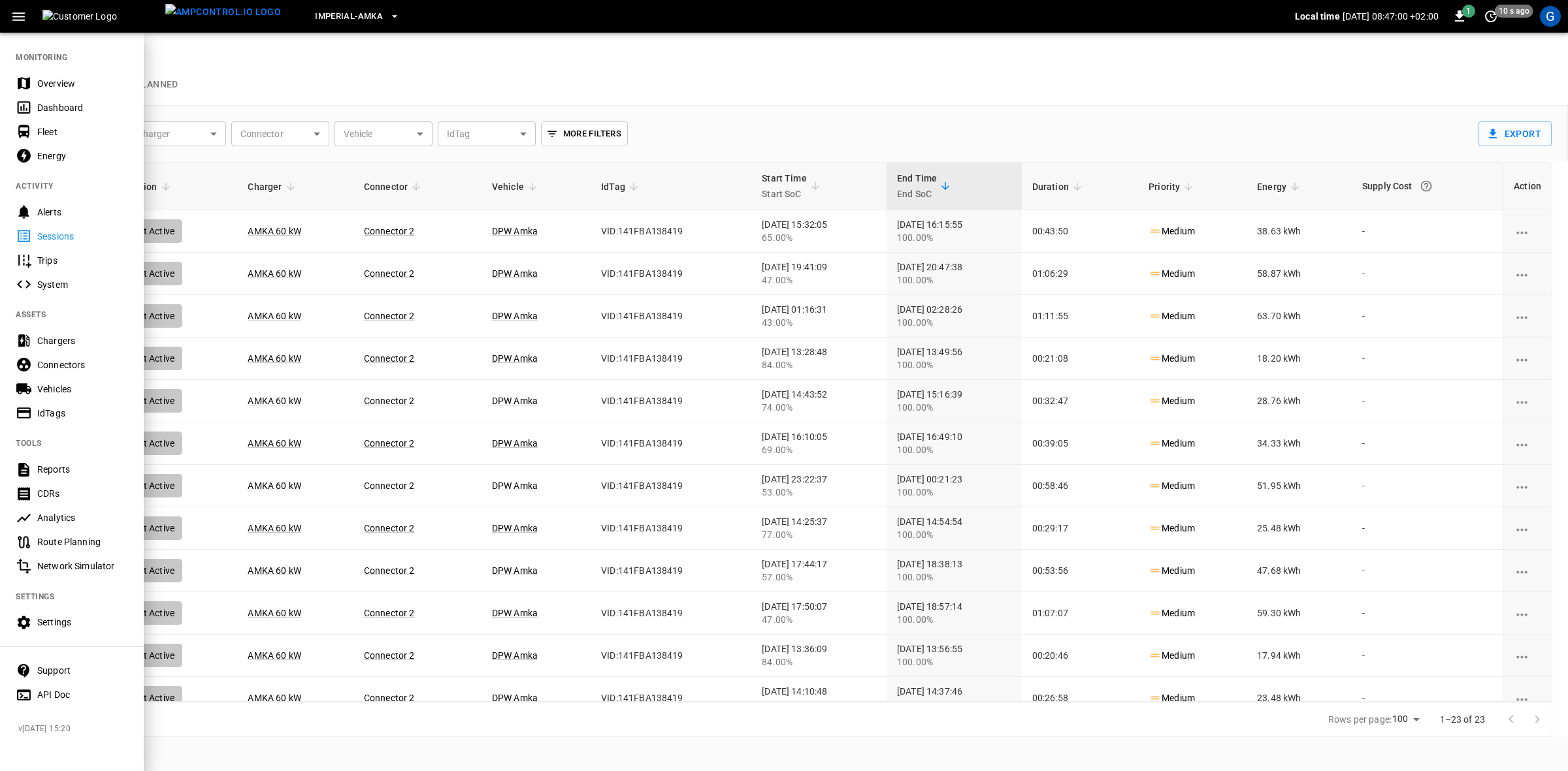
click at [61, 619] on div "Settings" at bounding box center [83, 622] width 91 height 13
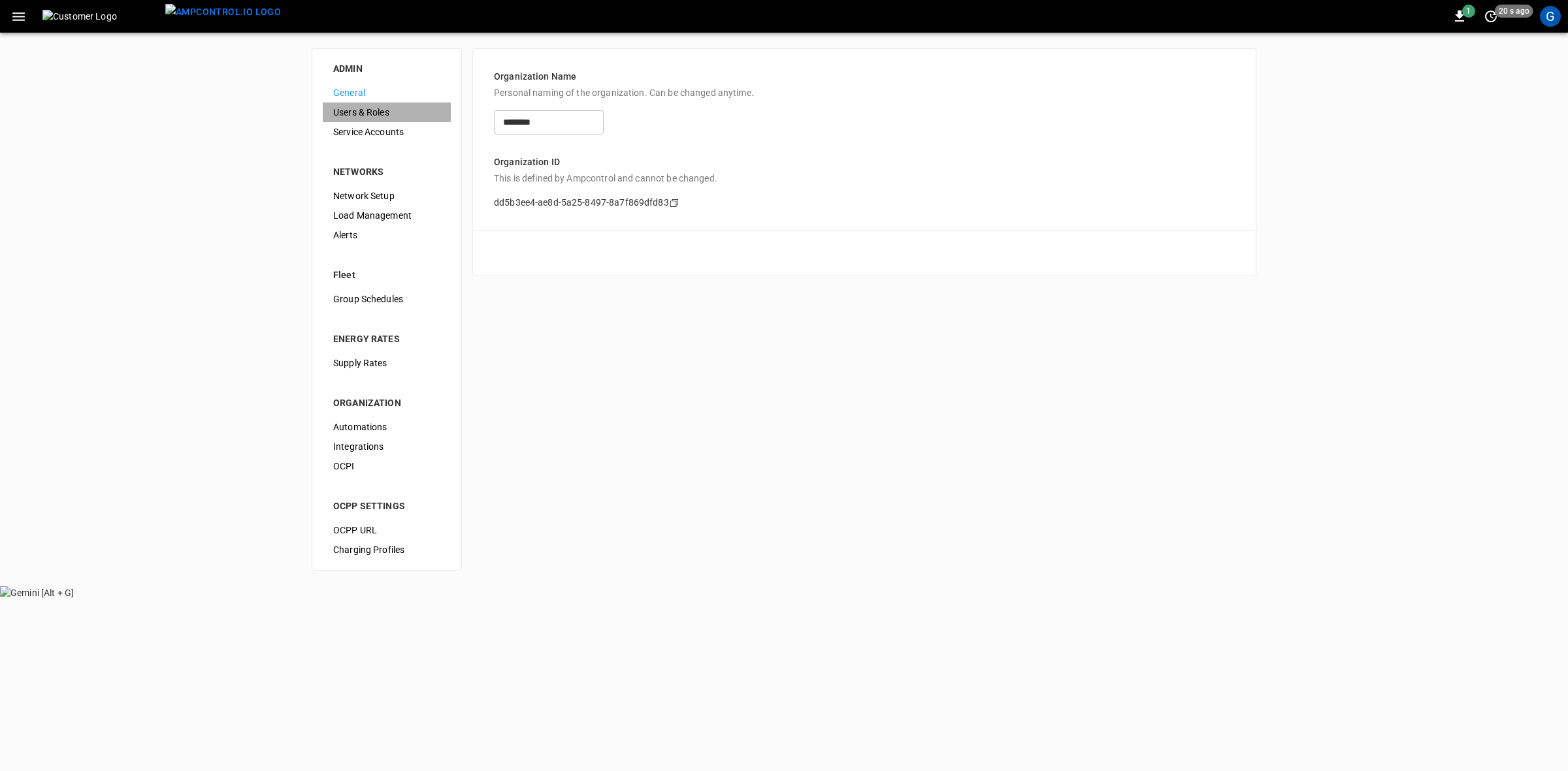
click at [382, 109] on span "Users & Roles" at bounding box center [387, 113] width 107 height 14
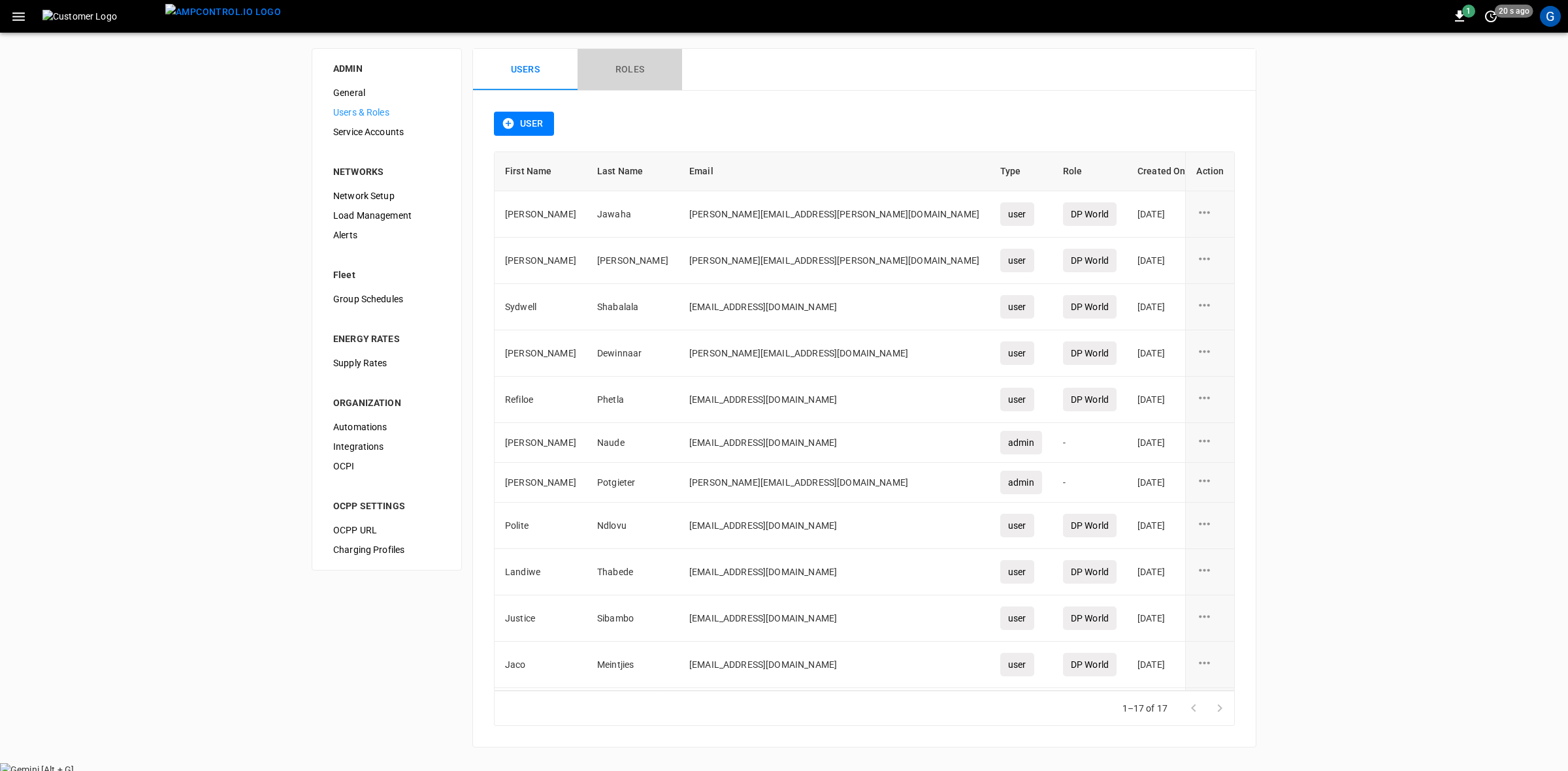
click at [625, 75] on button "Roles" at bounding box center [629, 70] width 105 height 42
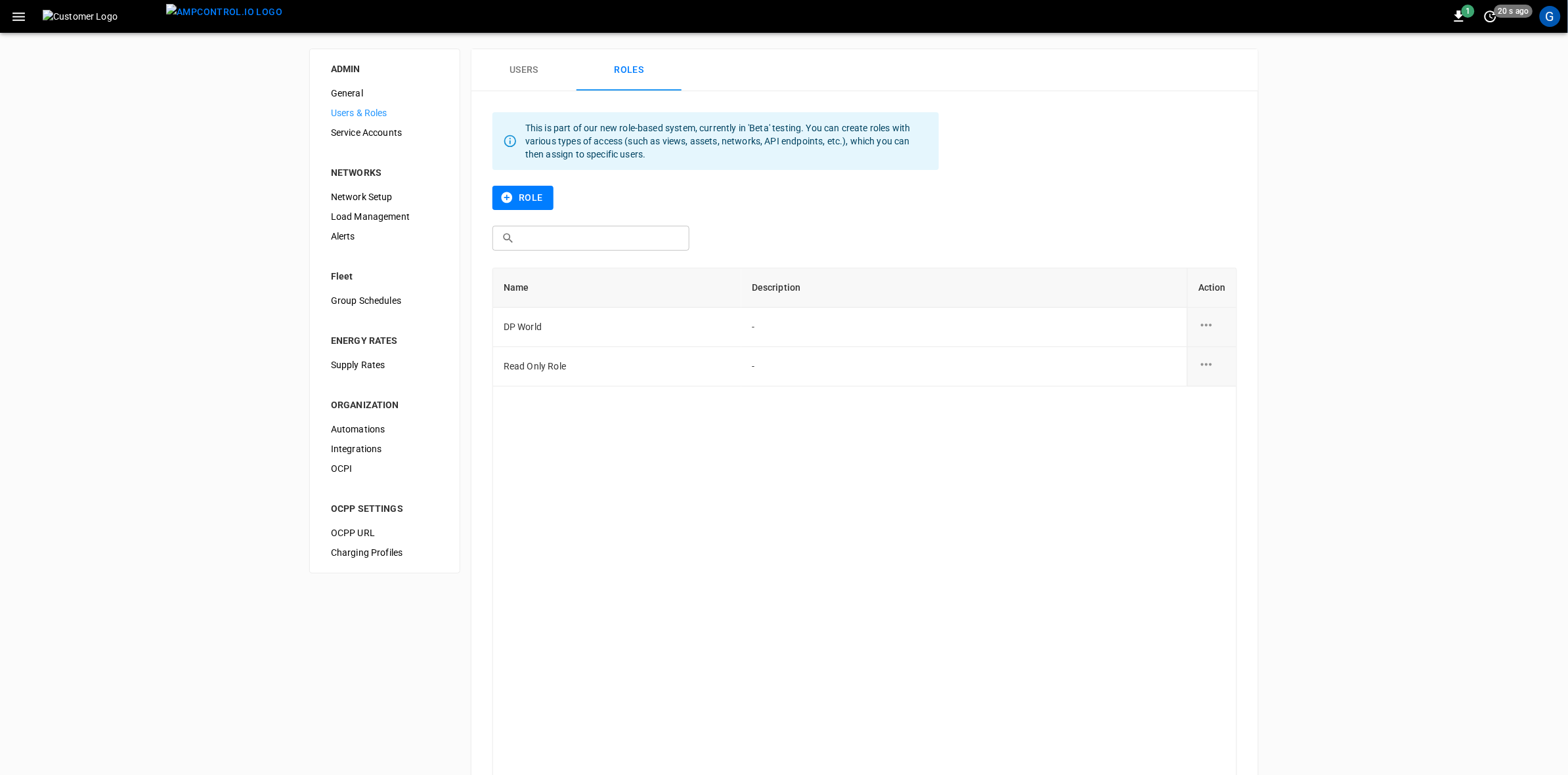
click at [1212, 325] on icon "role action options" at bounding box center [1206, 325] width 16 height 16
click at [1225, 335] on li "Edit" at bounding box center [1221, 334] width 47 height 22
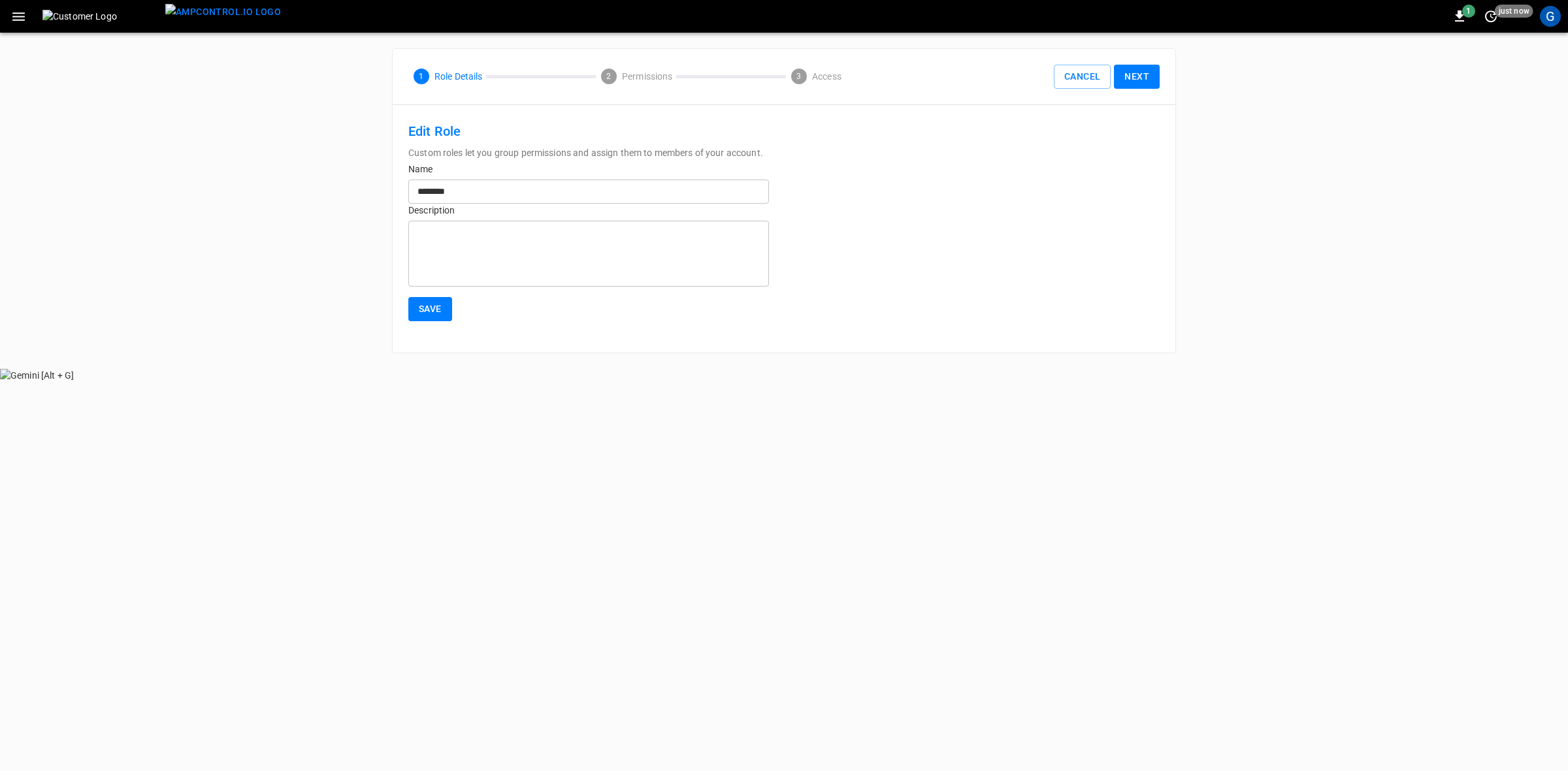
click at [1141, 79] on button "Next" at bounding box center [1137, 76] width 46 height 24
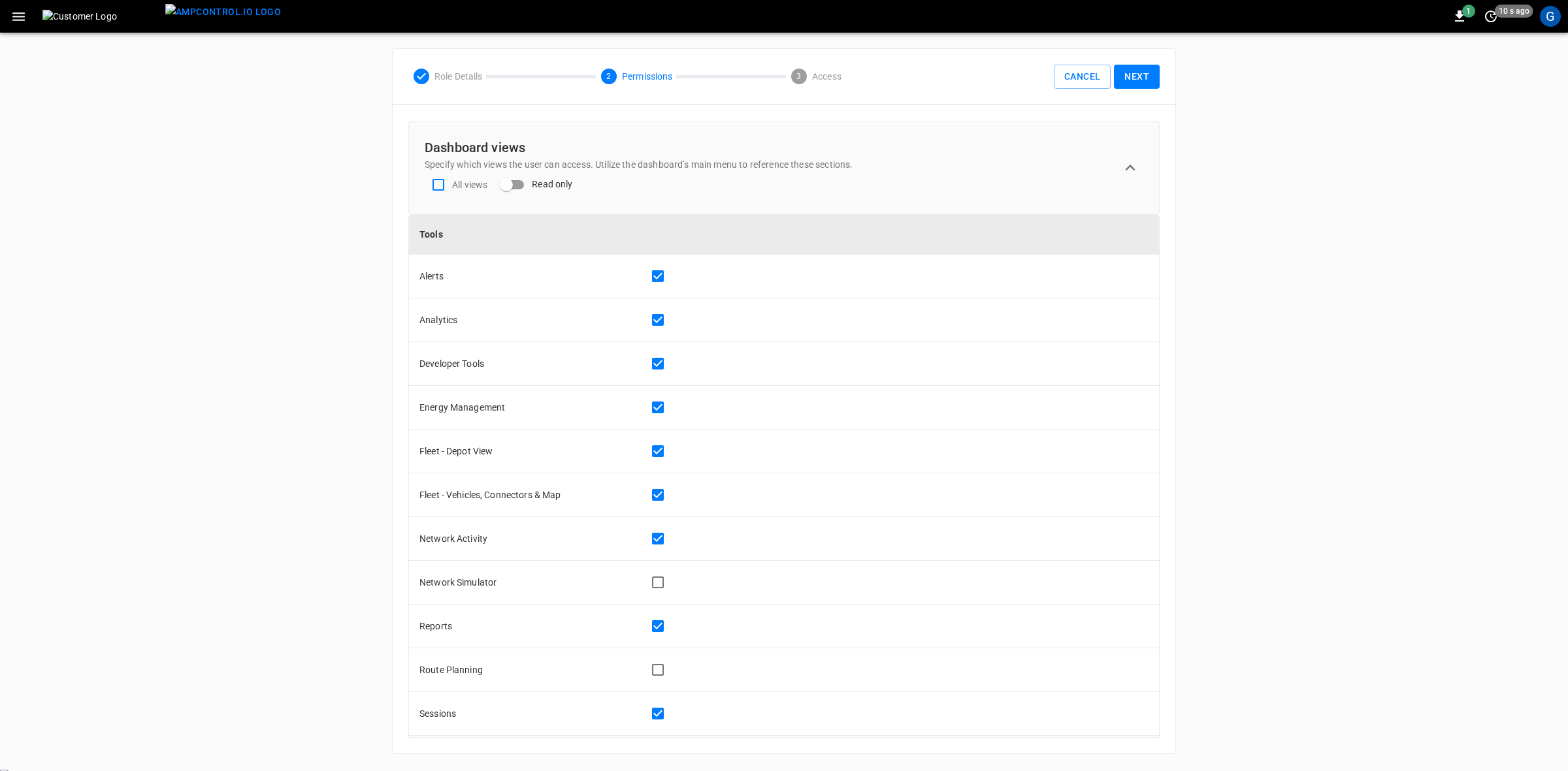
click at [1131, 74] on button "Next" at bounding box center [1137, 76] width 46 height 24
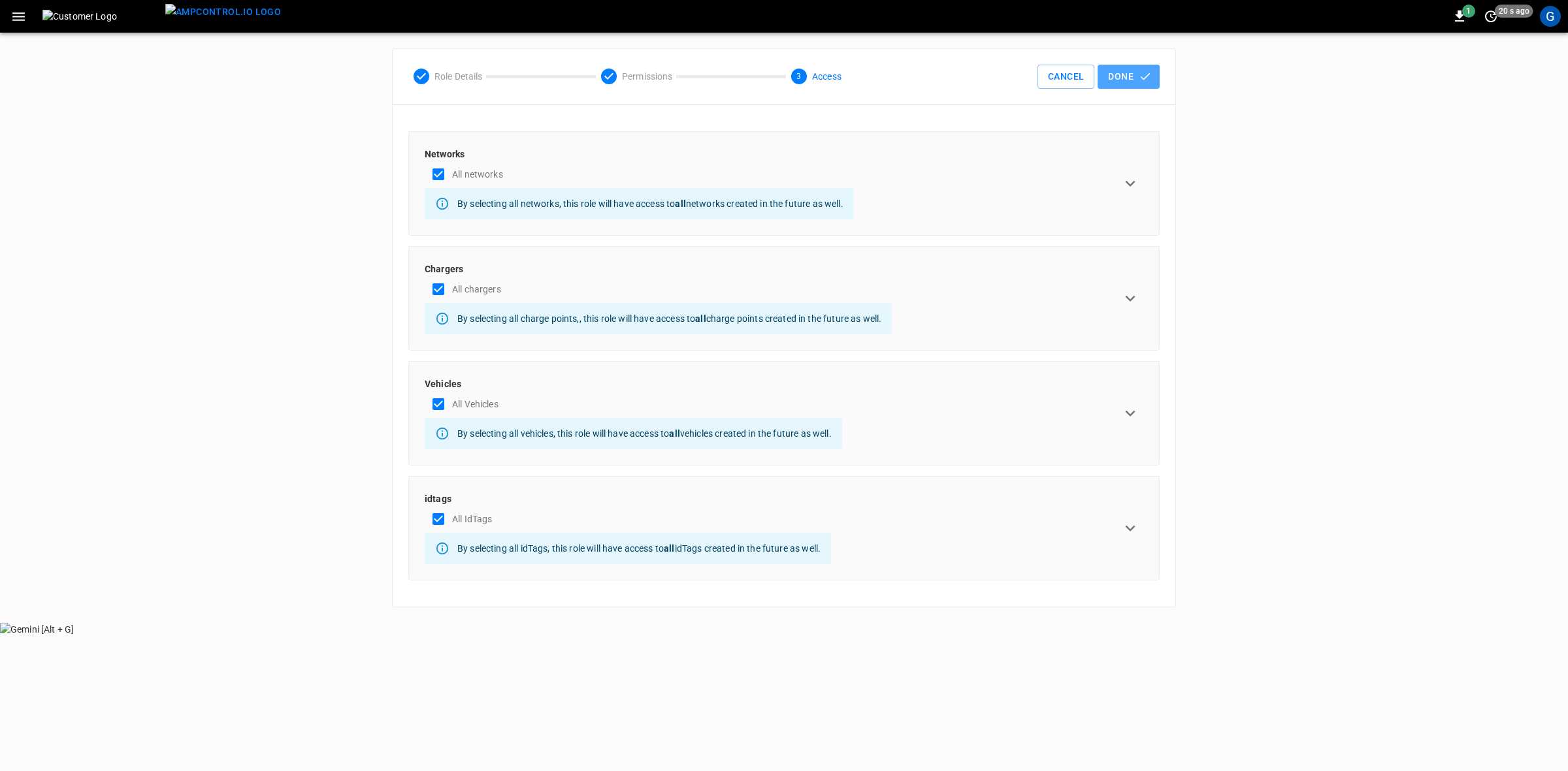
click at [1139, 72] on icon "button" at bounding box center [1145, 76] width 13 height 13
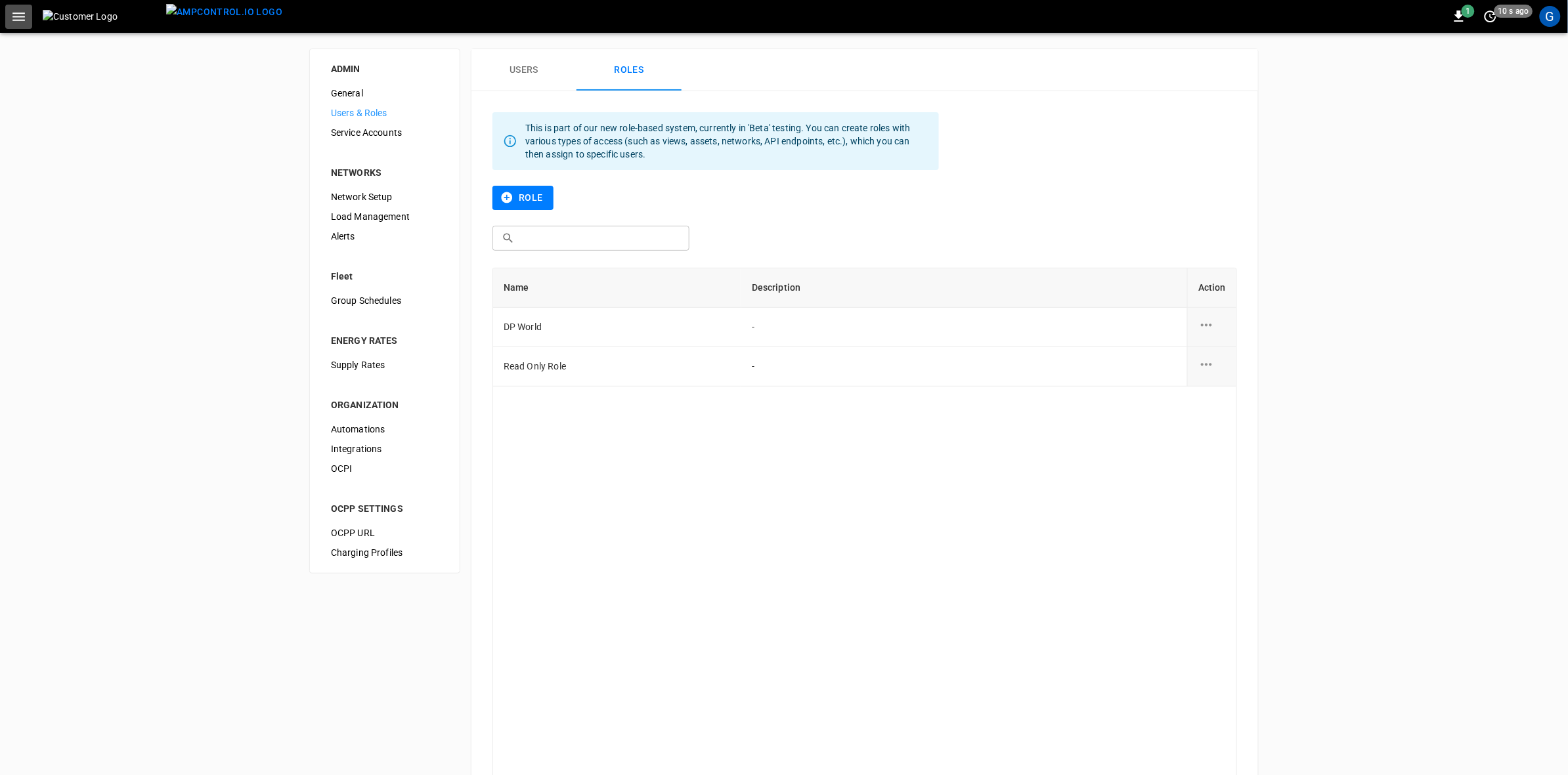
click at [23, 15] on icon "button" at bounding box center [19, 16] width 16 height 16
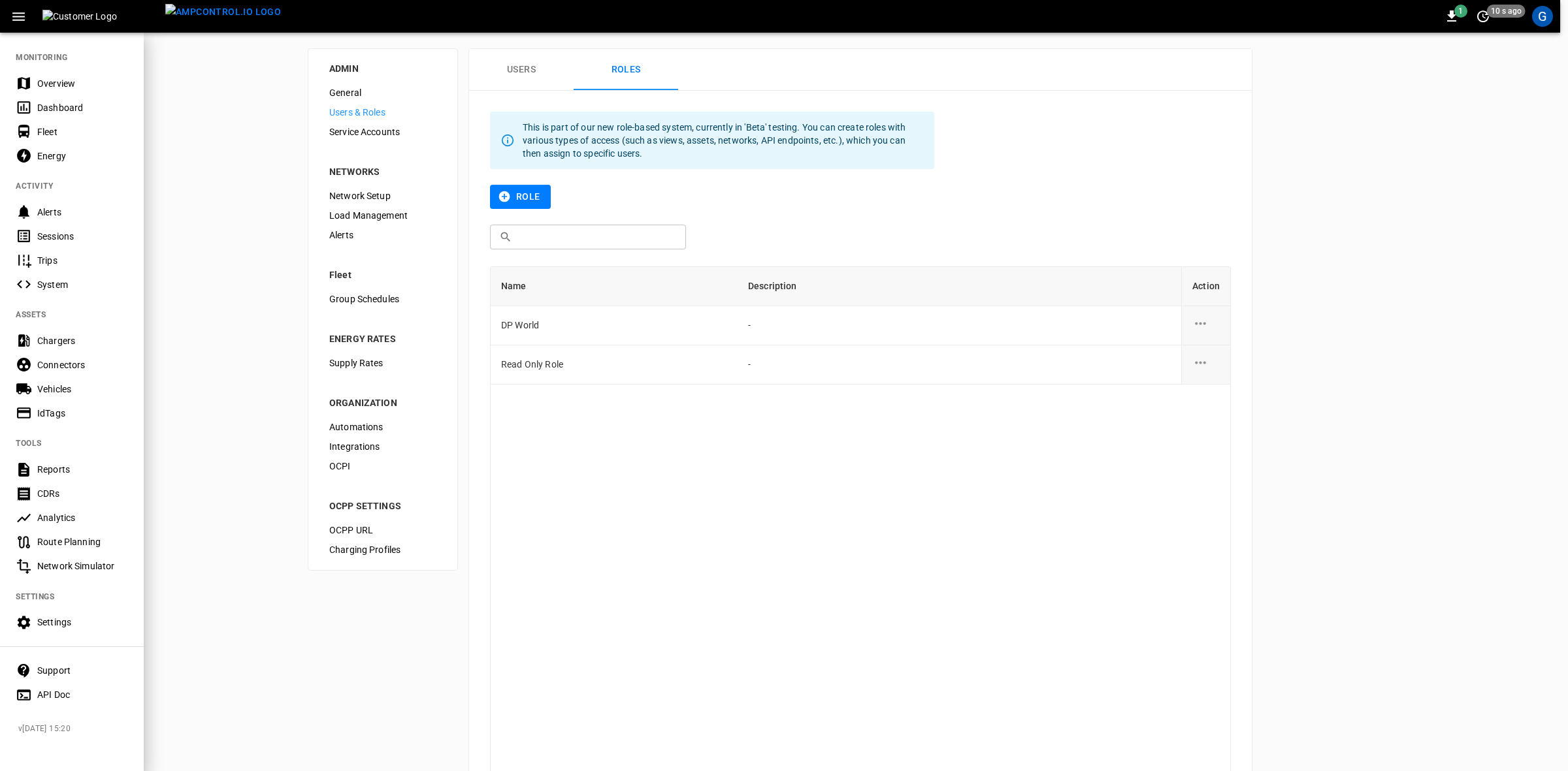
click at [57, 242] on div "Sessions" at bounding box center [83, 236] width 91 height 13
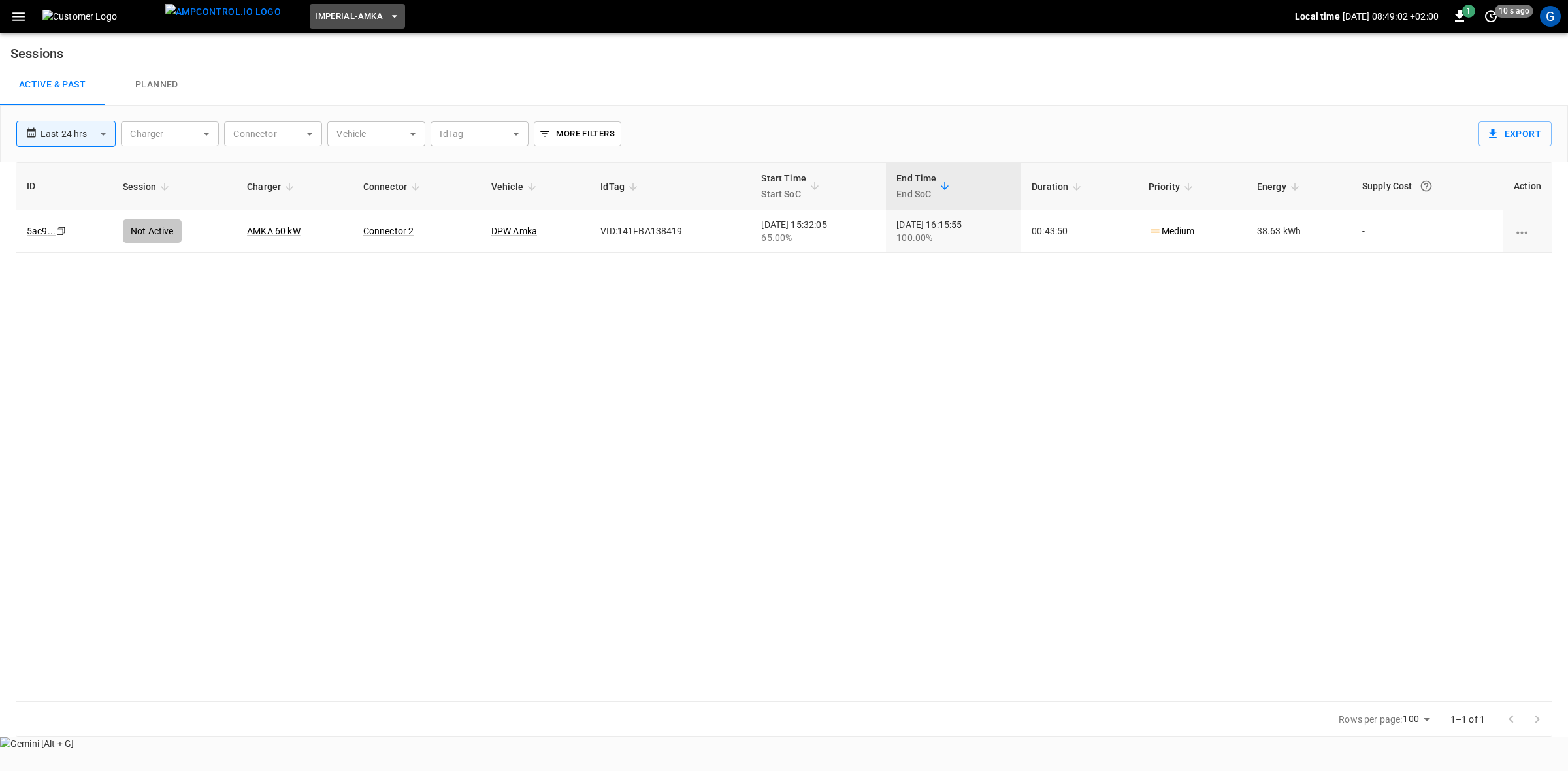
click at [388, 18] on icon "button" at bounding box center [394, 16] width 13 height 13
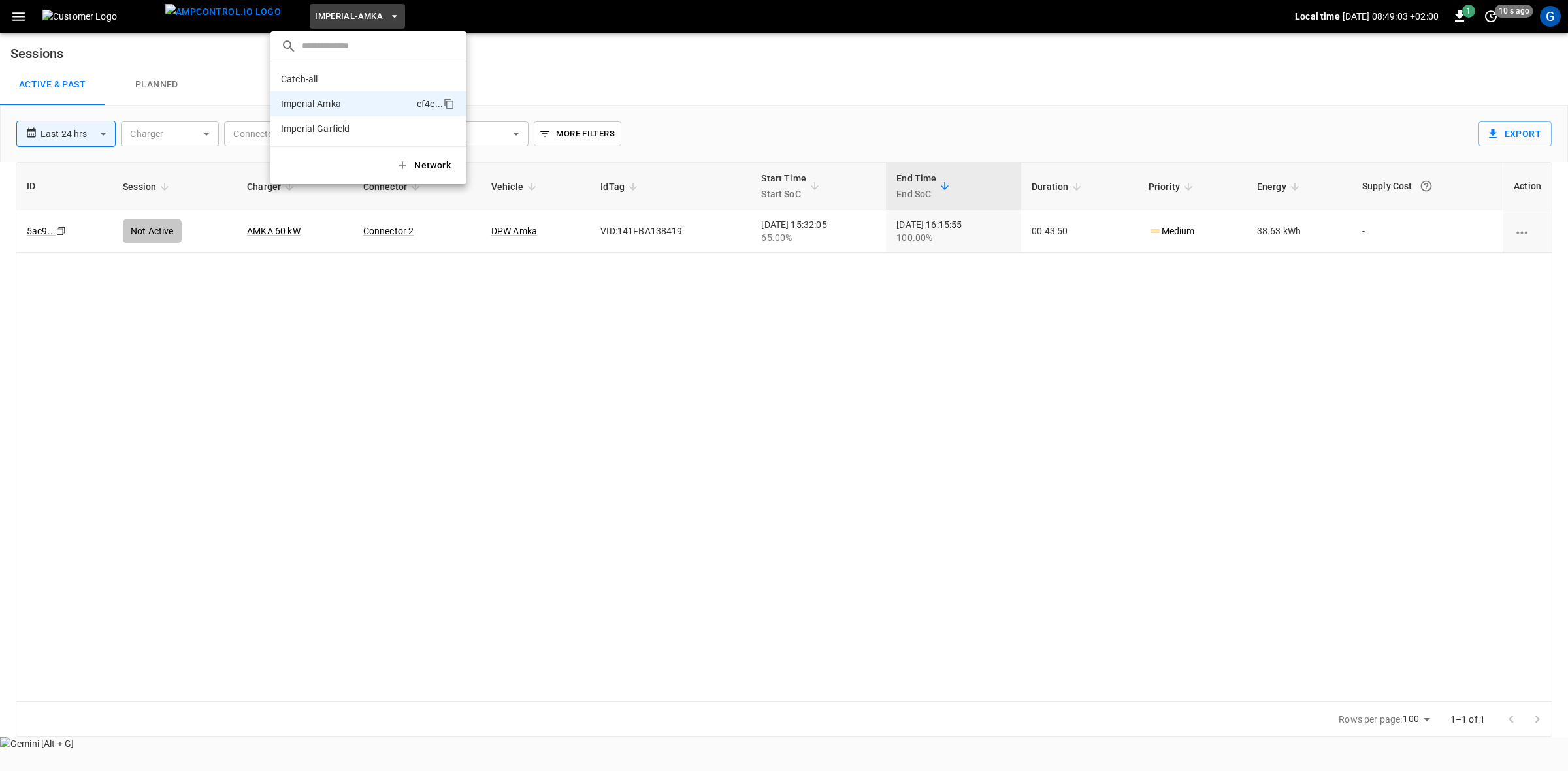
click at [318, 126] on p "Imperial-Garfield" at bounding box center [344, 128] width 127 height 13
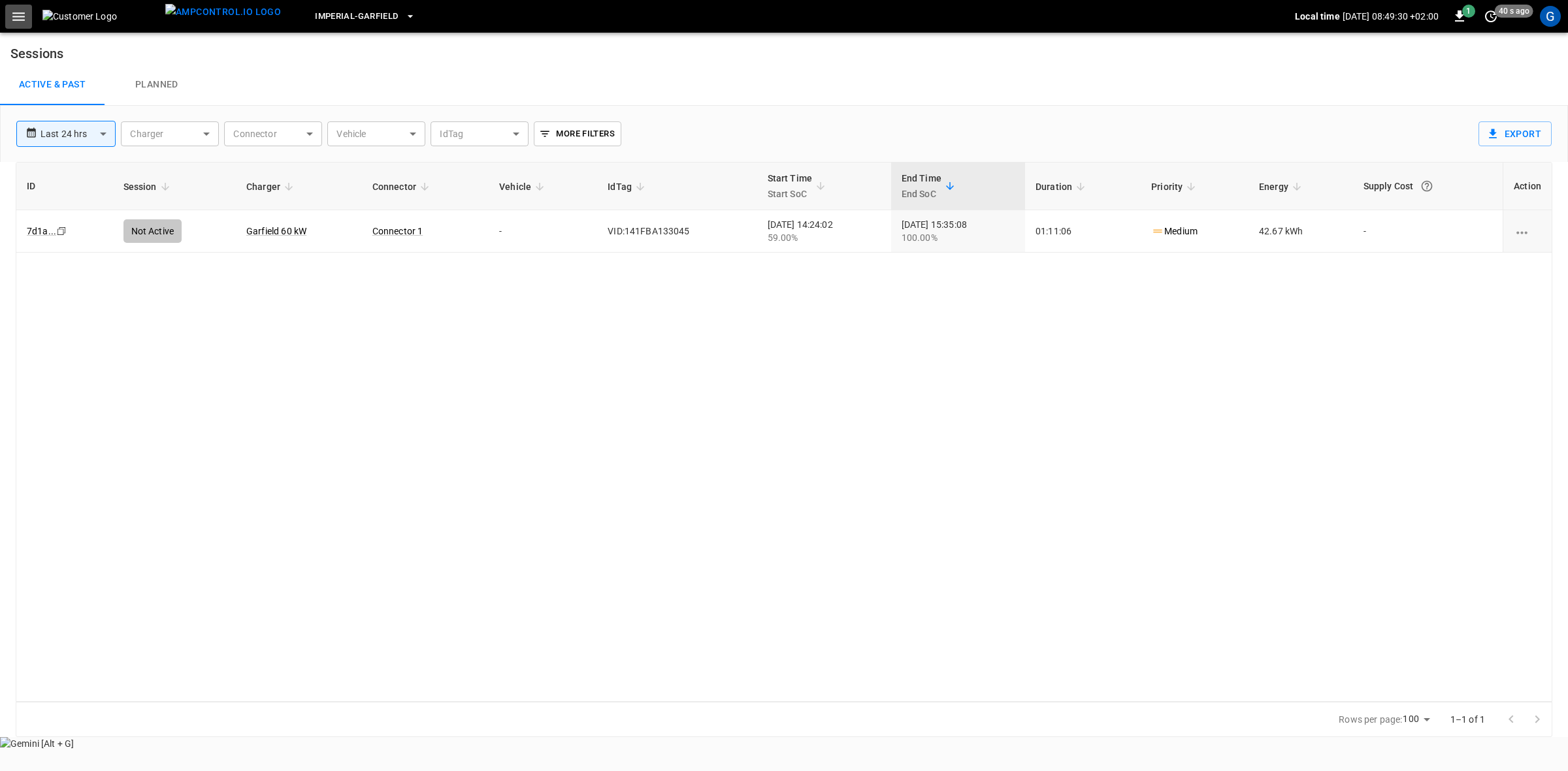
click at [12, 17] on icon "button" at bounding box center [18, 16] width 16 height 16
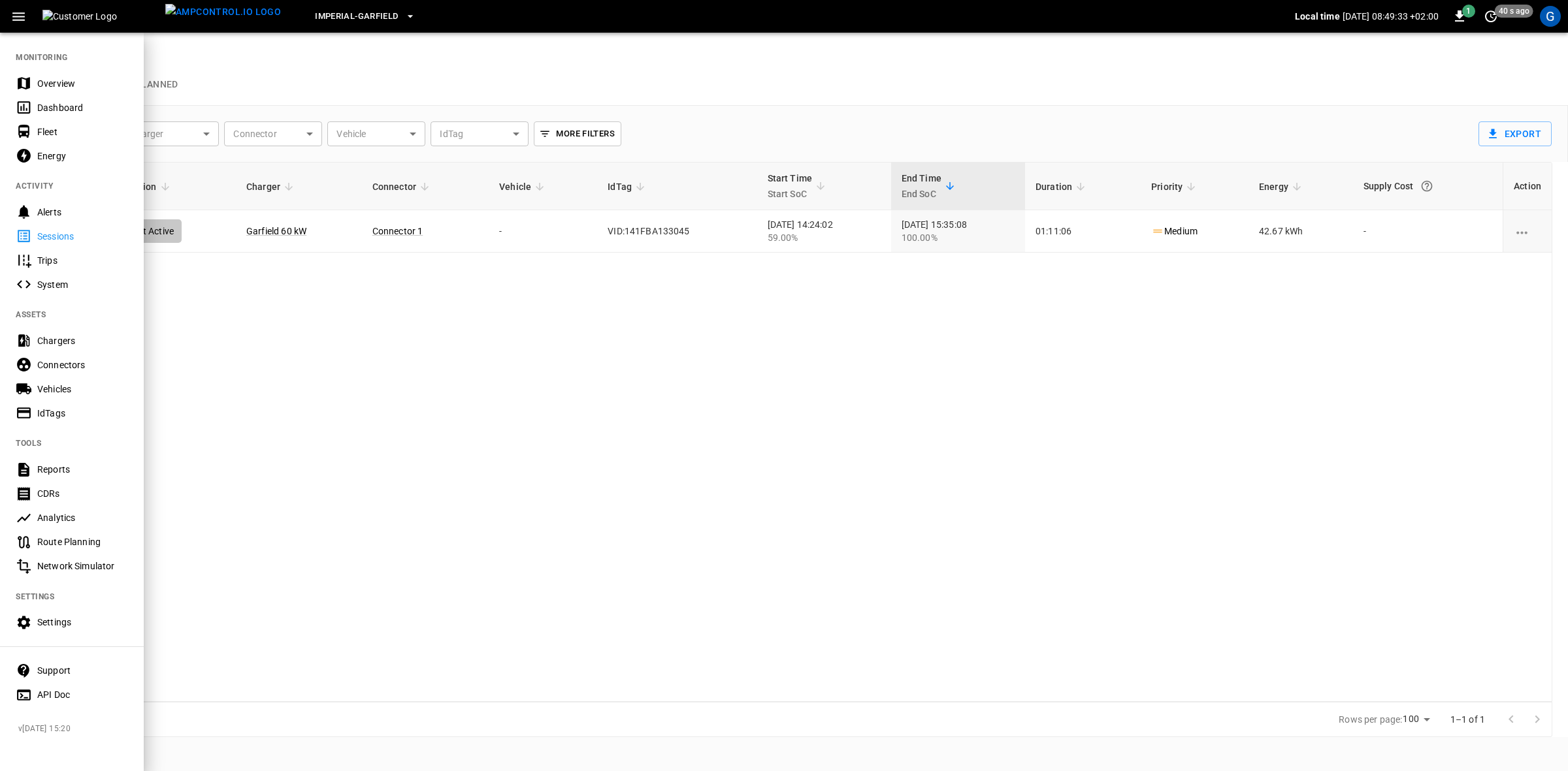
click at [665, 230] on div at bounding box center [784, 385] width 1568 height 771
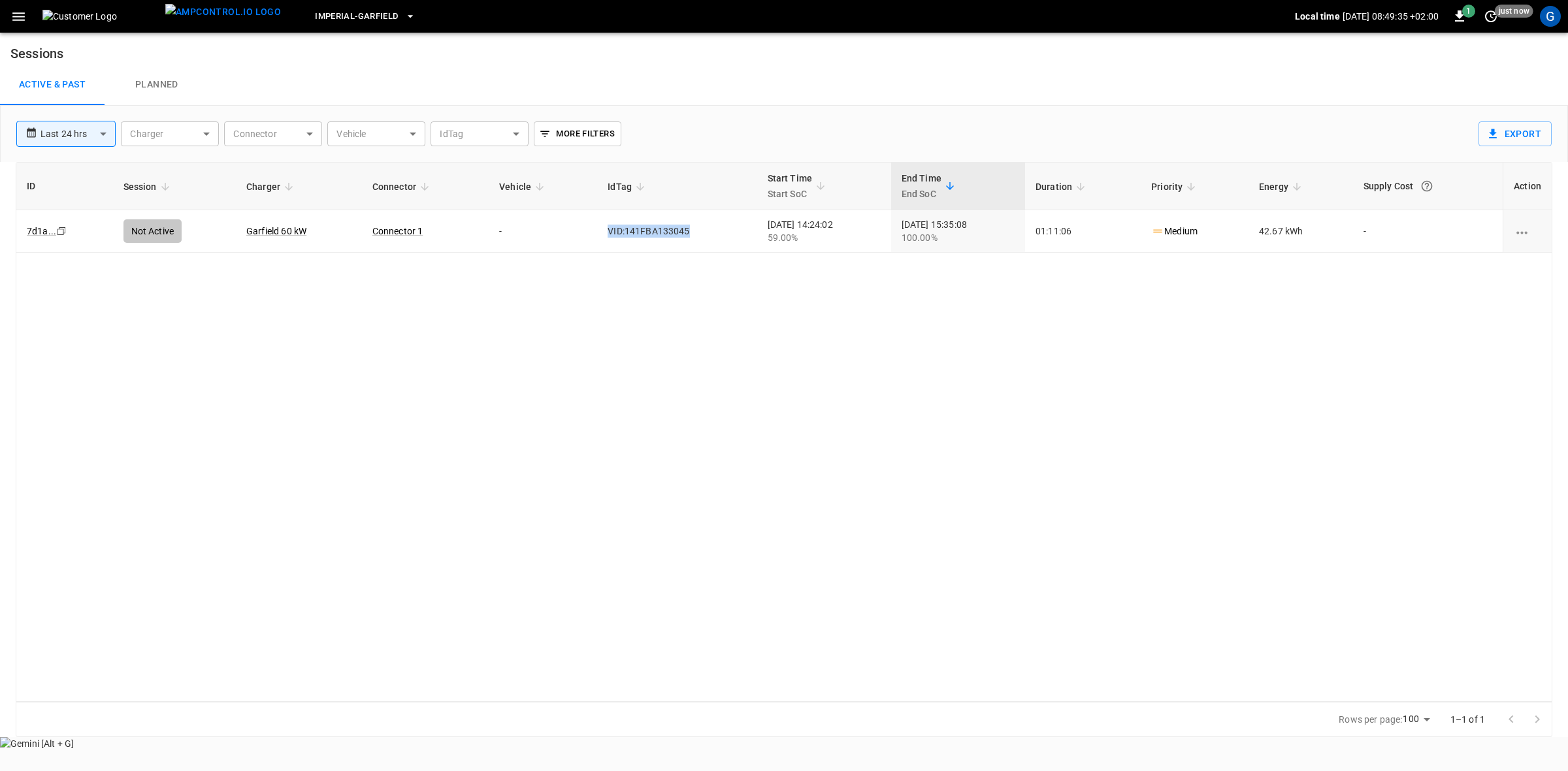
drag, startPoint x: 670, startPoint y: 232, endPoint x: 585, endPoint y: 236, distance: 85.1
click at [597, 236] on td "VID:141FBA133045" at bounding box center [676, 232] width 159 height 42
copy td "VID:141FBA133045"
click at [21, 20] on icon "button" at bounding box center [18, 16] width 12 height 8
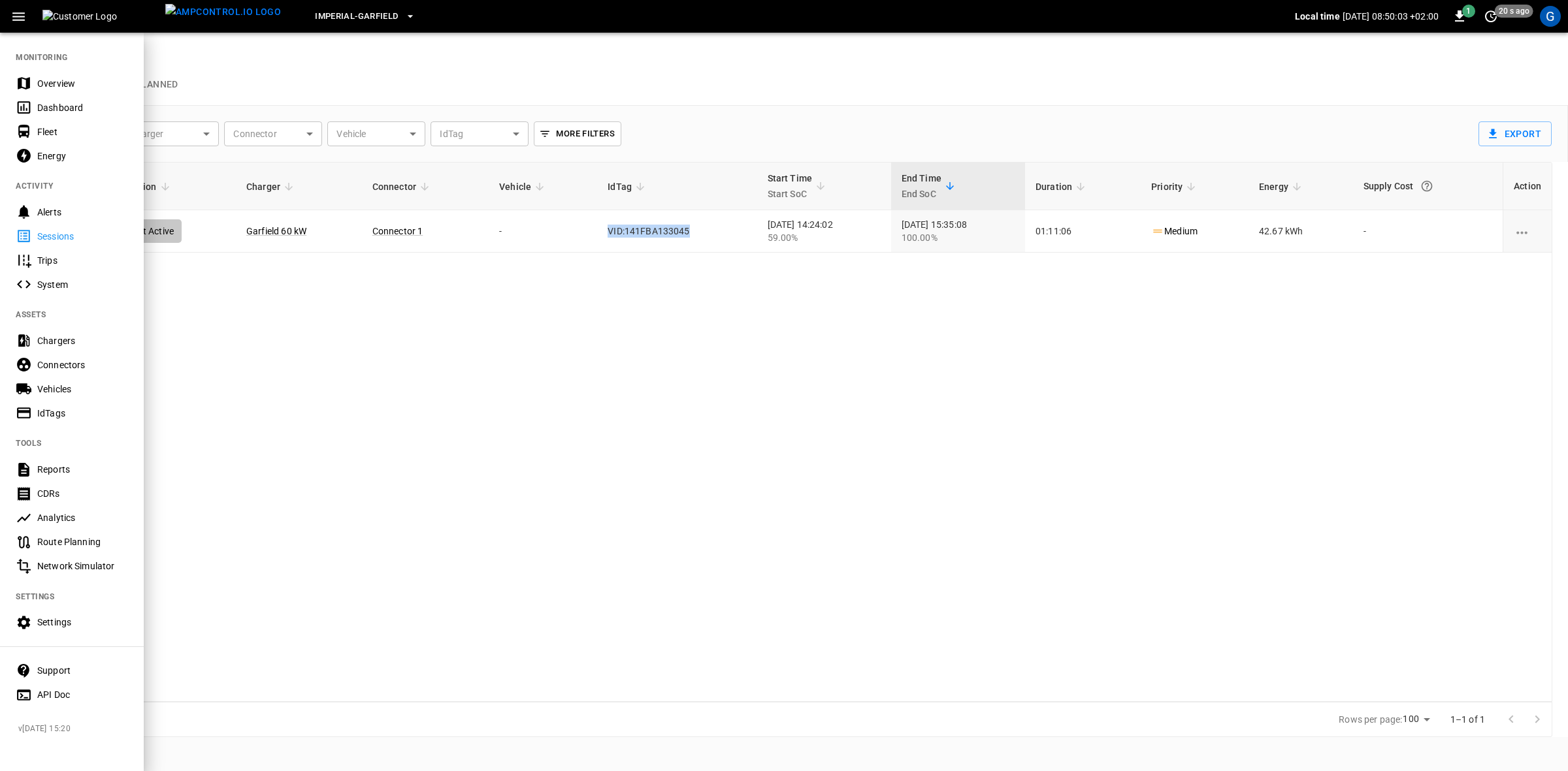
click at [47, 469] on div "Reports" at bounding box center [83, 469] width 91 height 13
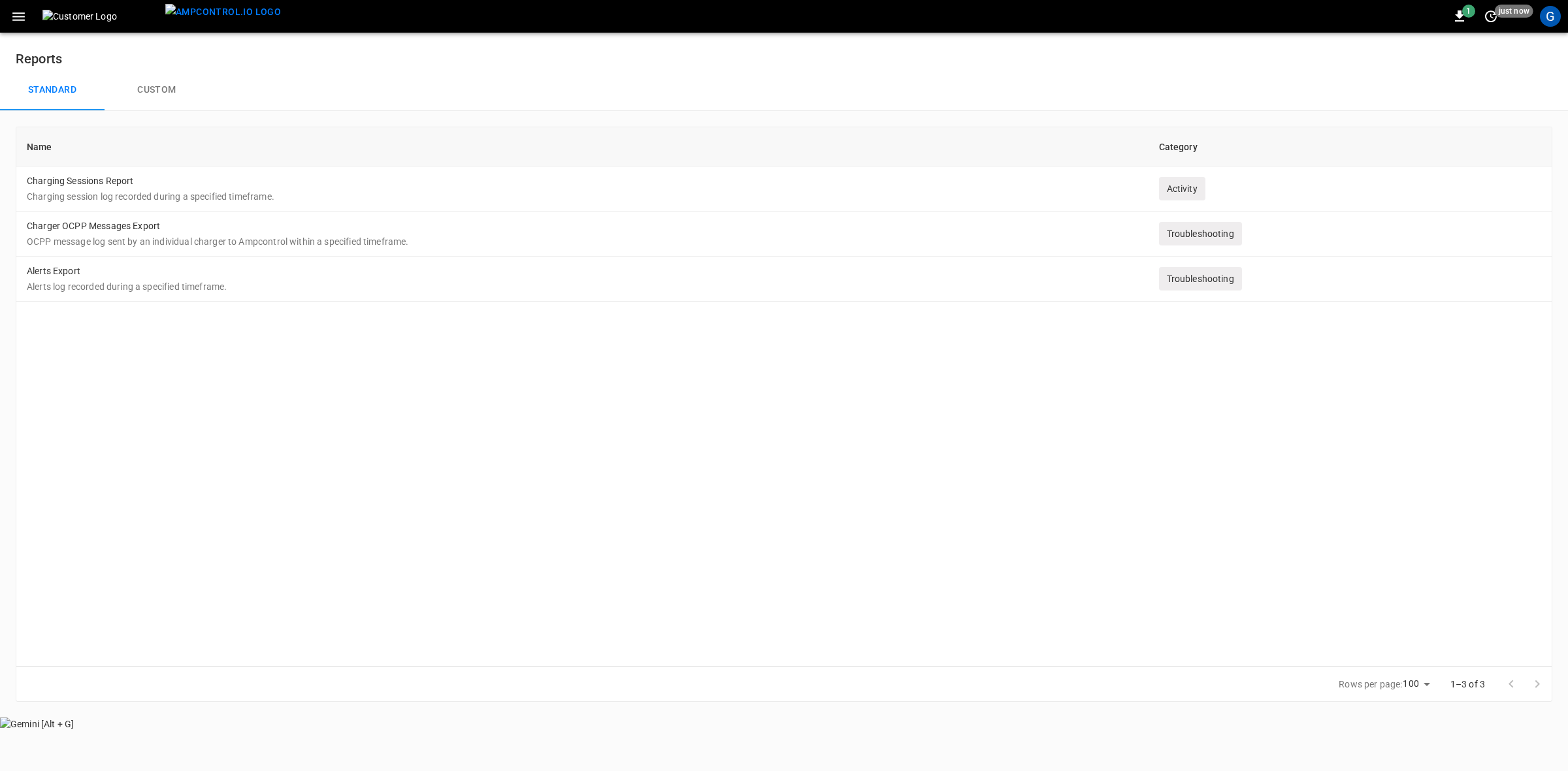
click at [79, 185] on td "Charging Sessions Report Charging session log recorded during a specified timef…" at bounding box center [582, 189] width 1132 height 45
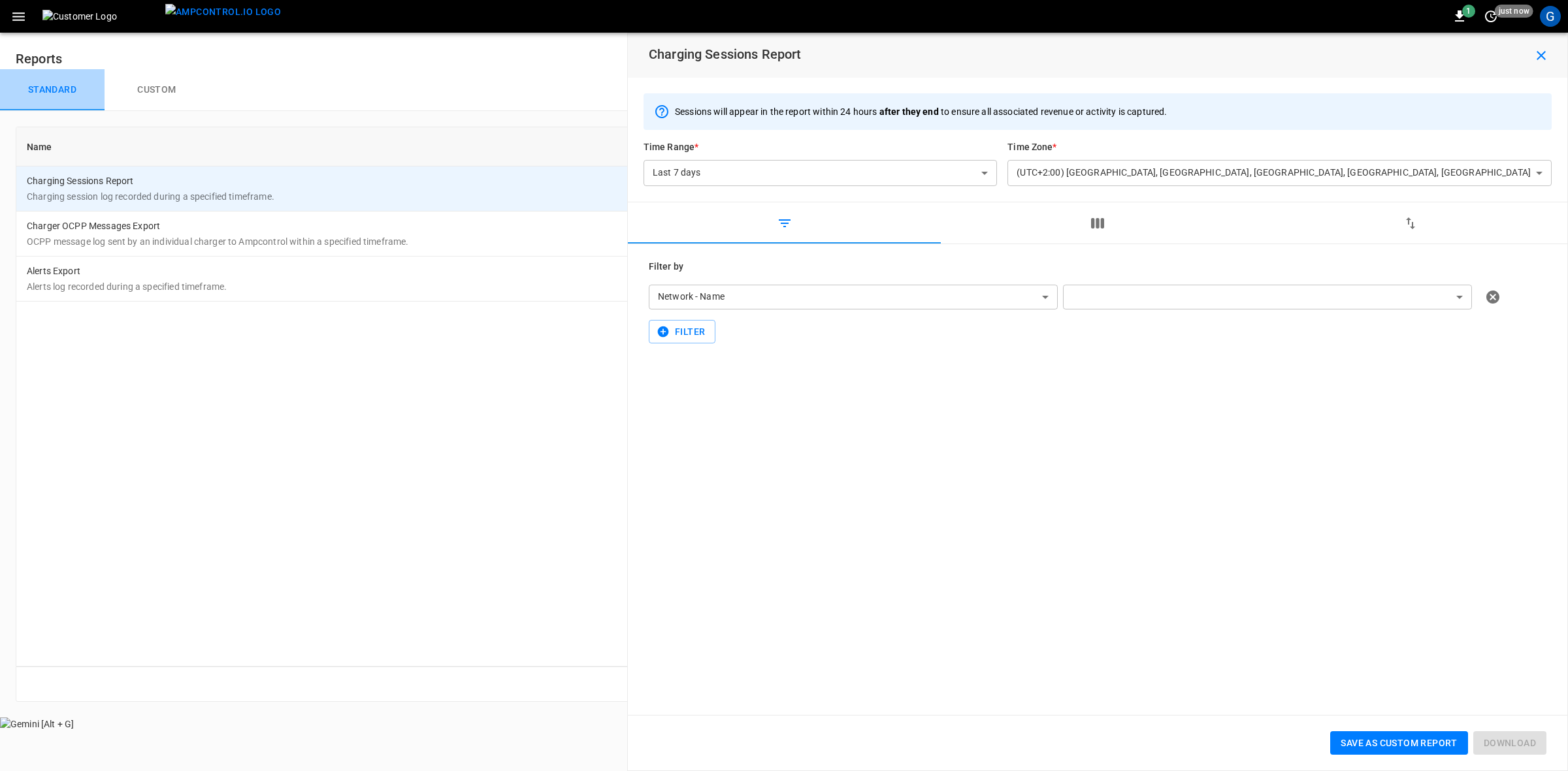
click at [53, 86] on button "Standard" at bounding box center [52, 89] width 105 height 42
click at [1096, 230] on icon "button" at bounding box center [1097, 223] width 16 height 16
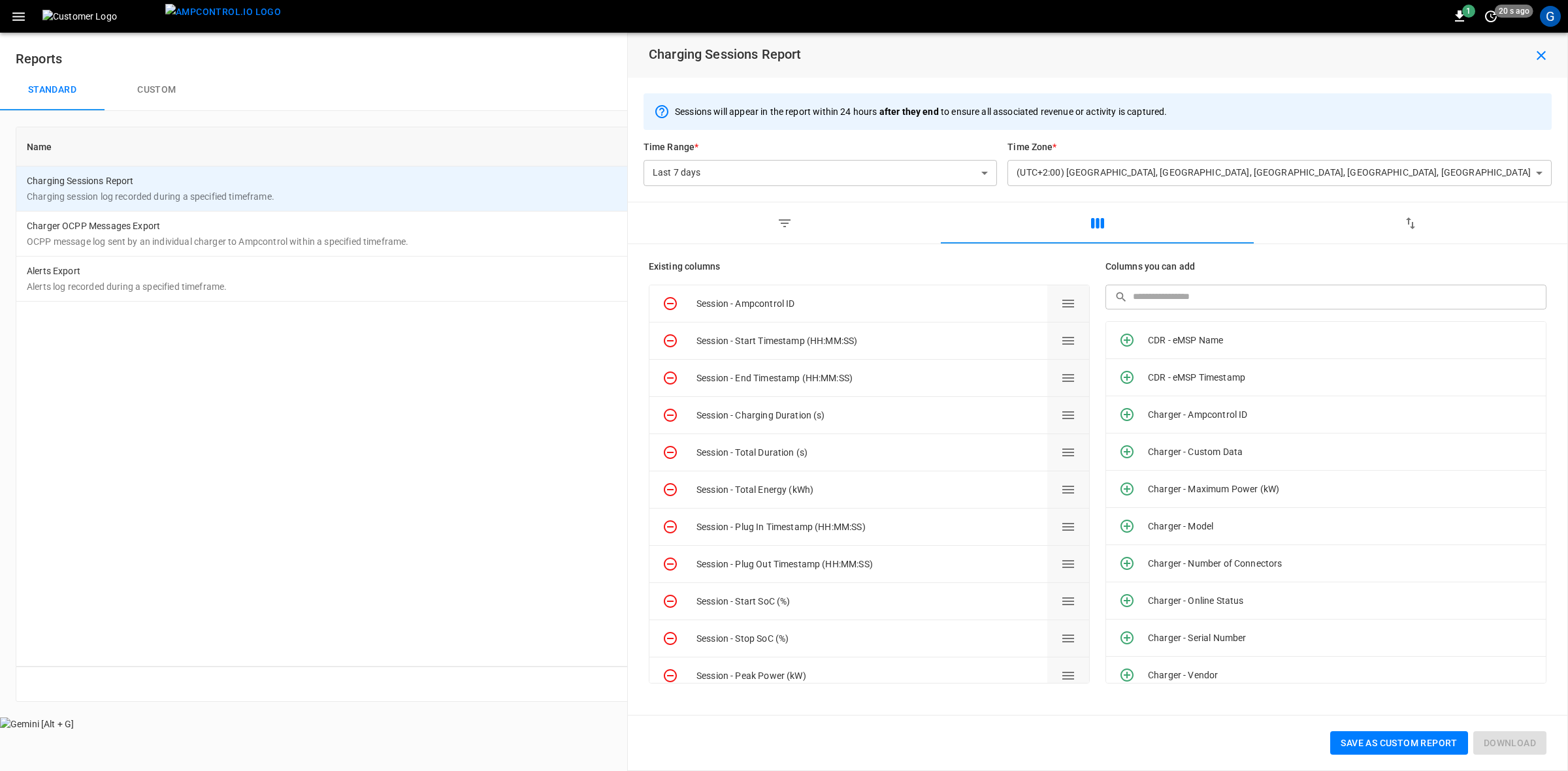
drag, startPoint x: 1086, startPoint y: 422, endPoint x: 1082, endPoint y: 443, distance: 21.4
click at [977, 208] on button "button" at bounding box center [1097, 223] width 313 height 42
click at [454, 473] on div "Name Category Charging Sessions Report Charging session log recorded during a s…" at bounding box center [784, 397] width 1537 height 540
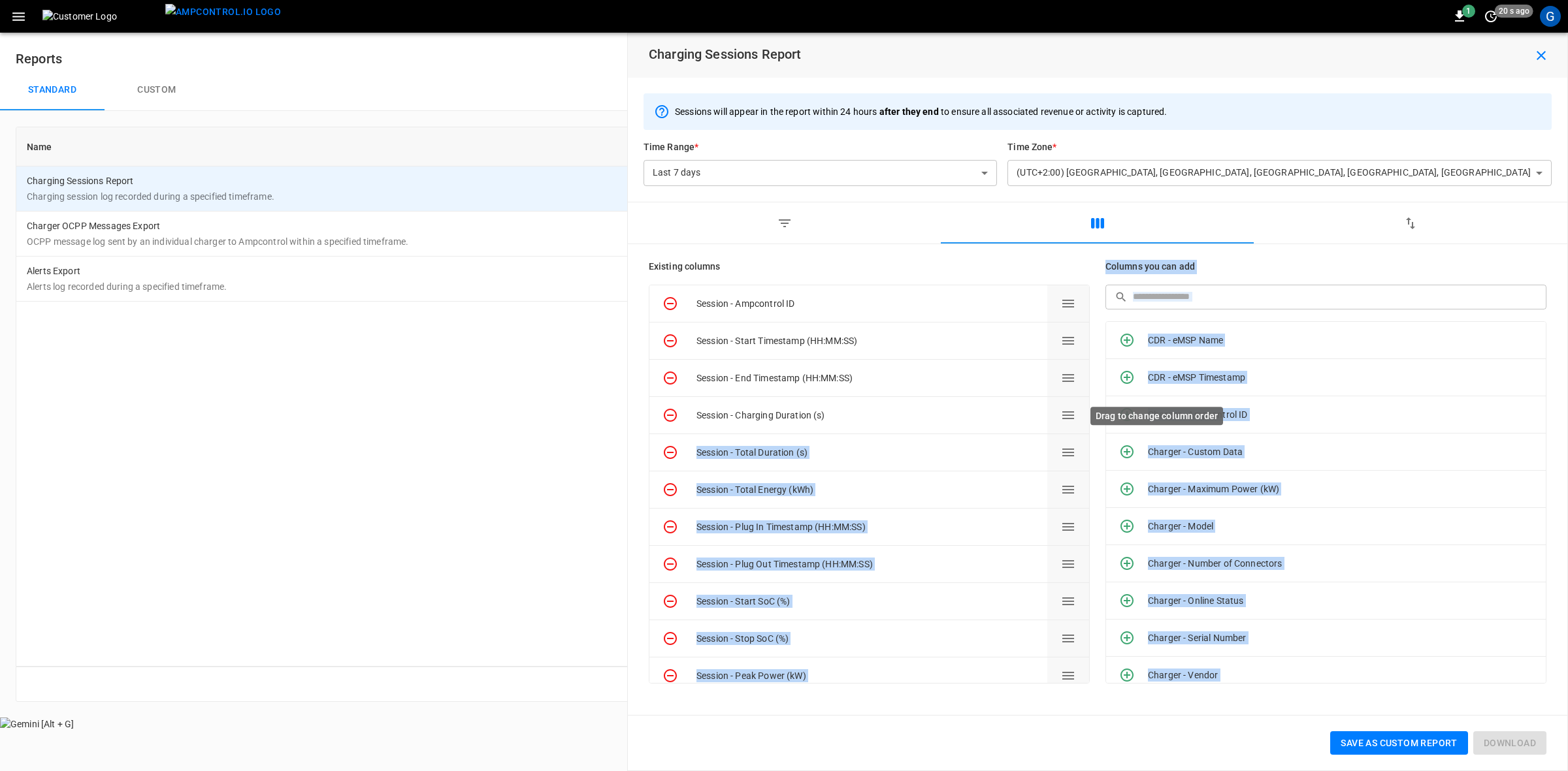
drag, startPoint x: 1085, startPoint y: 406, endPoint x: 1078, endPoint y: 419, distance: 14.8
click at [1078, 419] on body "**********" at bounding box center [784, 365] width 1568 height 731
click at [1080, 410] on button "Drag to change column order" at bounding box center [1068, 415] width 42 height 37
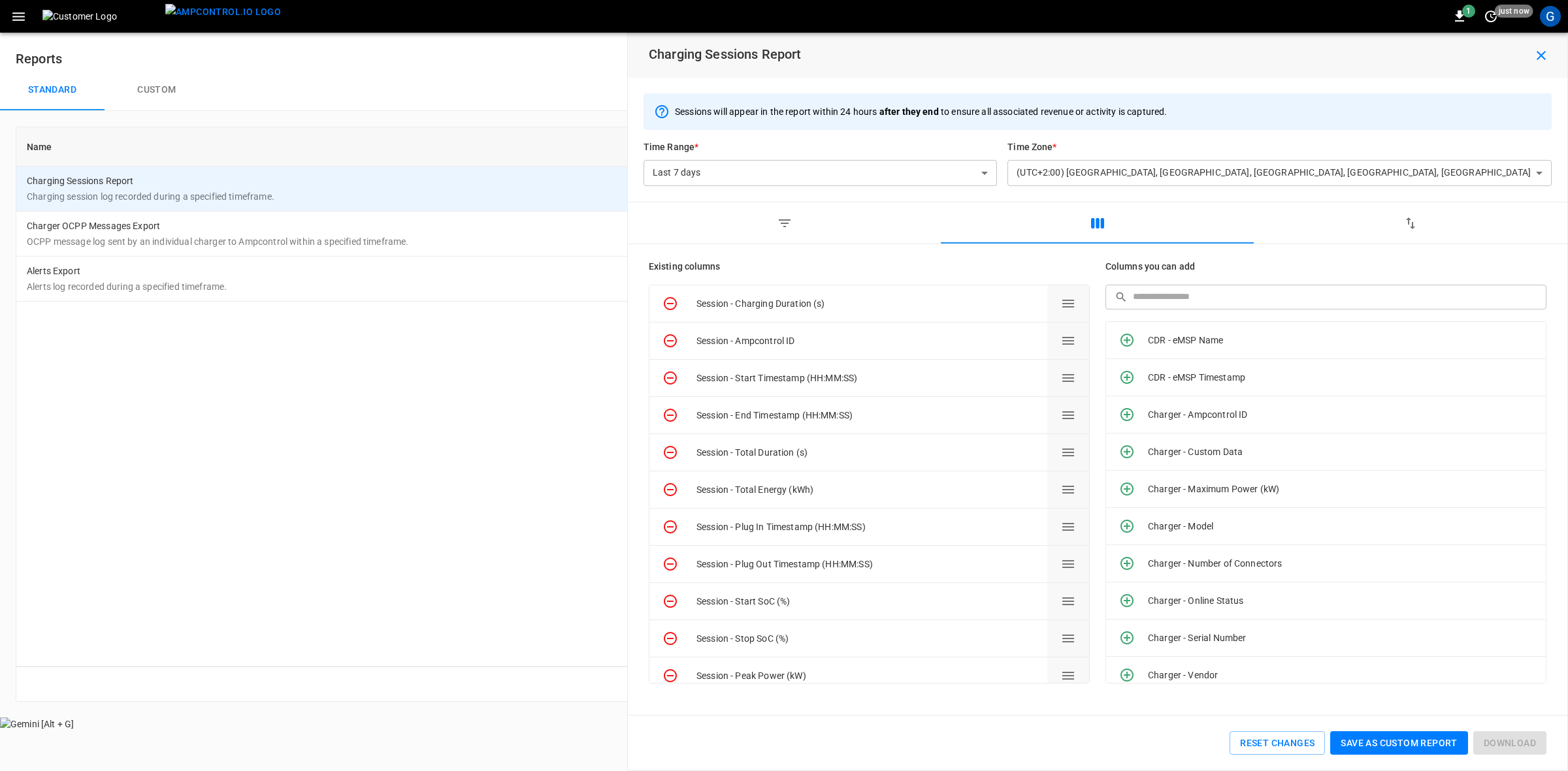
click at [389, 486] on div "Name Category Charging Sessions Report Charging session log recorded during a s…" at bounding box center [784, 397] width 1537 height 540
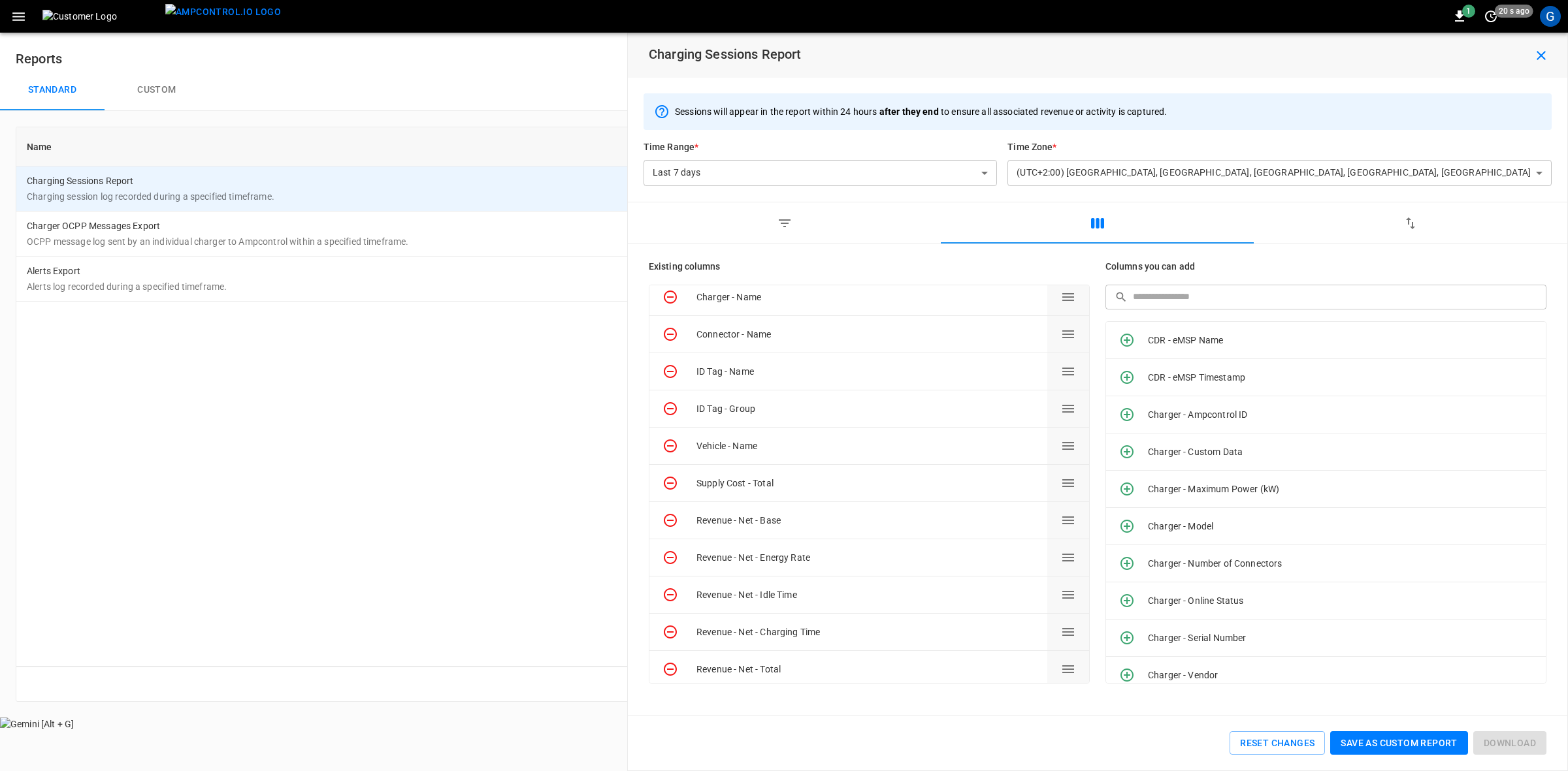
scroll to position [513, 0]
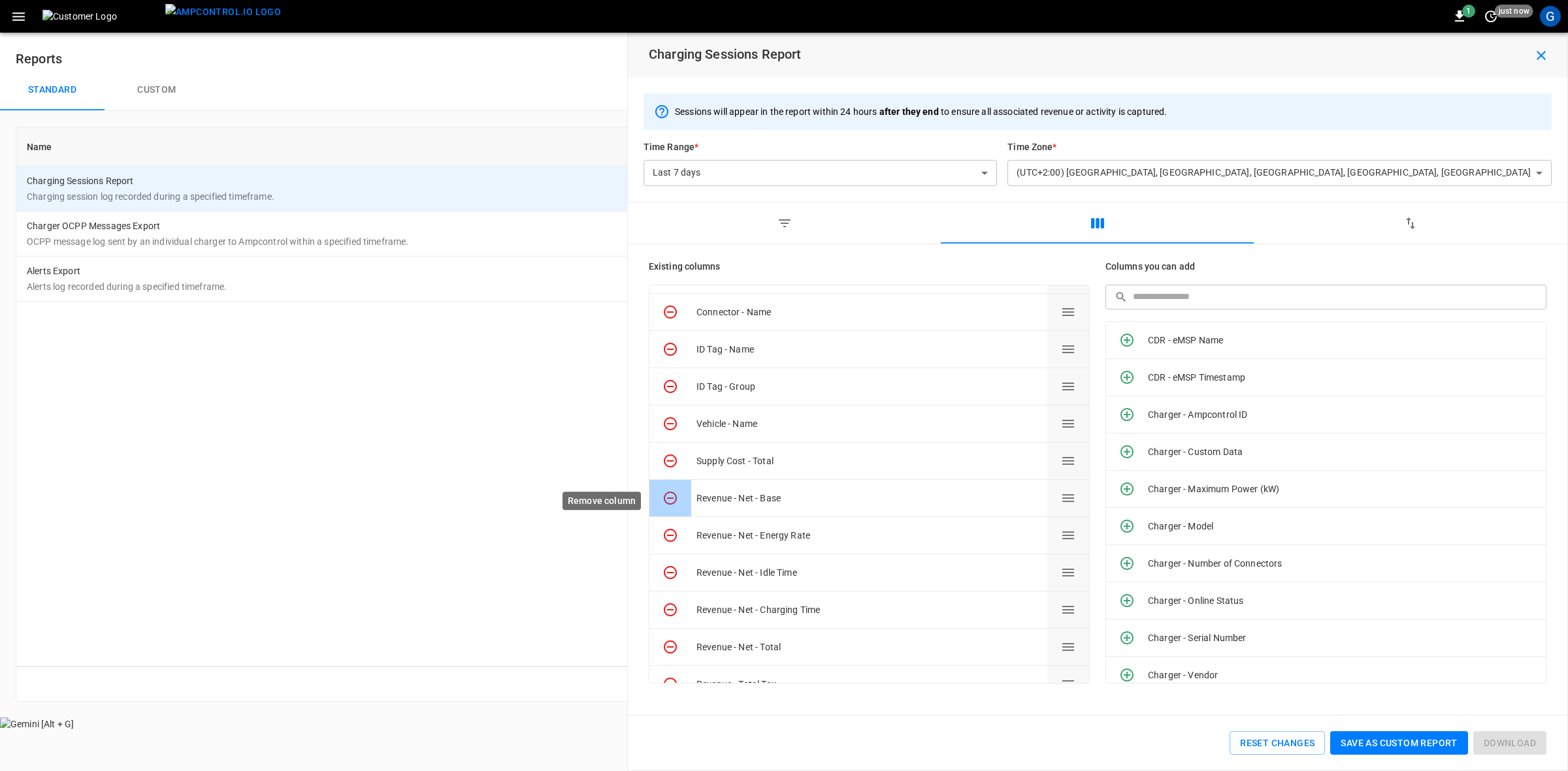
click at [672, 501] on icon "Remove column" at bounding box center [670, 498] width 16 height 16
click at [672, 501] on icon "Remove column" at bounding box center [670, 498] width 13 height 13
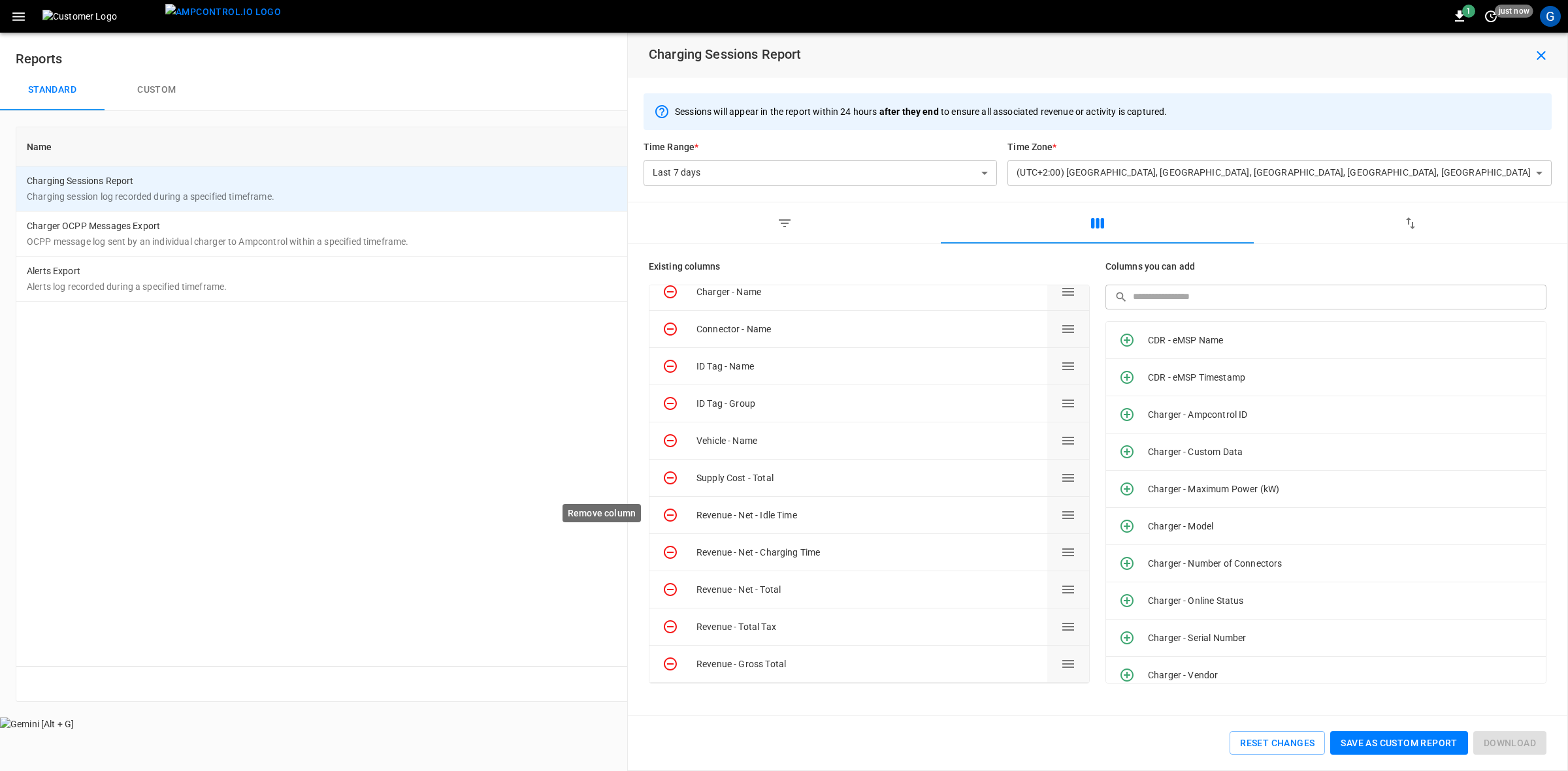
scroll to position [501, 0]
click at [670, 669] on icon "Remove column" at bounding box center [670, 664] width 13 height 13
click at [670, 668] on icon "Remove column" at bounding box center [670, 664] width 13 height 13
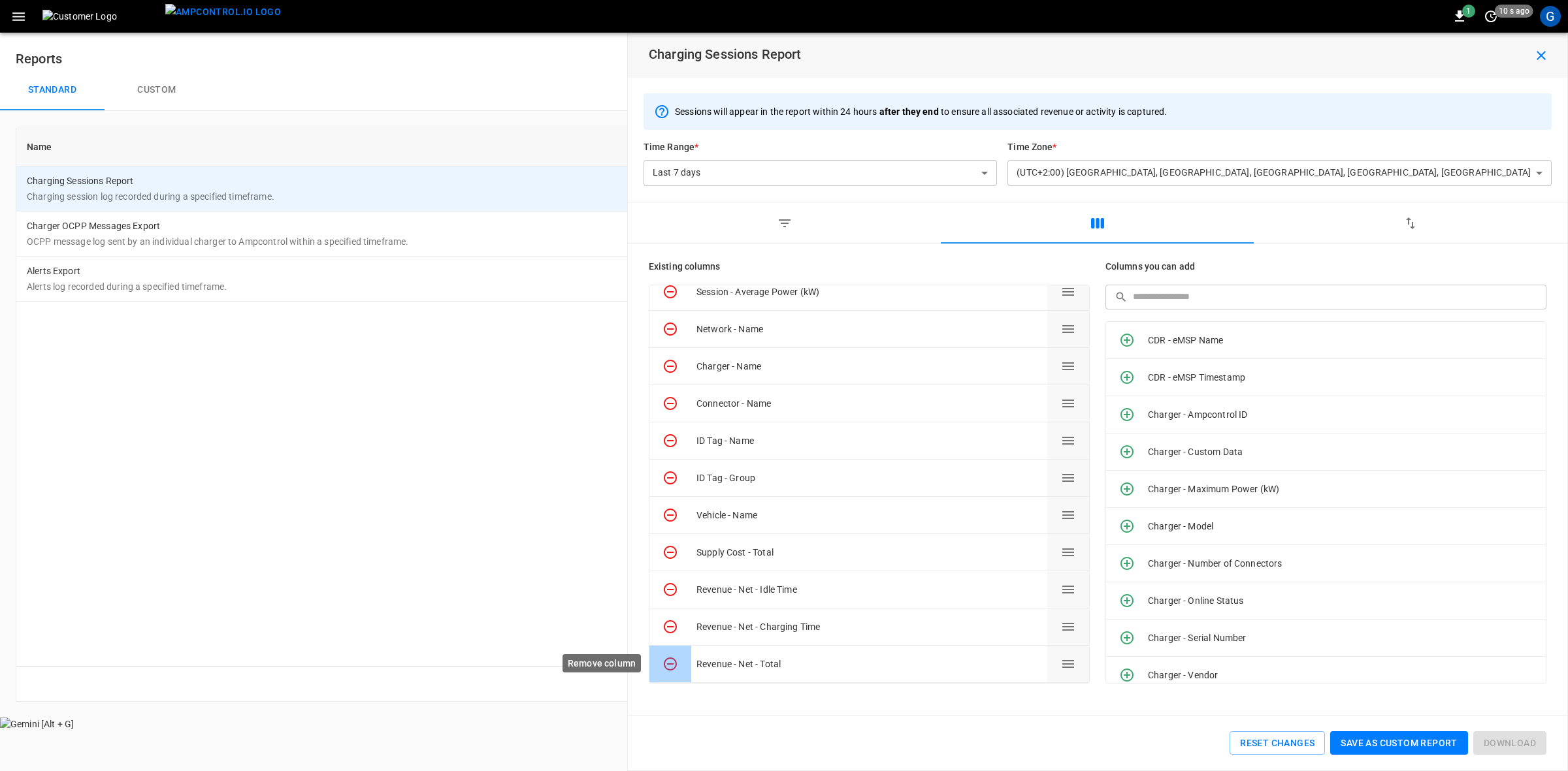
click at [670, 668] on icon "Remove column" at bounding box center [670, 664] width 16 height 16
click at [671, 667] on icon "Remove column" at bounding box center [670, 664] width 16 height 16
click at [674, 667] on icon "Remove column" at bounding box center [670, 664] width 13 height 13
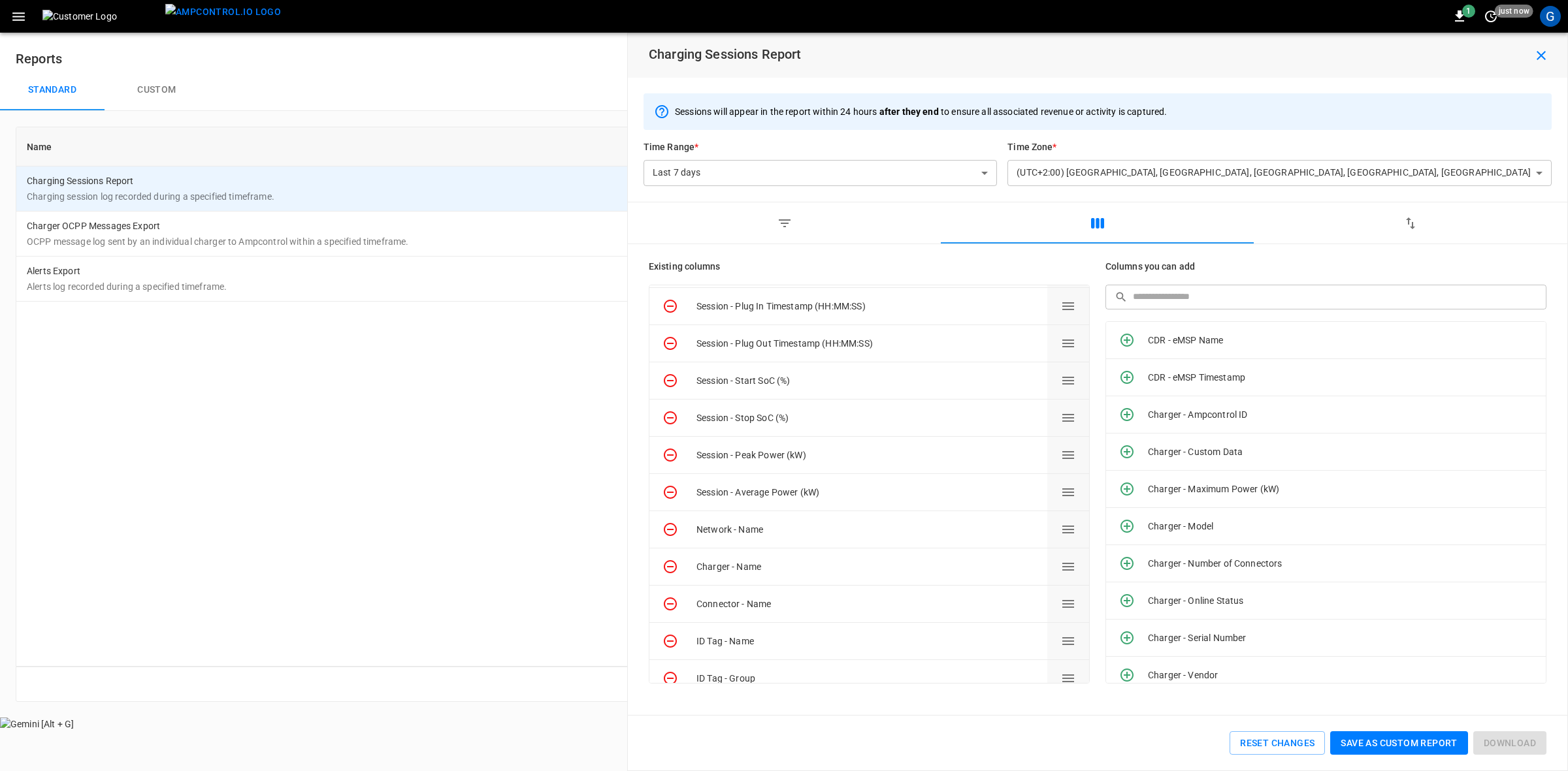
scroll to position [0, 0]
click at [1397, 735] on button "Save as custom report" at bounding box center [1399, 743] width 137 height 24
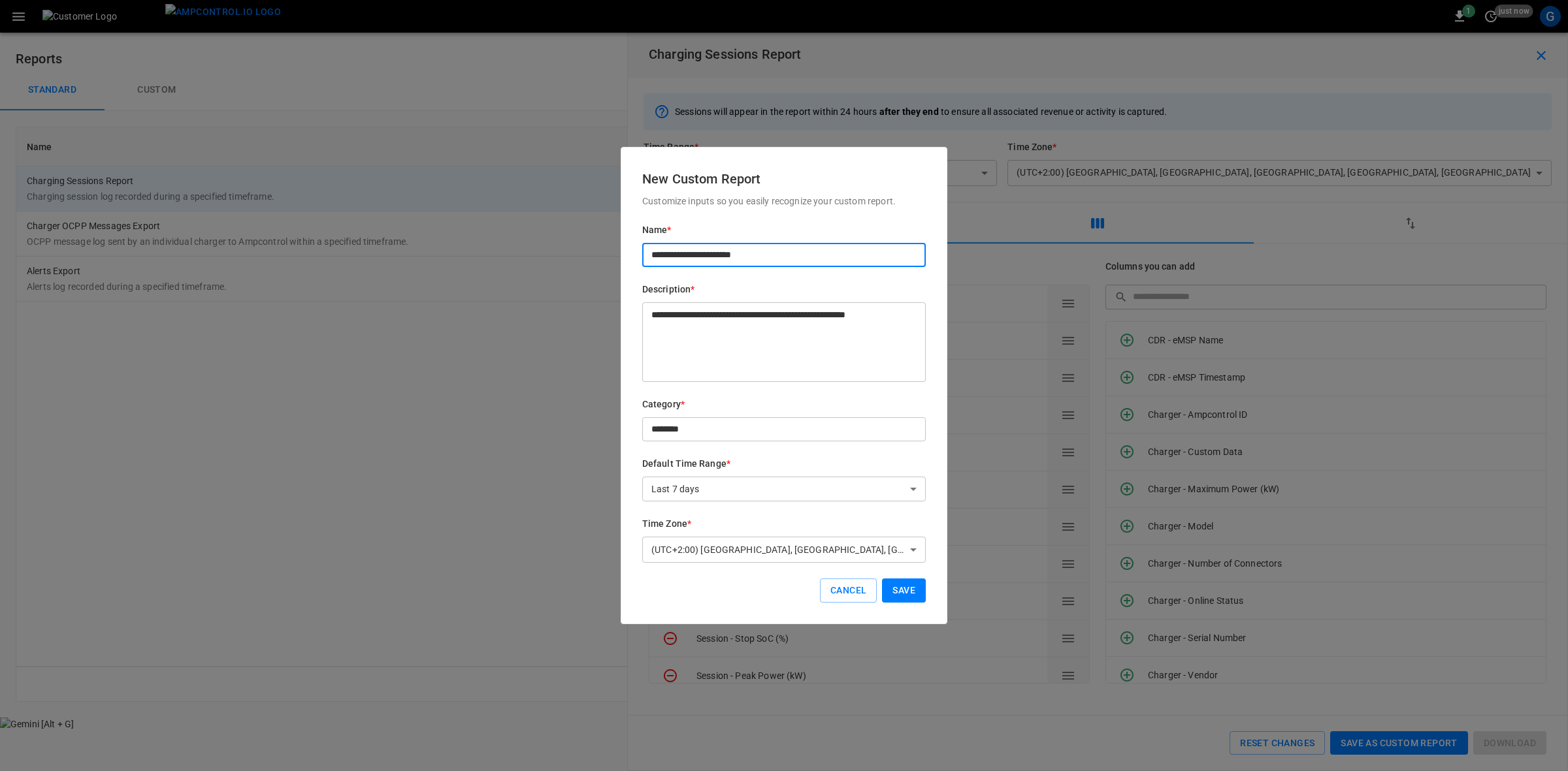
drag, startPoint x: 781, startPoint y: 256, endPoint x: 542, endPoint y: 268, distance: 239.3
click at [546, 272] on div "**********" at bounding box center [784, 385] width 1568 height 771
type input "********"
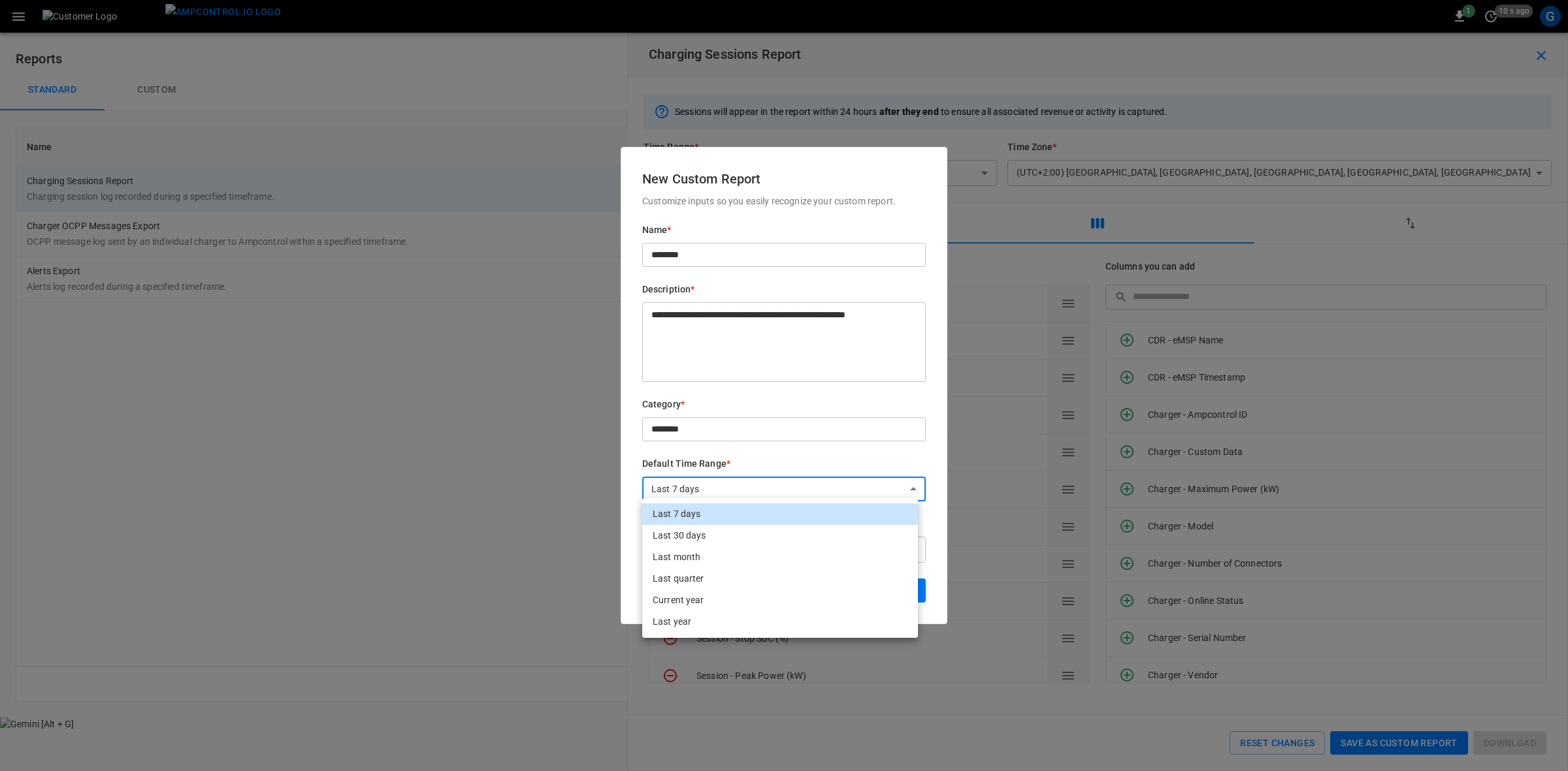
click at [853, 484] on body "**********" at bounding box center [784, 365] width 1568 height 731
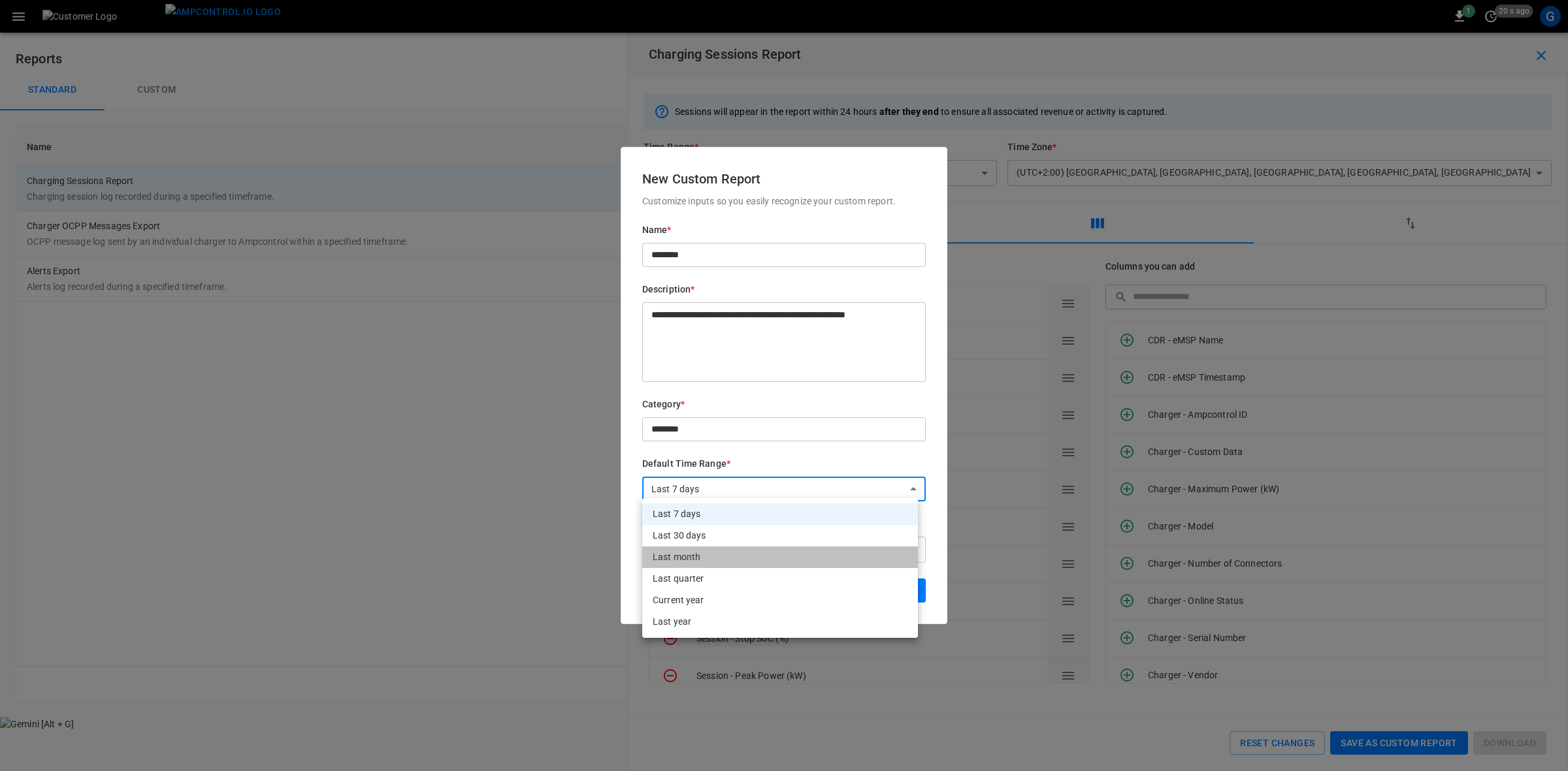
click at [683, 560] on li "Last month" at bounding box center [780, 557] width 276 height 22
type input "**********"
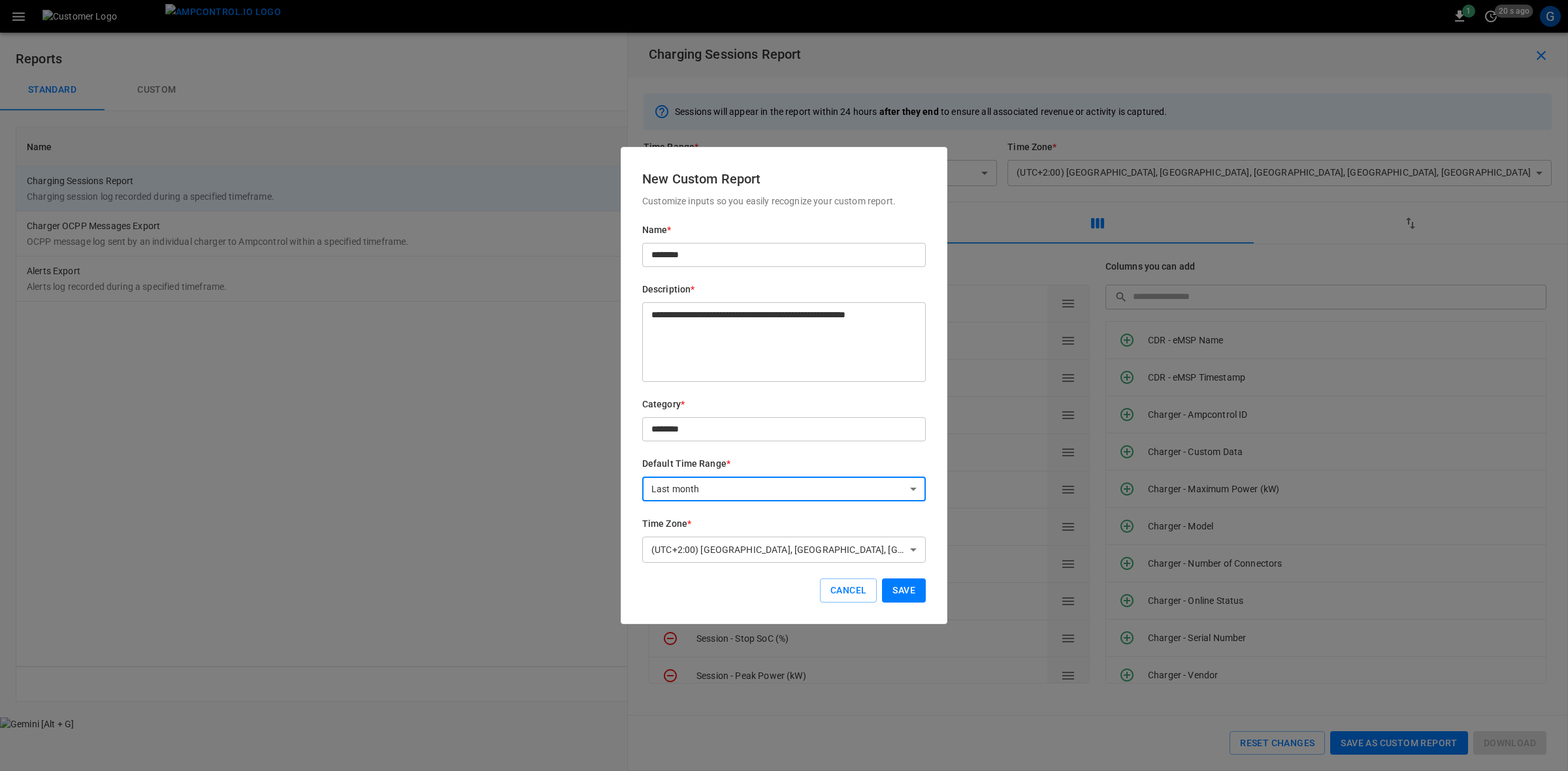
click at [907, 594] on button "Save" at bounding box center [904, 590] width 44 height 24
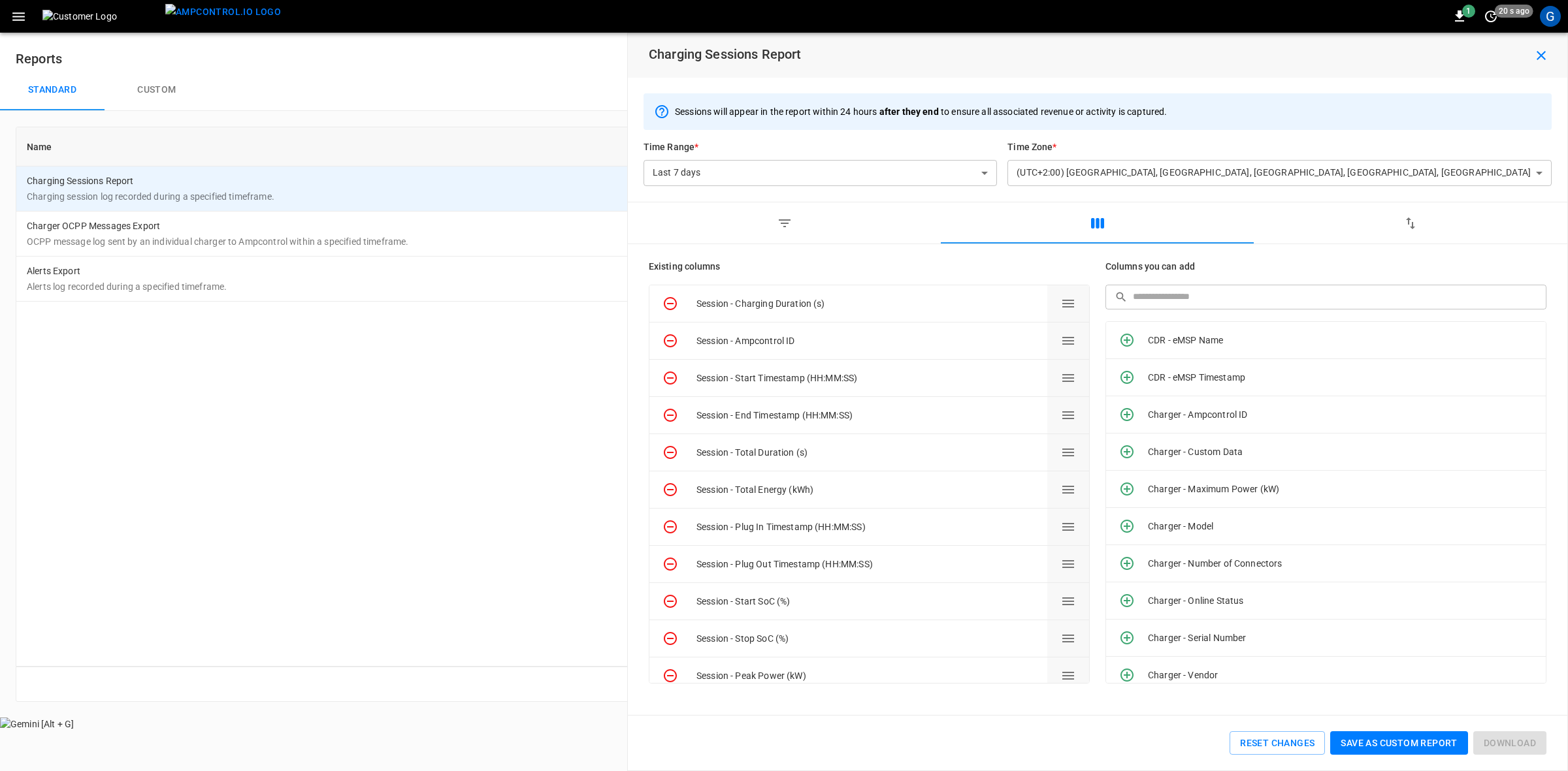
type input "**********"
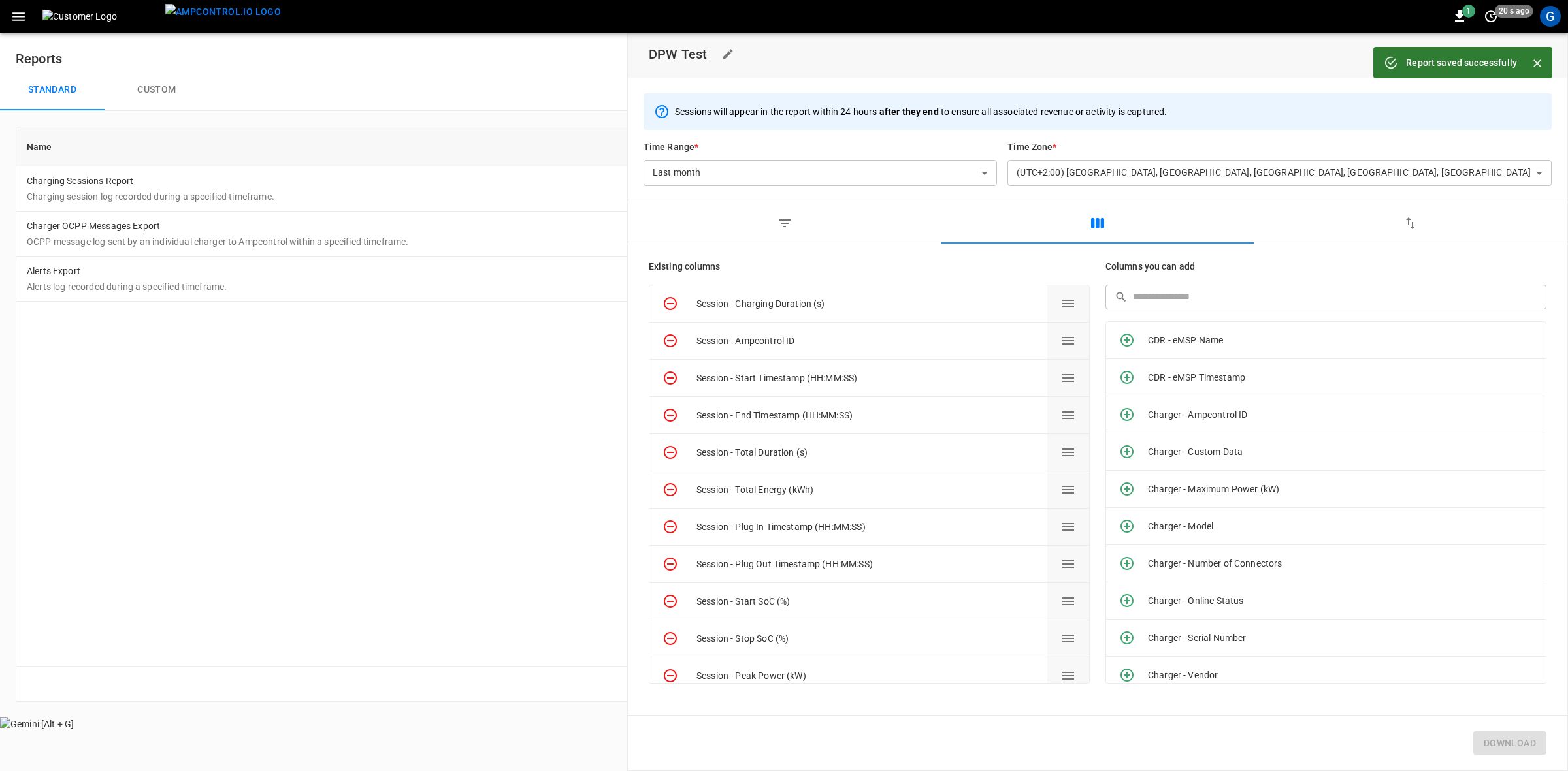
scroll to position [82, 0]
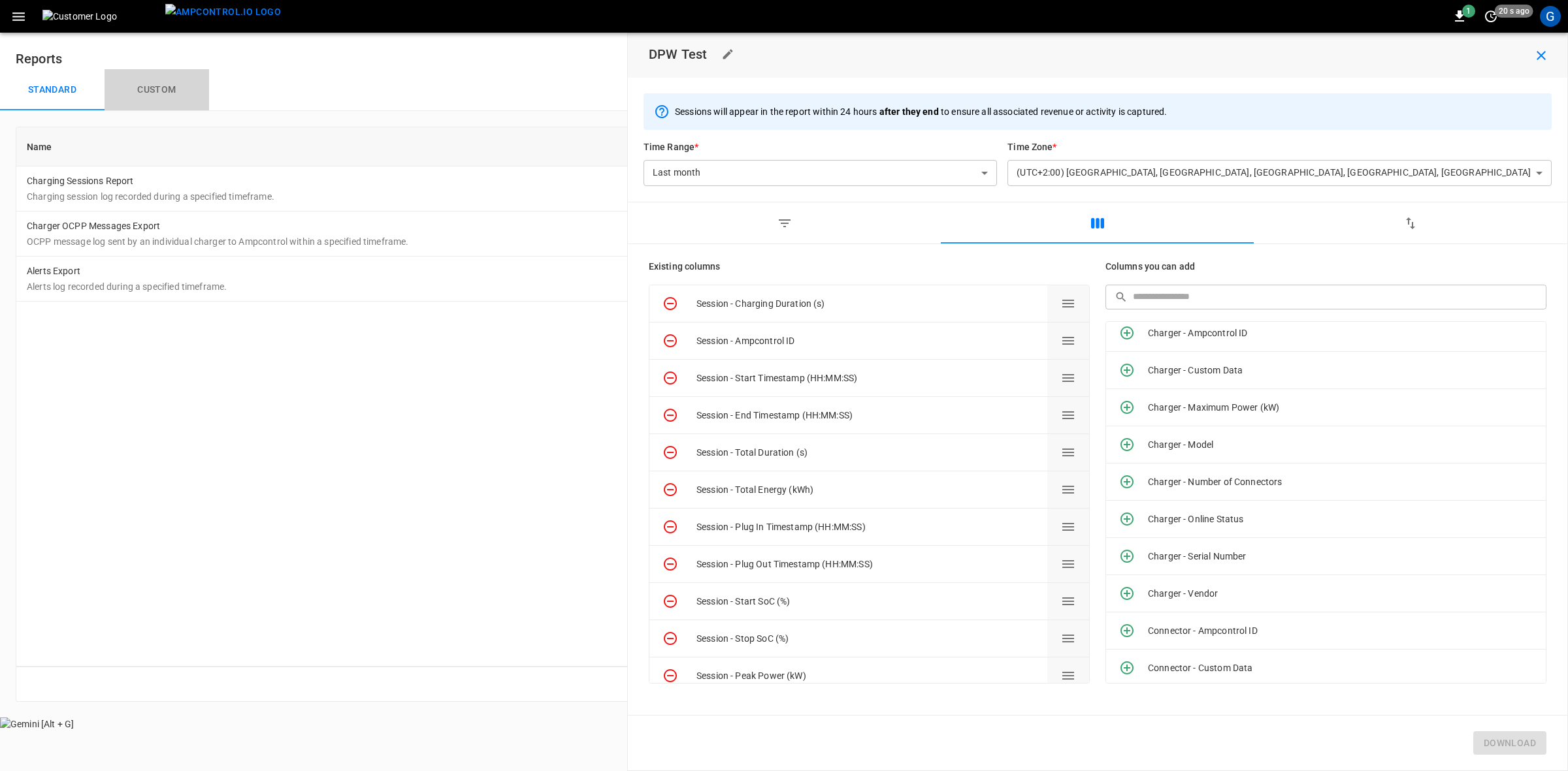
click at [154, 92] on button "Custom" at bounding box center [156, 89] width 105 height 42
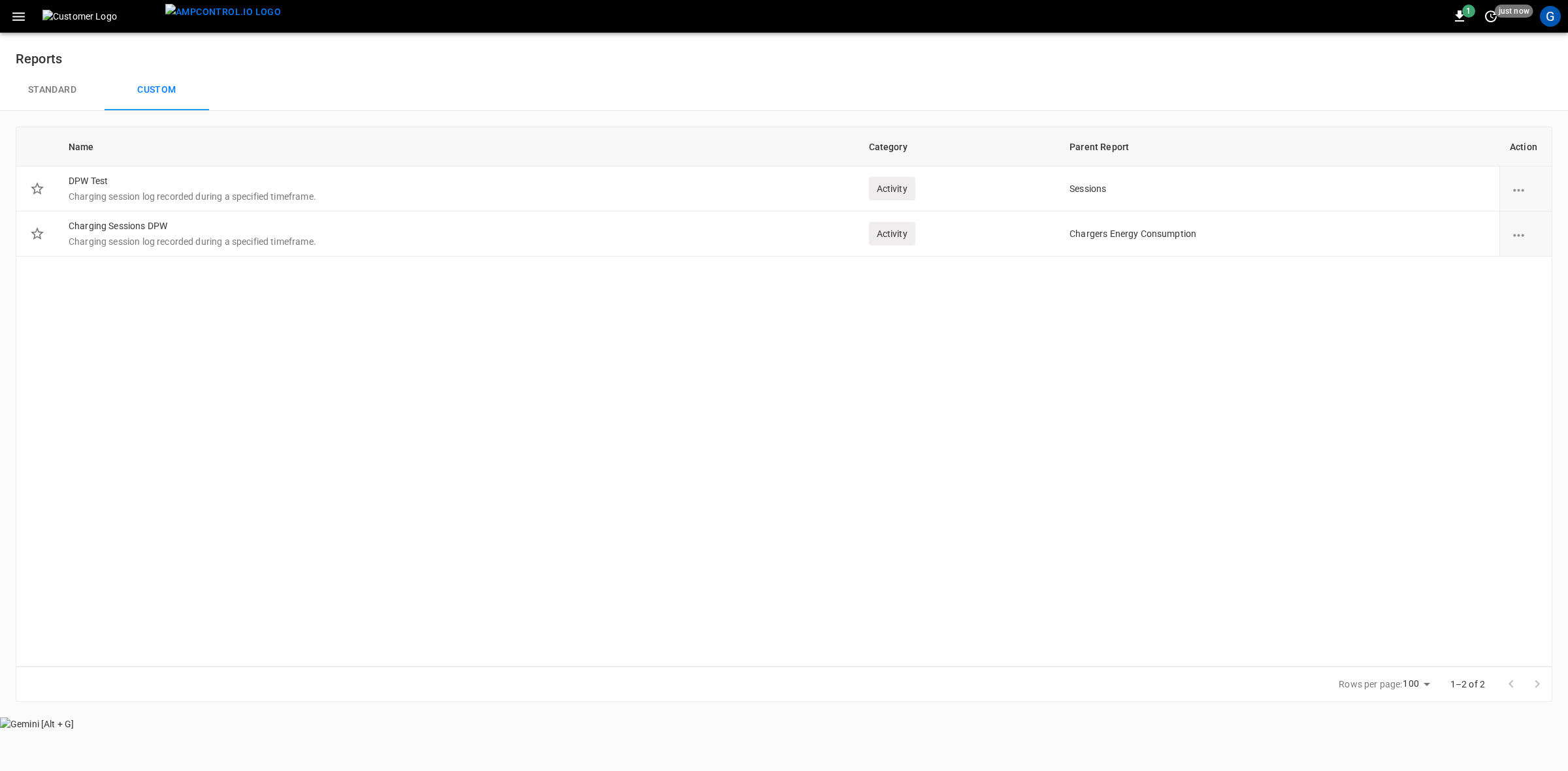
click at [292, 193] on p "Charging session log recorded during a specified timeframe." at bounding box center [458, 196] width 780 height 13
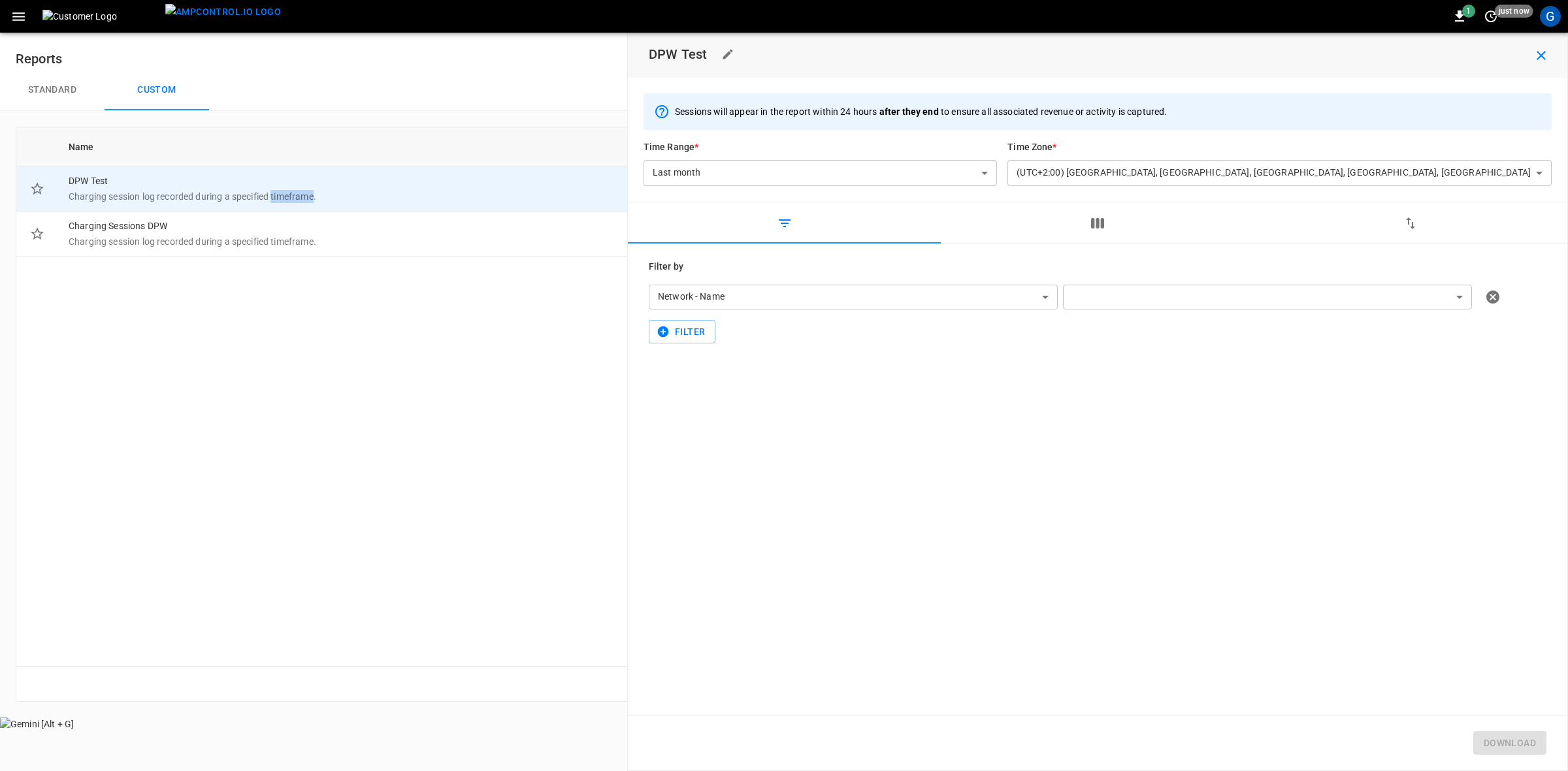
click at [1226, 300] on body "**********" at bounding box center [784, 365] width 1568 height 731
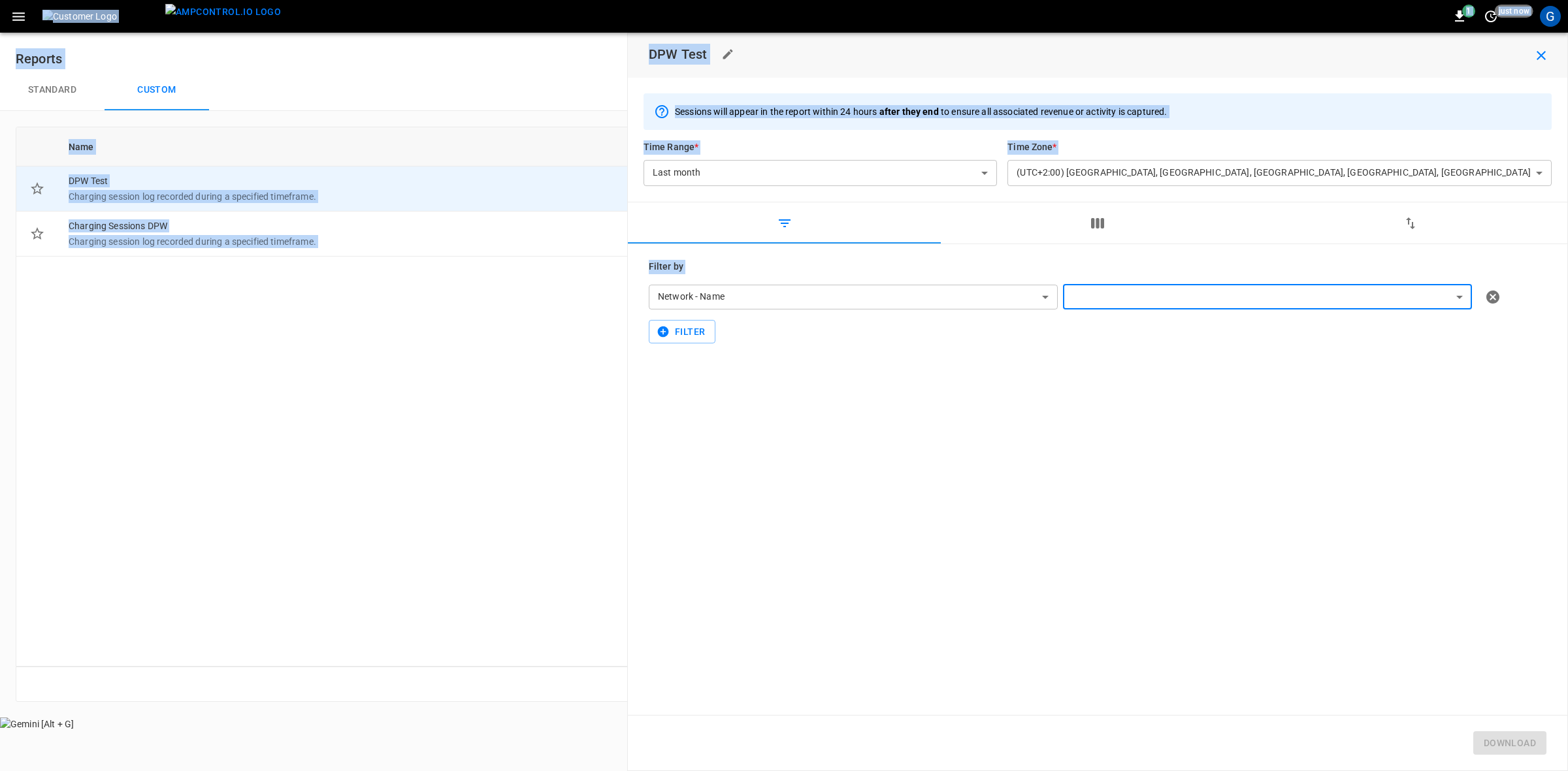
click at [1192, 305] on body "**********" at bounding box center [784, 365] width 1568 height 731
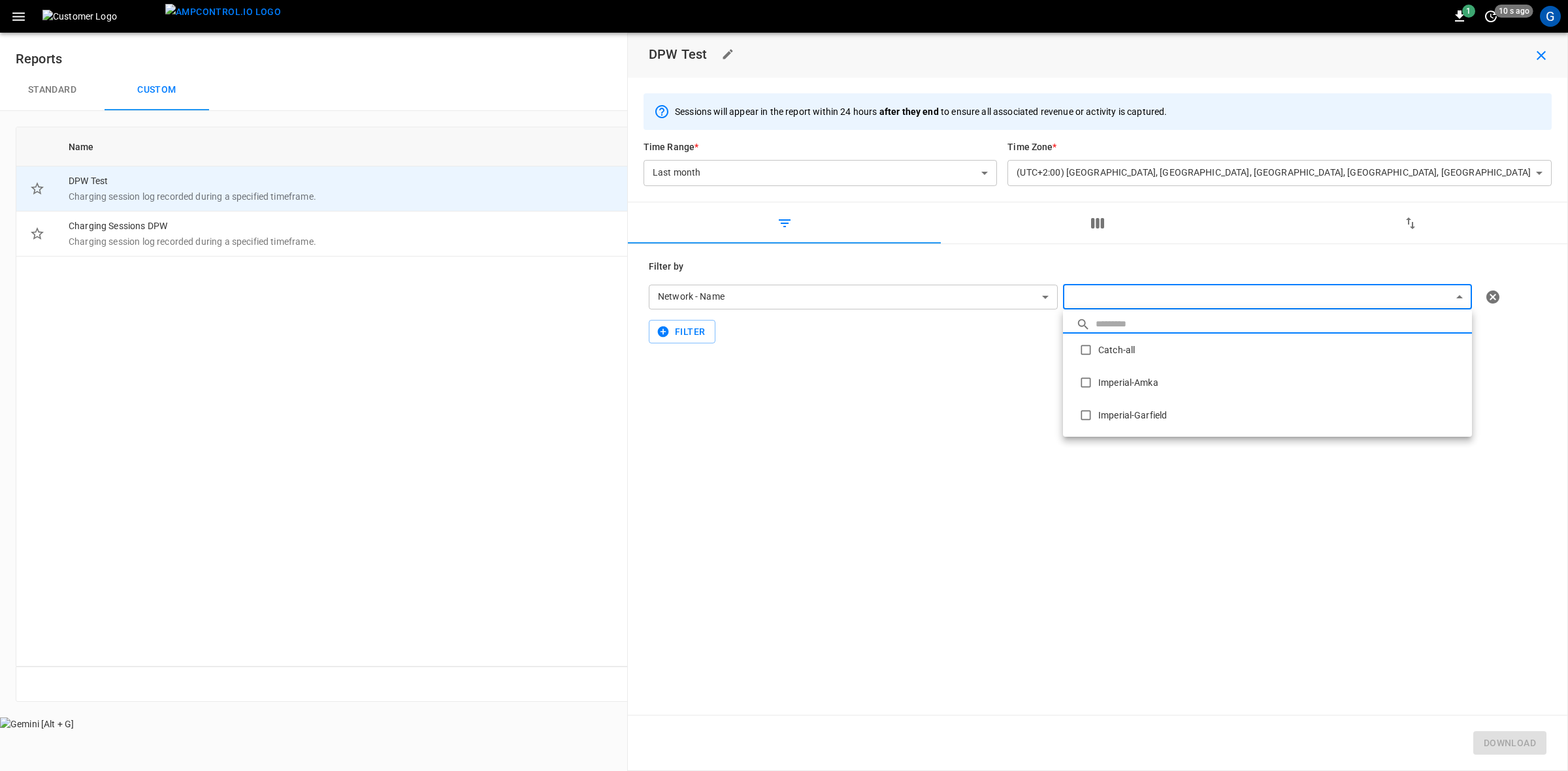
type input "**********"
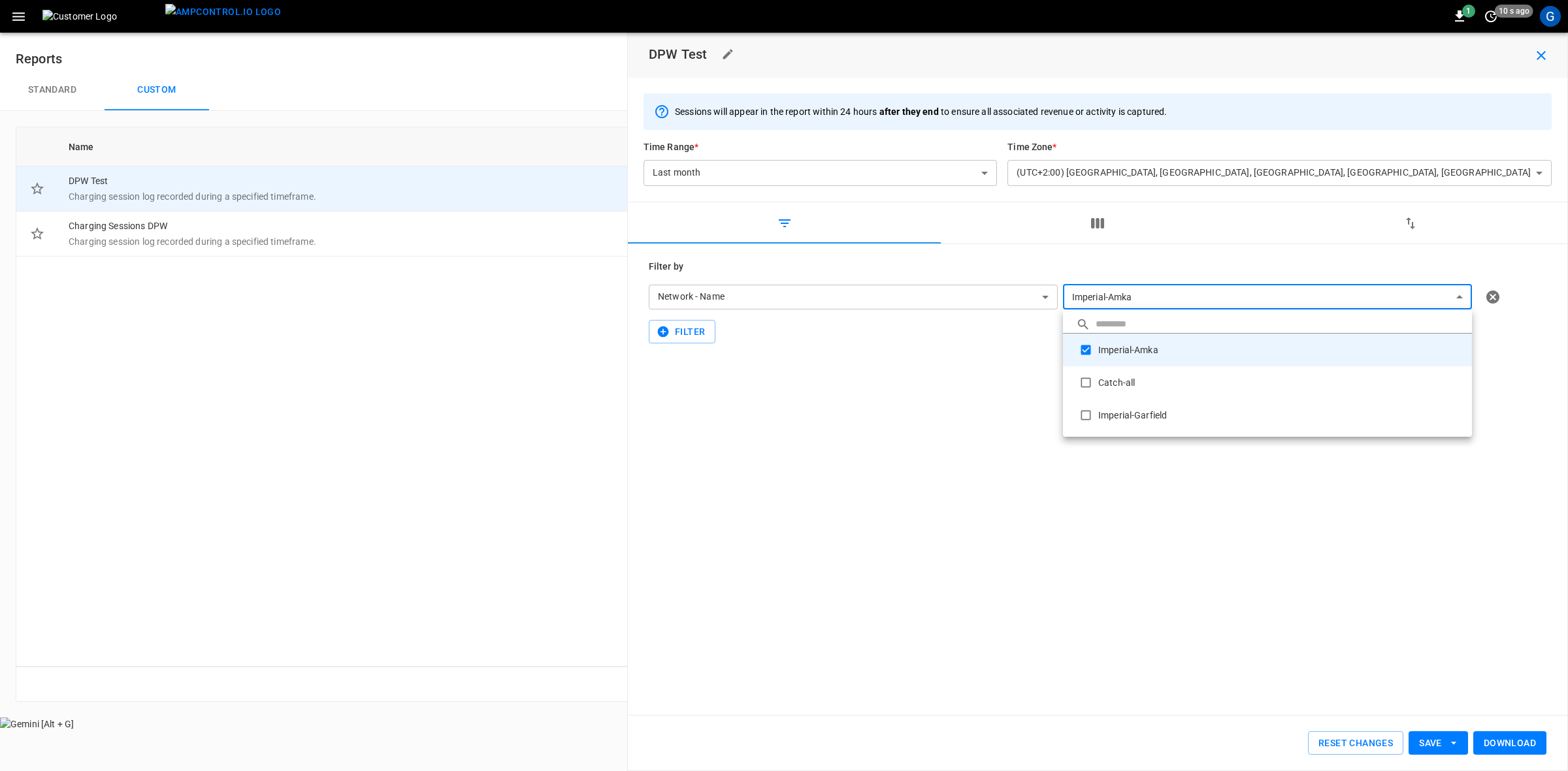
click at [1503, 750] on div at bounding box center [784, 385] width 1568 height 771
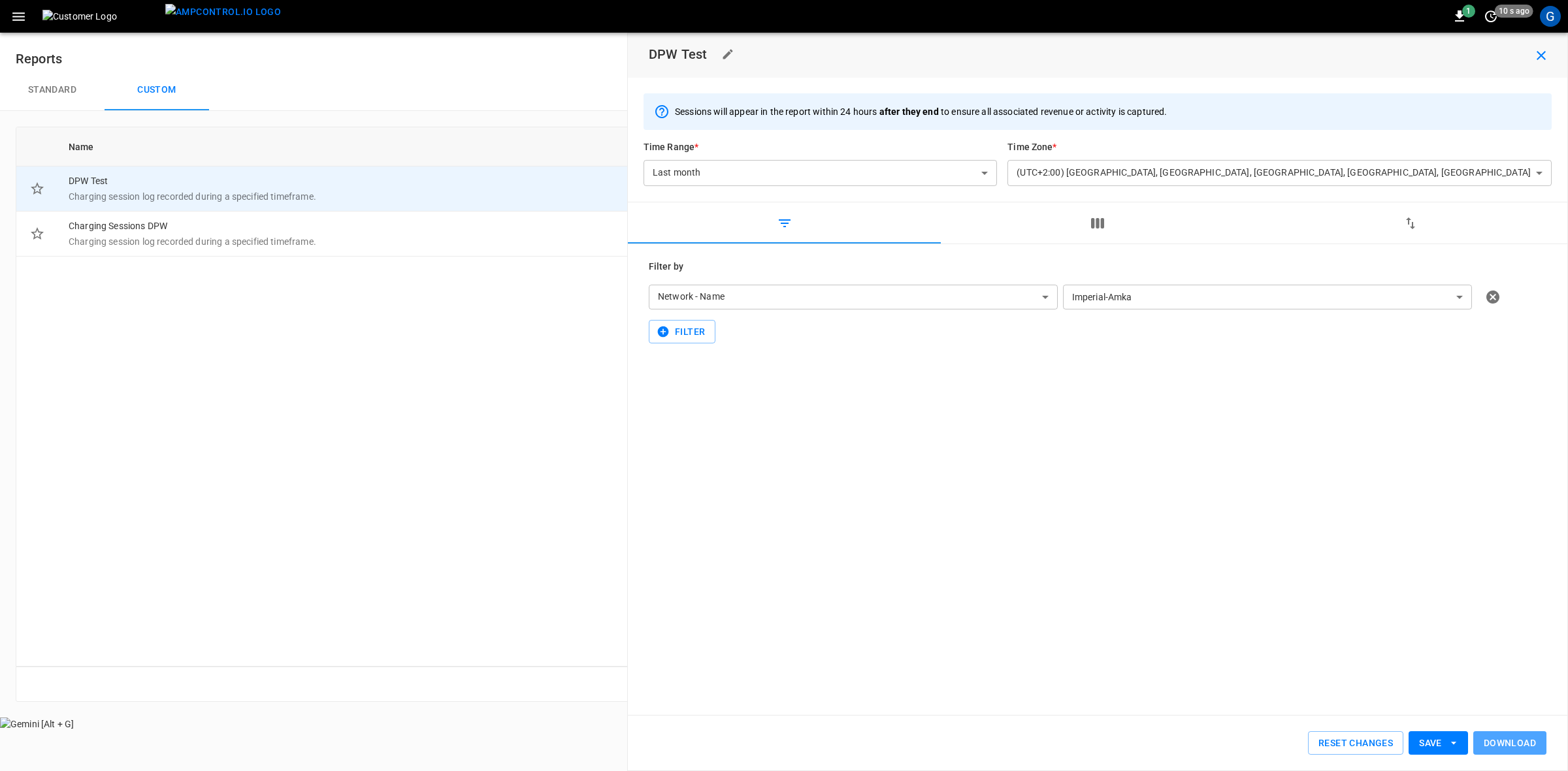
click at [1500, 746] on button "Download" at bounding box center [1510, 743] width 73 height 24
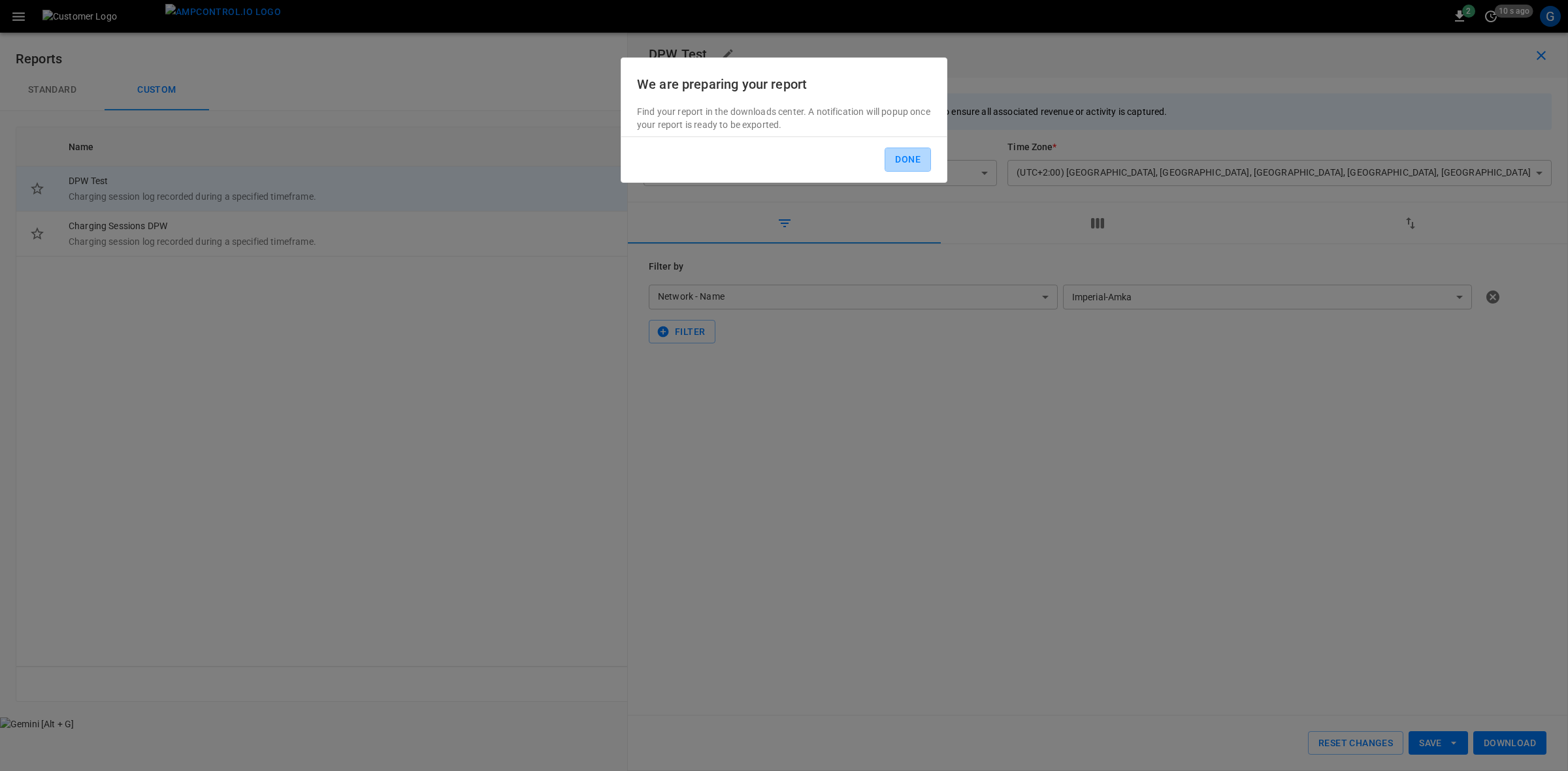
click at [898, 160] on button "Done" at bounding box center [908, 159] width 46 height 24
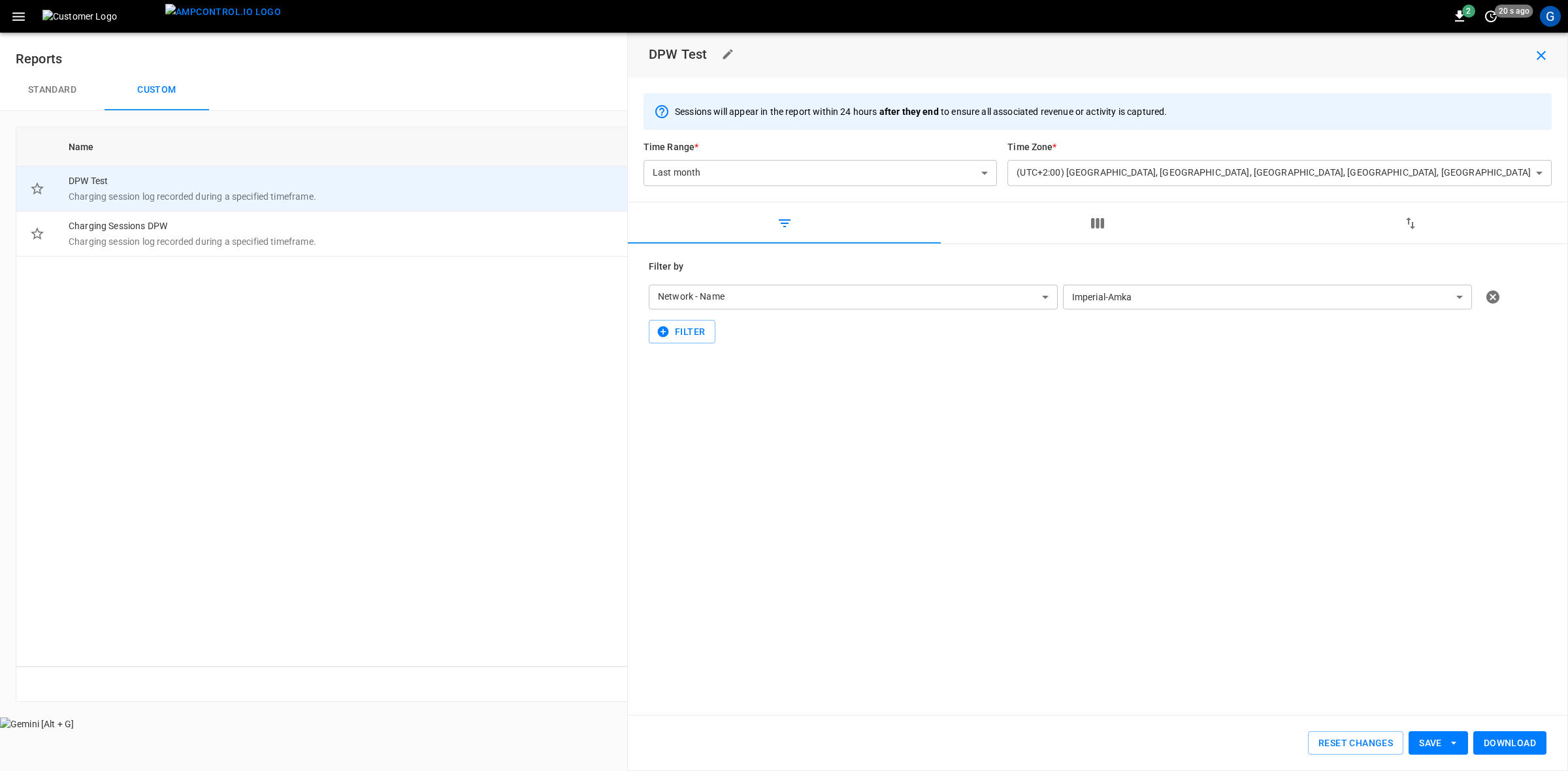
click at [1458, 295] on body "**********" at bounding box center [784, 365] width 1568 height 731
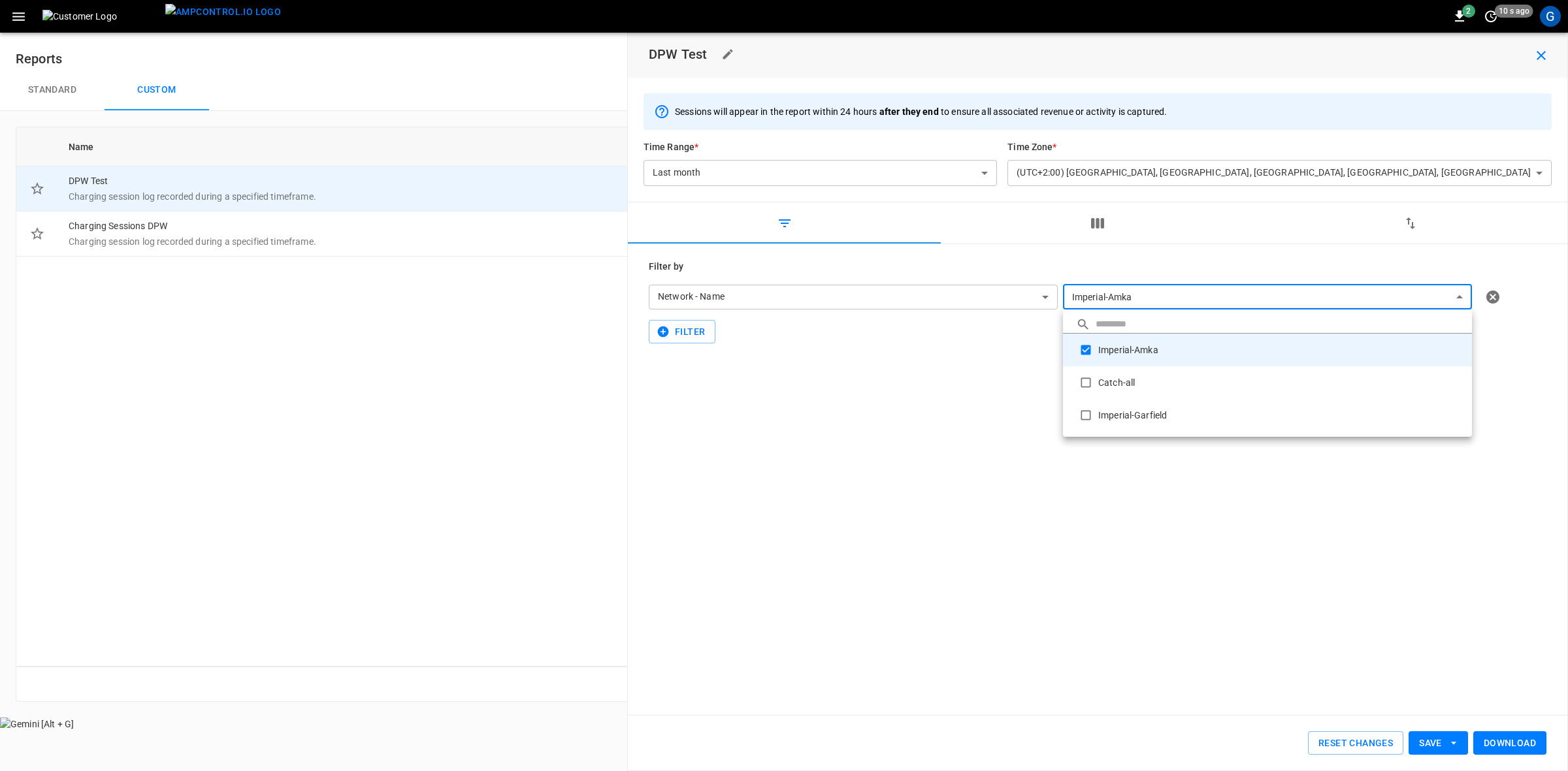
drag, startPoint x: 1200, startPoint y: 630, endPoint x: 1211, endPoint y: 630, distance: 11.0
click at [1199, 630] on div at bounding box center [784, 385] width 1568 height 771
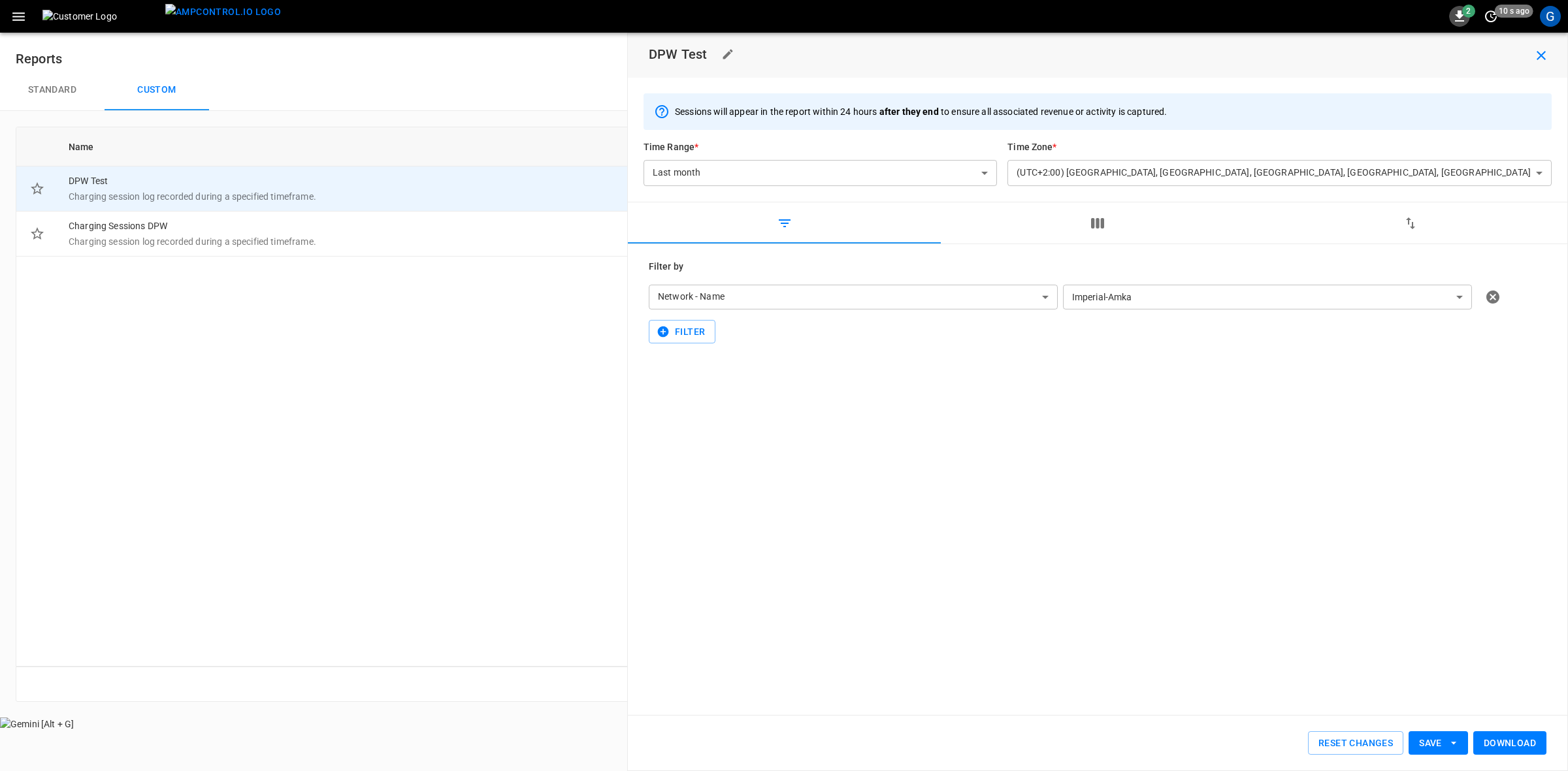
click at [1461, 17] on icon "button" at bounding box center [1459, 16] width 9 height 11
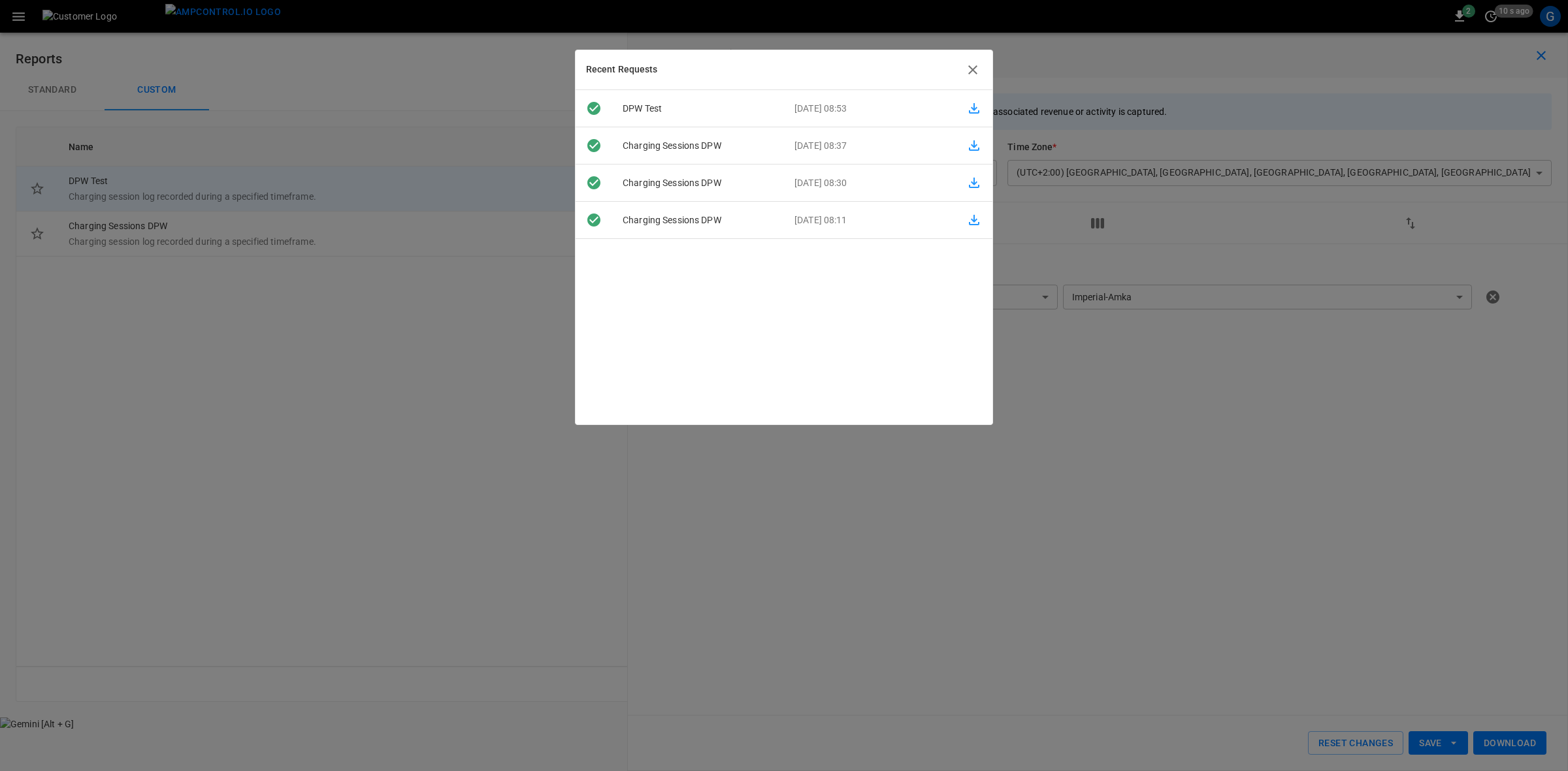
click at [969, 110] on icon "button" at bounding box center [974, 108] width 16 height 16
click at [967, 69] on icon "button" at bounding box center [973, 70] width 16 height 16
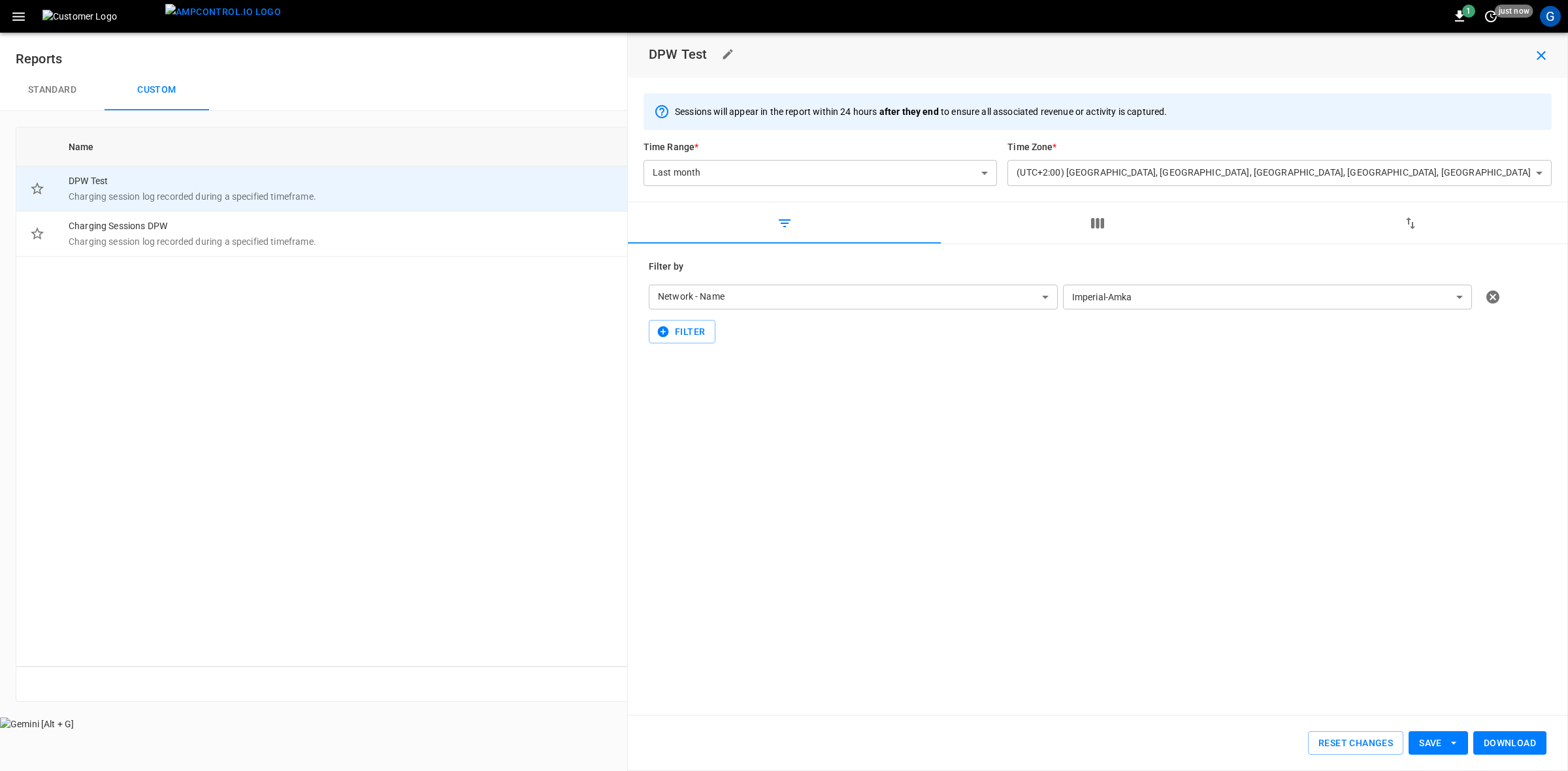
click at [20, 20] on icon "button" at bounding box center [18, 16] width 12 height 8
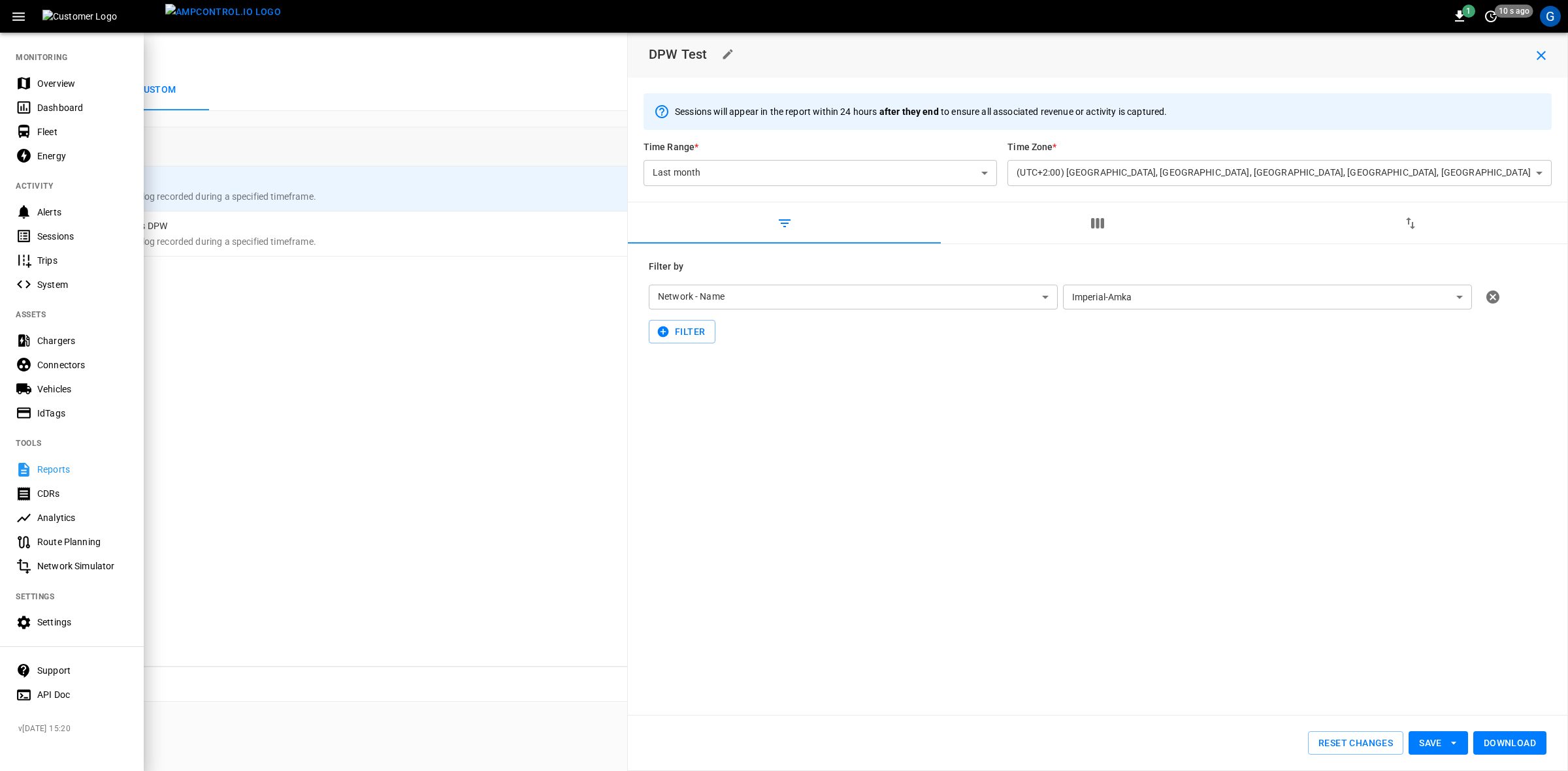
click at [53, 409] on div "IdTags" at bounding box center [83, 413] width 91 height 13
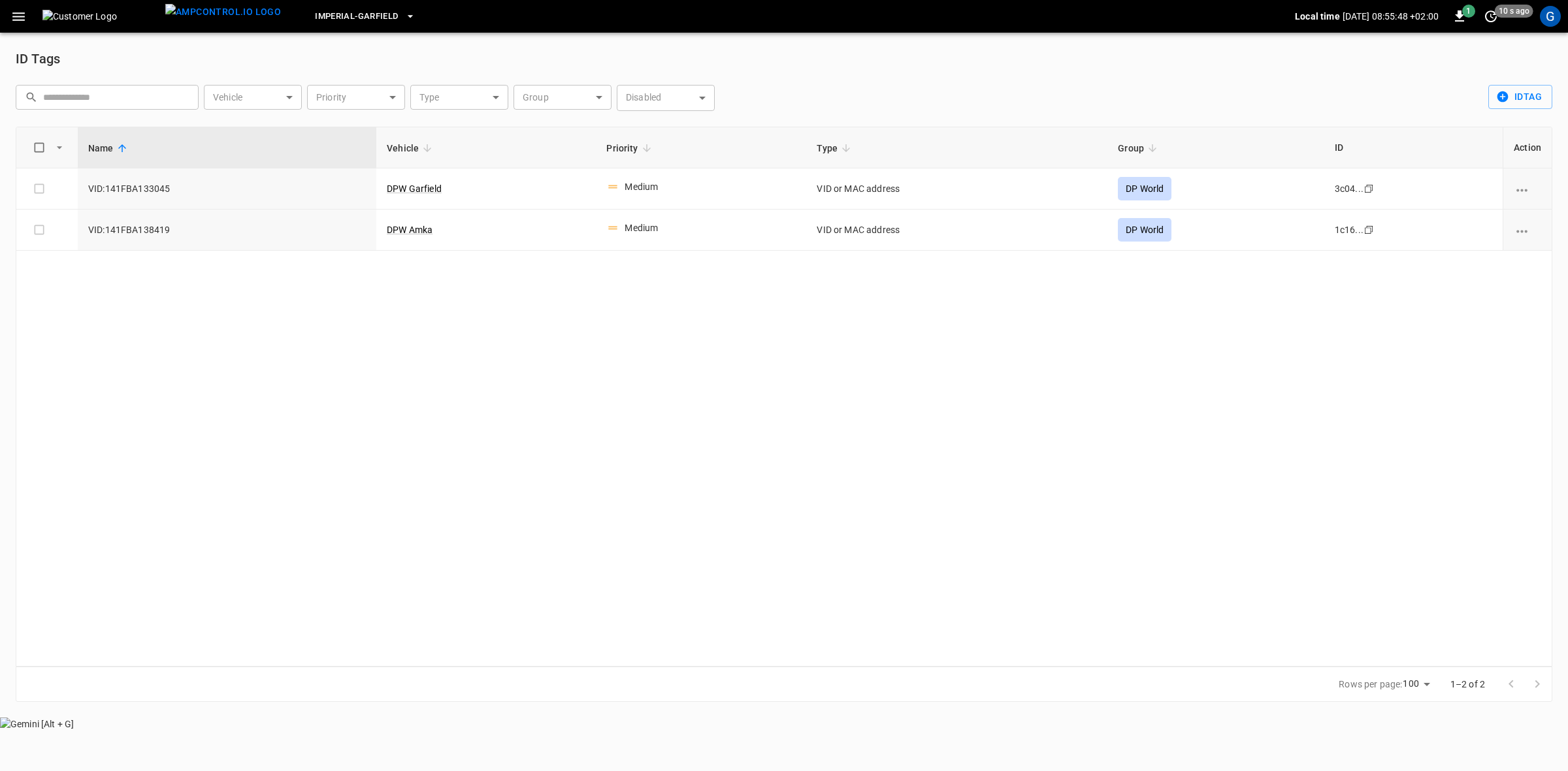
click at [1550, 21] on div "G" at bounding box center [1550, 16] width 21 height 21
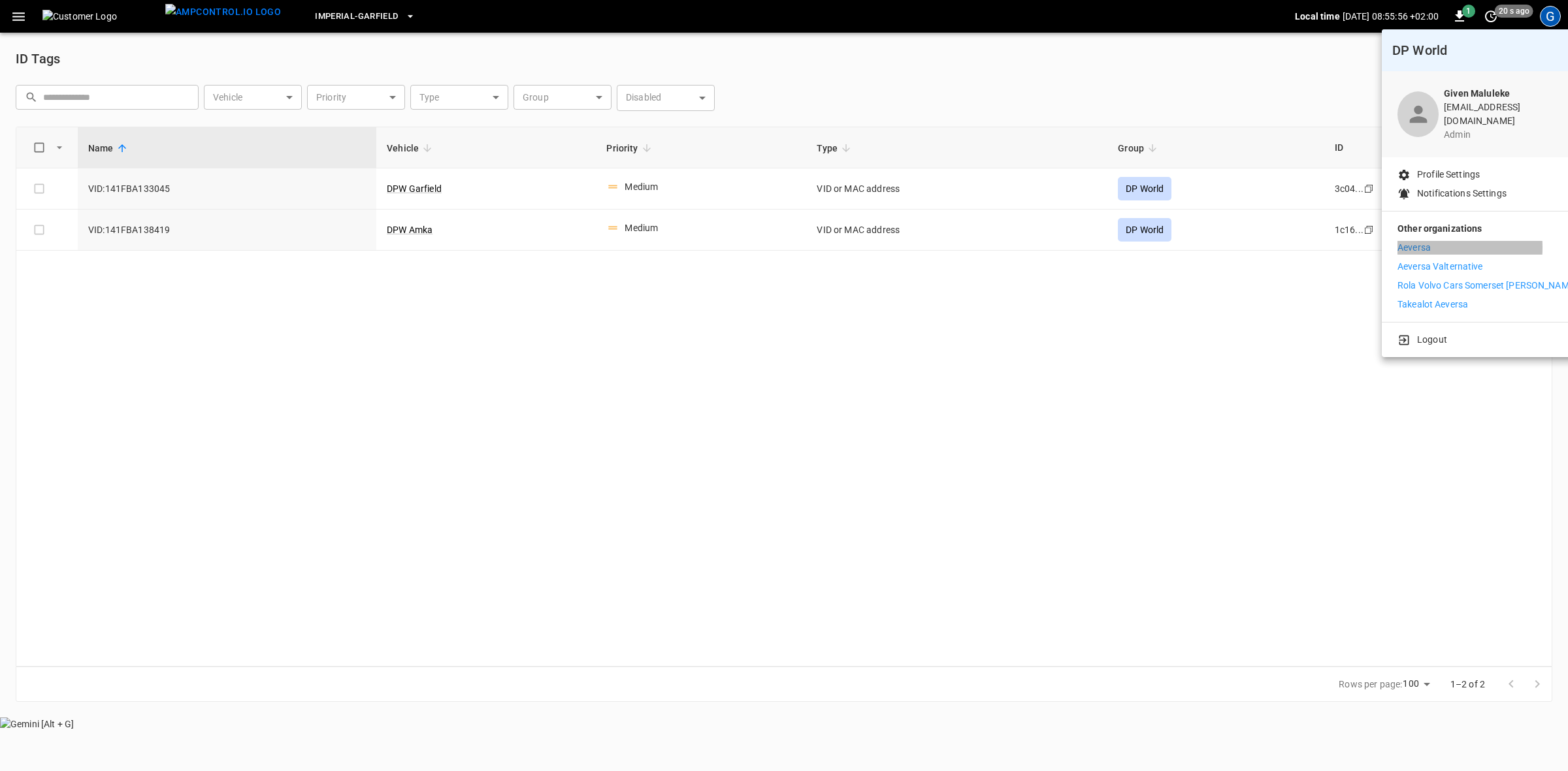
click at [1420, 241] on p "Aeversa" at bounding box center [1414, 248] width 33 height 14
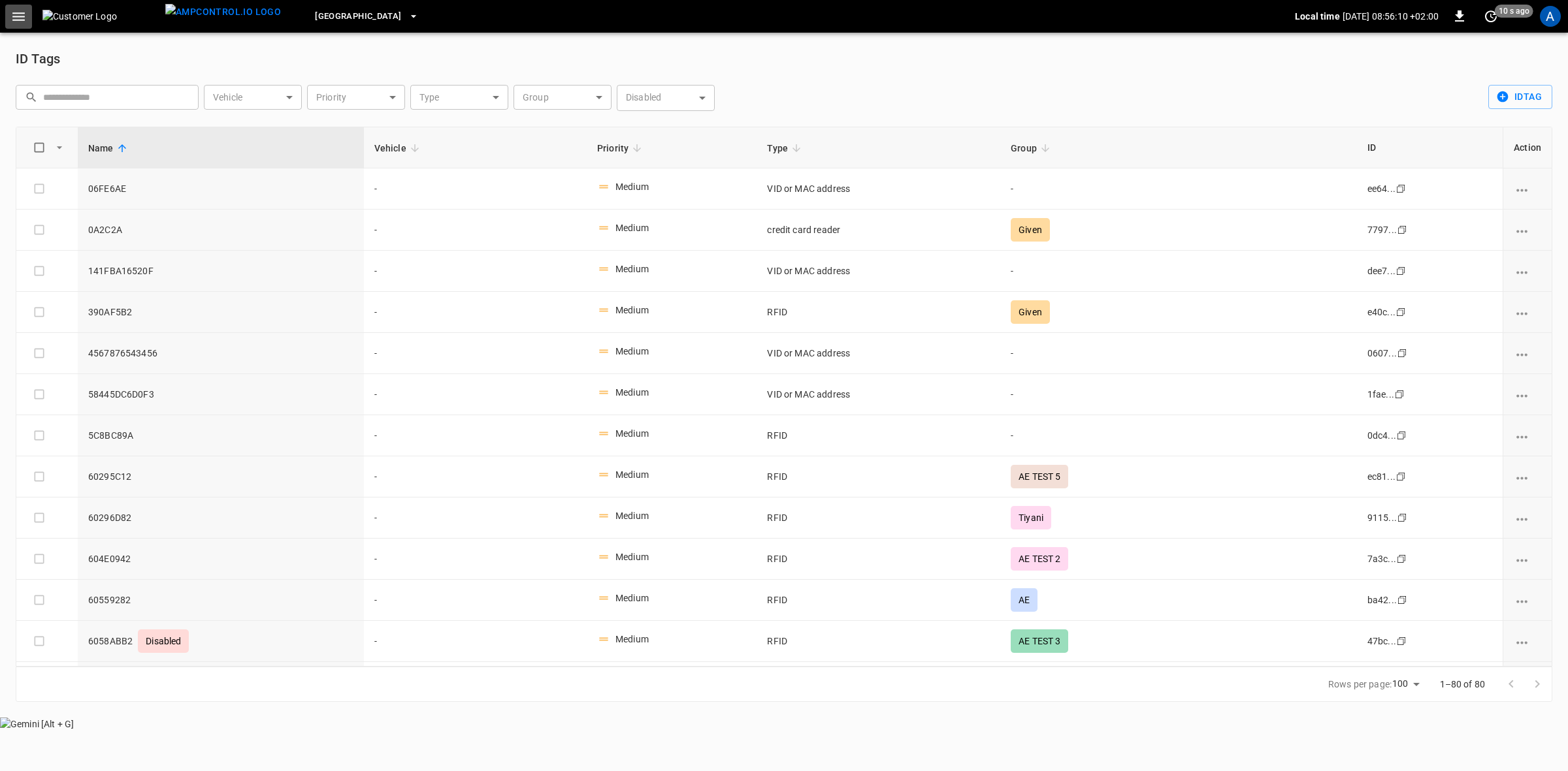
click at [17, 18] on icon "button" at bounding box center [18, 16] width 16 height 16
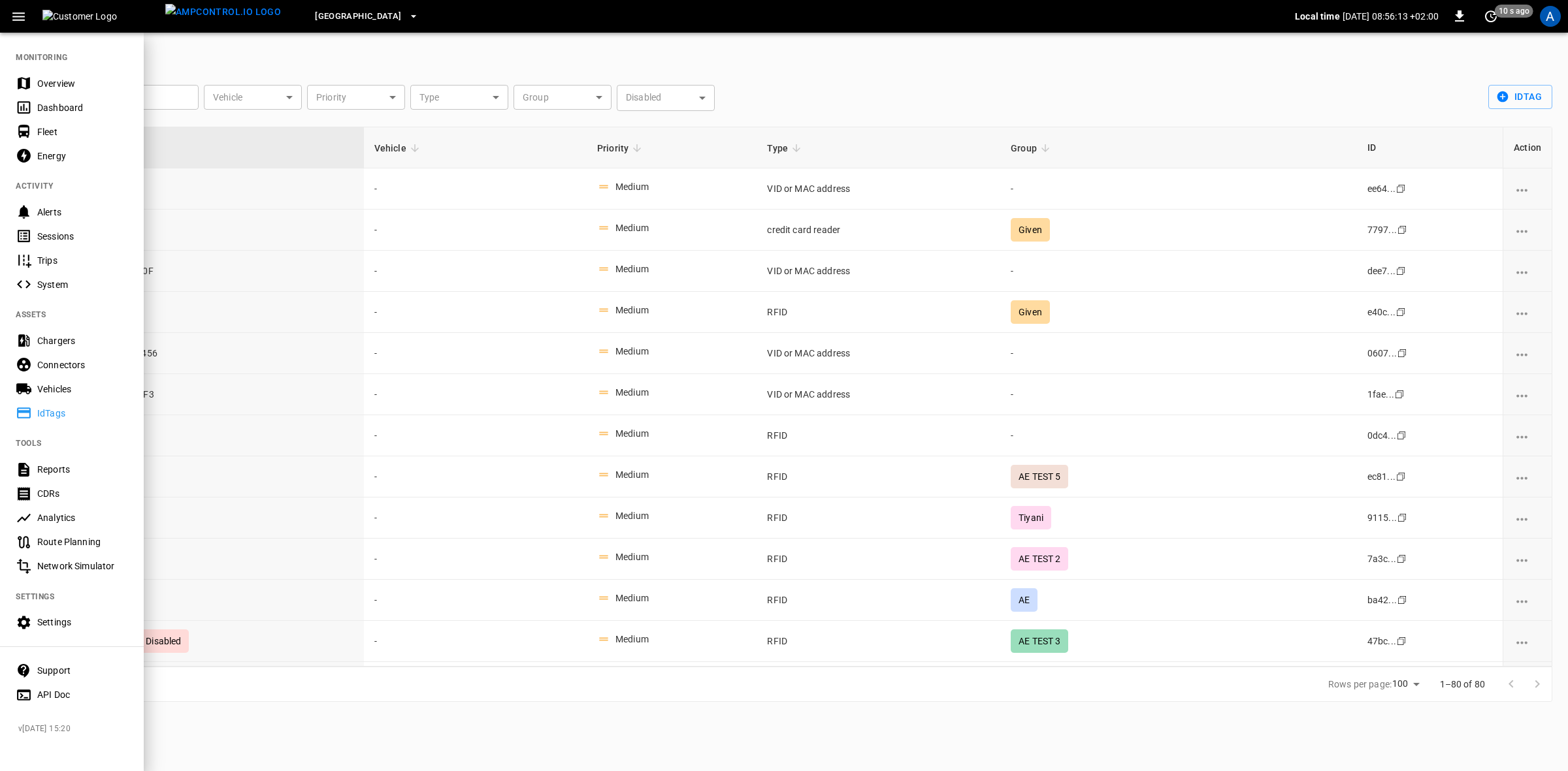
click at [376, 11] on span "Carlswald Decor Centre" at bounding box center [358, 16] width 86 height 15
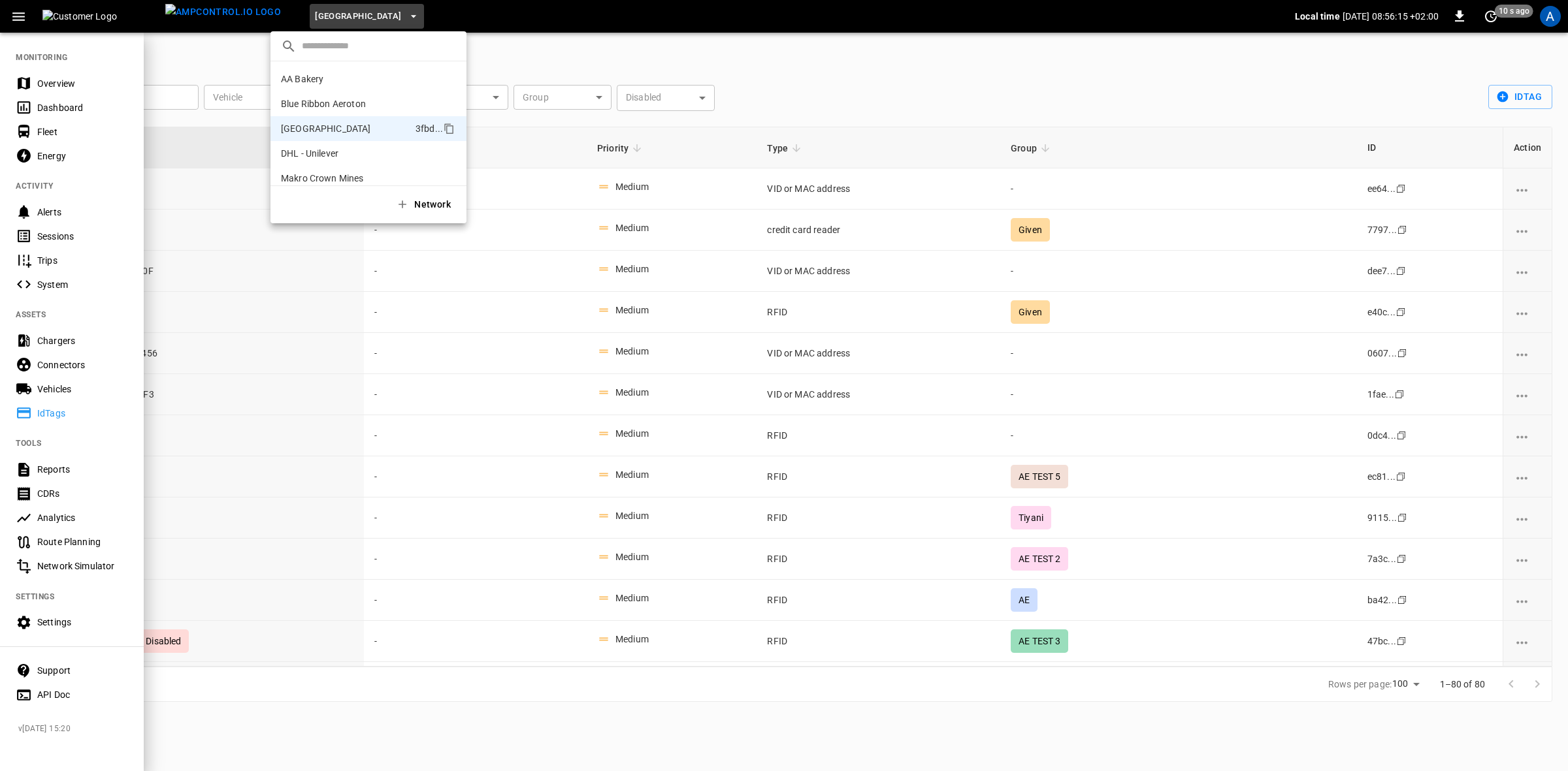
scroll to position [82, 0]
click at [317, 98] on p "Makro Crown Mines" at bounding box center [344, 96] width 127 height 13
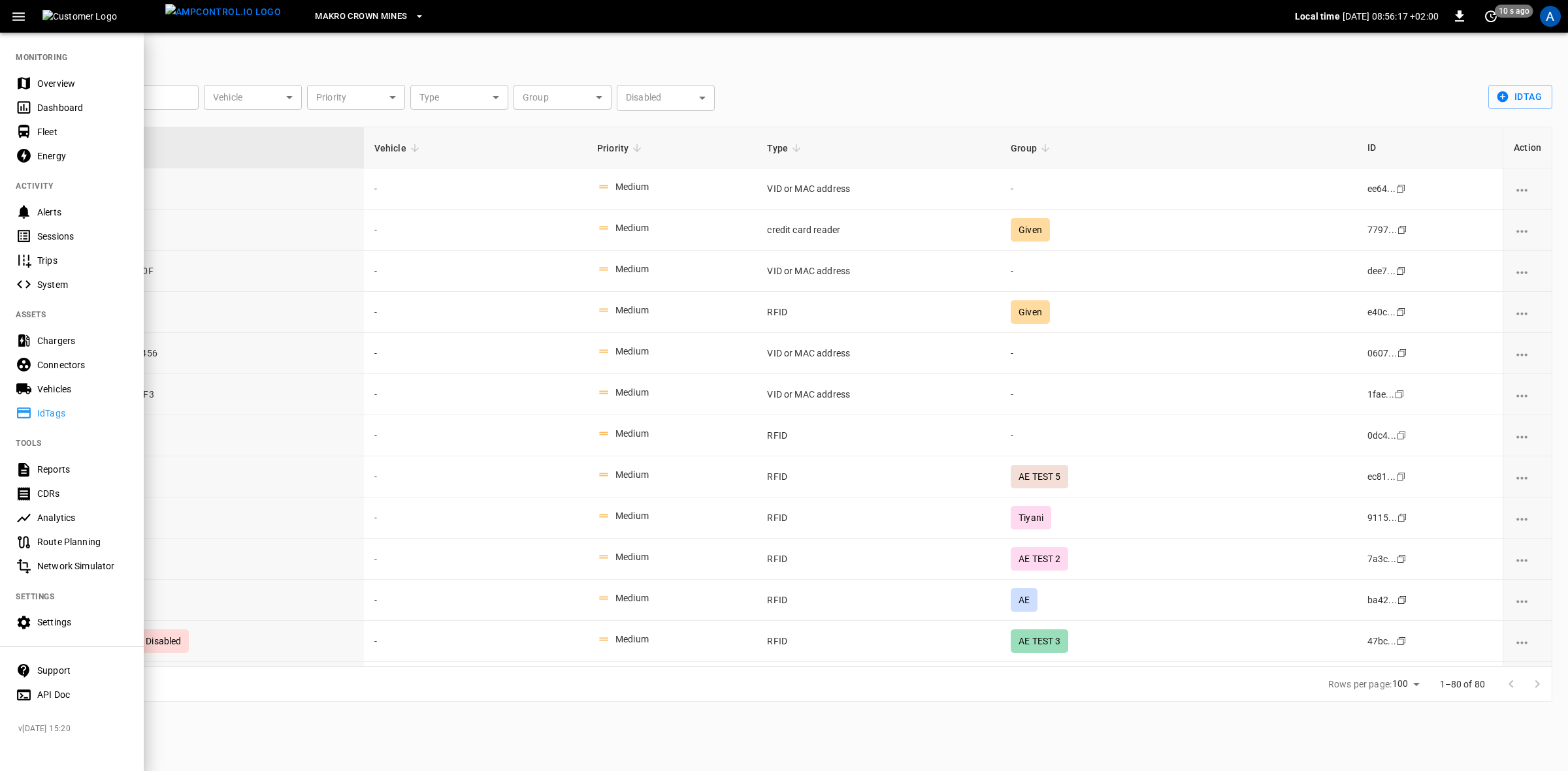
scroll to position [0, 0]
click at [226, 59] on div at bounding box center [784, 385] width 1568 height 771
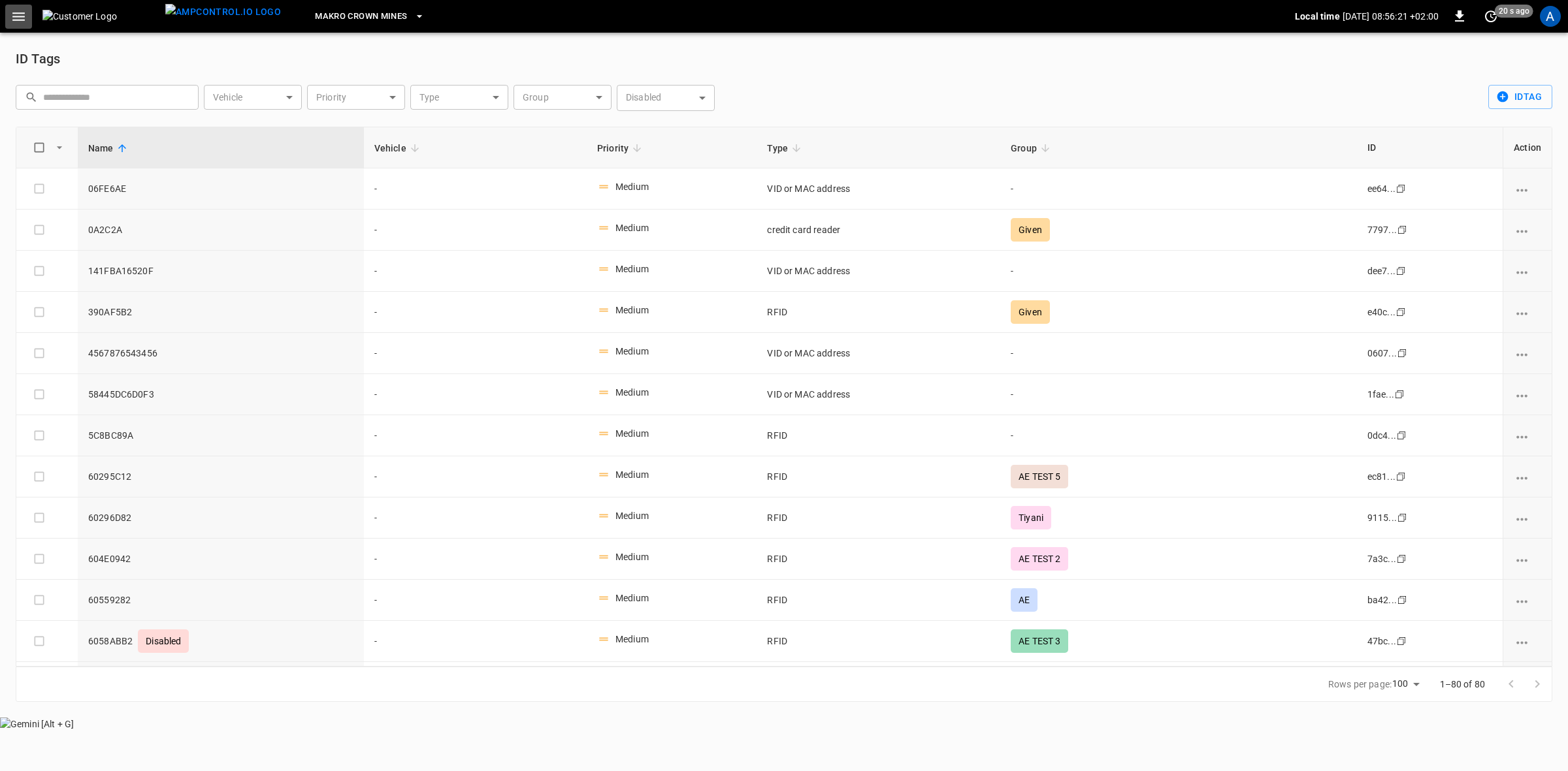
click at [22, 18] on icon "button" at bounding box center [18, 16] width 16 height 16
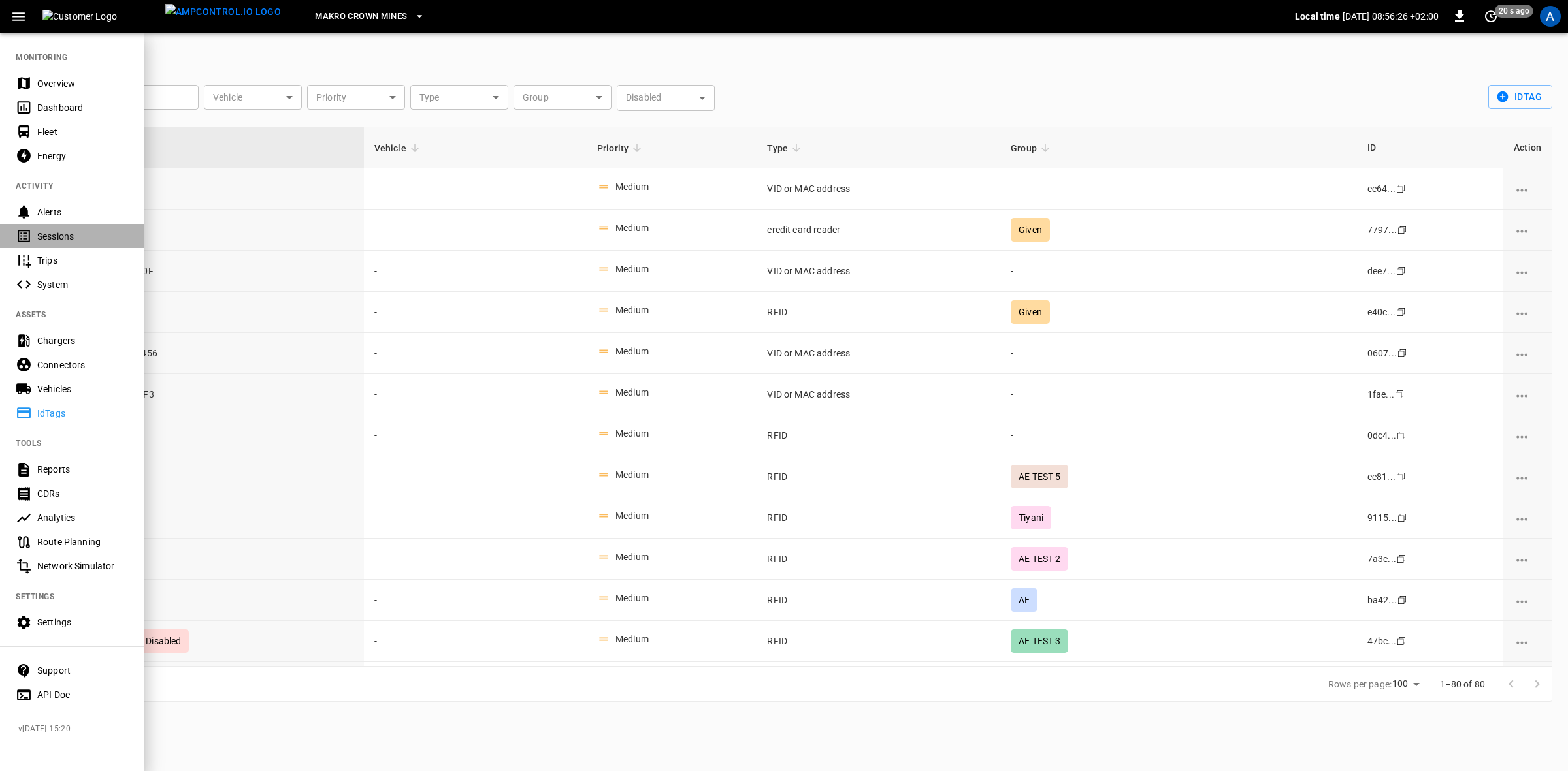
click at [50, 239] on div "Sessions" at bounding box center [83, 236] width 91 height 13
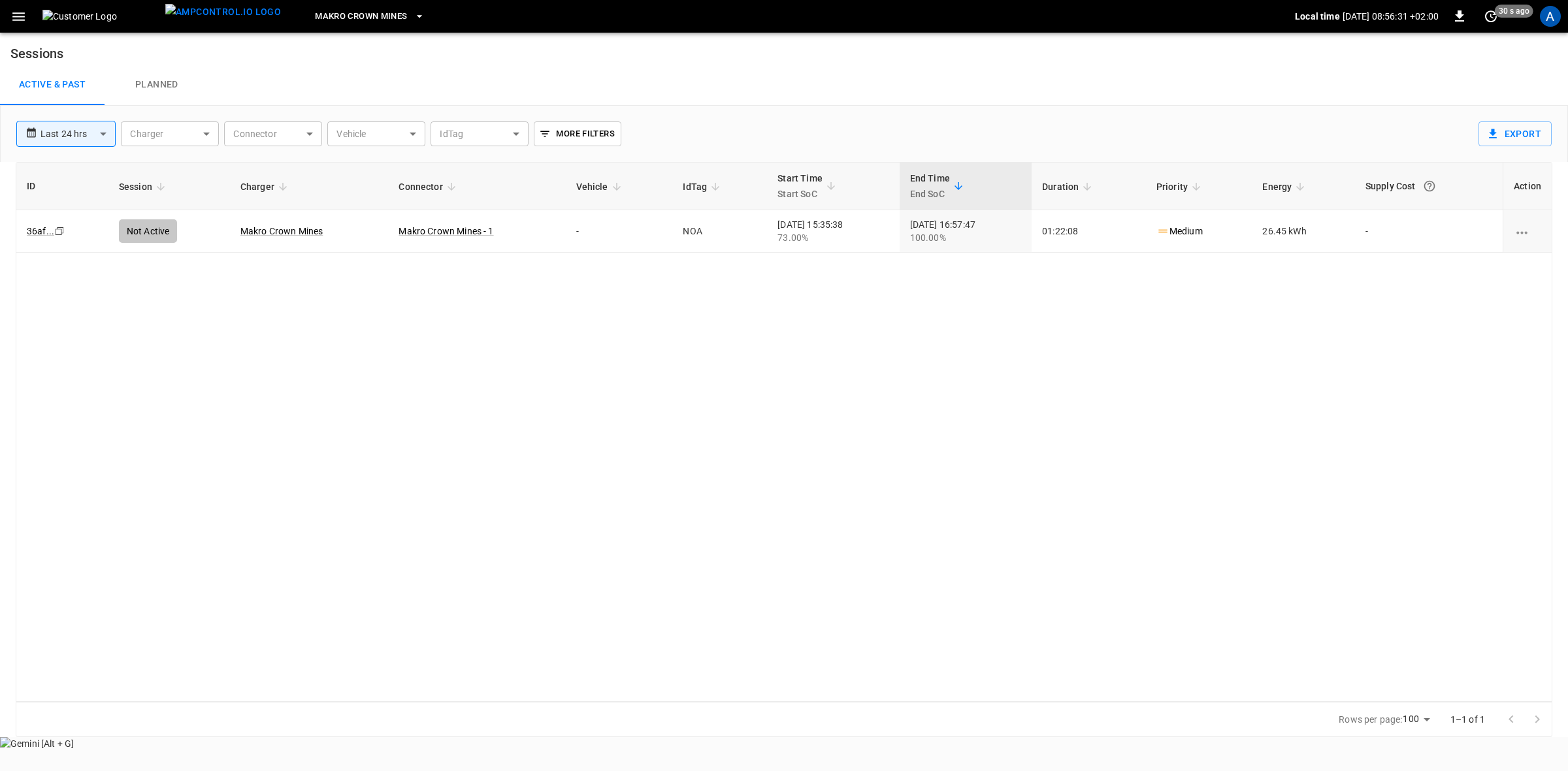
click at [103, 130] on body "**********" at bounding box center [784, 375] width 1568 height 751
click at [60, 204] on li "Last 48 hrs" at bounding box center [66, 206] width 99 height 22
type input "**********"
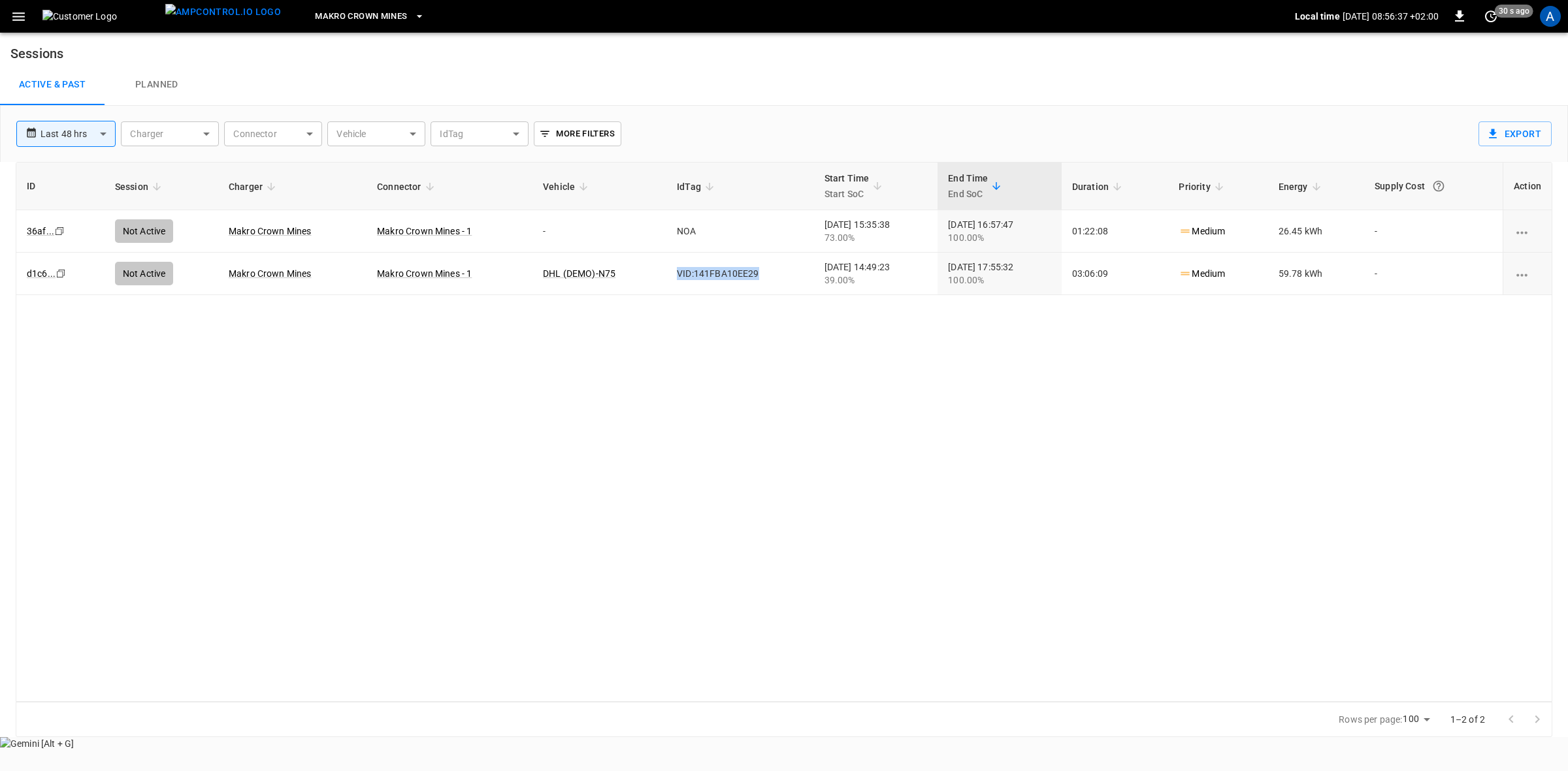
drag, startPoint x: 739, startPoint y: 275, endPoint x: 651, endPoint y: 271, distance: 88.1
click at [666, 271] on td "VID:141FBA10EE29" at bounding box center [740, 274] width 148 height 42
copy td "VID:141FBA10EE29"
click at [1541, 14] on div "A" at bounding box center [1550, 16] width 21 height 21
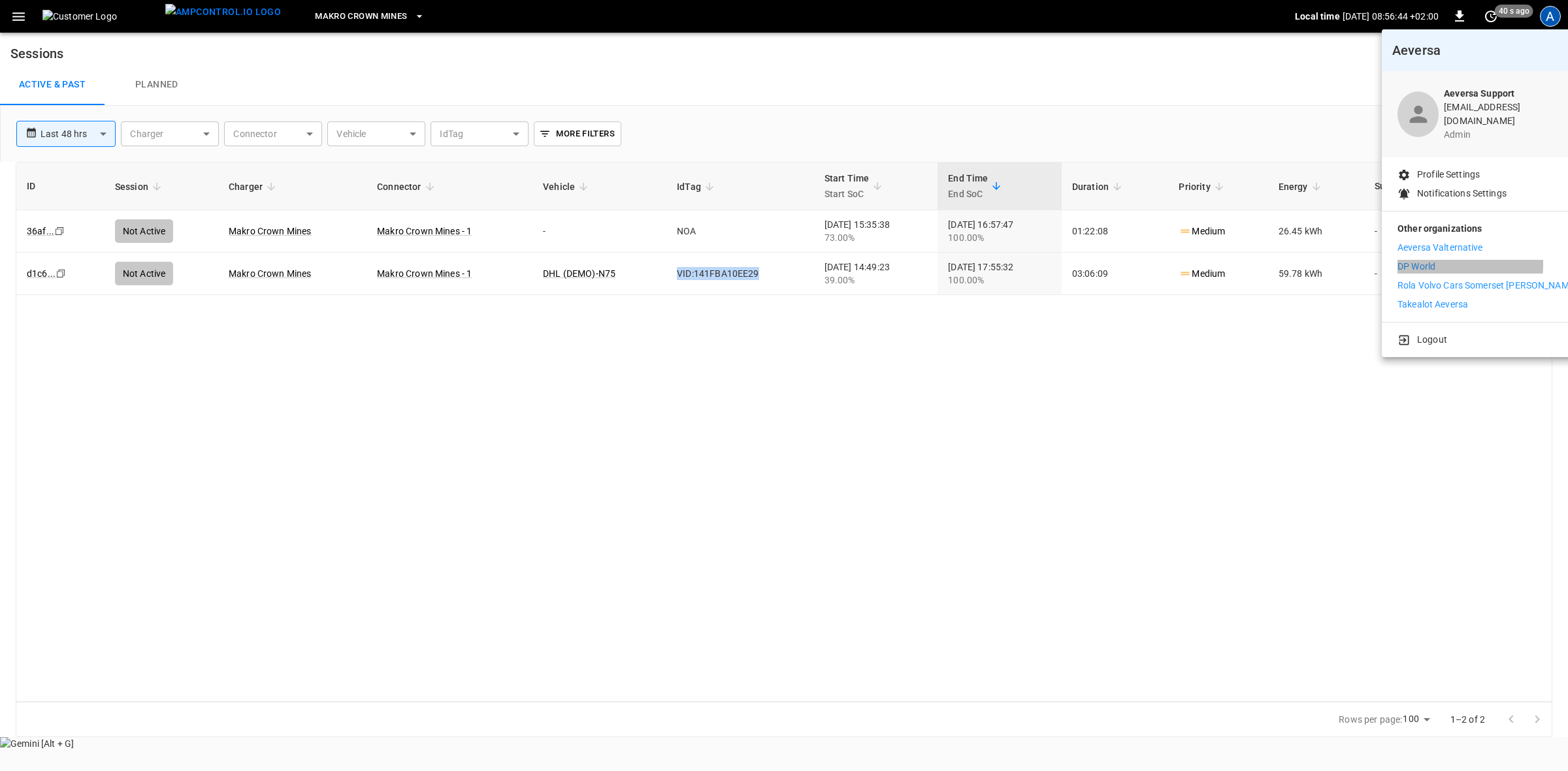
click at [1415, 260] on p "DP World" at bounding box center [1416, 267] width 38 height 14
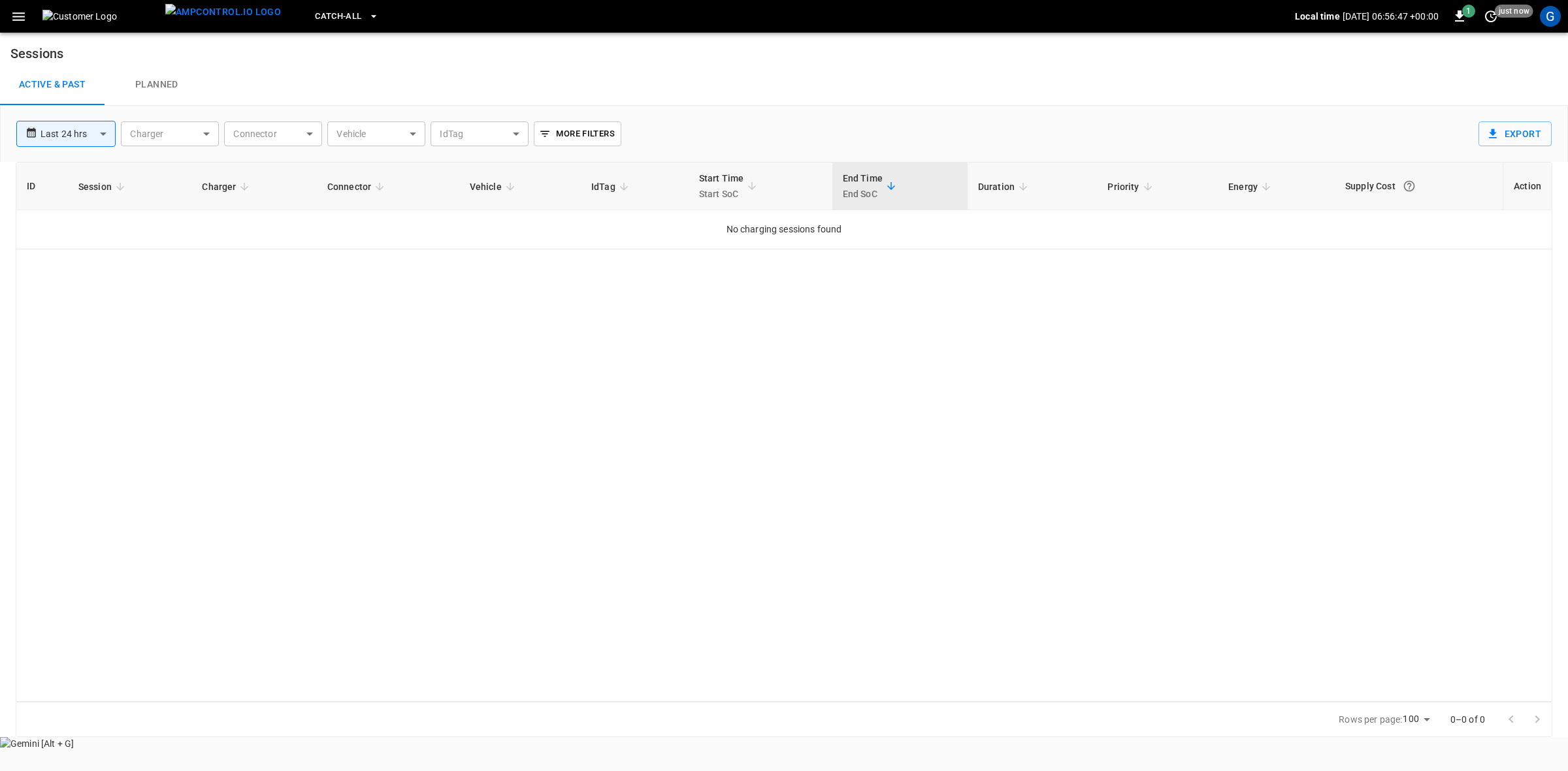
click at [14, 14] on icon "button" at bounding box center [18, 16] width 16 height 16
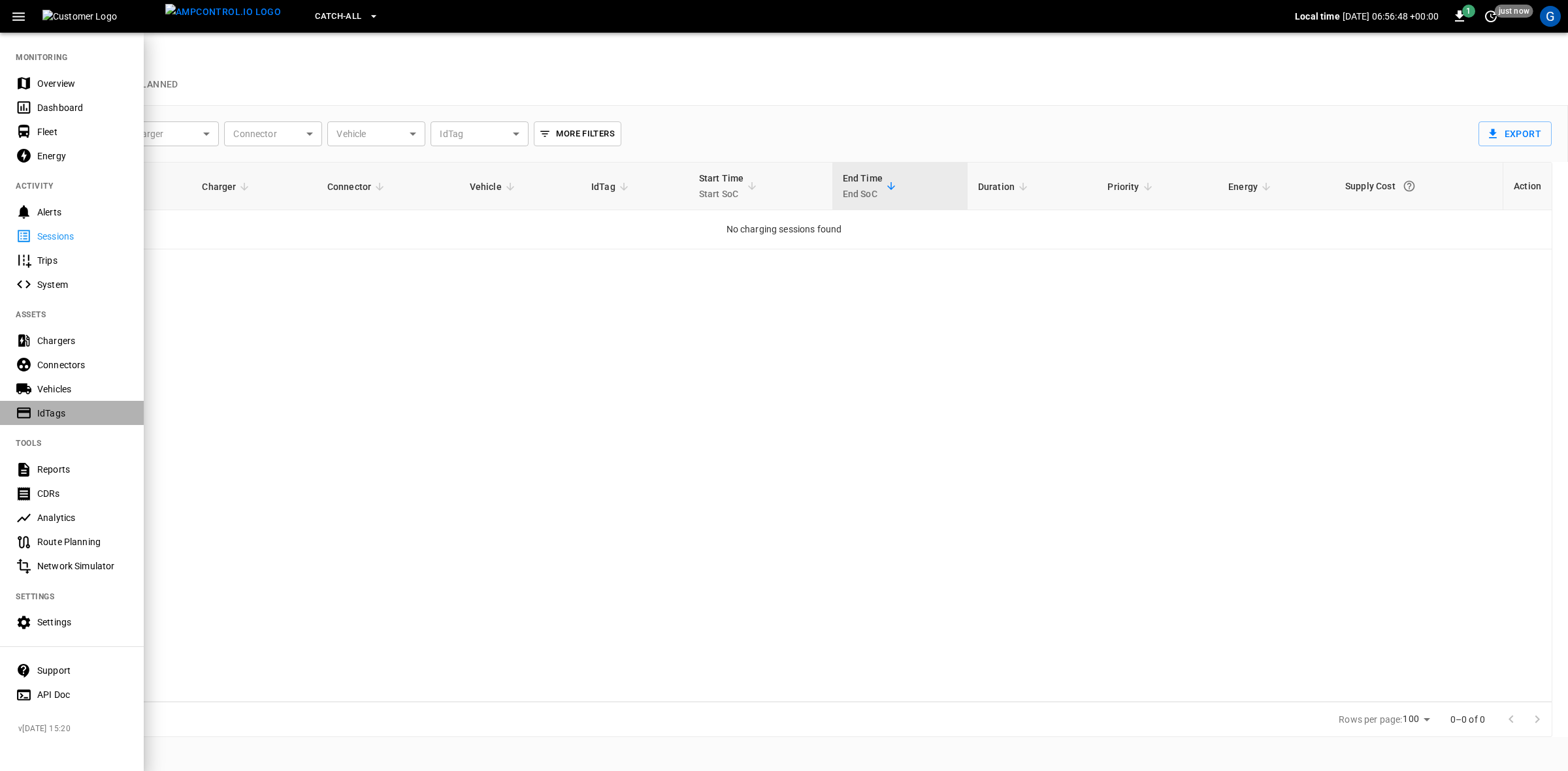
click at [54, 412] on div "IdTags" at bounding box center [83, 413] width 91 height 13
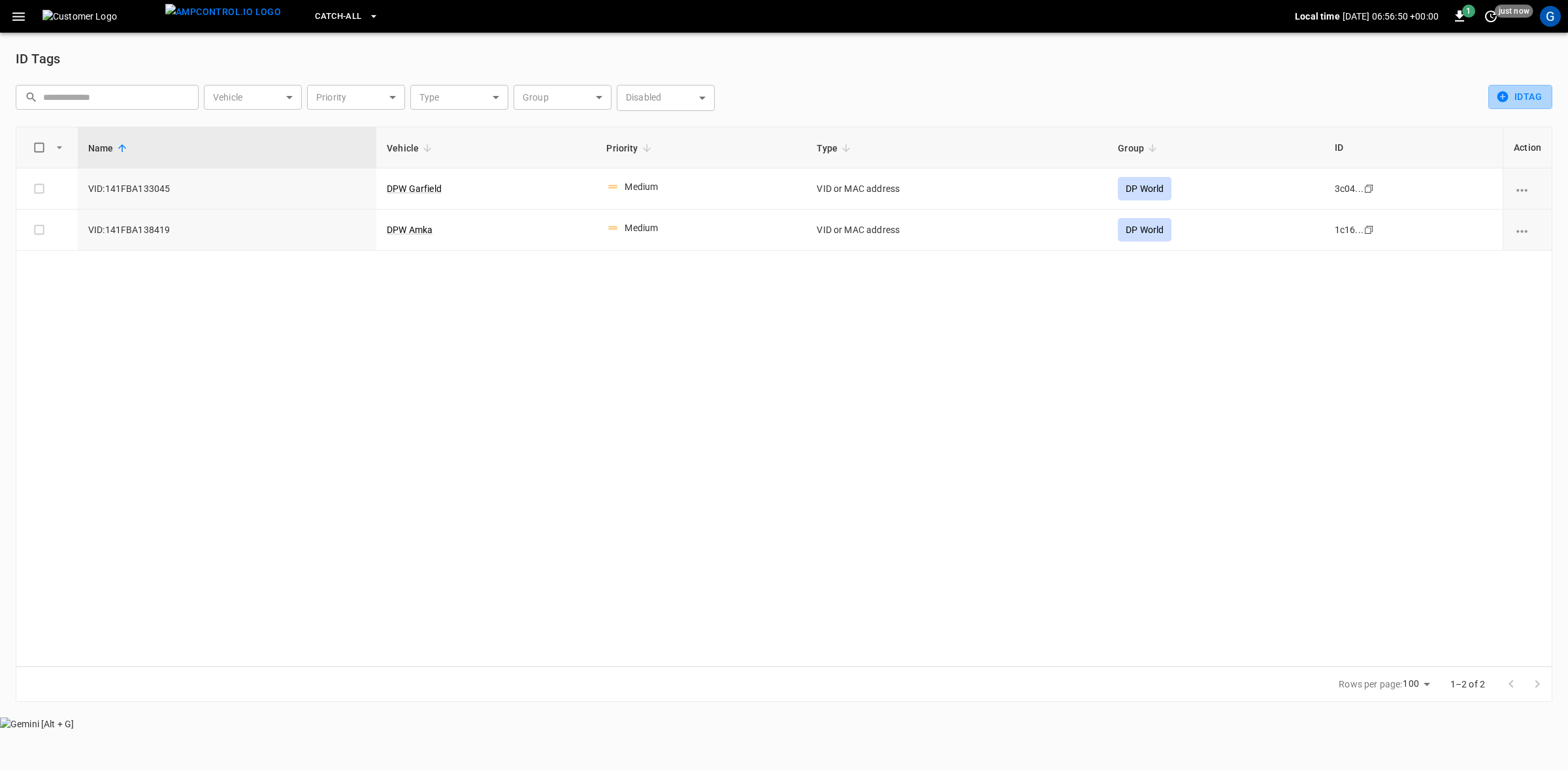
click at [1497, 96] on icon "button" at bounding box center [1502, 96] width 13 height 13
click at [1510, 124] on li "Create" at bounding box center [1523, 125] width 68 height 22
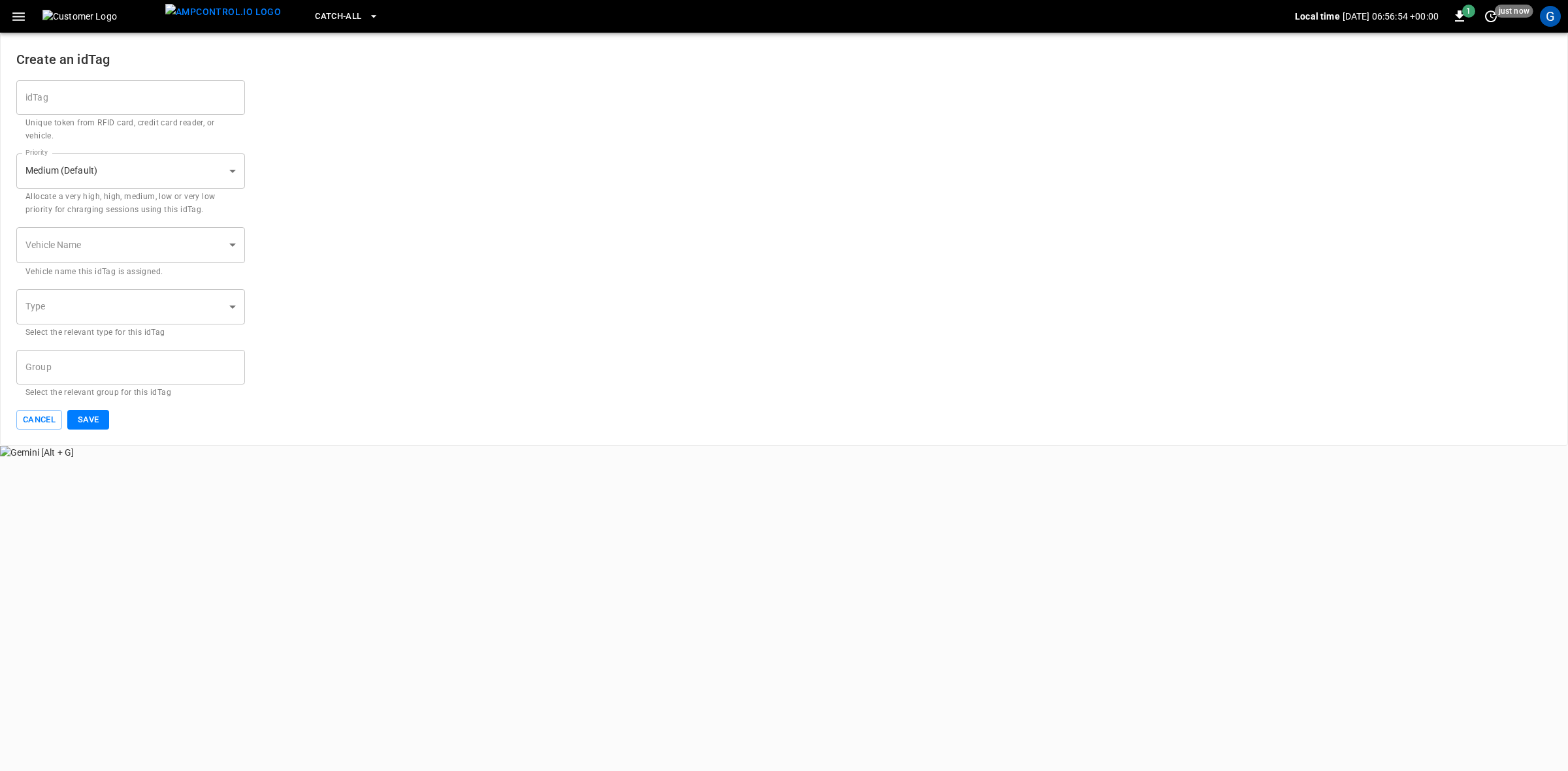
click at [96, 106] on input "idTag" at bounding box center [130, 98] width 229 height 35
paste input "**********"
type input "**********"
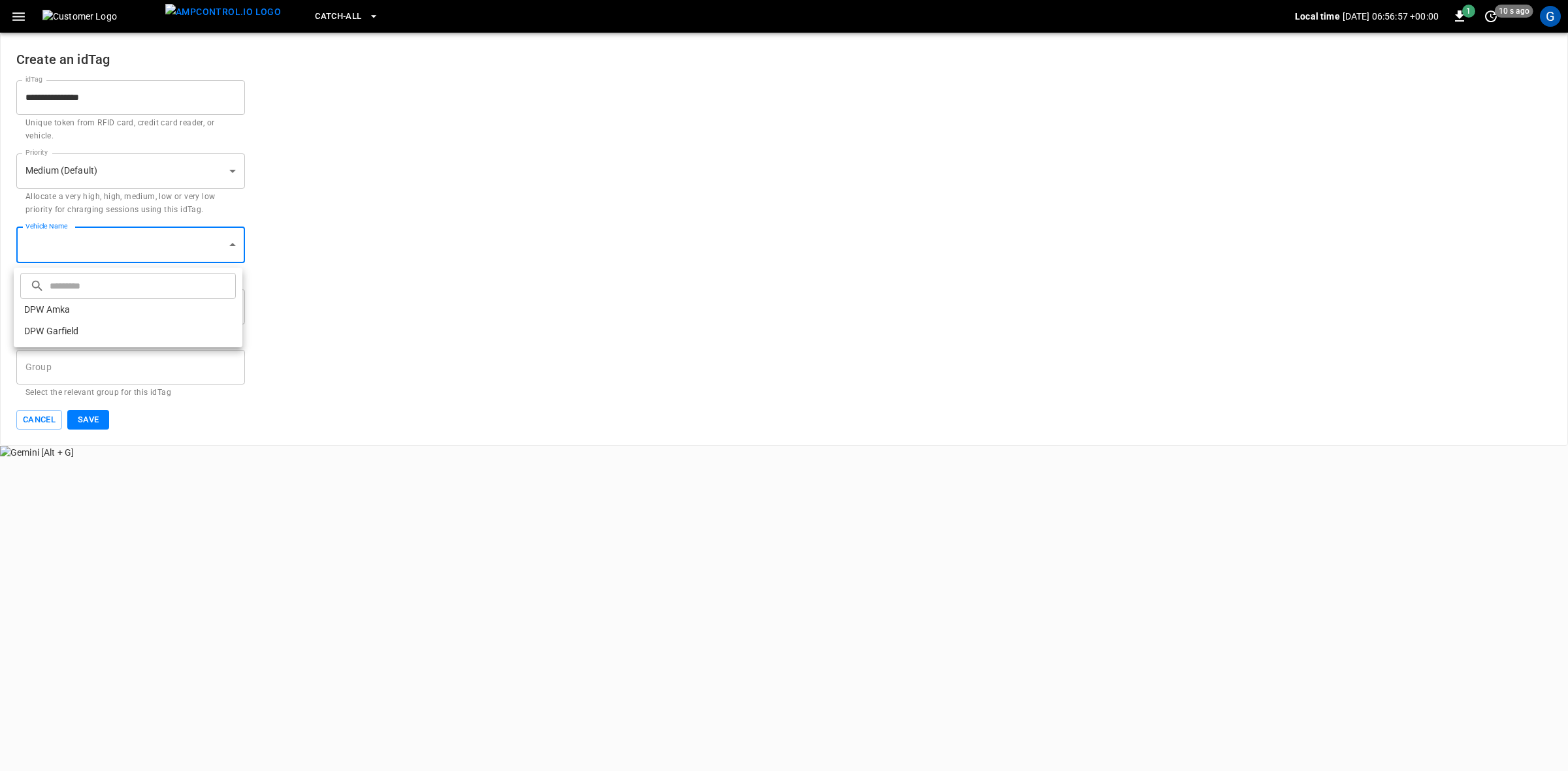
click at [79, 242] on body "**********" at bounding box center [784, 229] width 1568 height 459
click at [57, 292] on input "text" at bounding box center [141, 285] width 183 height 35
click at [56, 250] on div at bounding box center [784, 385] width 1568 height 771
click at [53, 246] on body "**********" at bounding box center [784, 229] width 1568 height 459
click at [60, 291] on input "text" at bounding box center [141, 285] width 183 height 35
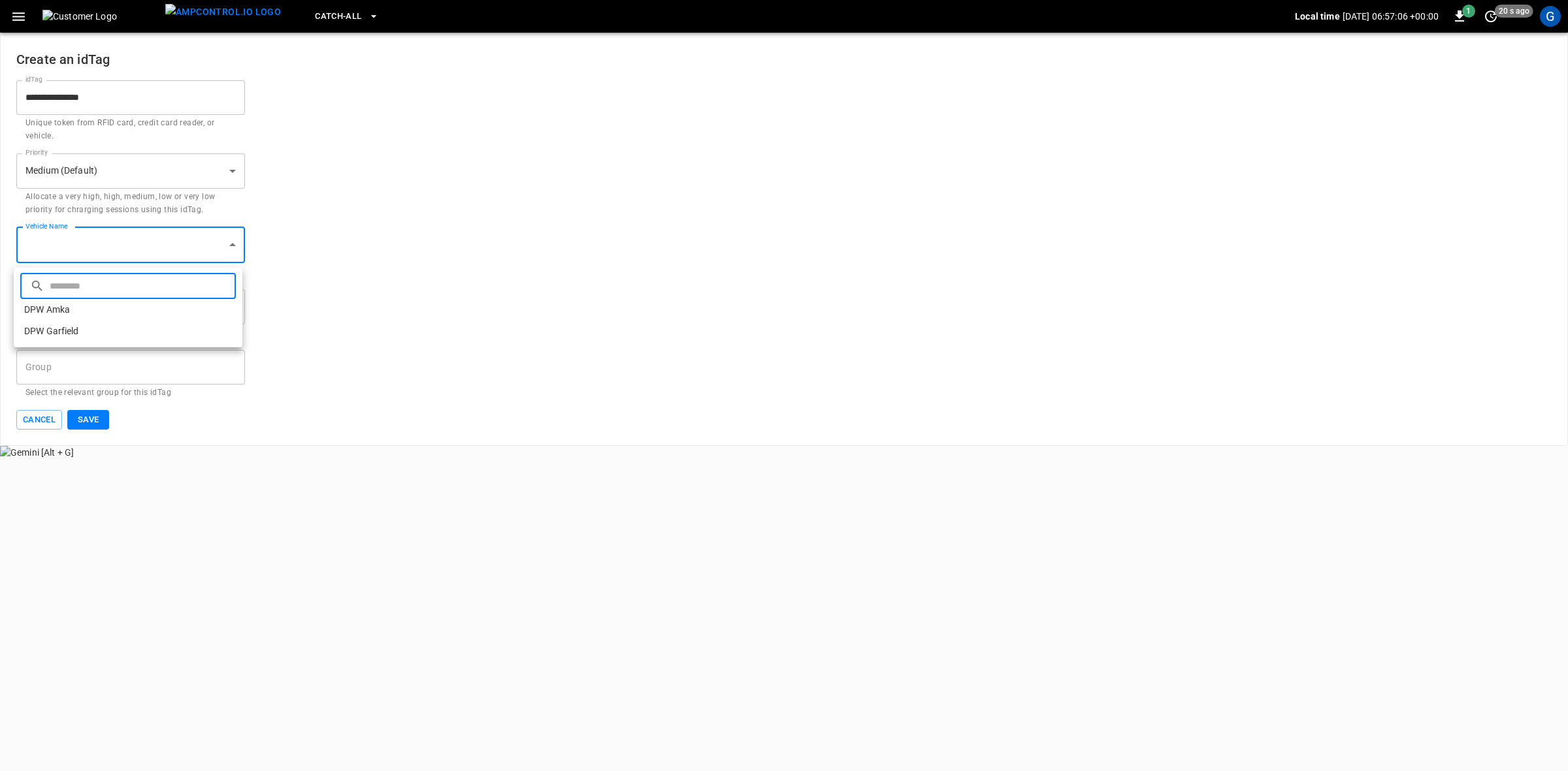
click at [387, 380] on div at bounding box center [784, 385] width 1568 height 771
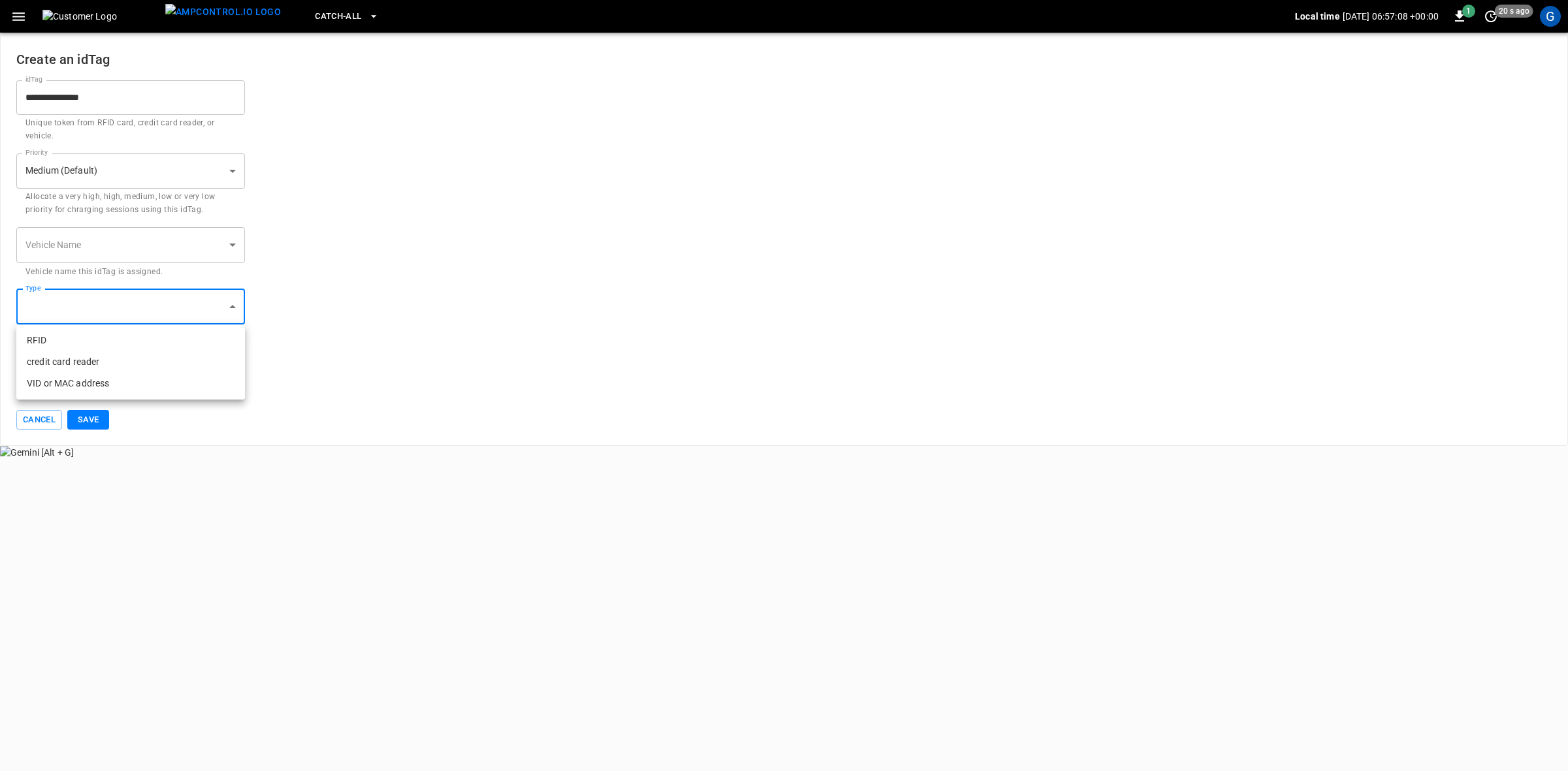
click at [77, 309] on body "**********" at bounding box center [784, 229] width 1568 height 459
click at [51, 384] on li "VID or MAC address" at bounding box center [130, 384] width 229 height 22
type input "**********"
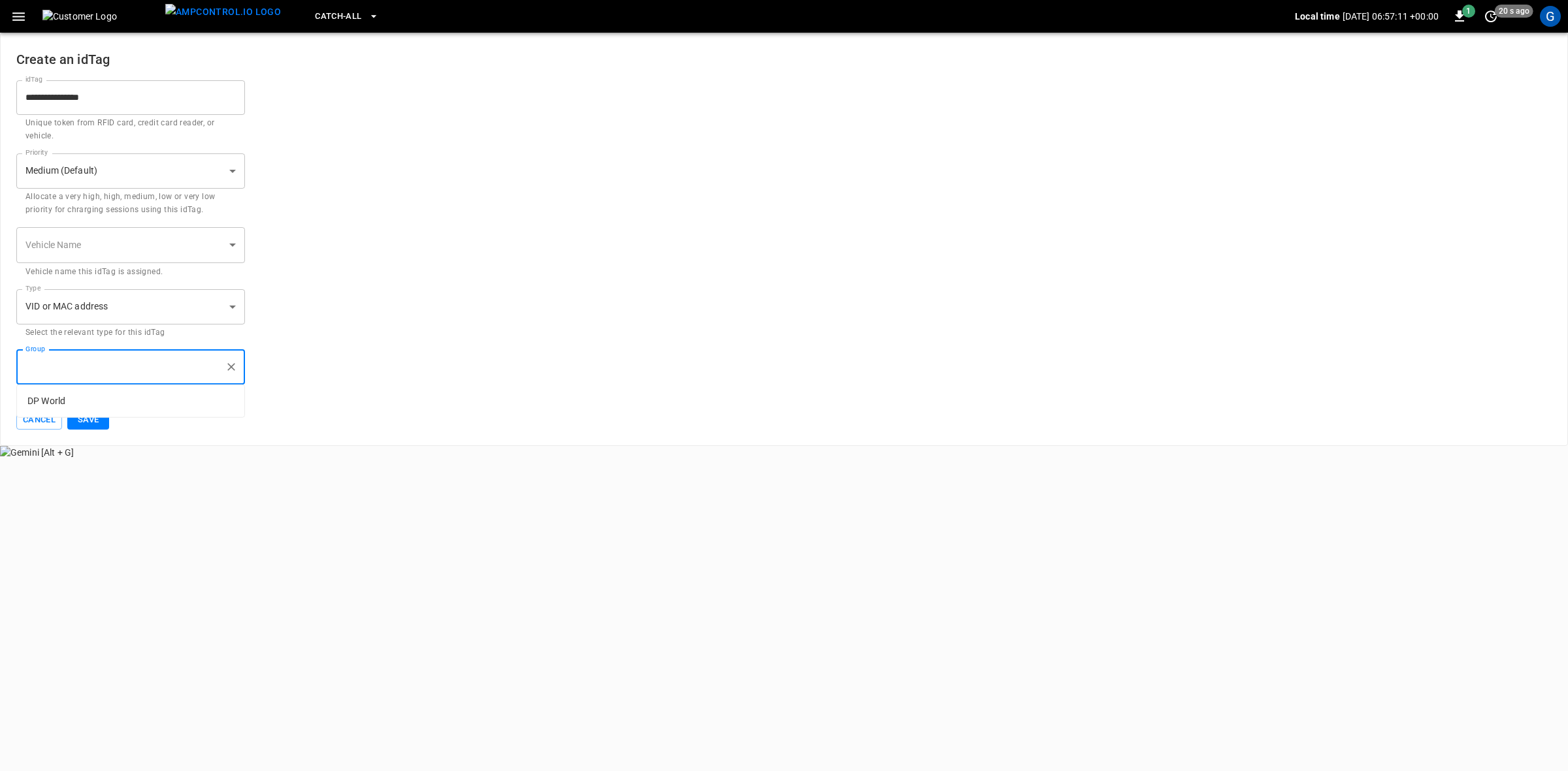
click at [77, 367] on input "Group" at bounding box center [121, 367] width 197 height 23
type input "*****"
click at [83, 430] on div "Cancel Save" at bounding box center [784, 421] width 1535 height 20
click at [88, 417] on button "Save" at bounding box center [88, 421] width 42 height 20
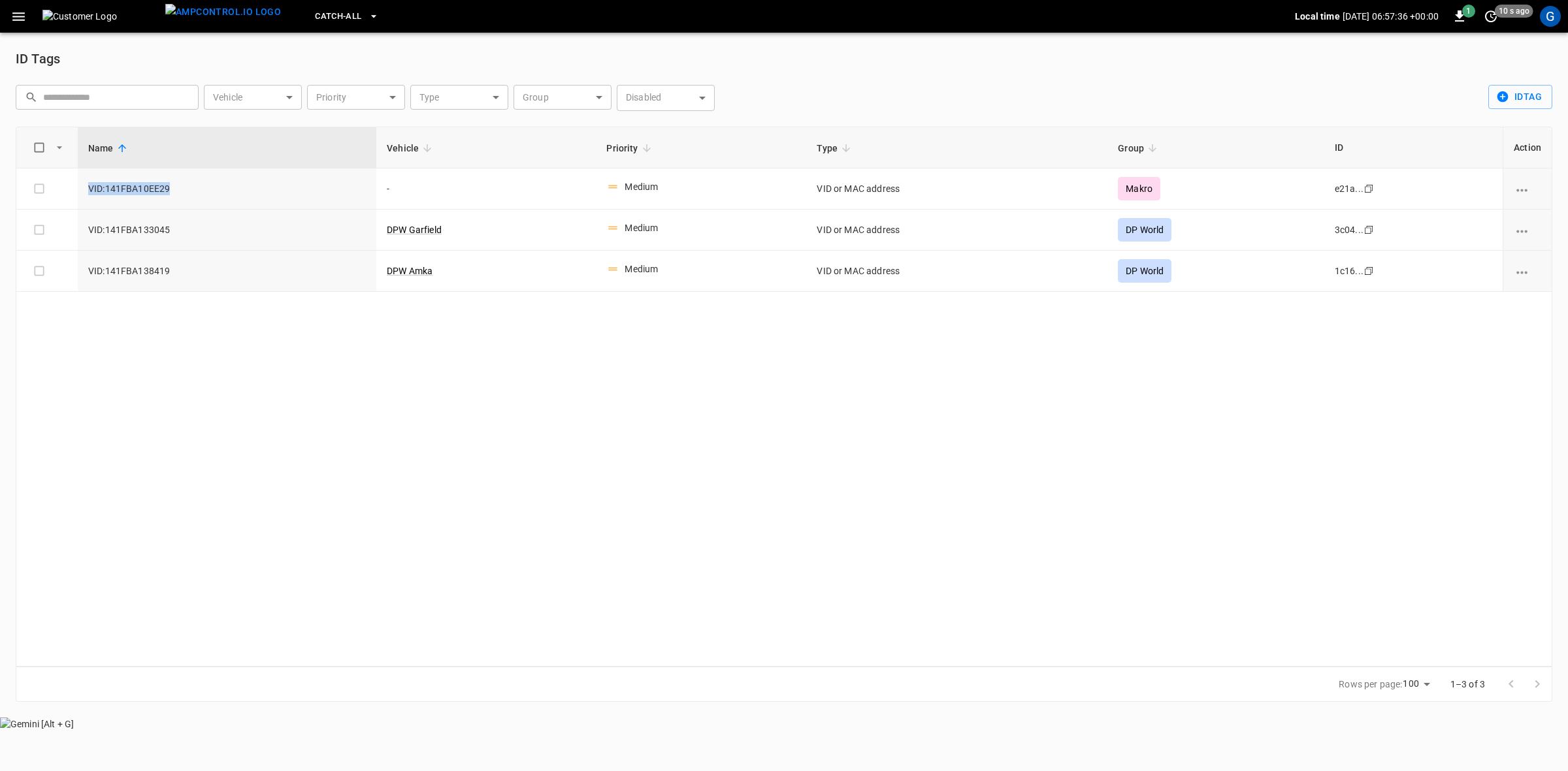
drag, startPoint x: 175, startPoint y: 189, endPoint x: 50, endPoint y: 174, distance: 125.9
click at [50, 174] on tr "VID:141FBA10EE29 - Medium VID or MAC address Makro e21a... Copy" at bounding box center [784, 189] width 1535 height 41
click at [18, 14] on icon "button" at bounding box center [18, 16] width 16 height 16
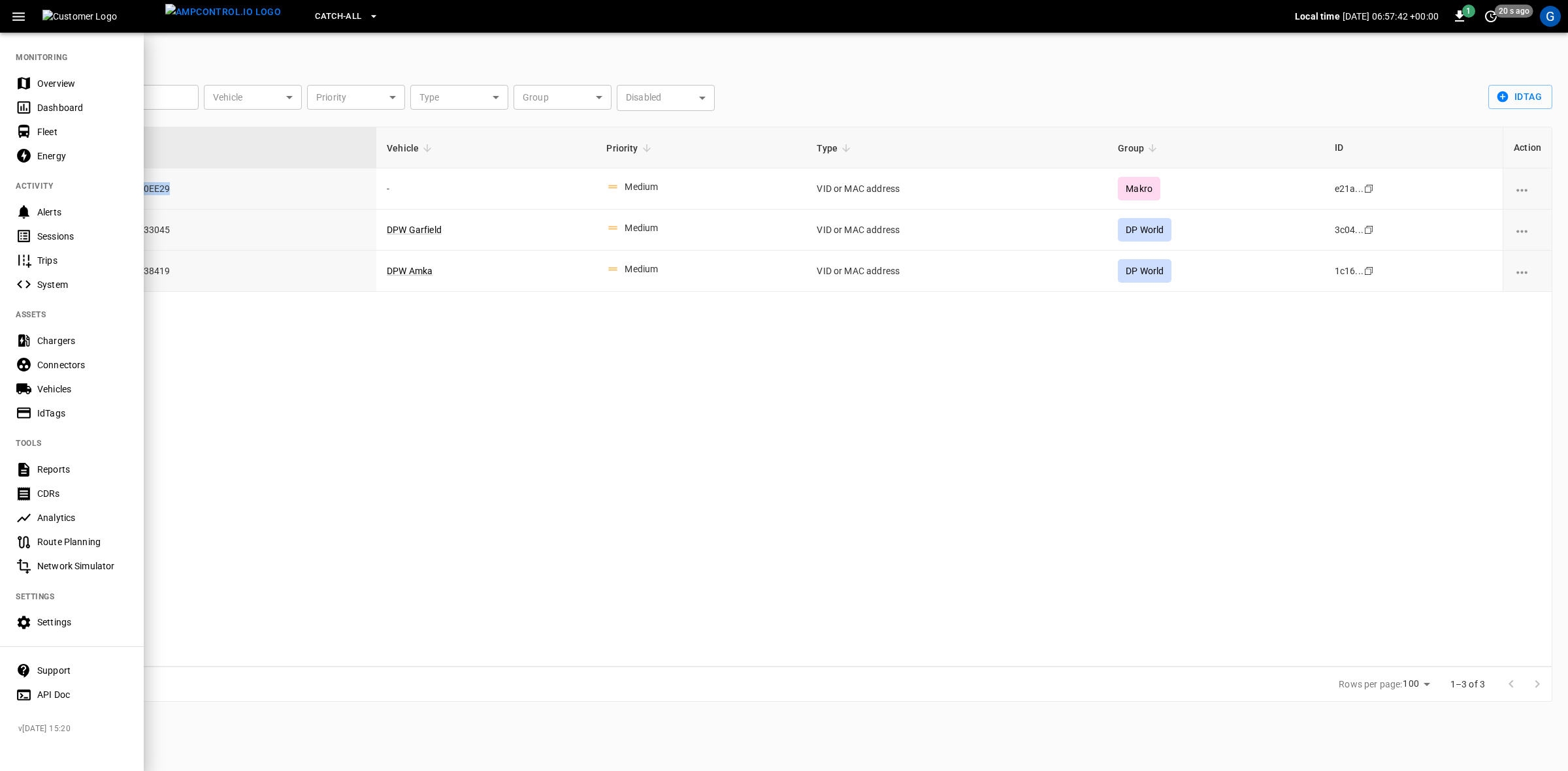
click at [63, 389] on div "Vehicles" at bounding box center [83, 389] width 91 height 13
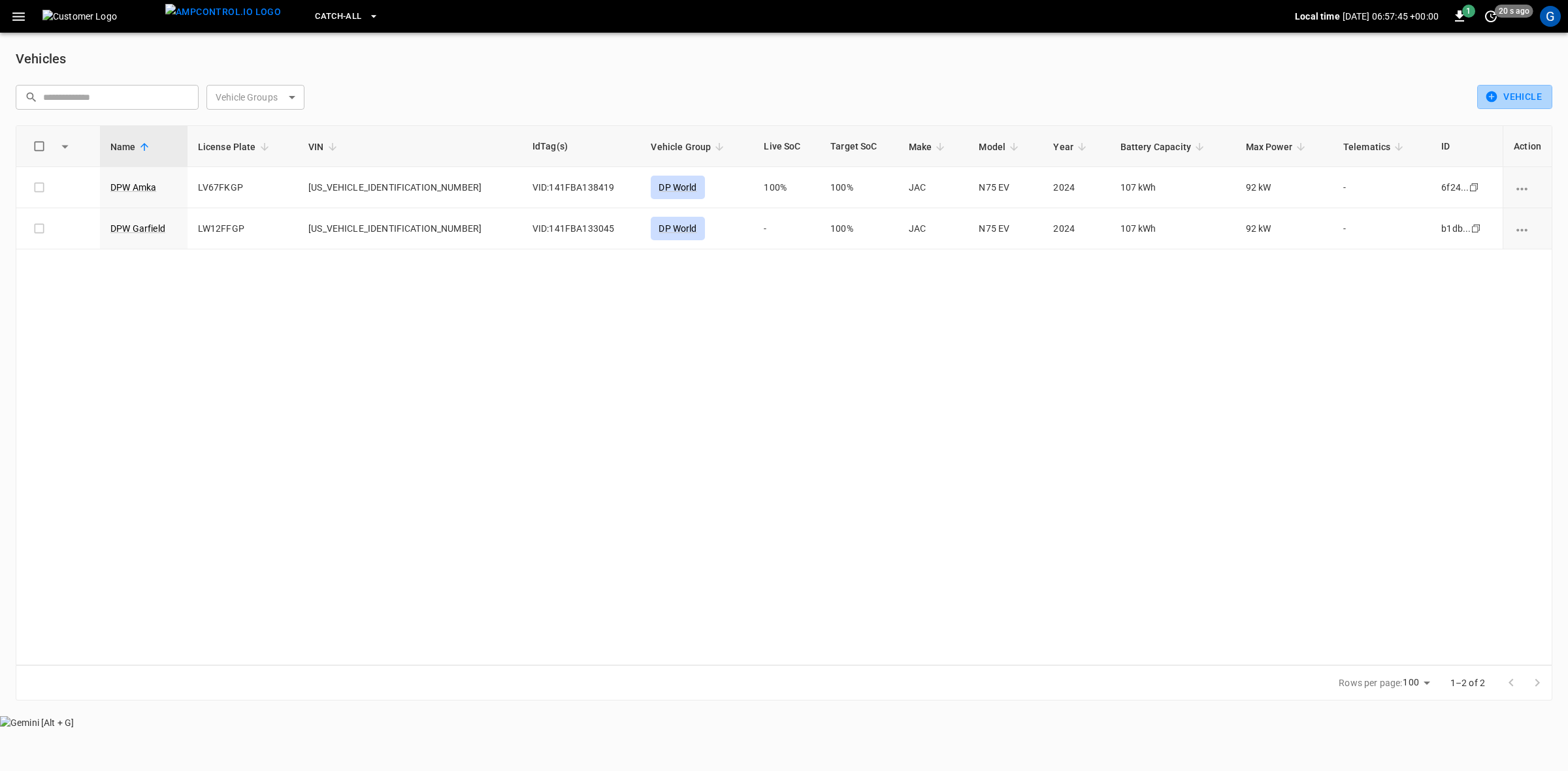
click at [1498, 98] on icon "button" at bounding box center [1491, 96] width 13 height 13
click at [298, 395] on div at bounding box center [784, 385] width 1568 height 771
click at [17, 14] on icon "button" at bounding box center [18, 16] width 16 height 16
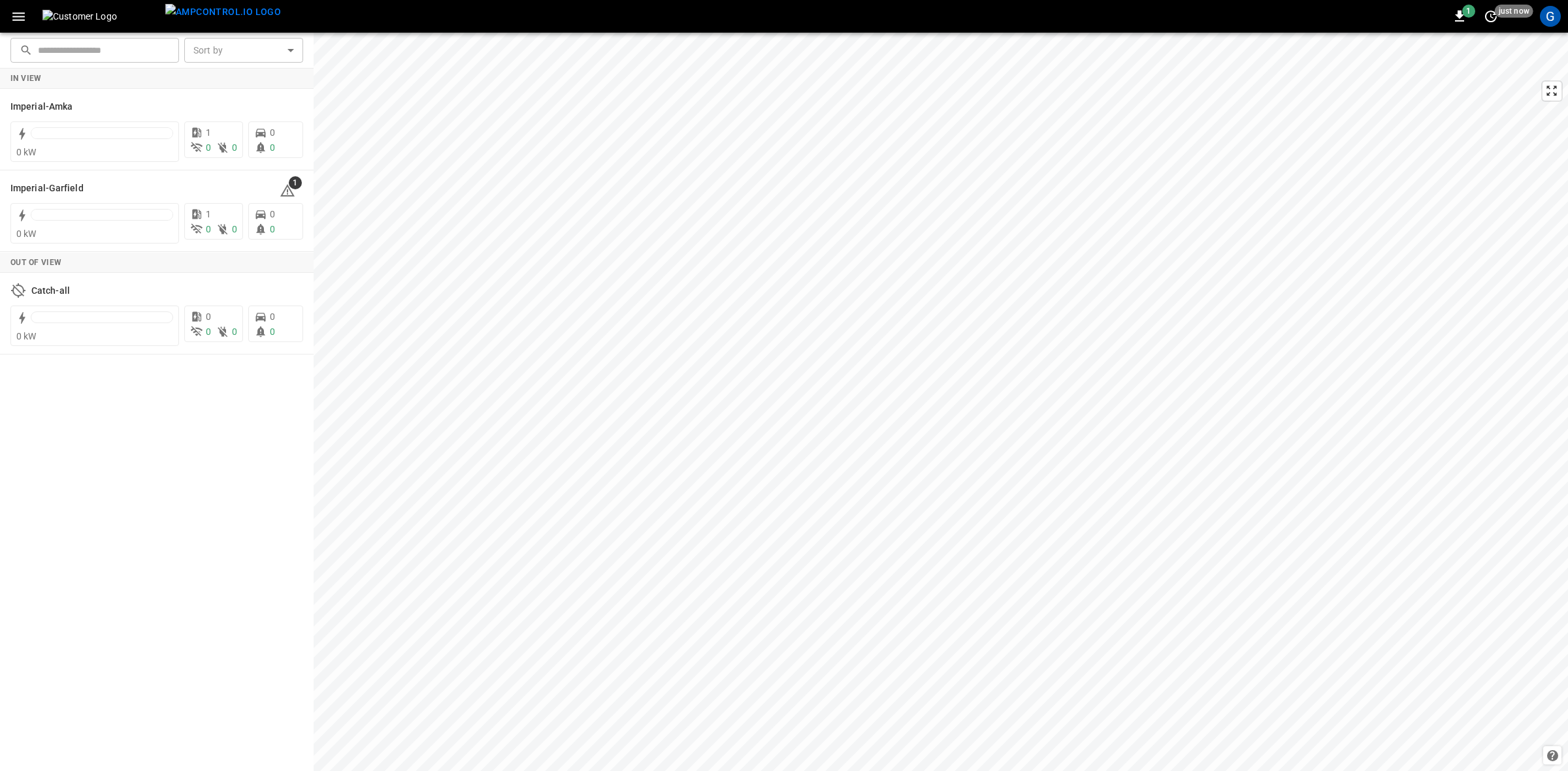
click at [1544, 23] on div "G" at bounding box center [1550, 16] width 21 height 21
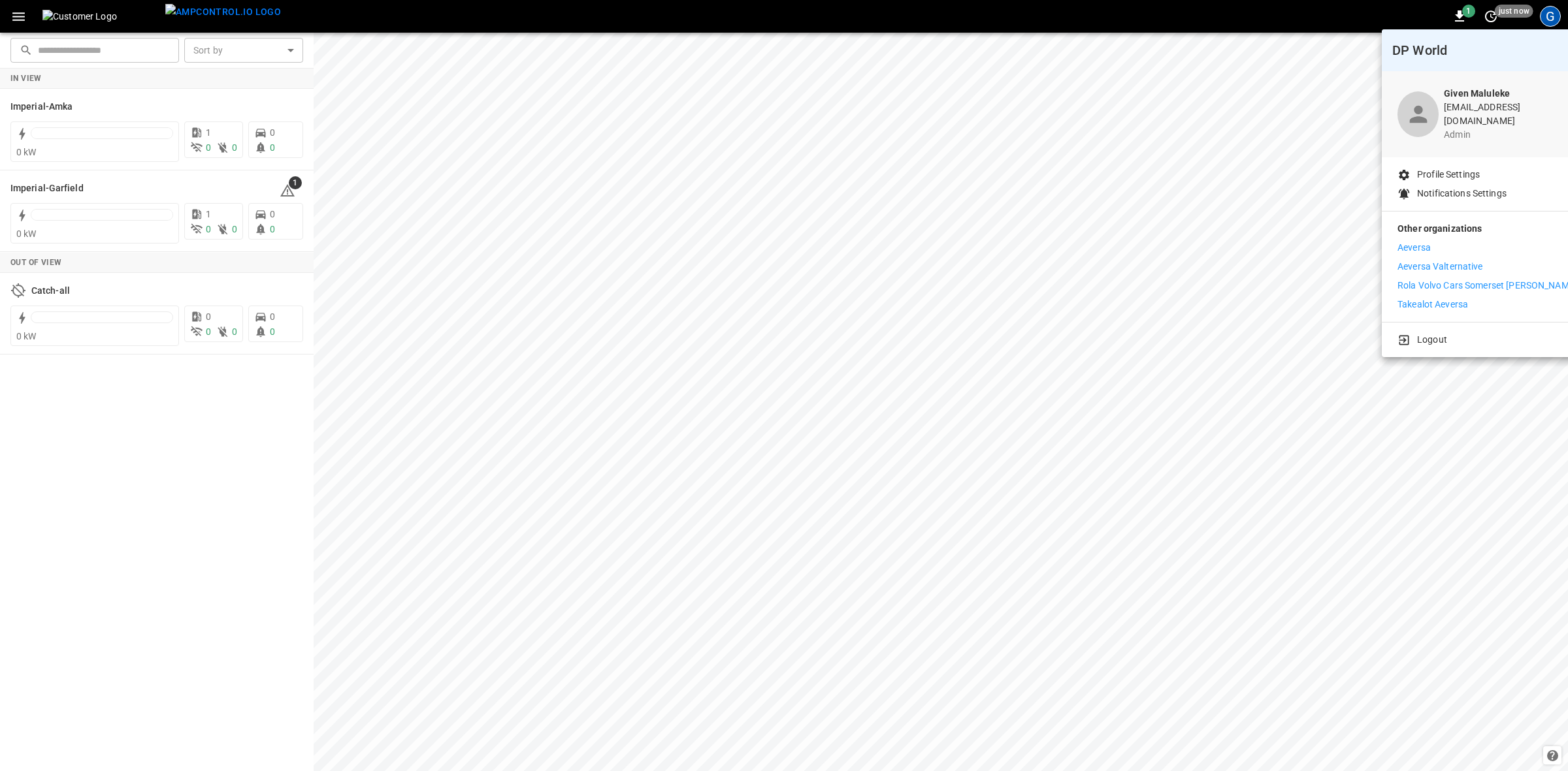
click at [1430, 298] on p "Takealot Aeversa" at bounding box center [1433, 305] width 70 height 14
